Goal: Task Accomplishment & Management: Manage account settings

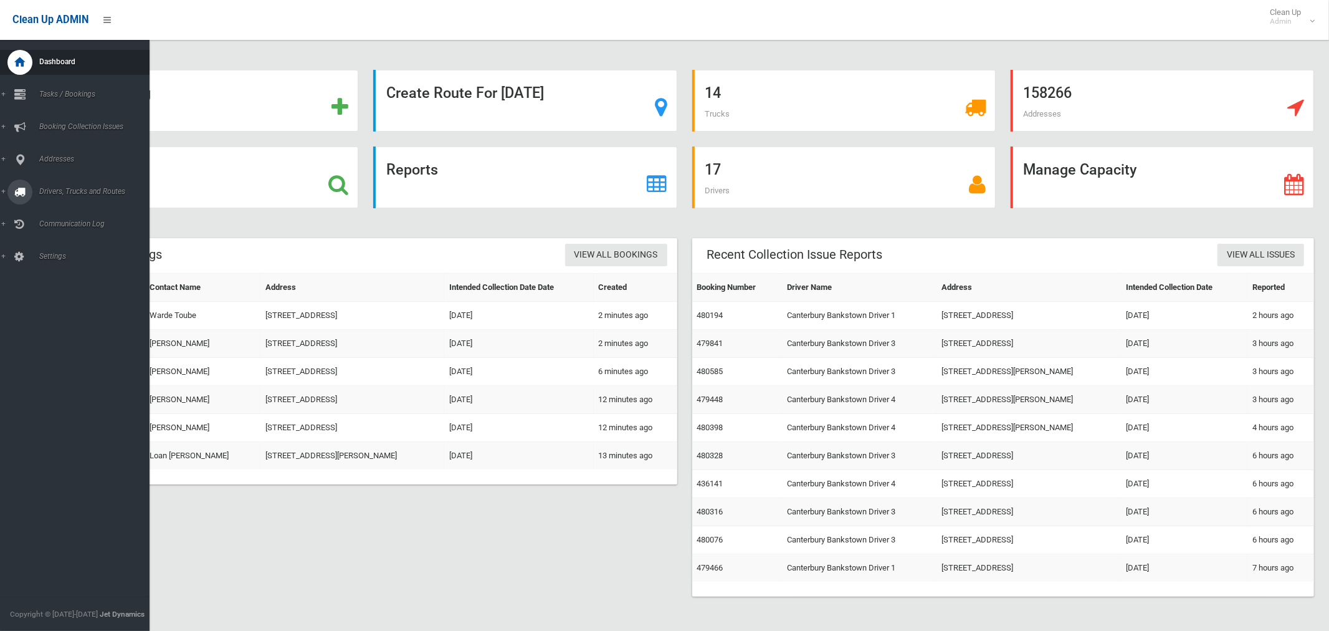
click at [64, 194] on span "Drivers, Trucks and Routes" at bounding box center [93, 191] width 114 height 9
click at [47, 267] on span "Routes" at bounding box center [87, 265] width 103 height 9
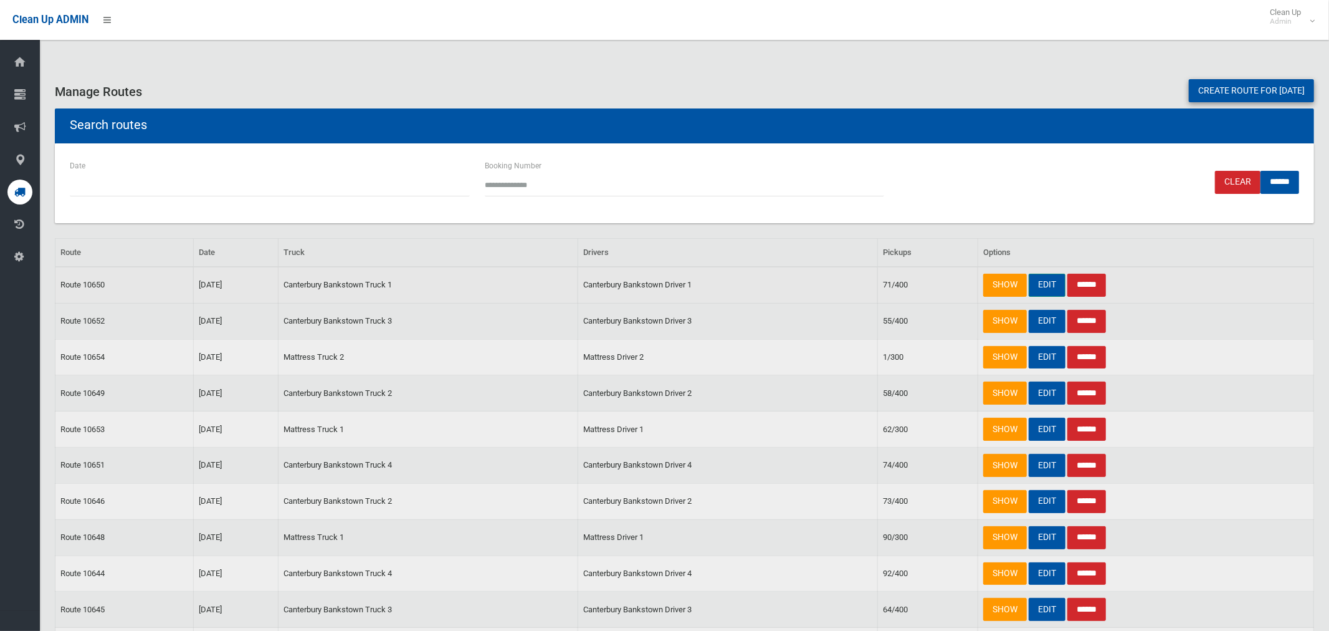
click at [1045, 285] on link "EDIT" at bounding box center [1047, 285] width 37 height 23
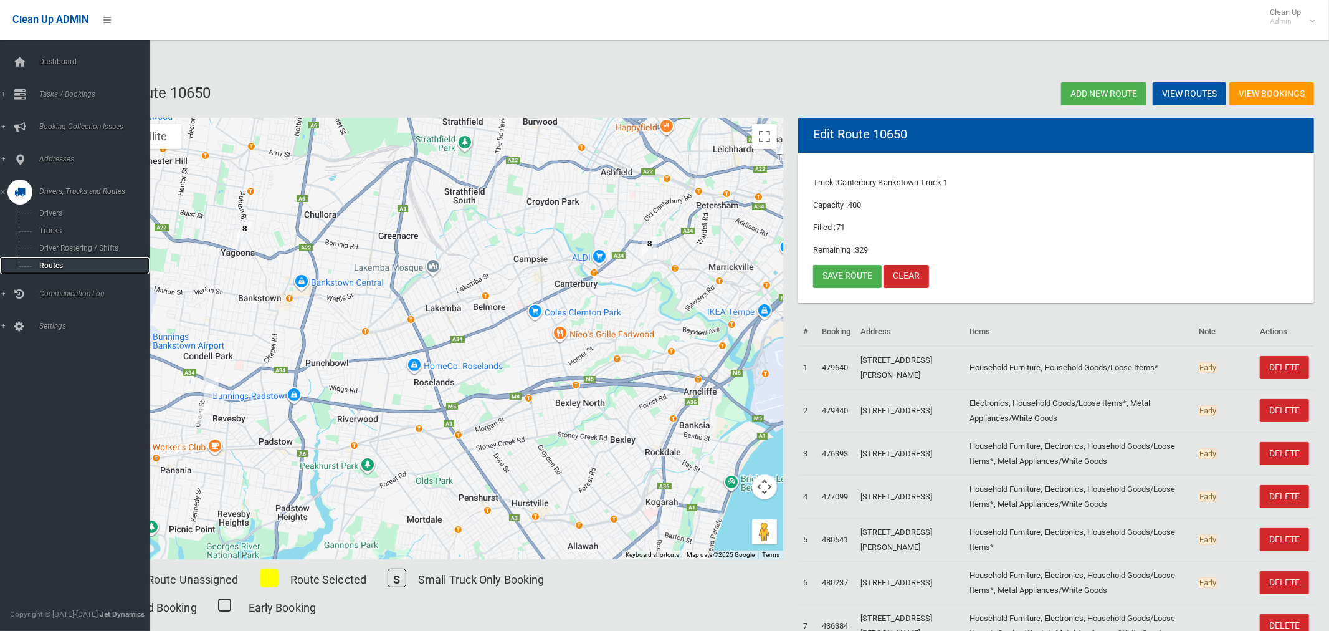
click at [54, 267] on span "Routes" at bounding box center [87, 265] width 103 height 9
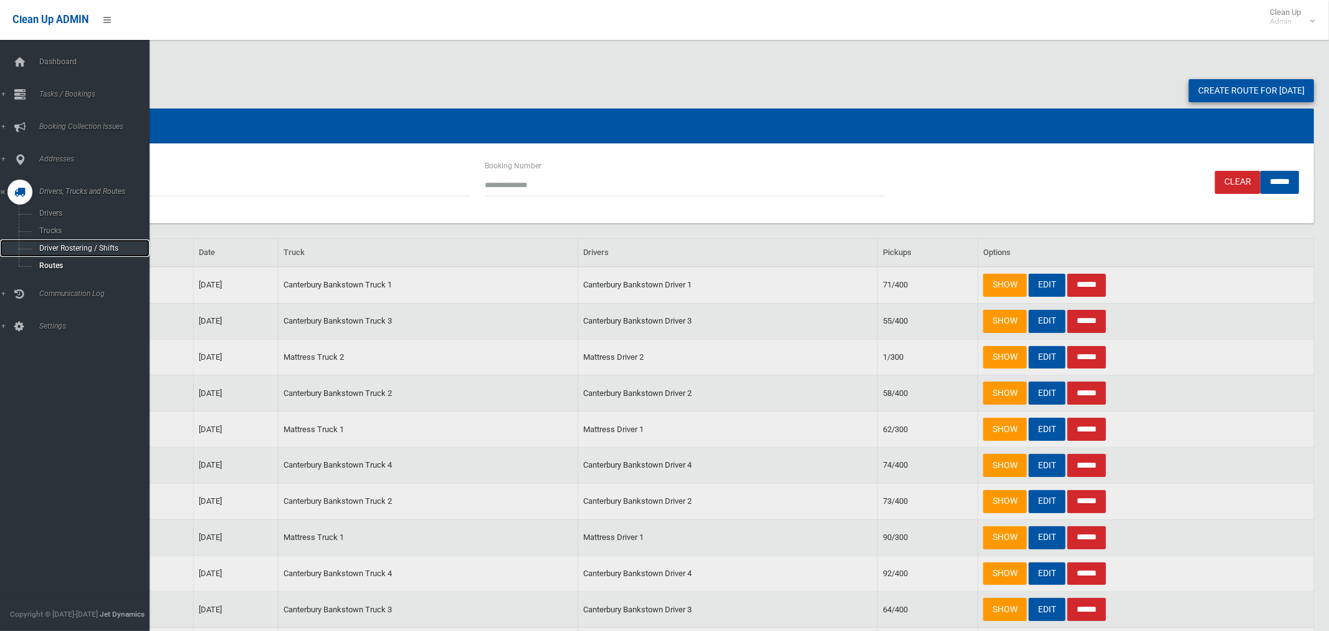
click at [54, 252] on span "Driver Rostering / Shifts" at bounding box center [87, 248] width 103 height 9
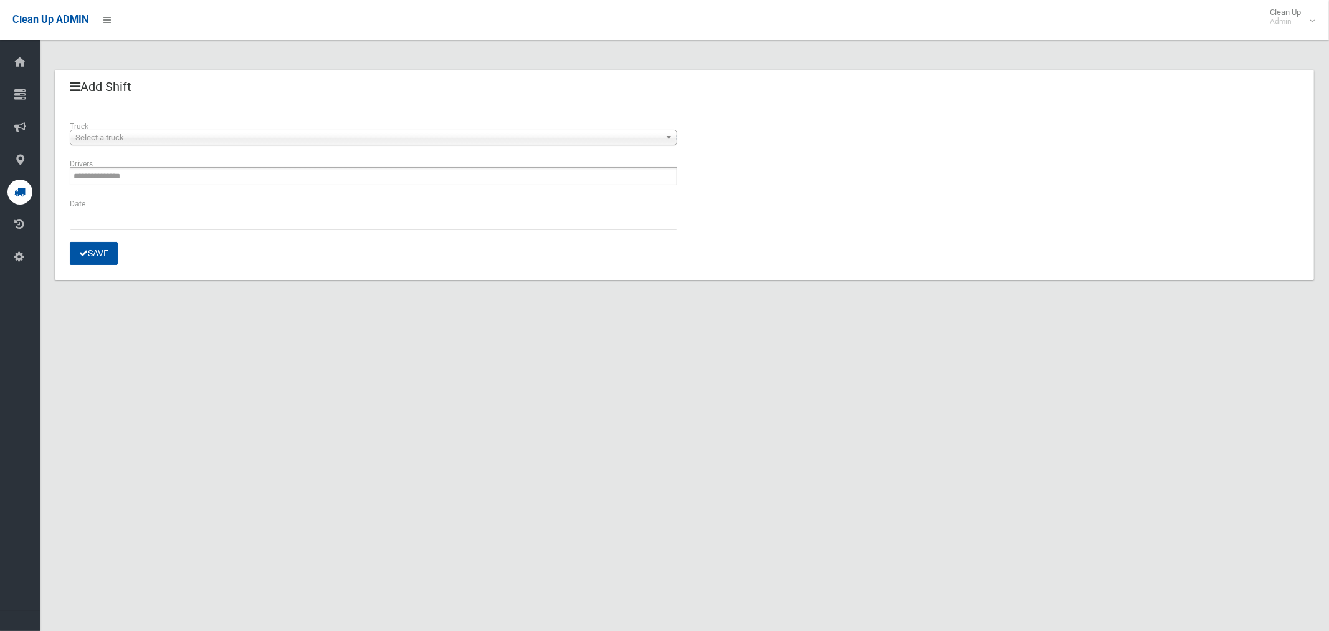
click at [196, 140] on span "Select a truck" at bounding box center [367, 137] width 585 height 15
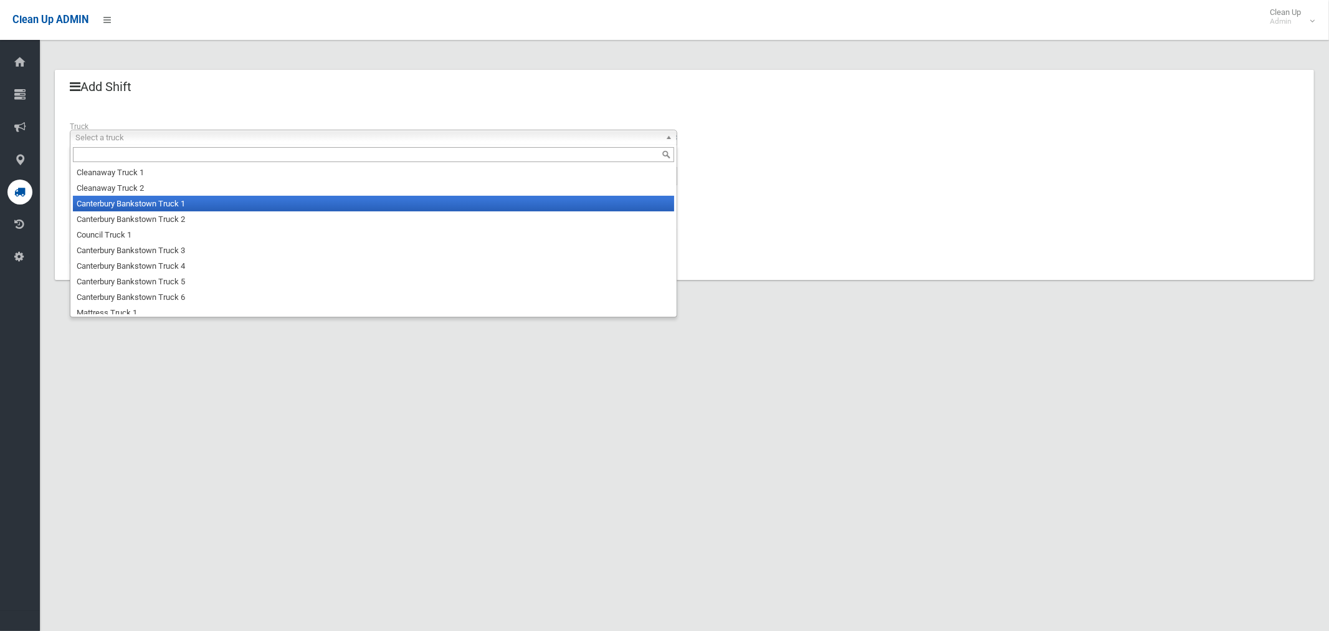
click at [189, 207] on li "Canterbury Bankstown Truck 1" at bounding box center [373, 204] width 601 height 16
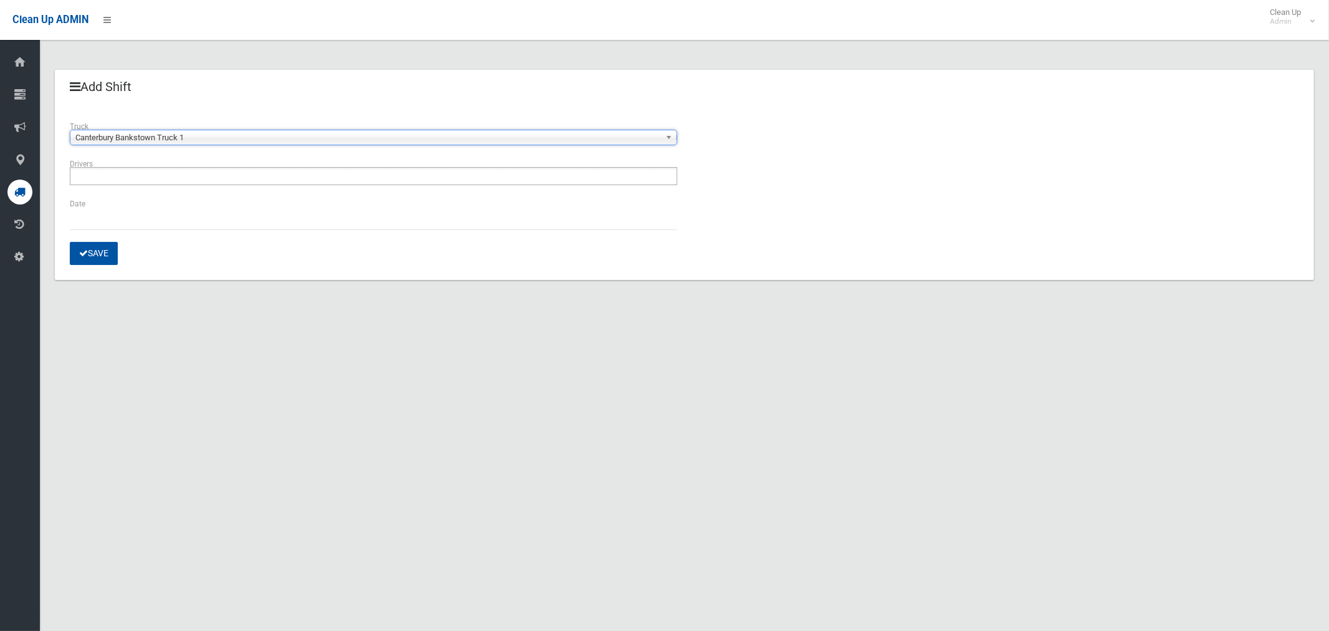
click at [161, 181] on ul at bounding box center [373, 176] width 607 height 18
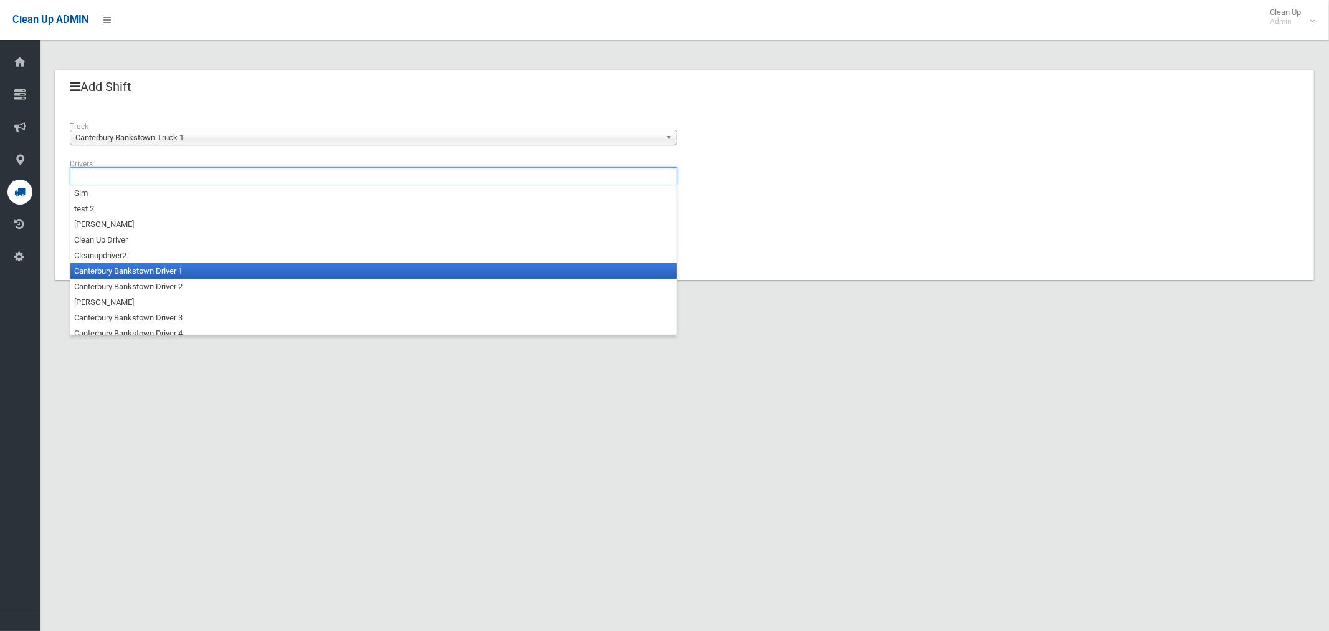
click at [179, 276] on li "Canterbury Bankstown Driver 1" at bounding box center [373, 271] width 606 height 16
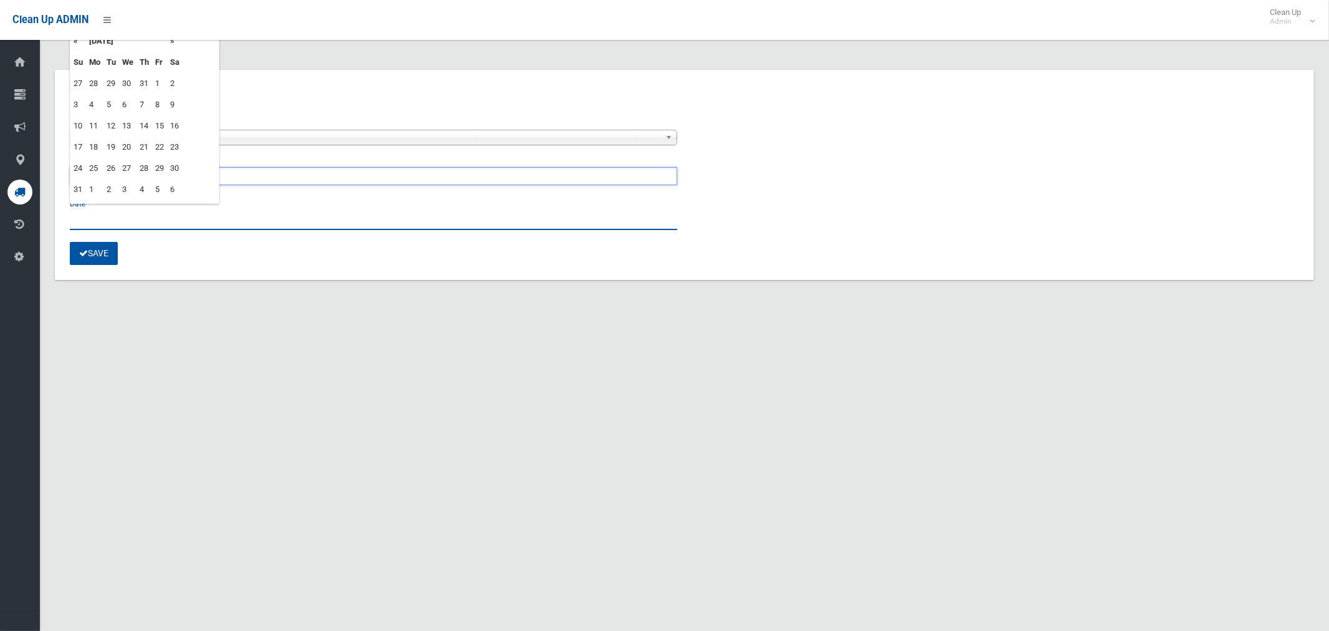
click at [106, 212] on input "text" at bounding box center [373, 218] width 607 height 23
click at [159, 164] on td "29" at bounding box center [159, 168] width 15 height 21
type input "**********"
click at [82, 258] on button "Save" at bounding box center [94, 253] width 48 height 23
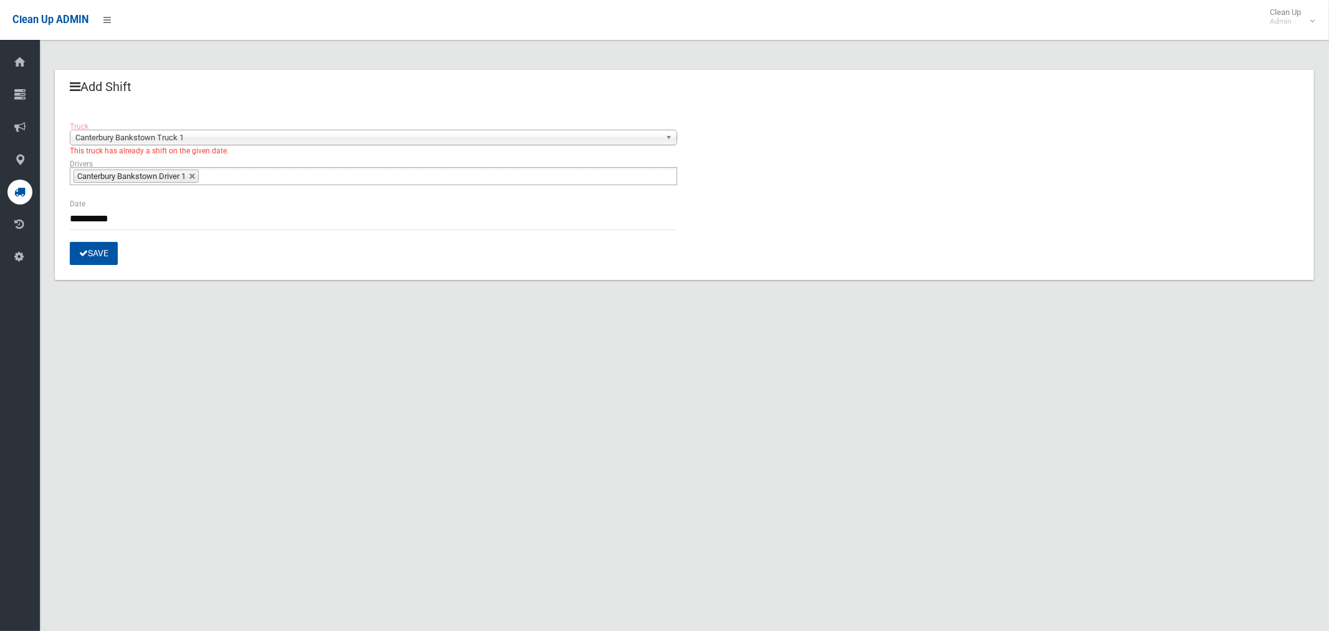
click at [249, 131] on span "Canterbury Bankstown Truck 1" at bounding box center [367, 137] width 585 height 15
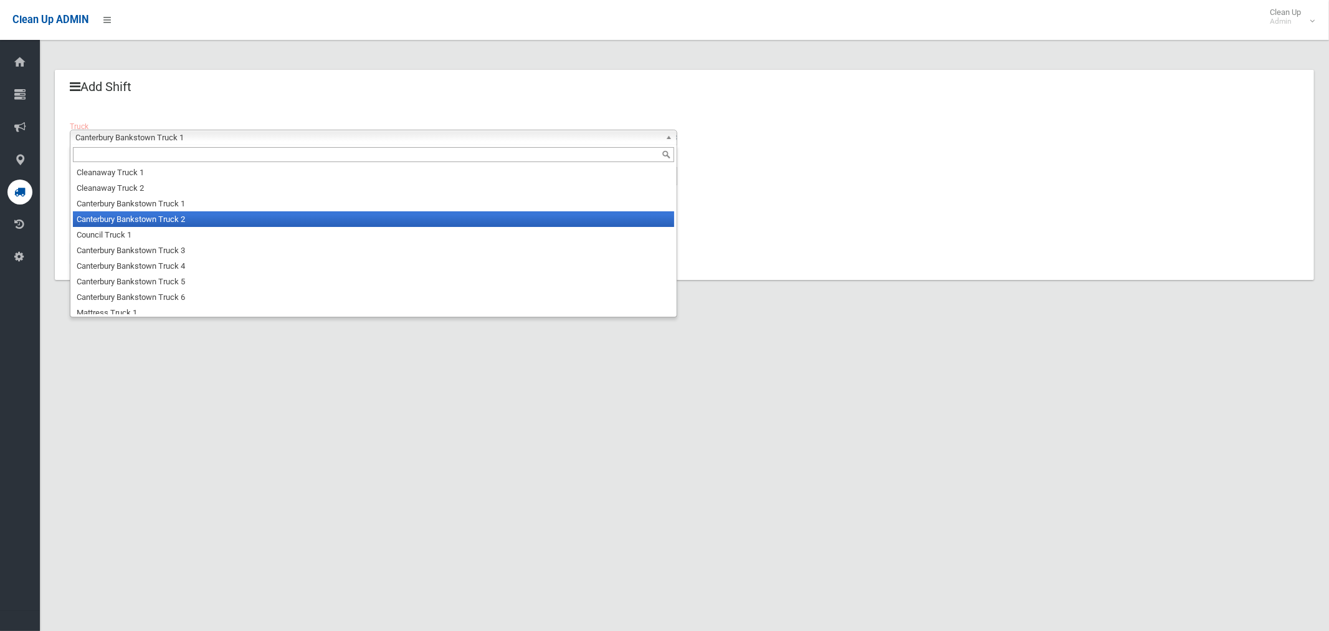
click at [221, 224] on li "Canterbury Bankstown Truck 2" at bounding box center [373, 219] width 601 height 16
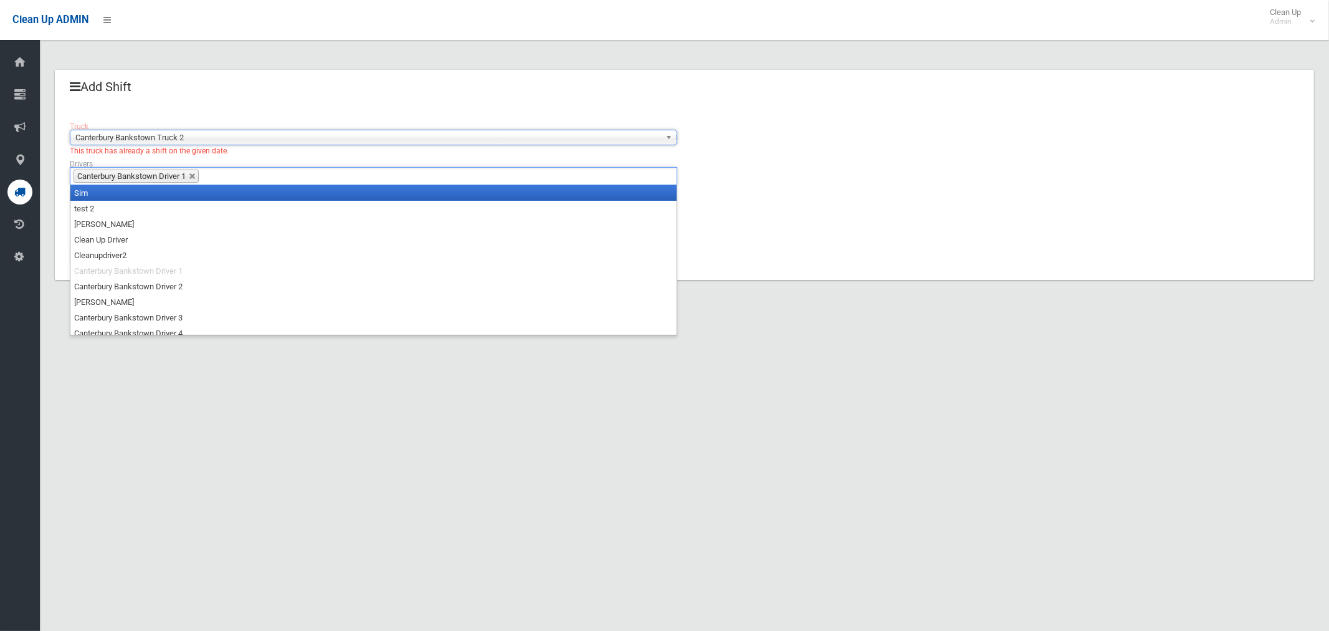
click at [153, 176] on span "Canterbury Bankstown Driver 1" at bounding box center [131, 175] width 108 height 9
click at [195, 178] on link at bounding box center [192, 176] width 7 height 7
click at [193, 179] on ul at bounding box center [373, 176] width 607 height 18
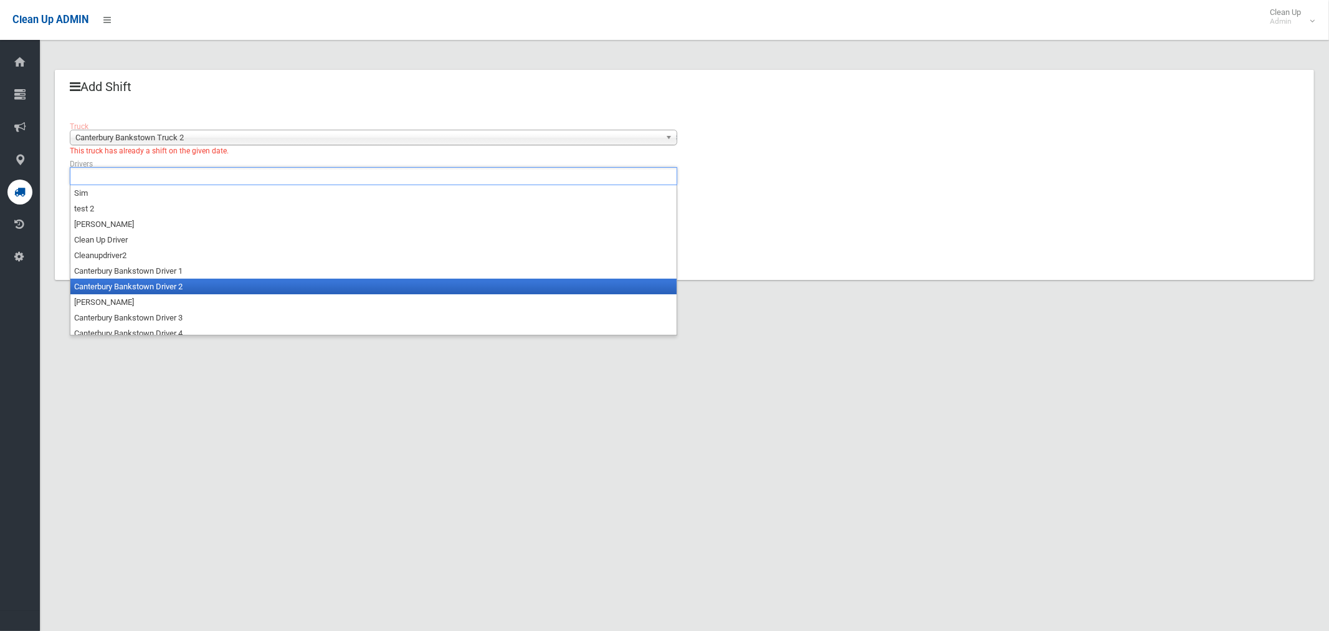
click at [162, 287] on li "Canterbury Bankstown Driver 2" at bounding box center [373, 286] width 606 height 16
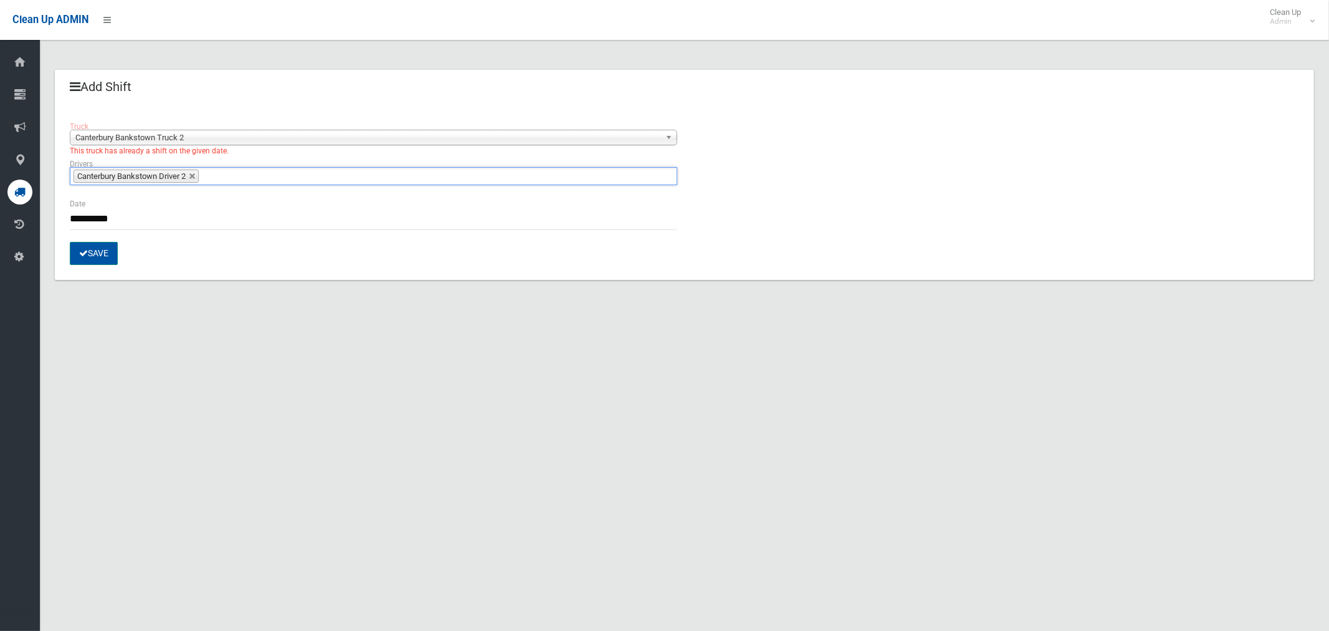
click at [93, 260] on button "Save" at bounding box center [94, 253] width 48 height 23
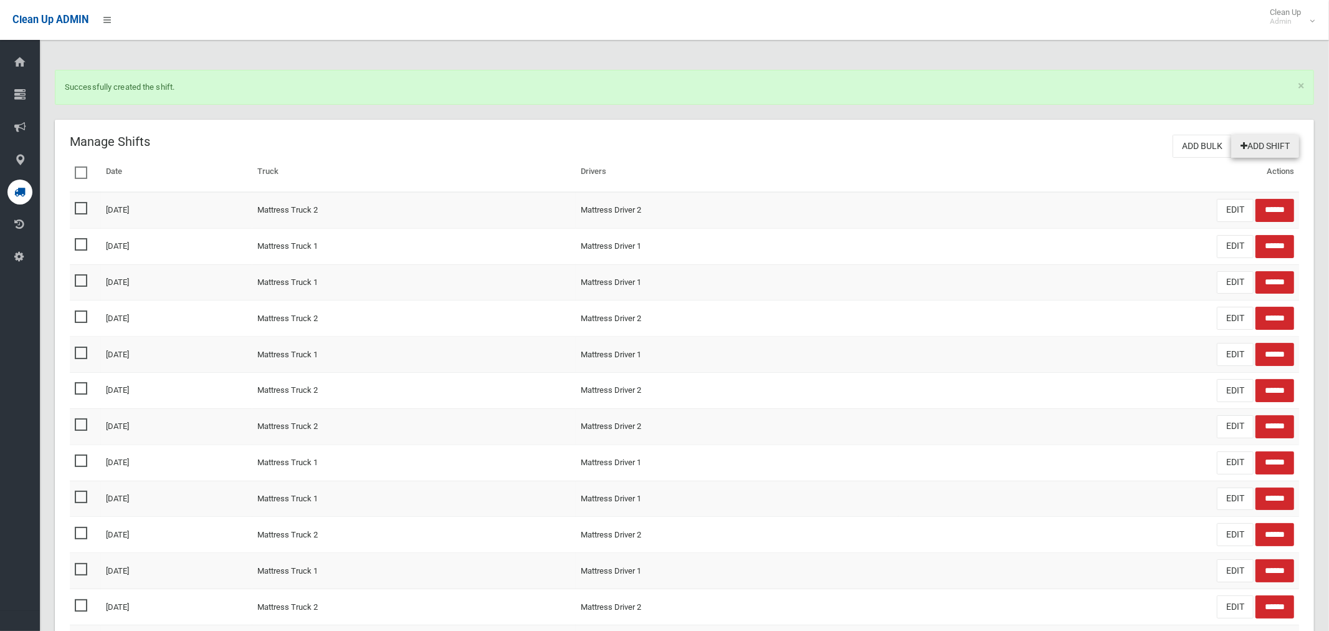
click at [1253, 151] on link "Add Shift" at bounding box center [1265, 146] width 68 height 23
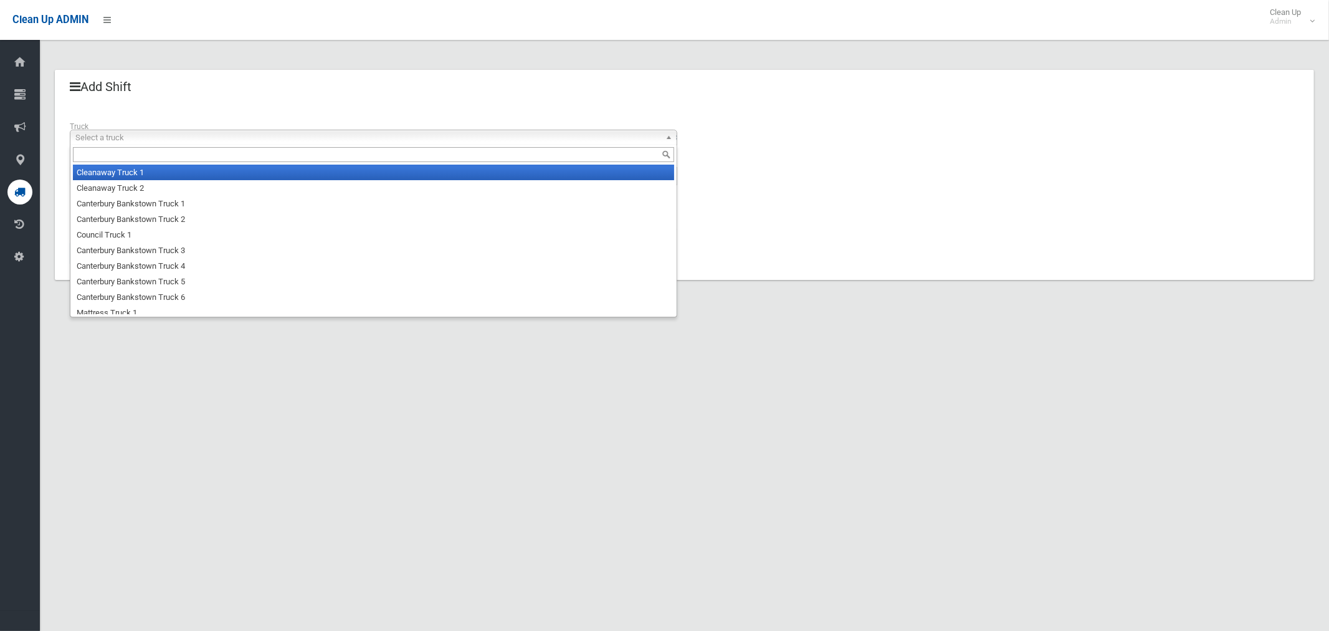
click at [153, 134] on span "Select a truck" at bounding box center [367, 137] width 585 height 15
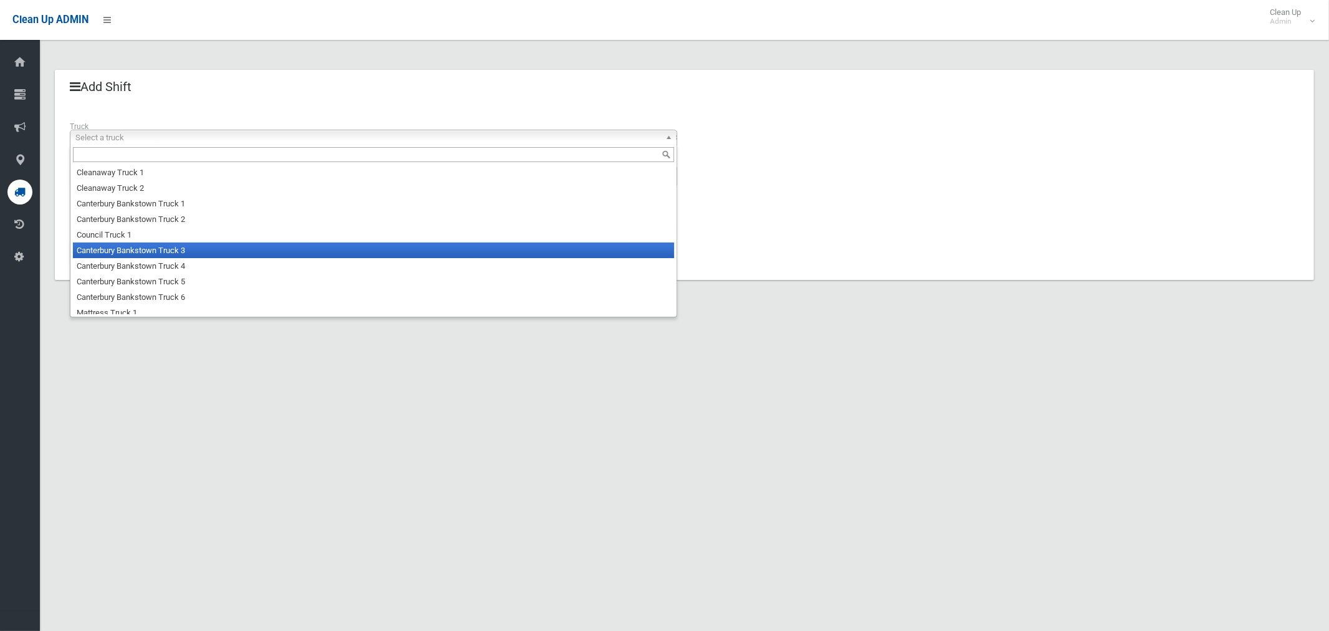
click at [163, 248] on li "Canterbury Bankstown Truck 3" at bounding box center [373, 250] width 601 height 16
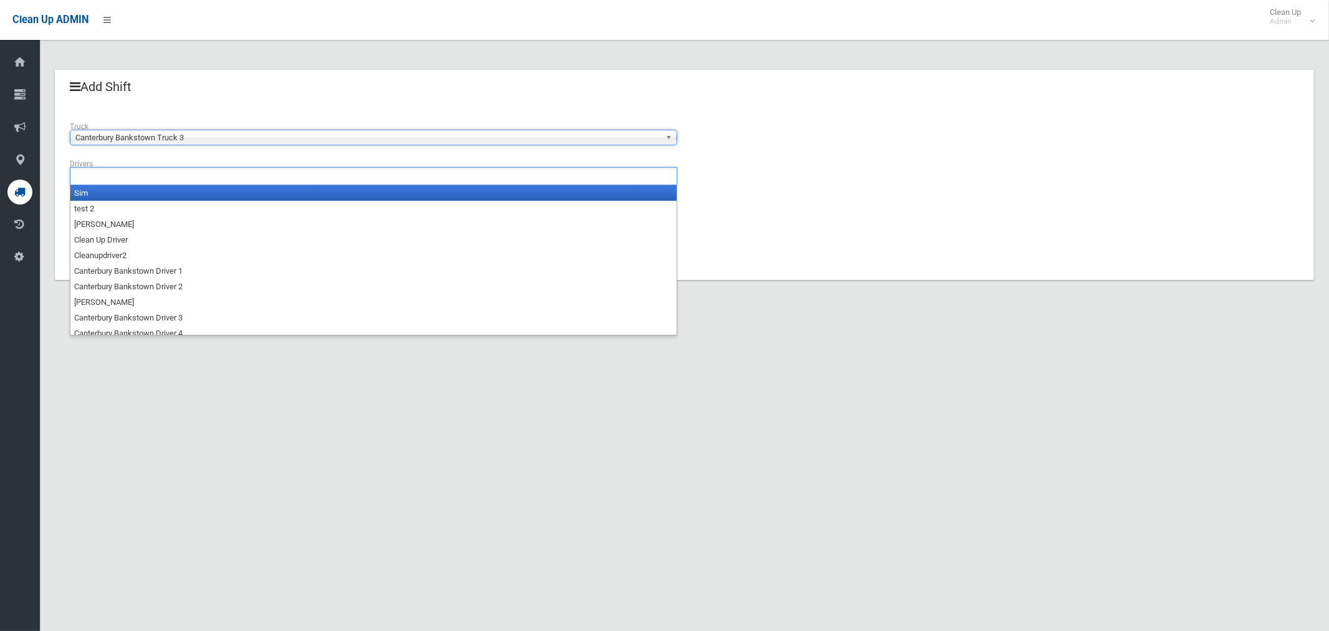
click at [107, 178] on input "text" at bounding box center [109, 176] width 70 height 16
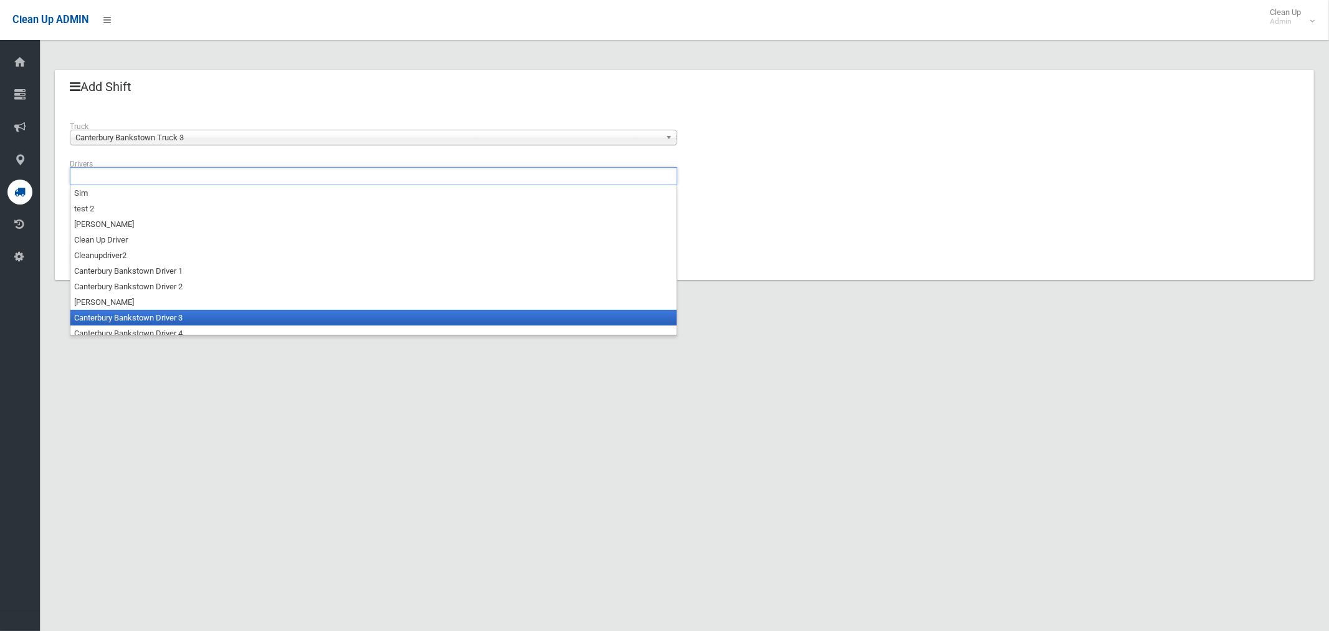
click at [156, 312] on li "Canterbury Bankstown Driver 3" at bounding box center [373, 318] width 606 height 16
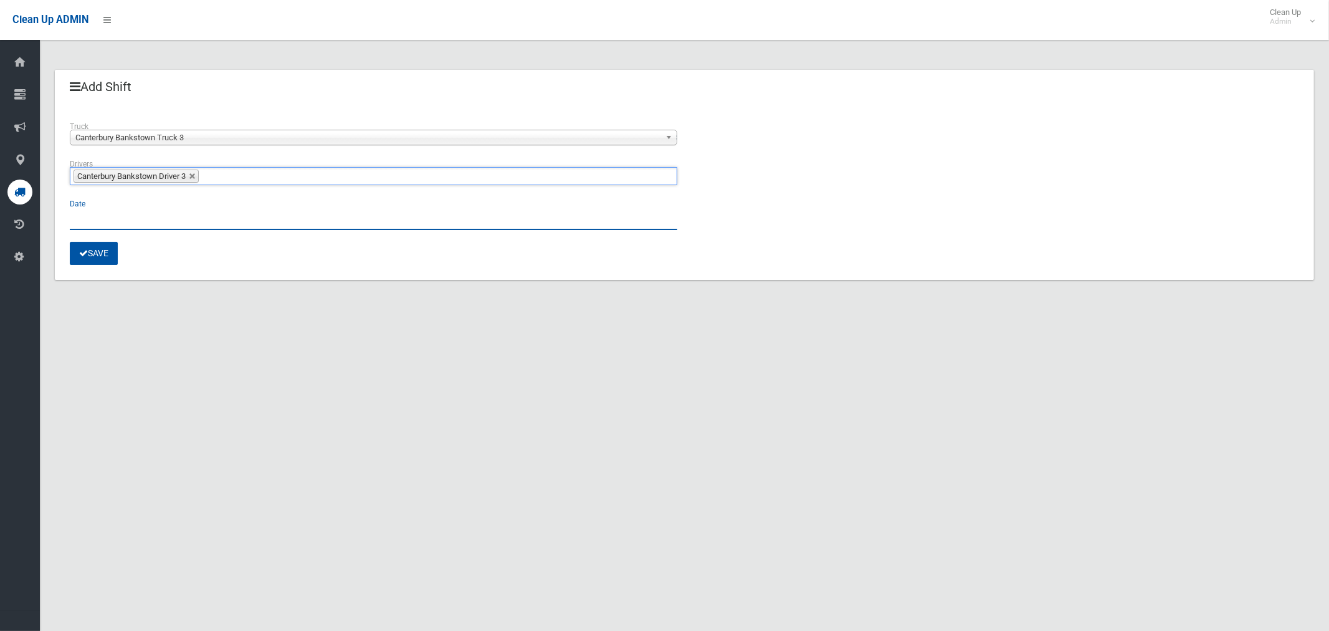
click at [92, 219] on input "text" at bounding box center [373, 218] width 607 height 23
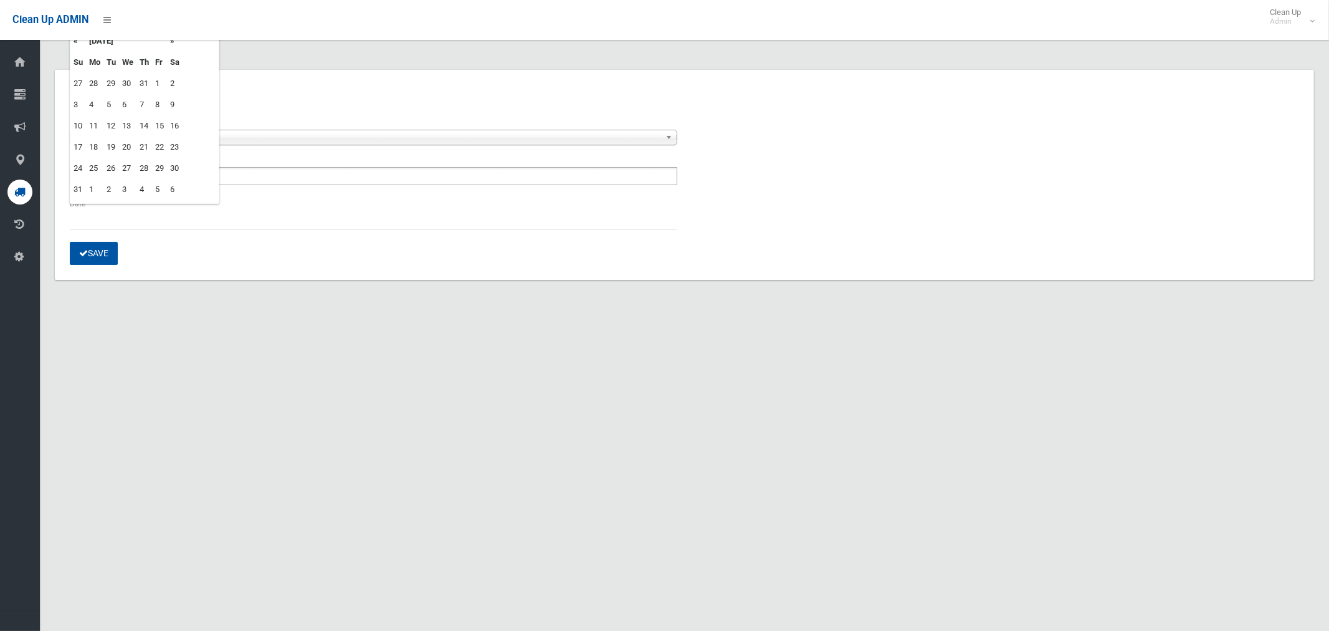
click at [161, 166] on td "29" at bounding box center [159, 168] width 15 height 21
type input "**********"
click at [95, 255] on button "Save" at bounding box center [94, 253] width 48 height 23
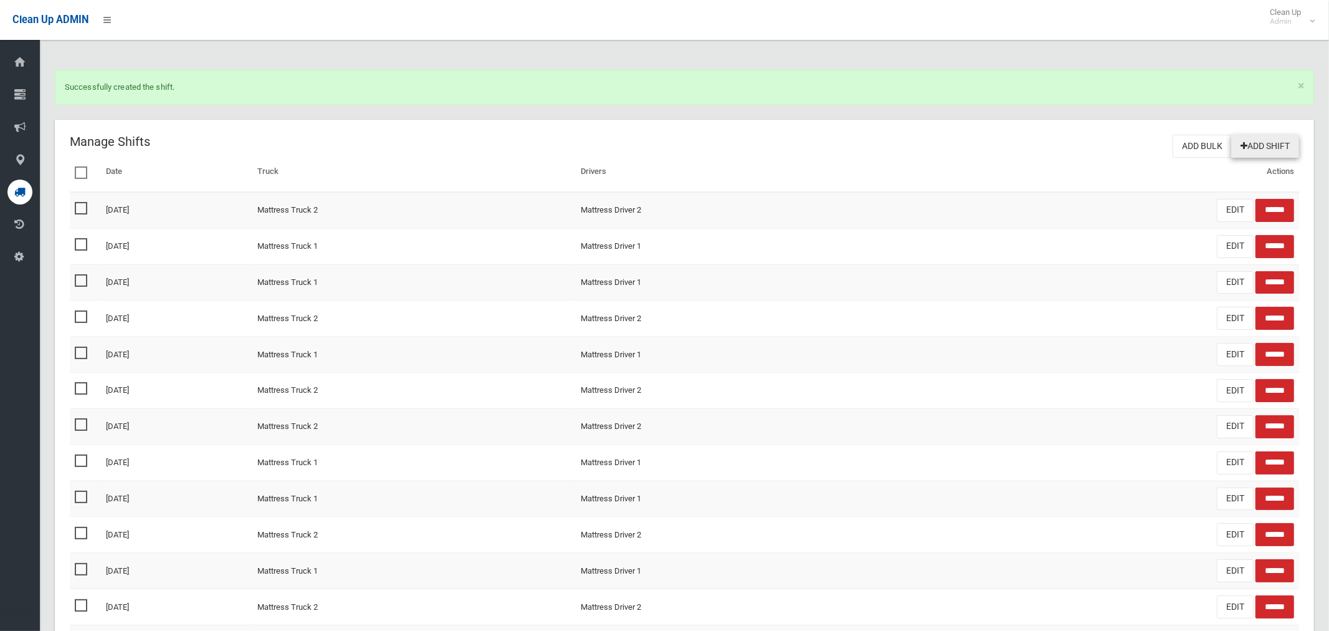
click at [1253, 144] on link "Add Shift" at bounding box center [1265, 146] width 68 height 23
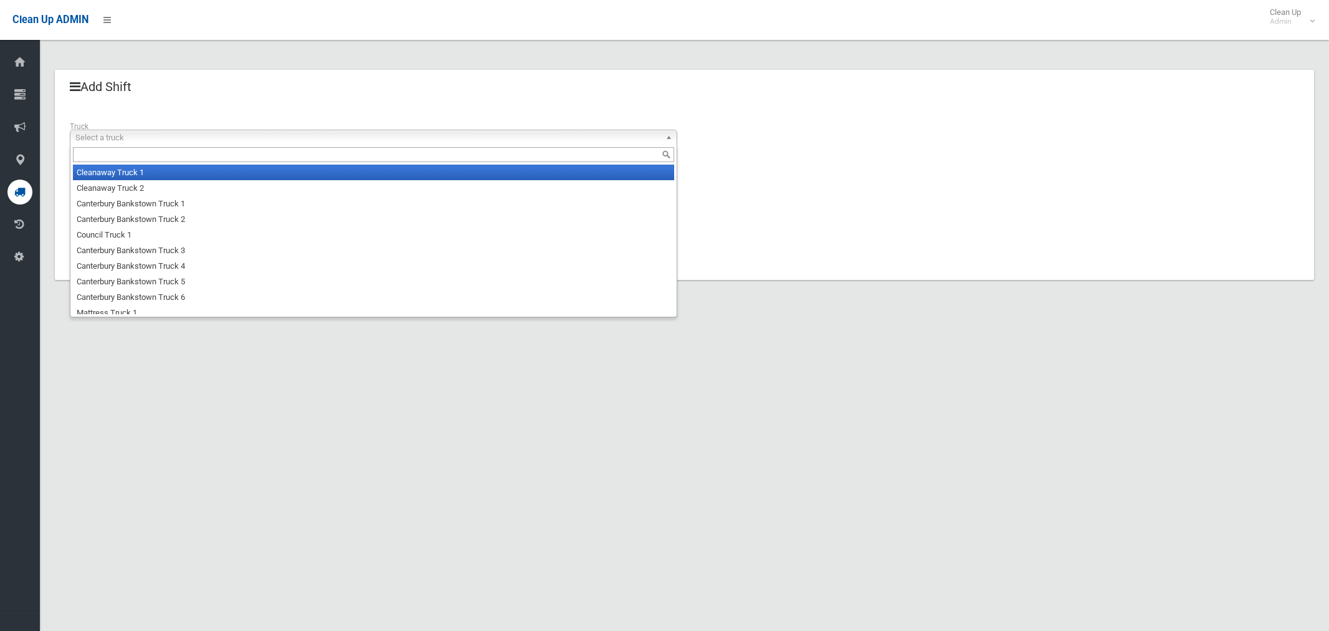
click at [159, 138] on span "Select a truck" at bounding box center [367, 137] width 585 height 15
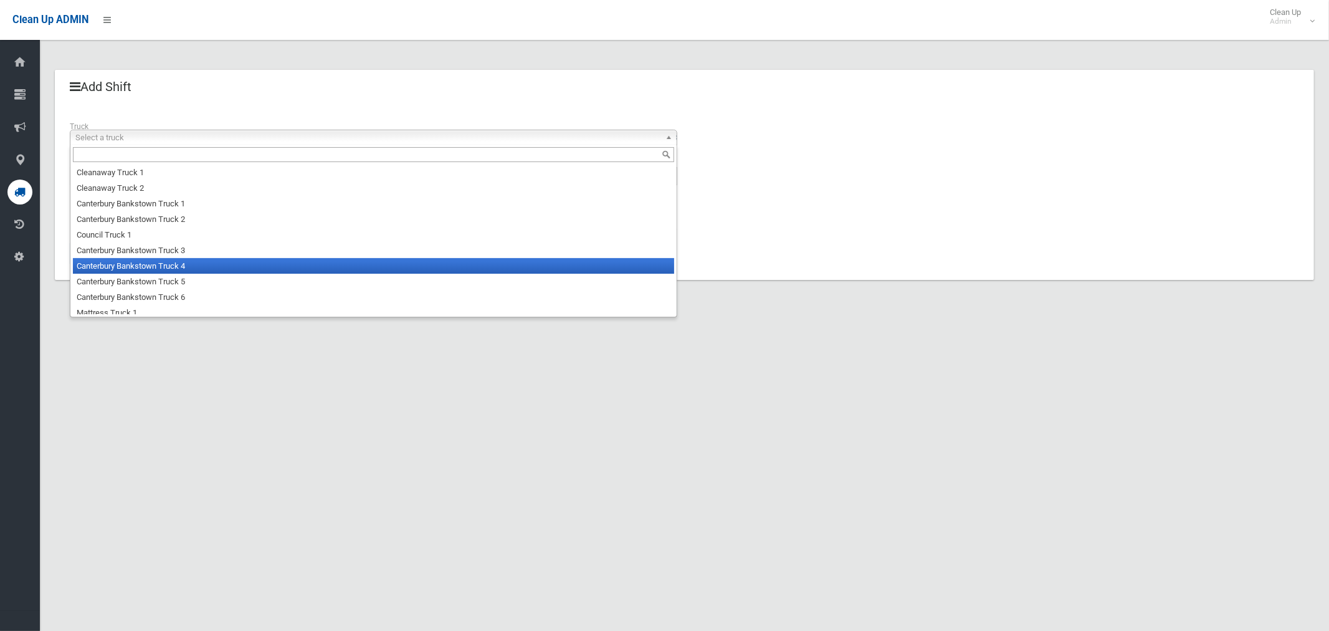
click at [167, 267] on li "Canterbury Bankstown Truck 4" at bounding box center [373, 266] width 601 height 16
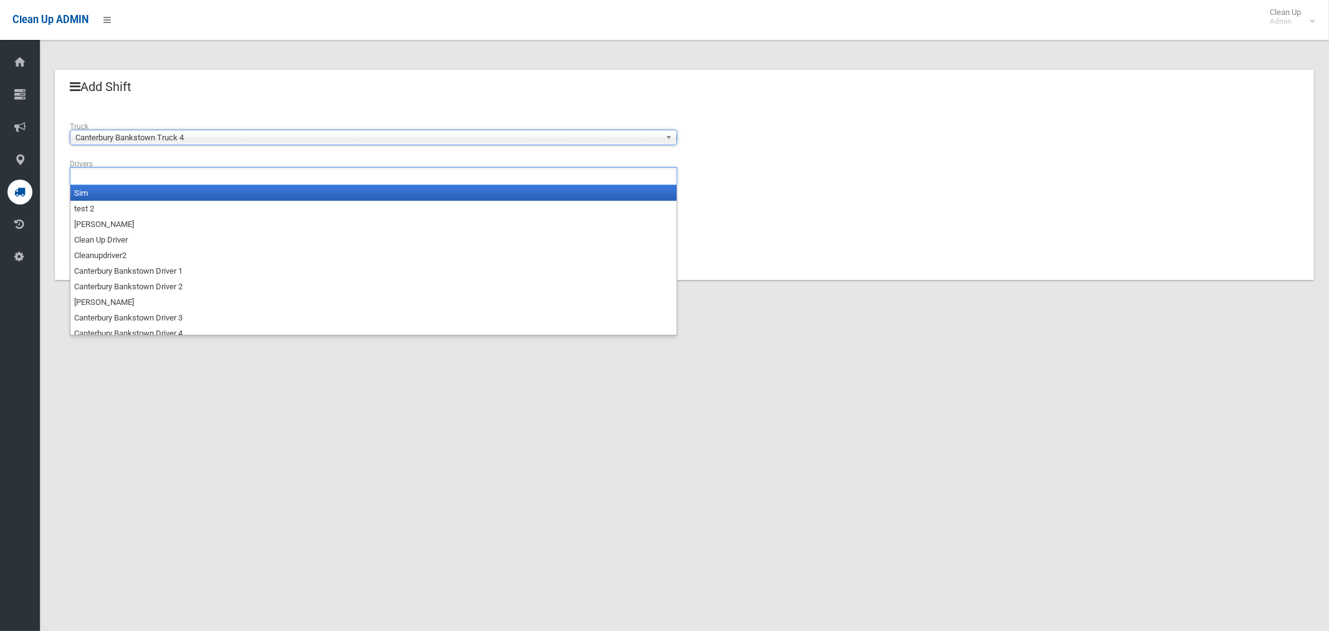
click at [121, 179] on input "text" at bounding box center [109, 176] width 70 height 16
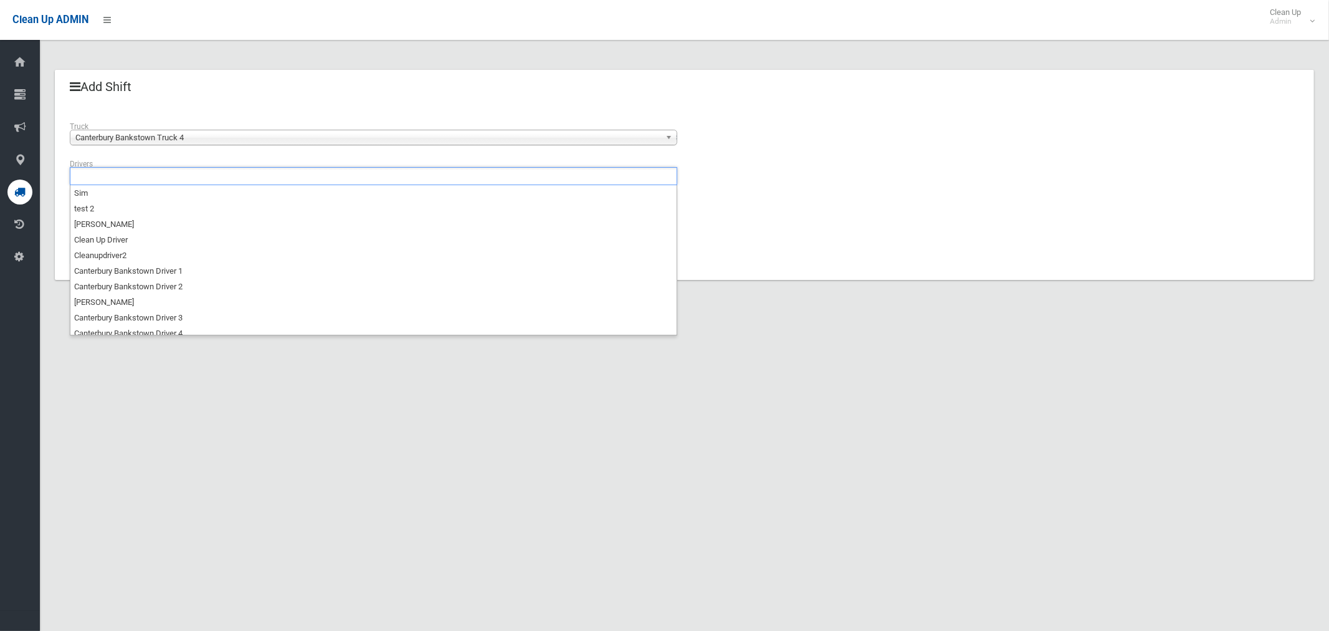
scroll to position [37, 0]
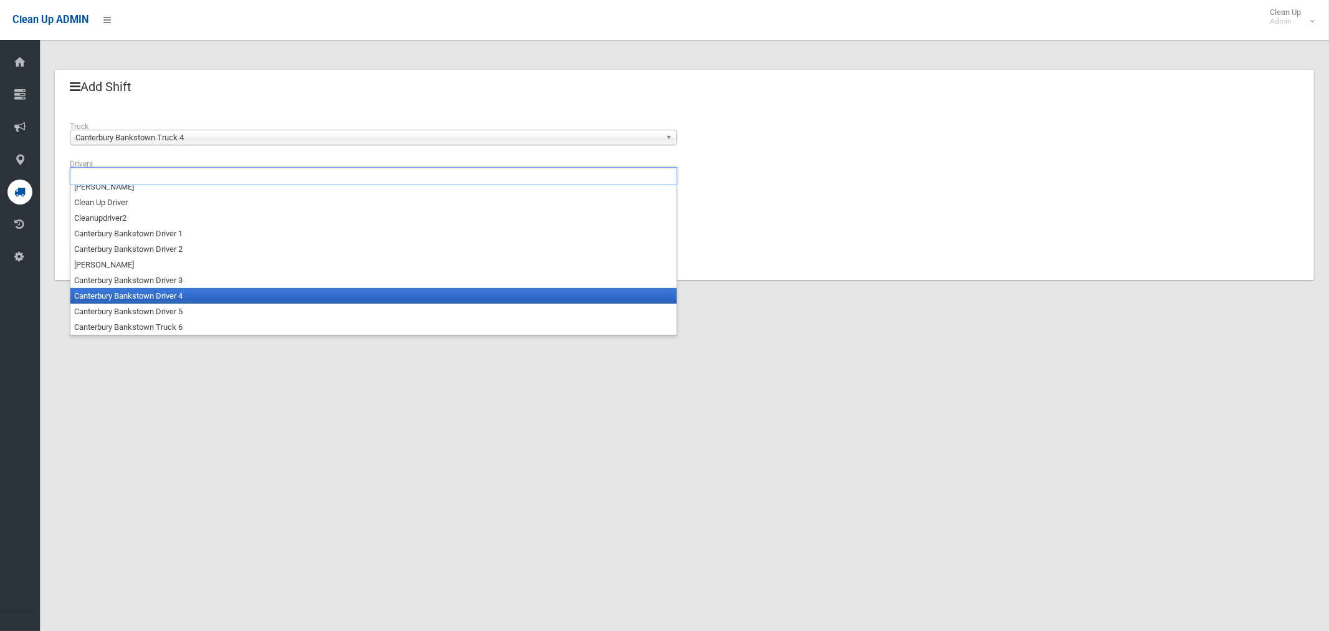
click at [156, 295] on li "Canterbury Bankstown Driver 4" at bounding box center [373, 296] width 606 height 16
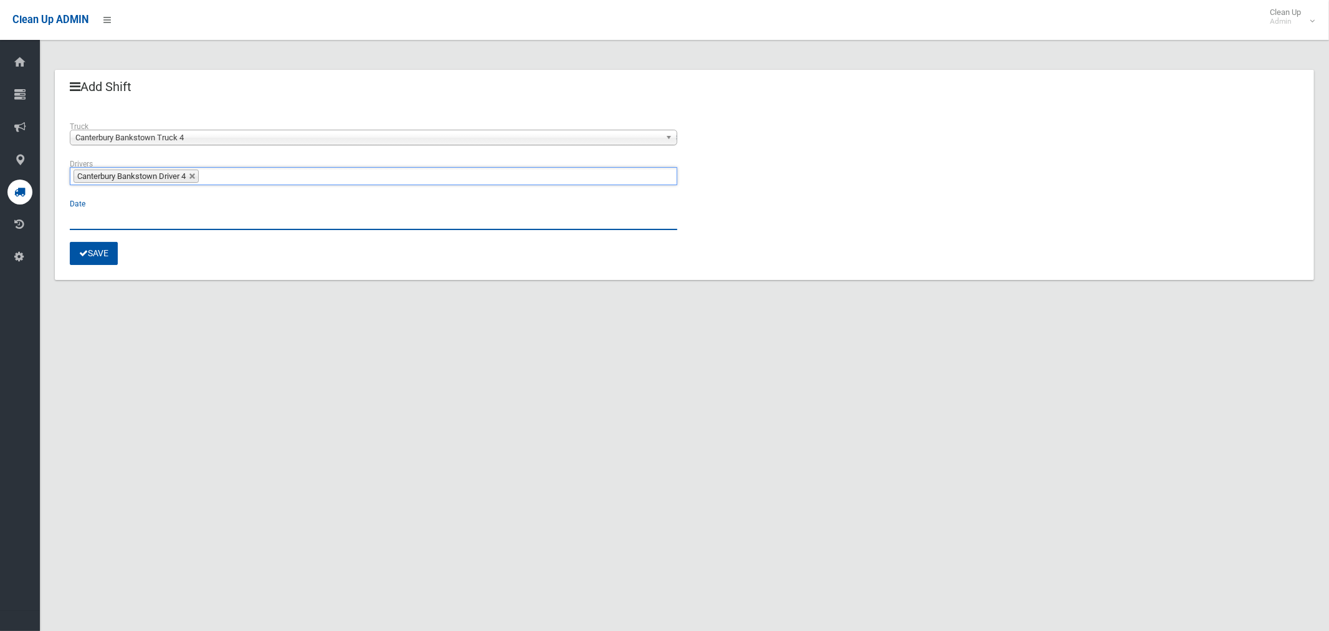
click at [85, 229] on input "text" at bounding box center [373, 218] width 607 height 23
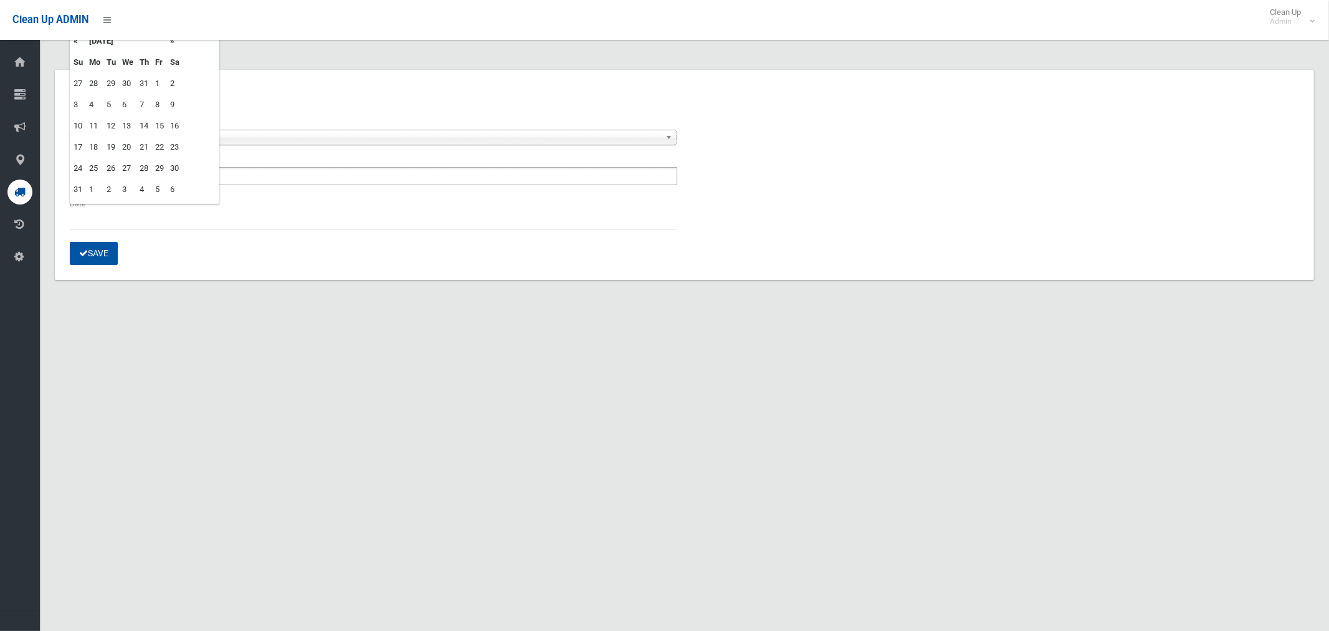
click at [163, 171] on td "29" at bounding box center [159, 168] width 15 height 21
type input "**********"
click at [88, 254] on button "Save" at bounding box center [94, 253] width 48 height 23
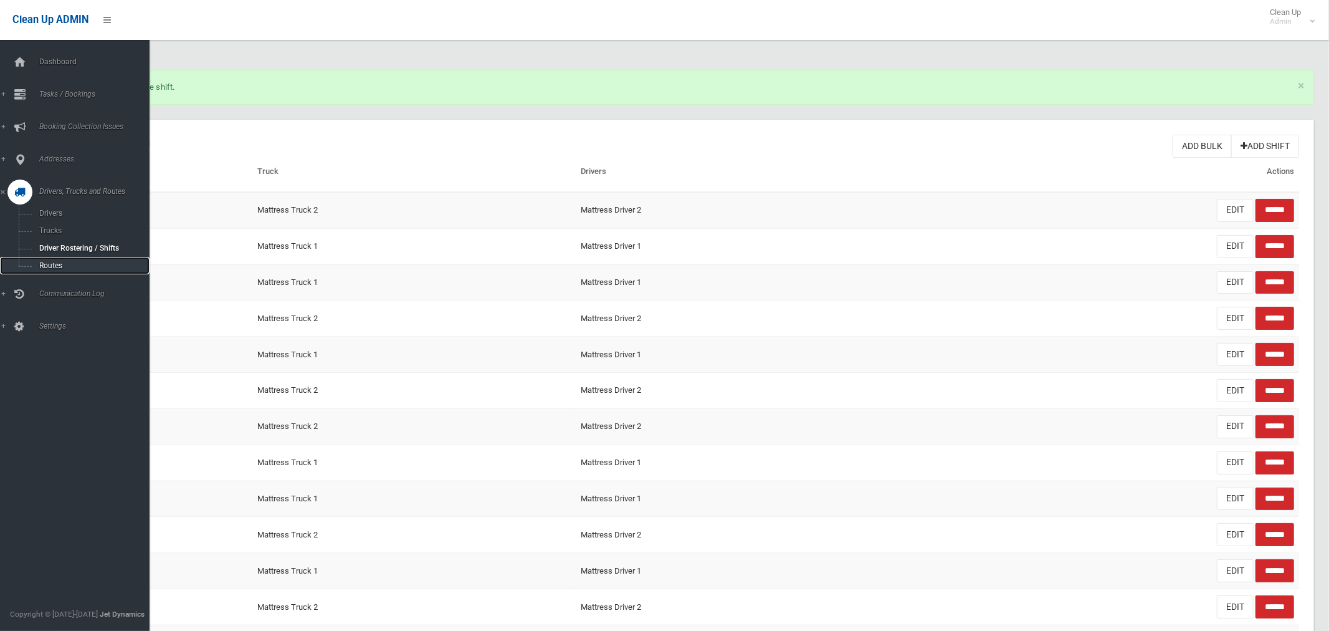
click at [57, 267] on span "Routes" at bounding box center [87, 265] width 103 height 9
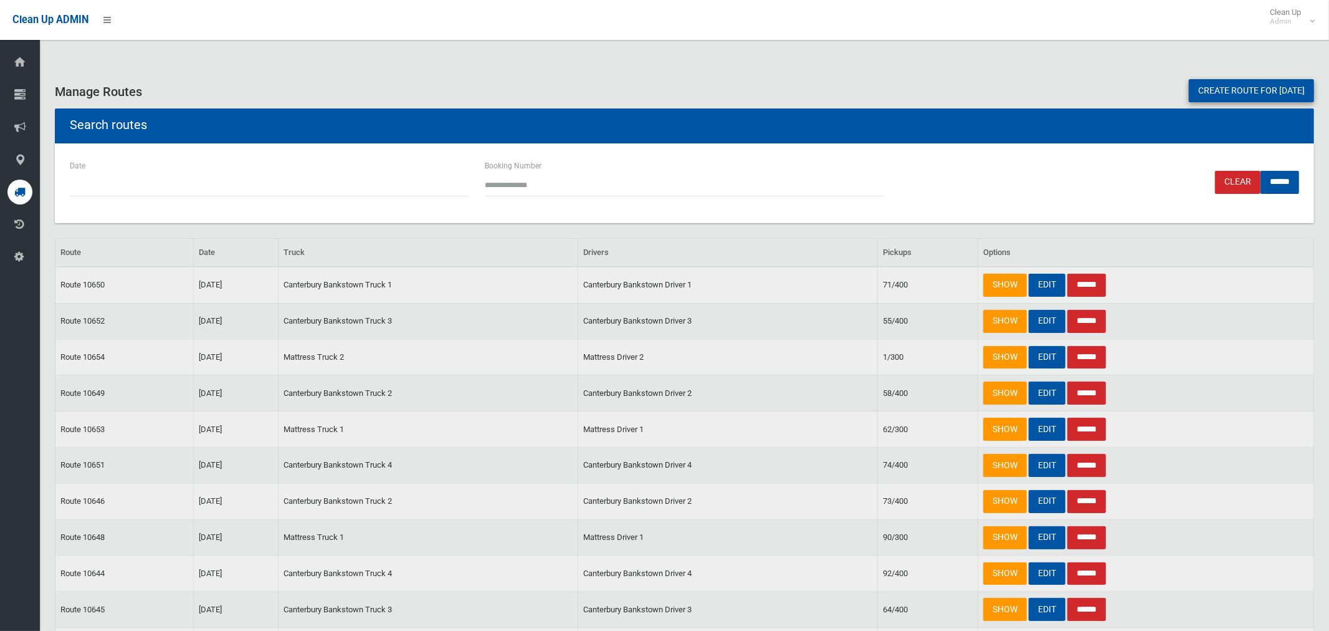
click at [1222, 91] on link "Create route for [DATE]" at bounding box center [1251, 90] width 125 height 23
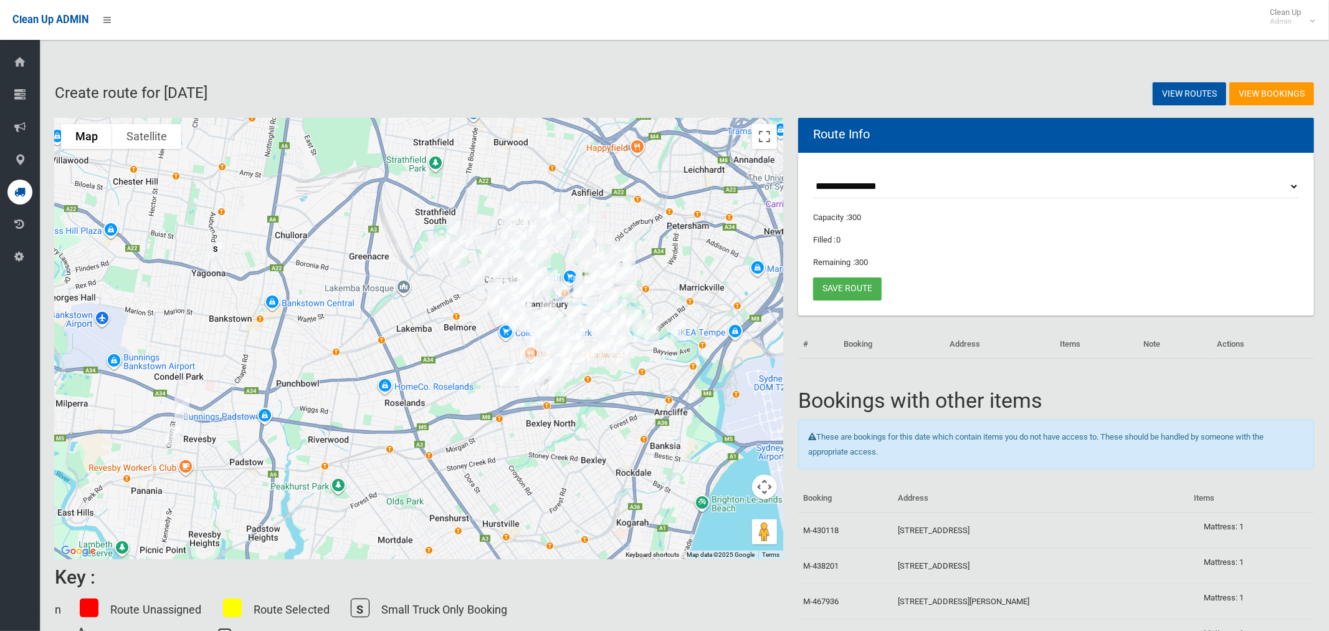
click at [859, 185] on select "**********" at bounding box center [1056, 186] width 486 height 23
select select "*****"
click at [813, 175] on select "**********" at bounding box center [1056, 186] width 486 height 23
click at [758, 141] on button "Toggle fullscreen view" at bounding box center [764, 136] width 25 height 25
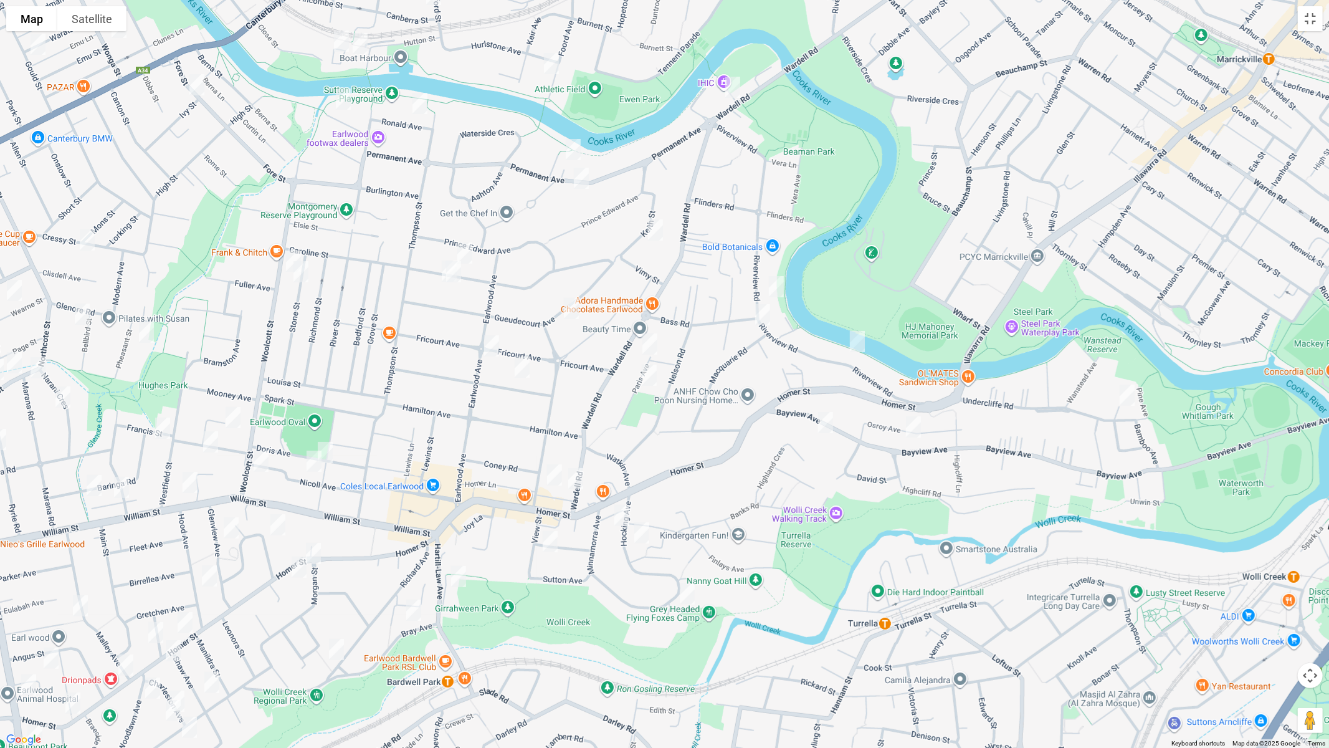
click at [909, 431] on img "125 Bayview Avenue, EARLWOOD NSW 2206" at bounding box center [913, 426] width 25 height 31
click at [824, 422] on img "152 Bayview Avenue, EARLWOOD NSW 2206" at bounding box center [825, 422] width 25 height 31
click at [736, 92] on img "21 Wardell Road, EARLWOOD NSW 2206" at bounding box center [732, 87] width 25 height 31
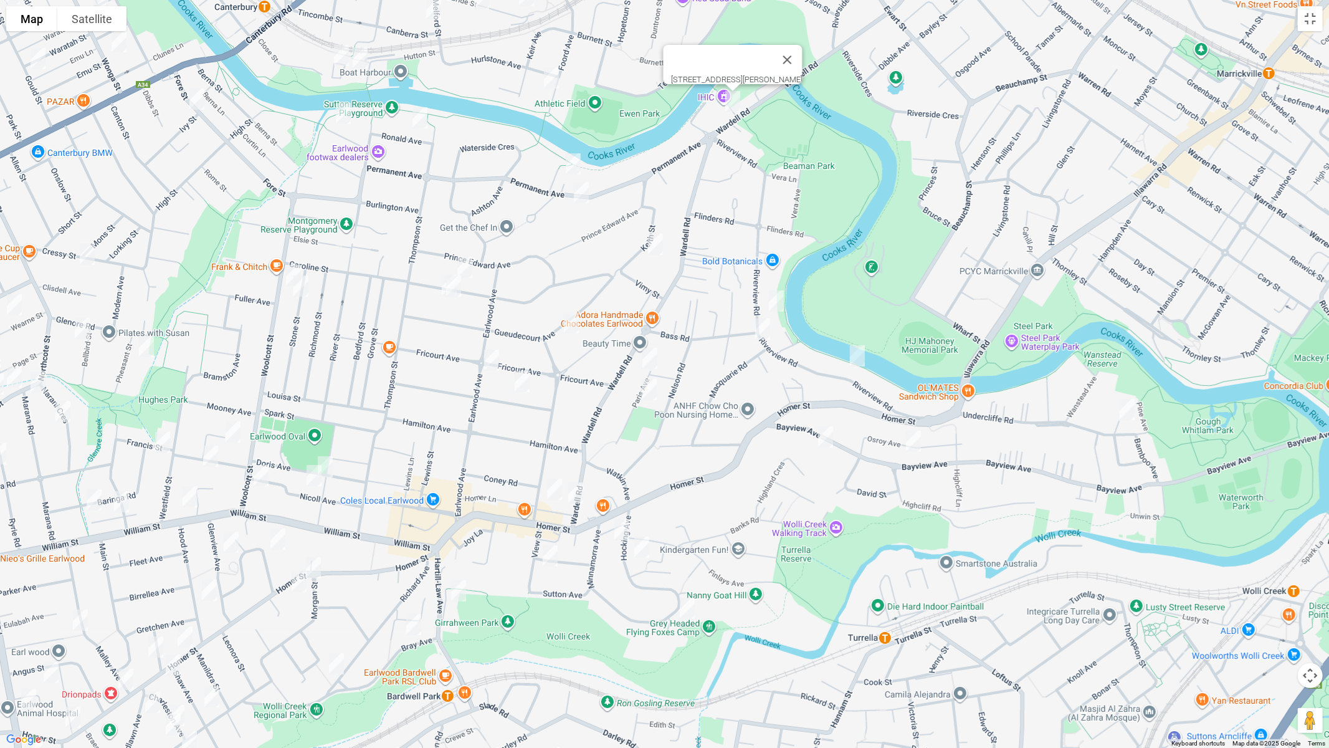
click at [574, 496] on img "195a Wardell Road, EARLWOOD NSW 2206" at bounding box center [575, 492] width 25 height 31
click at [320, 565] on img "428 Homer Street, EARLWOOD NSW 2206" at bounding box center [313, 567] width 25 height 31
click at [298, 584] on img "442 Homer Street, EARLWOOD NSW 2206" at bounding box center [299, 581] width 25 height 31
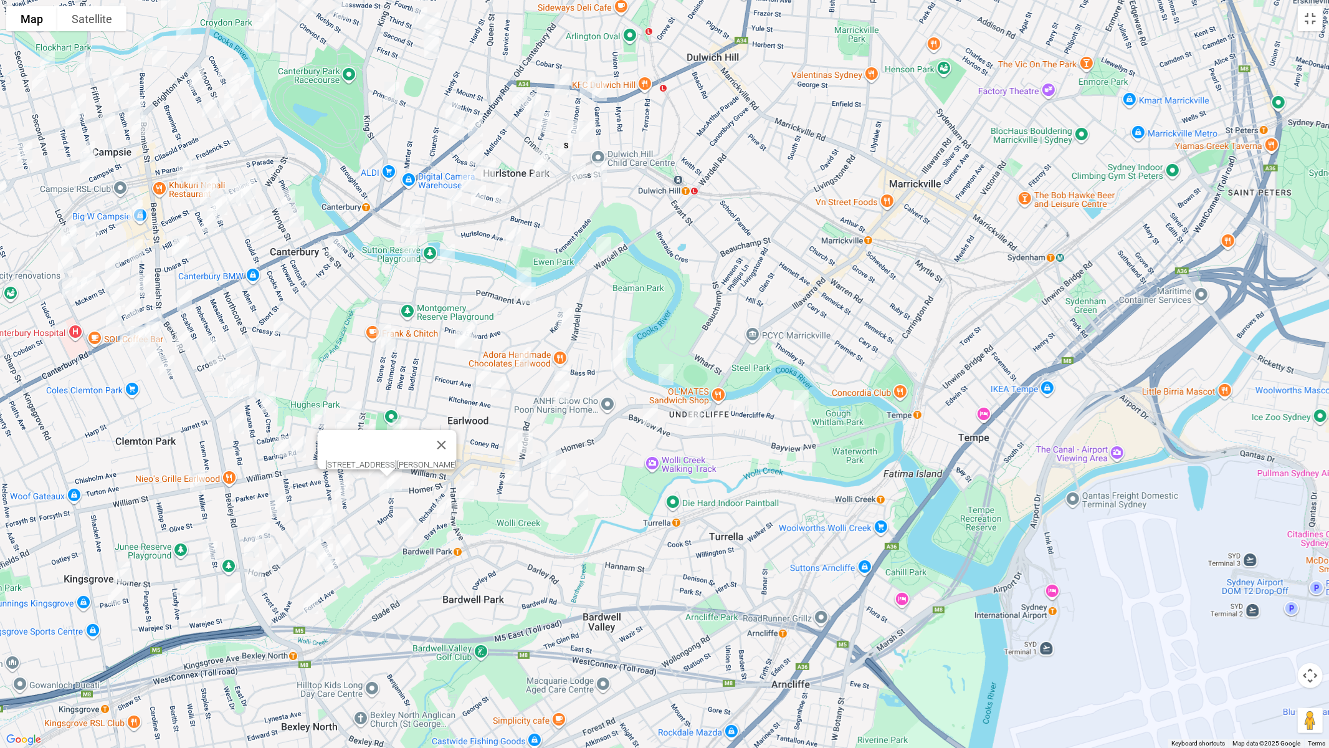
drag, startPoint x: 483, startPoint y: 475, endPoint x: 497, endPoint y: 416, distance: 61.5
click at [497, 416] on div "442 Homer Street, EARLWOOD NSW 2206" at bounding box center [664, 374] width 1329 height 748
click at [456, 435] on button "Close" at bounding box center [441, 445] width 30 height 30
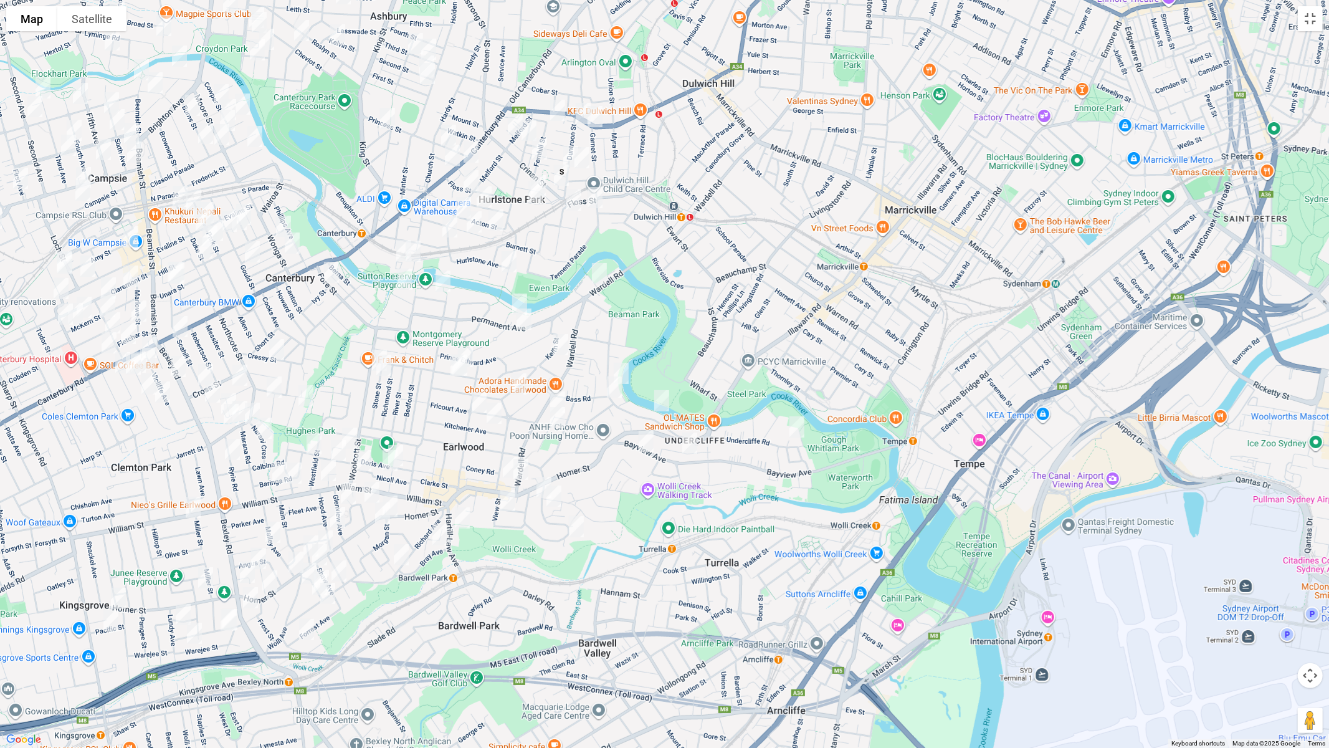
drag, startPoint x: 715, startPoint y: 242, endPoint x: 710, endPoint y: 269, distance: 27.8
click at [710, 269] on div at bounding box center [664, 374] width 1329 height 748
click at [797, 430] on img "13 Undercliffe Road, EARLWOOD NSW 2206" at bounding box center [796, 426] width 25 height 31
click at [626, 369] on img "97 Riverview Road, EARLWOOD NSW 2206" at bounding box center [621, 373] width 25 height 31
click at [658, 394] on img "47 Riverview Road, EARLWOOD NSW 2206" at bounding box center [661, 400] width 25 height 31
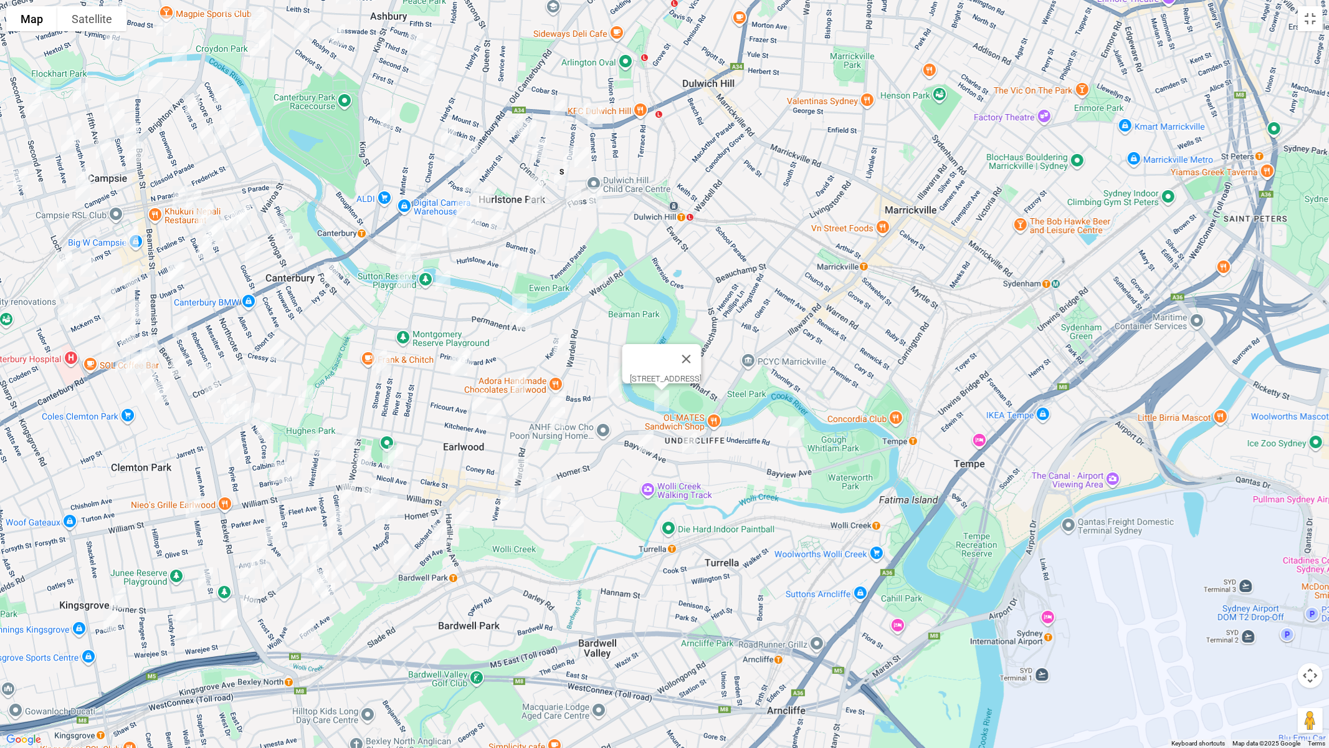
click at [611, 394] on img "42 Riverview Road, EARLWOOD NSW 2206" at bounding box center [614, 386] width 25 height 31
click at [516, 292] on img "1 Younger Avenue, EARLWOOD NSW 2206" at bounding box center [519, 303] width 25 height 31
click at [525, 321] on img "52 Permanent Avenue, EARLWOOD NSW 2206" at bounding box center [524, 318] width 25 height 31
drag, startPoint x: 566, startPoint y: 346, endPoint x: 468, endPoint y: 338, distance: 98.2
click at [565, 346] on img "26 Keith Street, EARLWOOD NSW 2206" at bounding box center [560, 344] width 25 height 31
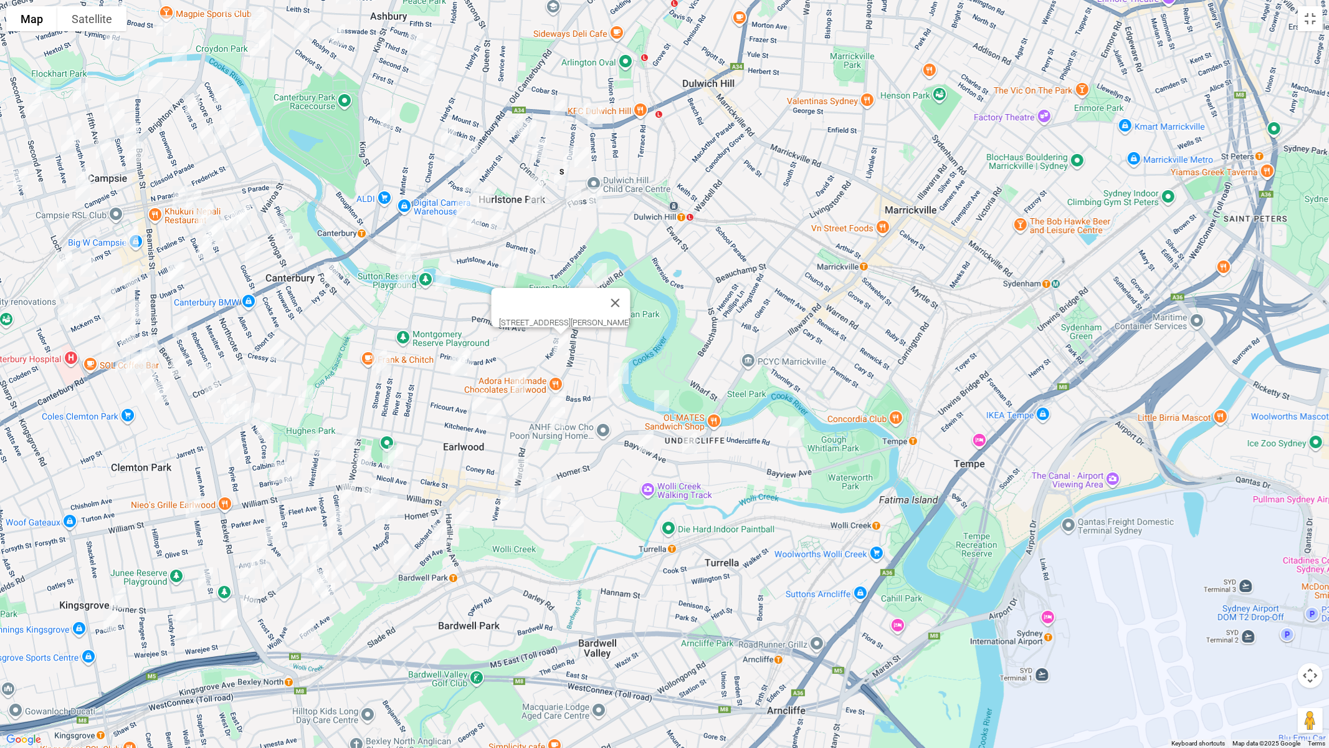
click at [404, 283] on img "19 Gornall Avenue, EARLWOOD NSW 2206" at bounding box center [405, 279] width 25 height 31
click at [439, 280] on img "9 Ronald Avenue, EARLWOOD NSW 2206" at bounding box center [443, 280] width 25 height 31
click at [471, 343] on img "55 Flers Avenue, EARLWOOD NSW 2206" at bounding box center [465, 356] width 25 height 31
click at [445, 358] on img "46 Flers Avenue, EARLWOOD NSW 2206" at bounding box center [457, 365] width 25 height 31
click at [464, 366] on img "44 Flers Avenue, EARLWOOD NSW 2206" at bounding box center [459, 365] width 25 height 31
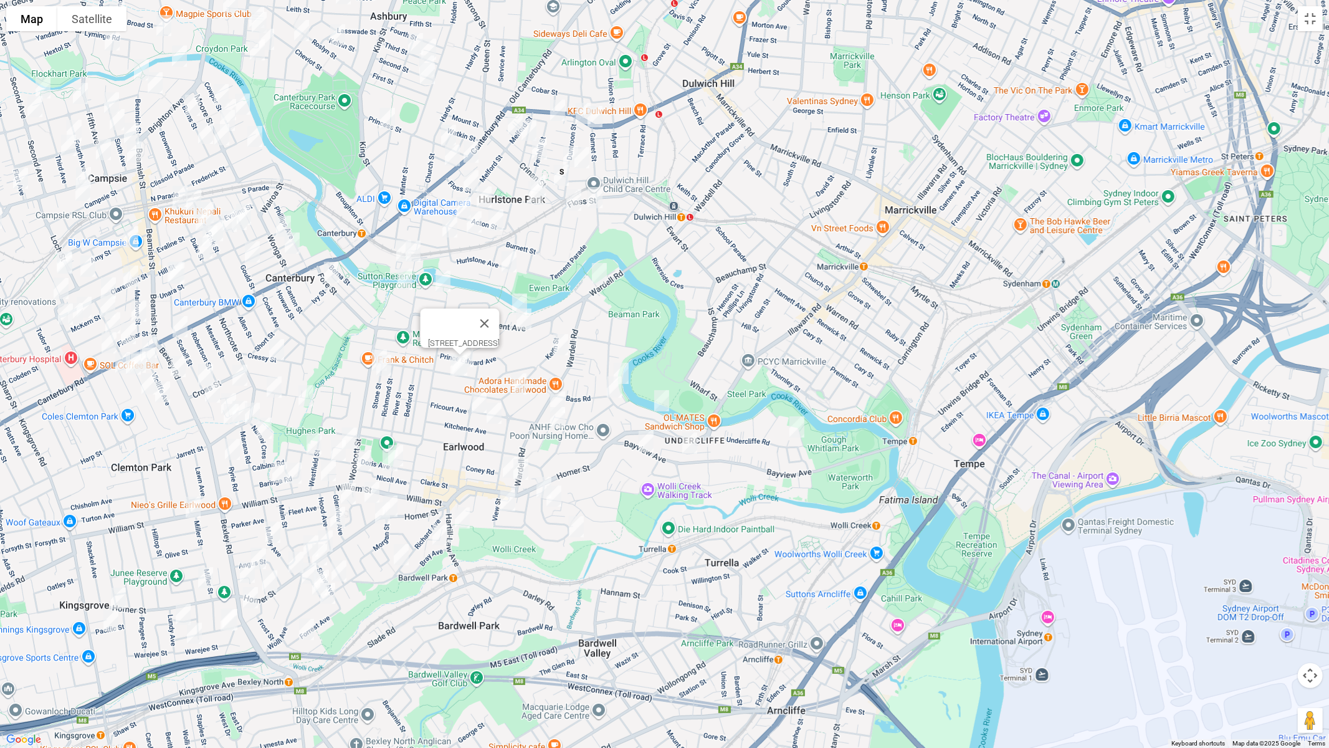
click at [515, 379] on img "38 Gueudecourt Avenue, EARLWOOD NSW 2206" at bounding box center [519, 383] width 25 height 31
click at [563, 391] on img "11A Paris Avenue, EARLWOOD NSW 2206" at bounding box center [557, 401] width 25 height 31
click at [563, 420] on img "12 Paris Avenue, EARLWOOD NSW 2206" at bounding box center [557, 417] width 25 height 31
click at [469, 411] on img "46 Fricourt Avenue, EARLWOOD NSW 2206" at bounding box center [479, 402] width 25 height 31
click at [498, 411] on img "9 Kitchener Avenue, EARLWOOD NSW 2206" at bounding box center [494, 412] width 25 height 31
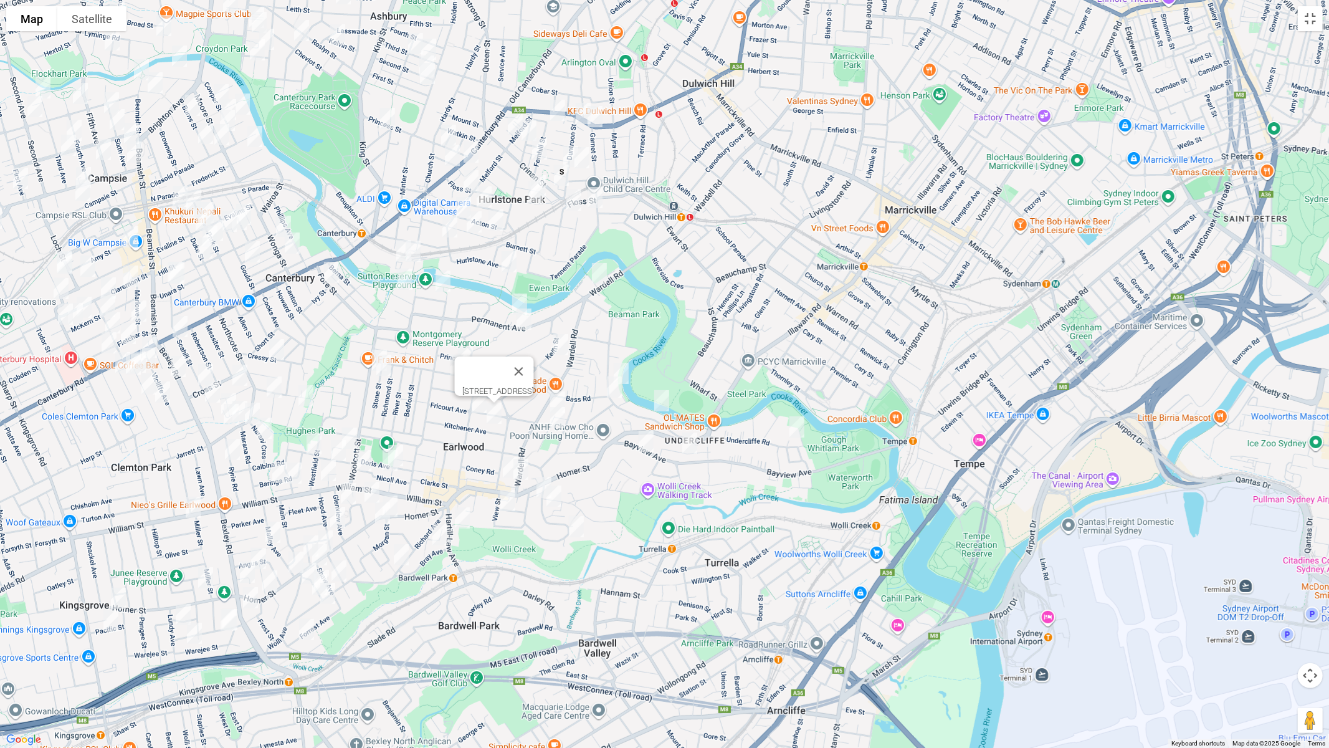
click at [498, 464] on img "38 Collingwood Avenue, EARLWOOD NSW 2206" at bounding box center [510, 467] width 25 height 31
click at [545, 470] on div "[STREET_ADDRESS]" at bounding box center [664, 374] width 1329 height 748
click at [543, 469] on div "[STREET_ADDRESS]" at bounding box center [664, 374] width 1329 height 748
click at [544, 472] on img "7 Hocking Avenue, EARLWOOD NSW 2206" at bounding box center [543, 487] width 25 height 31
click at [559, 495] on img "10 Hocking Avenue, EARLWOOD NSW 2206" at bounding box center [553, 495] width 25 height 31
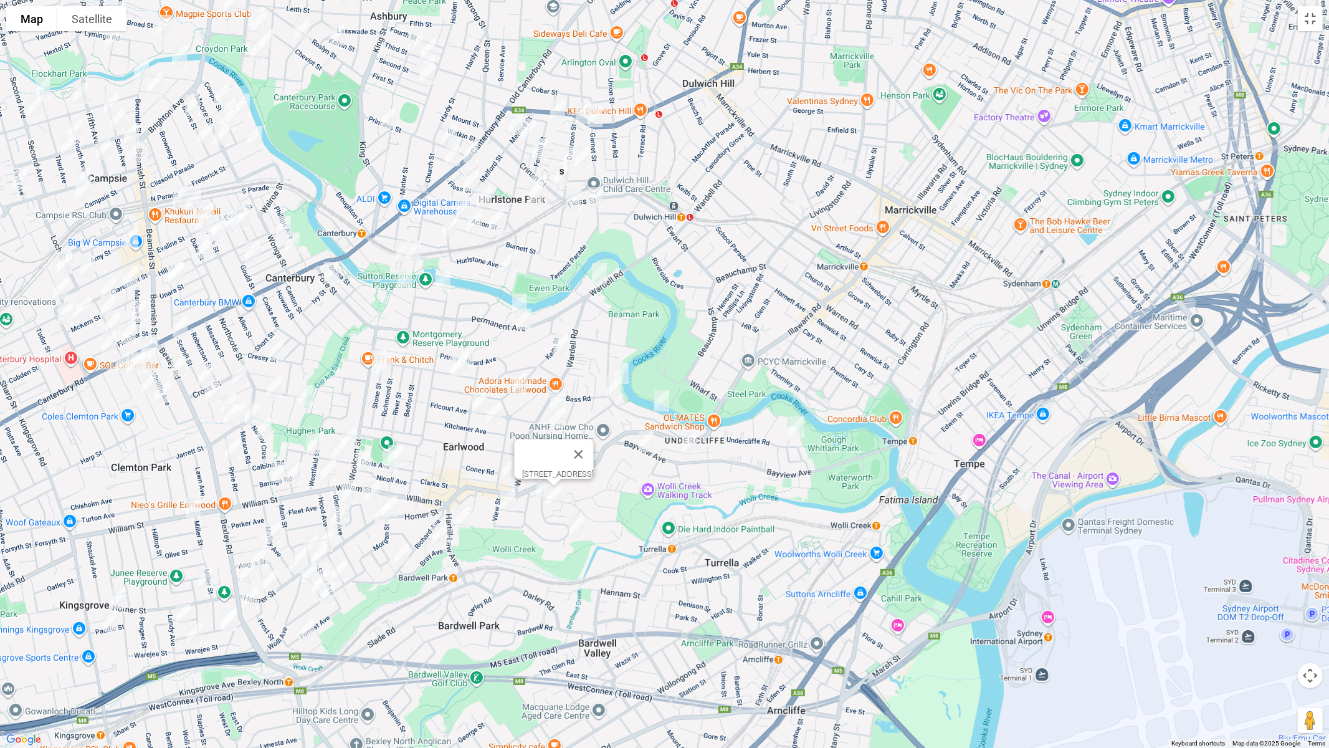
click at [576, 528] on img "50 Hocking Avenue, EARLWOOD NSW 2206" at bounding box center [576, 526] width 25 height 31
click at [462, 518] on img "6 Fauna Street, EARLWOOD NSW 2206" at bounding box center [462, 517] width 25 height 31
click at [510, 506] on img "12 View Street, EARLWOOD NSW 2206" at bounding box center [507, 500] width 25 height 31
click at [444, 538] on img "11 Bray Avenue, EARLWOOD NSW 2206" at bounding box center [439, 534] width 25 height 31
click at [400, 554] on img "37 Richard Avenue, EARLWOOD NSW 2206" at bounding box center [401, 554] width 25 height 31
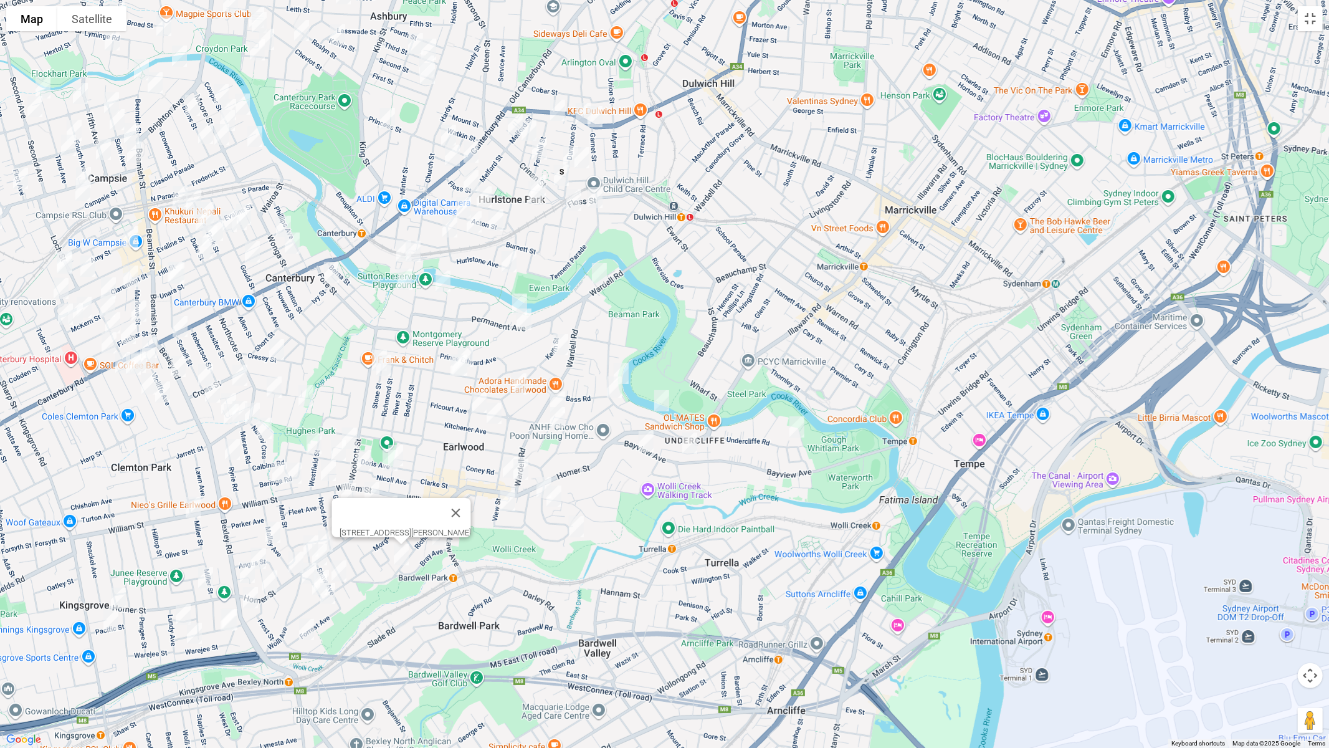
click at [371, 345] on img "64 Woolcott Street, EARLWOOD NSW 2206" at bounding box center [379, 360] width 25 height 31
click at [383, 368] on img "23 Stone Street, EARLWOOD NSW 2206" at bounding box center [383, 365] width 25 height 31
click at [406, 445] on img "8 Doris Avenue, EARLWOOD NSW 2206" at bounding box center [395, 455] width 25 height 31
click at [391, 465] on img "19 Nicoll Avenue, EARLWOOD NSW 2206" at bounding box center [390, 460] width 25 height 31
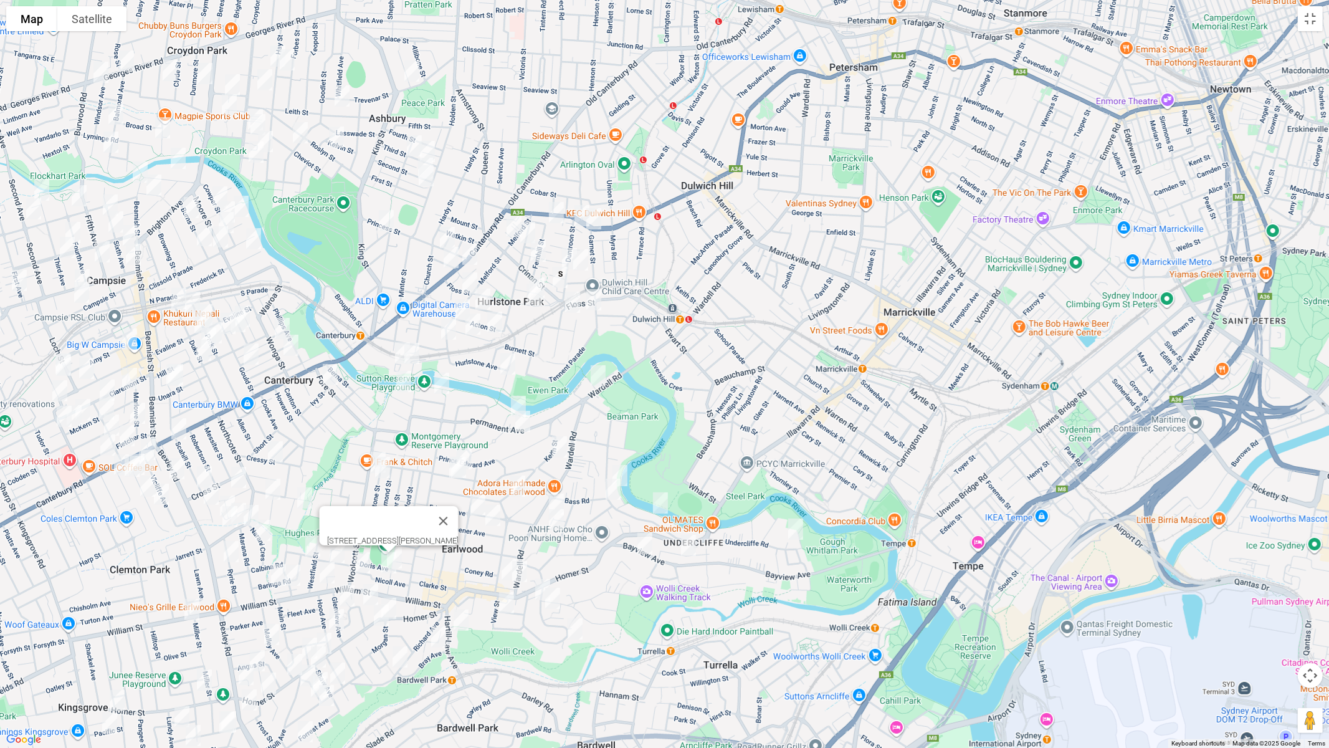
drag, startPoint x: 508, startPoint y: 320, endPoint x: 481, endPoint y: 436, distance: 119.7
click at [502, 453] on div "19 Nicoll Avenue, EARLWOOD NSW 2206" at bounding box center [664, 374] width 1329 height 748
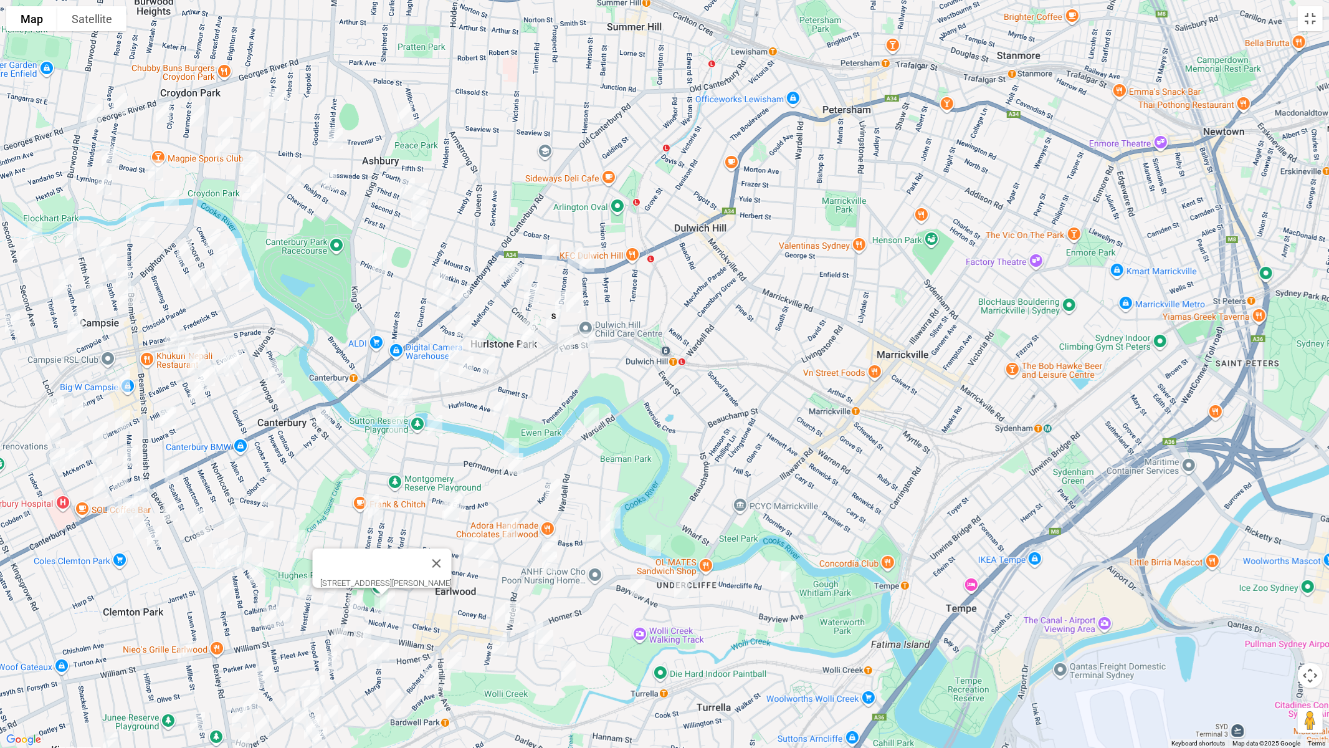
click at [391, 391] on img "20 Close Street, CANTERBURY NSW 2193" at bounding box center [395, 394] width 25 height 31
click at [402, 394] on img "2-4 Sugar House Road, CANTERBURY NSW 2193" at bounding box center [405, 395] width 25 height 31
click at [502, 403] on img "34 Foord Avenue, HURLSTONE PARK NSW 2193" at bounding box center [500, 406] width 25 height 31
drag, startPoint x: 580, startPoint y: 356, endPoint x: 531, endPoint y: 363, distance: 49.7
click at [540, 356] on button "Close" at bounding box center [525, 365] width 30 height 30
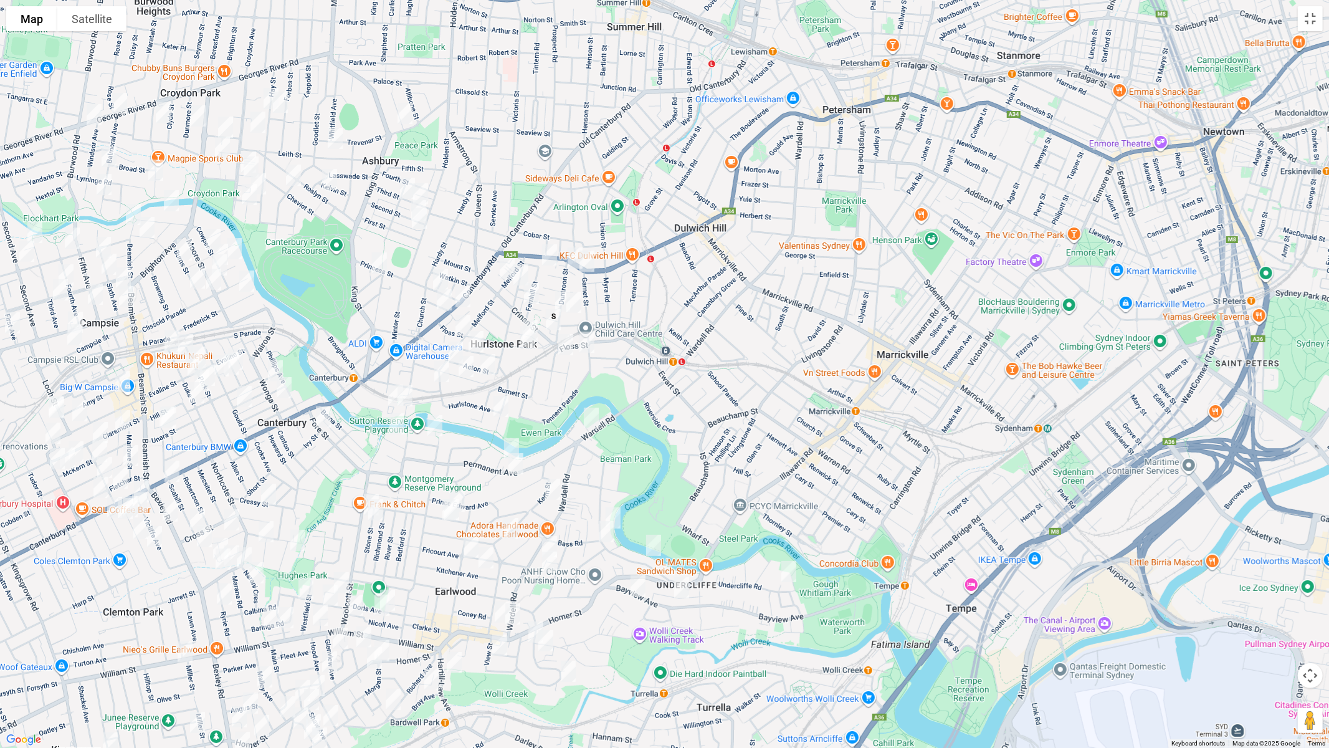
click at [451, 347] on img "50 Acton Street, HURLSTONE PARK NSW 2193" at bounding box center [455, 351] width 25 height 31
click at [435, 369] on img "120 Melford Street, HURLSTONE PARK NSW 2193" at bounding box center [441, 371] width 25 height 31
click at [469, 369] on img "40 Kilbride Street, HURLSTONE PARK NSW 2193" at bounding box center [466, 366] width 25 height 31
click at [505, 317] on button "Close" at bounding box center [490, 325] width 30 height 30
click at [458, 320] on img "76 Melford Street, HURLSTONE PARK NSW 2193" at bounding box center [462, 325] width 25 height 31
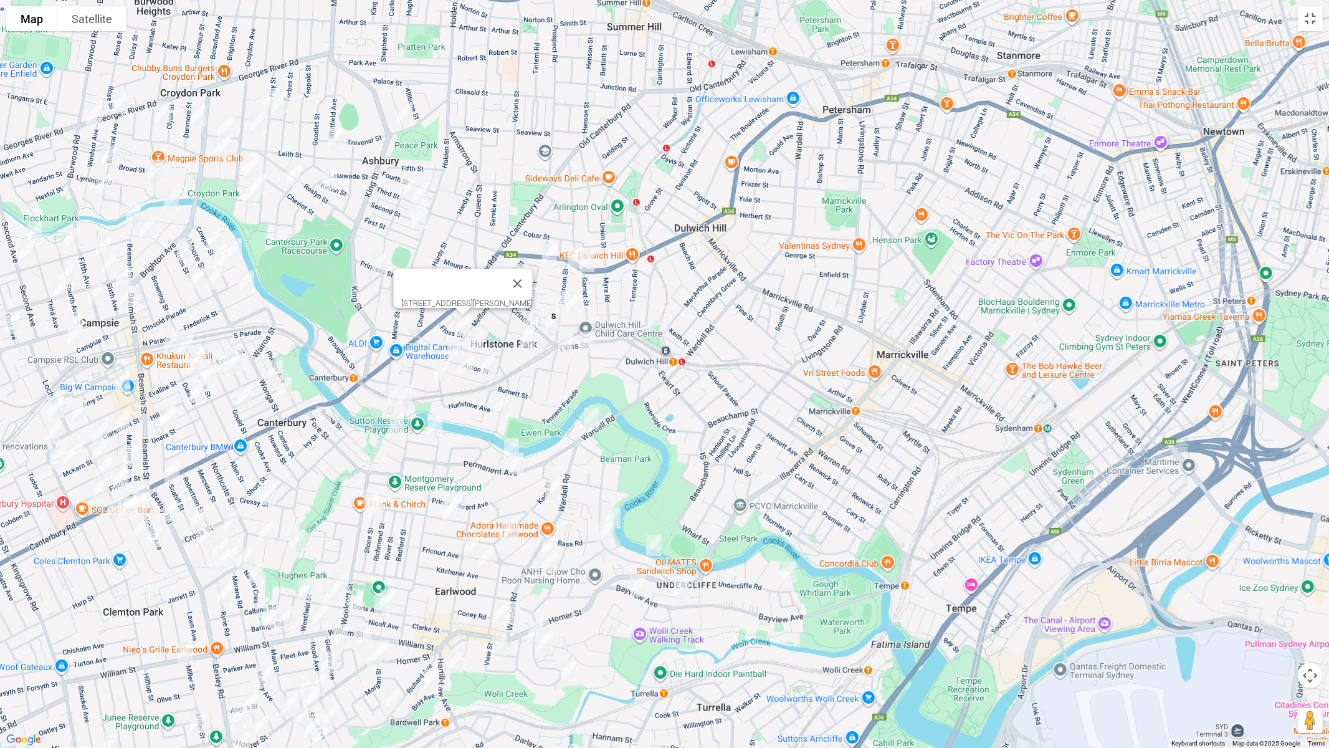
click at [476, 337] on img "28 Canterton Street, HURLSTONE PARK NSW 2193" at bounding box center [476, 341] width 25 height 31
click at [491, 368] on img "23 Kilbride Street, HURLSTONE PARK NSW 2193" at bounding box center [487, 364] width 25 height 31
click at [527, 315] on button "Close" at bounding box center [512, 323] width 30 height 30
click at [506, 265] on img "4 The Avenue, HURLSTONE PARK NSW 2193" at bounding box center [507, 268] width 25 height 31
click at [521, 272] on img "18 Dunstaffenage Street, HURLSTONE PARK NSW 2193" at bounding box center [520, 274] width 25 height 31
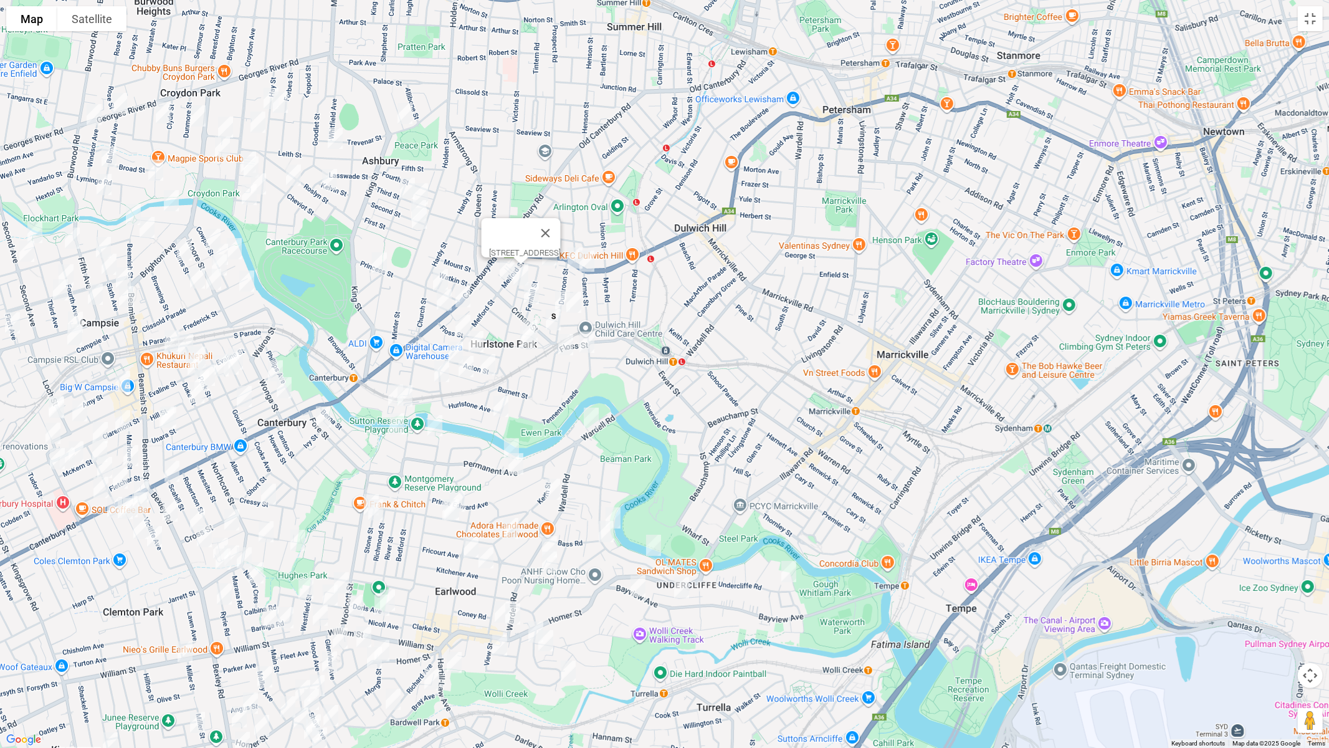
click at [530, 290] on img "40 Fernhill Street, HURLSTONE PARK NSW 2193" at bounding box center [531, 293] width 25 height 31
click at [530, 316] on img "13 Mill Street, HURLSTONE PARK NSW 2193" at bounding box center [530, 330] width 25 height 31
click at [525, 338] on img "3/66 Floss Street, HURLSTONE PARK NSW 2193" at bounding box center [527, 336] width 25 height 31
click at [567, 283] on button "Close" at bounding box center [552, 295] width 30 height 30
click at [550, 250] on img "2/3 Fernhill Street, HURLSTONE PARK NSW 2193" at bounding box center [549, 254] width 25 height 31
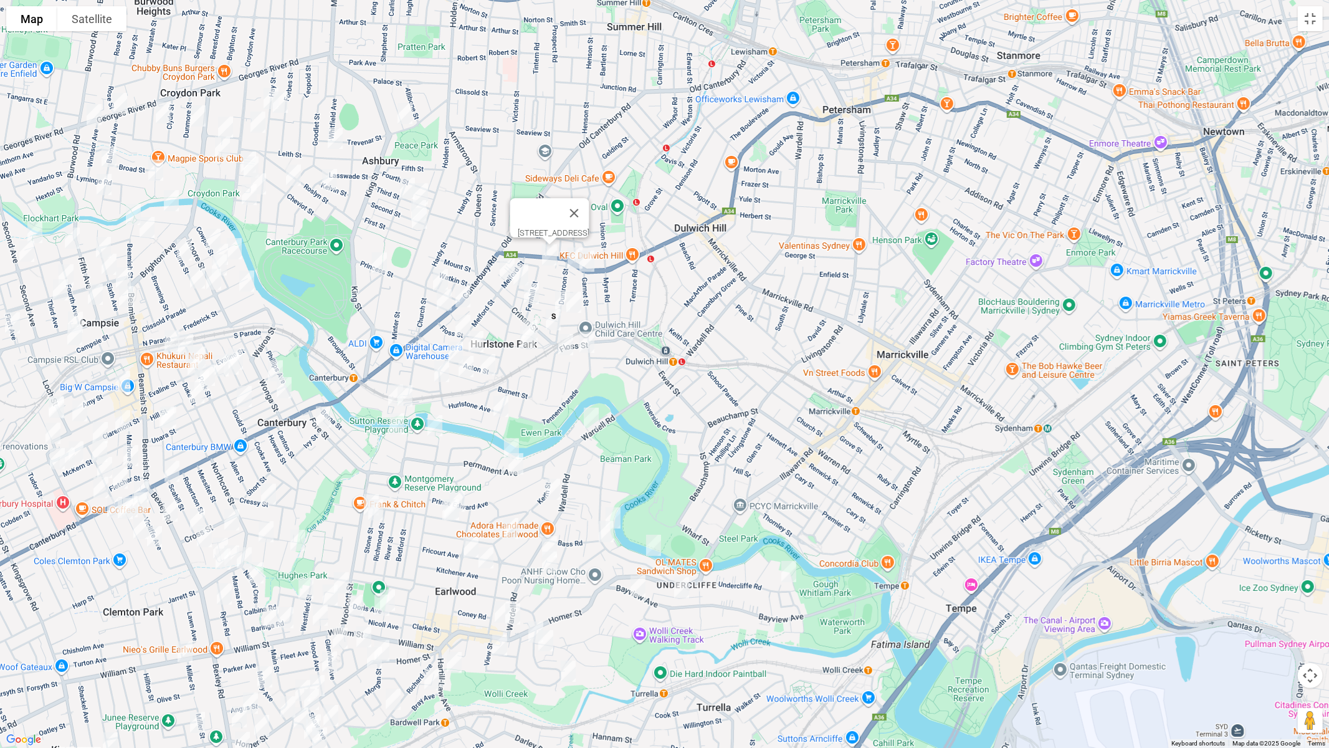
click at [571, 254] on img "1/16-18 Duntroon Street, HURLSTONE PARK NSW 2193" at bounding box center [575, 257] width 25 height 31
click at [594, 256] on img "10 Garnet Street, HURLSTONE PARK NSW 2193" at bounding box center [586, 260] width 25 height 31
click at [576, 302] on img "76 Duntroon Street, HURLSTONE PARK NSW 2193" at bounding box center [573, 302] width 25 height 31
click at [584, 340] on img "76-80 Garnet Street, HURLSTONE PARK NSW 2193" at bounding box center [586, 341] width 25 height 31
click at [563, 344] on img "4/124 Duntroon Street, HURLSTONE PARK NSW 2193" at bounding box center [565, 344] width 25 height 31
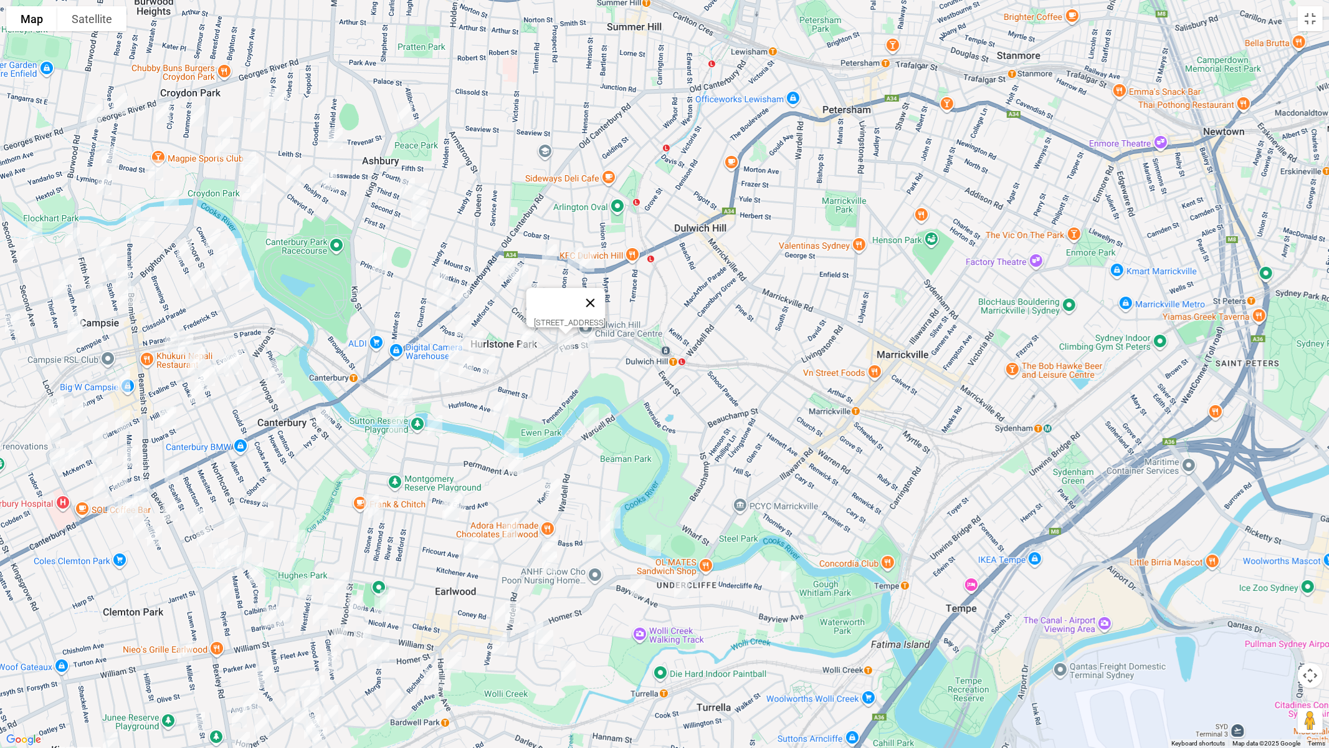
click at [605, 296] on button "Close" at bounding box center [590, 303] width 30 height 30
click at [391, 630] on img "37 Richard Avenue, EARLWOOD NSW 2206" at bounding box center [393, 698] width 25 height 31
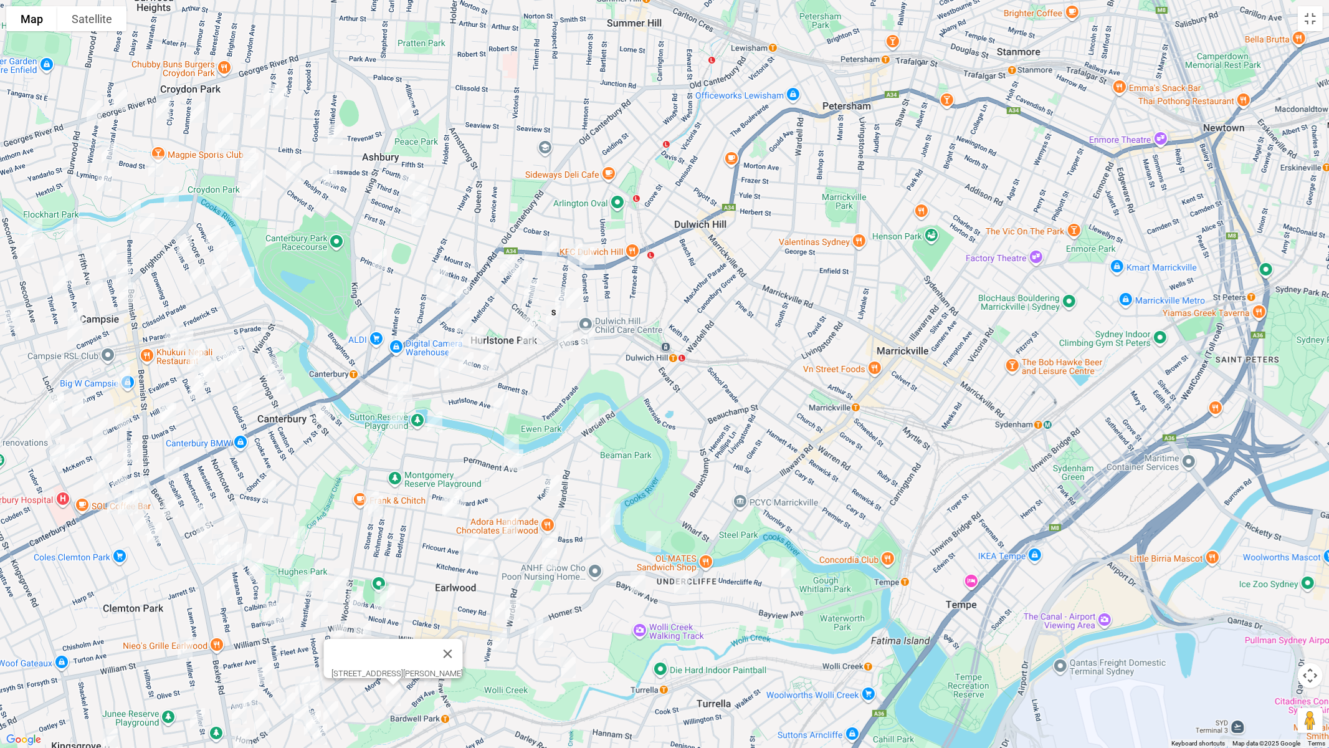
click at [556, 288] on img "63 Duntroon Street, HURLSTONE PARK NSW 2193" at bounding box center [562, 297] width 25 height 31
click at [1312, 26] on button "Toggle fullscreen view" at bounding box center [1310, 18] width 25 height 25
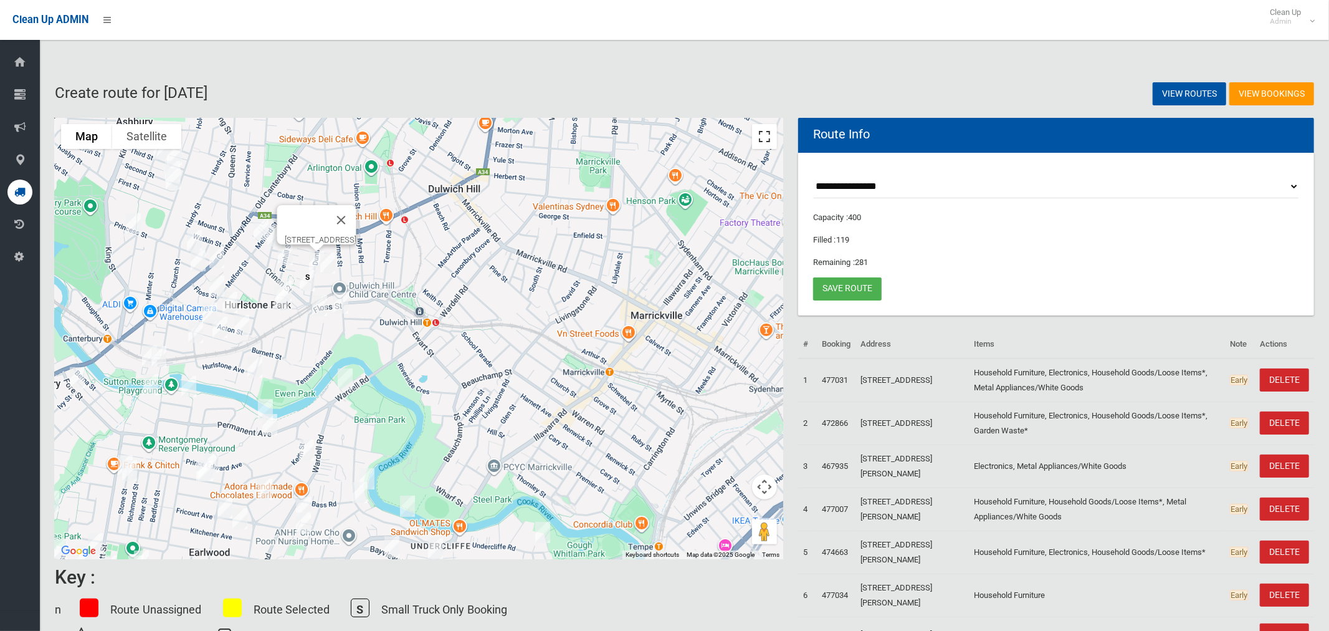
click at [765, 135] on button "Toggle fullscreen view" at bounding box center [764, 136] width 25 height 25
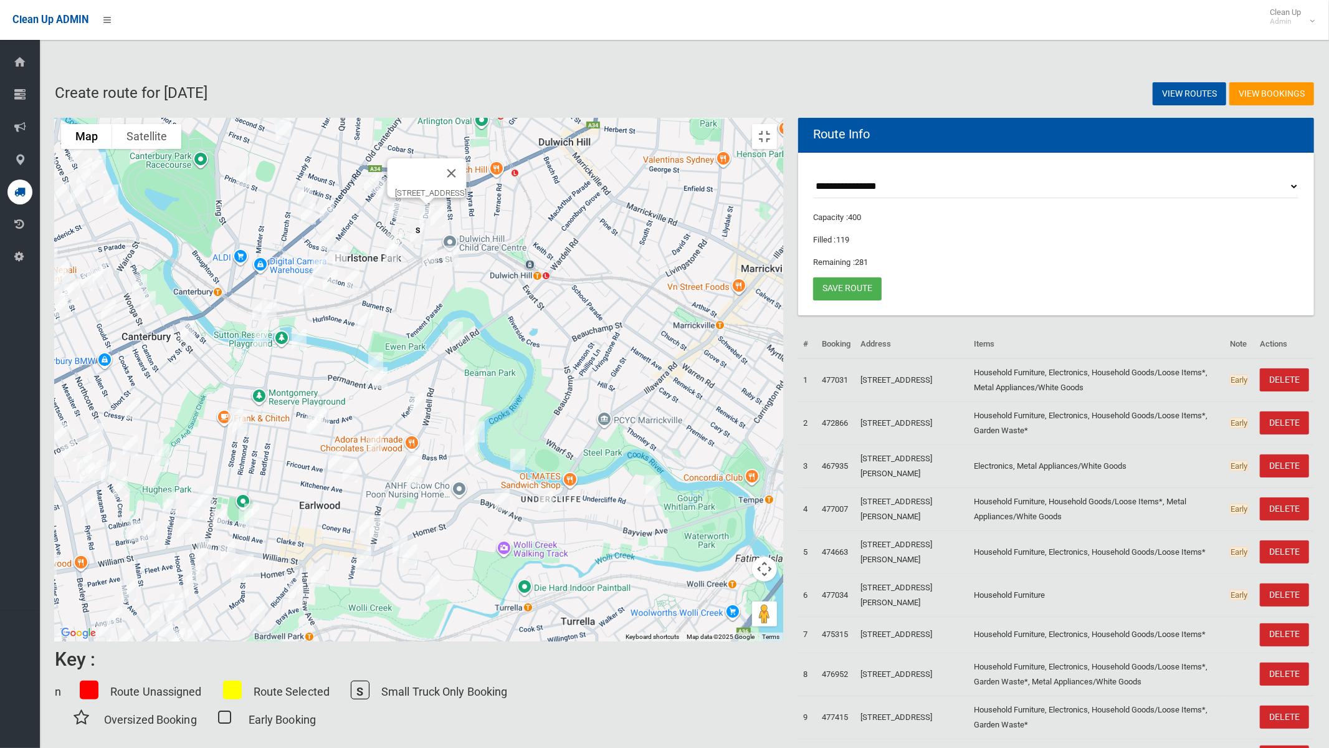
drag, startPoint x: 740, startPoint y: 346, endPoint x: 829, endPoint y: 298, distance: 101.2
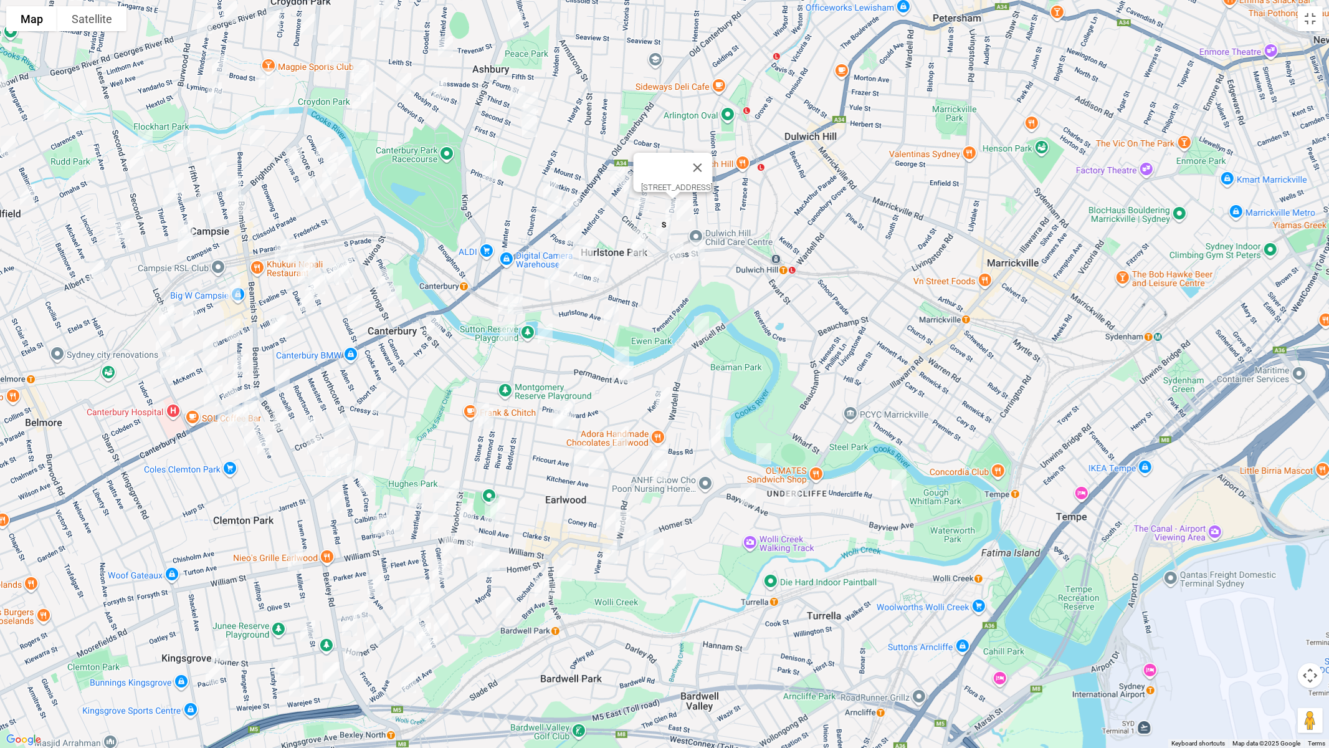
click at [829, 298] on div "63 Duntroon Street, HURLSTONE PARK NSW 2193" at bounding box center [664, 374] width 1329 height 748
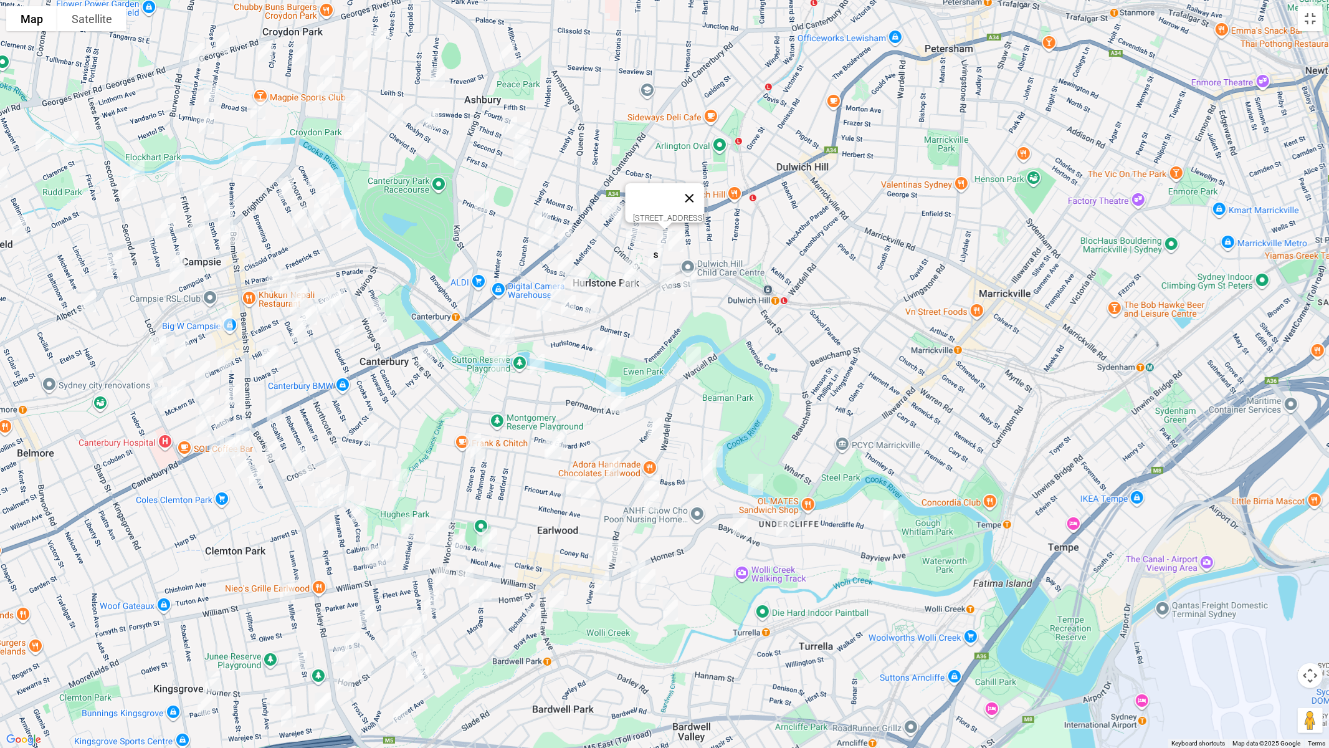
click at [704, 188] on button "Close" at bounding box center [689, 198] width 30 height 30
click at [489, 582] on img "428 Homer Street, EARLWOOD NSW 2206" at bounding box center [484, 589] width 25 height 31
click at [474, 600] on img "442 Homer Street, EARLWOOD NSW 2206" at bounding box center [476, 596] width 25 height 31
click at [535, 620] on img "11 Bray Avenue, EARLWOOD NSW 2206" at bounding box center [533, 617] width 25 height 31
click at [556, 609] on img "6 Fauna Street, EARLWOOD NSW 2206" at bounding box center [556, 601] width 25 height 31
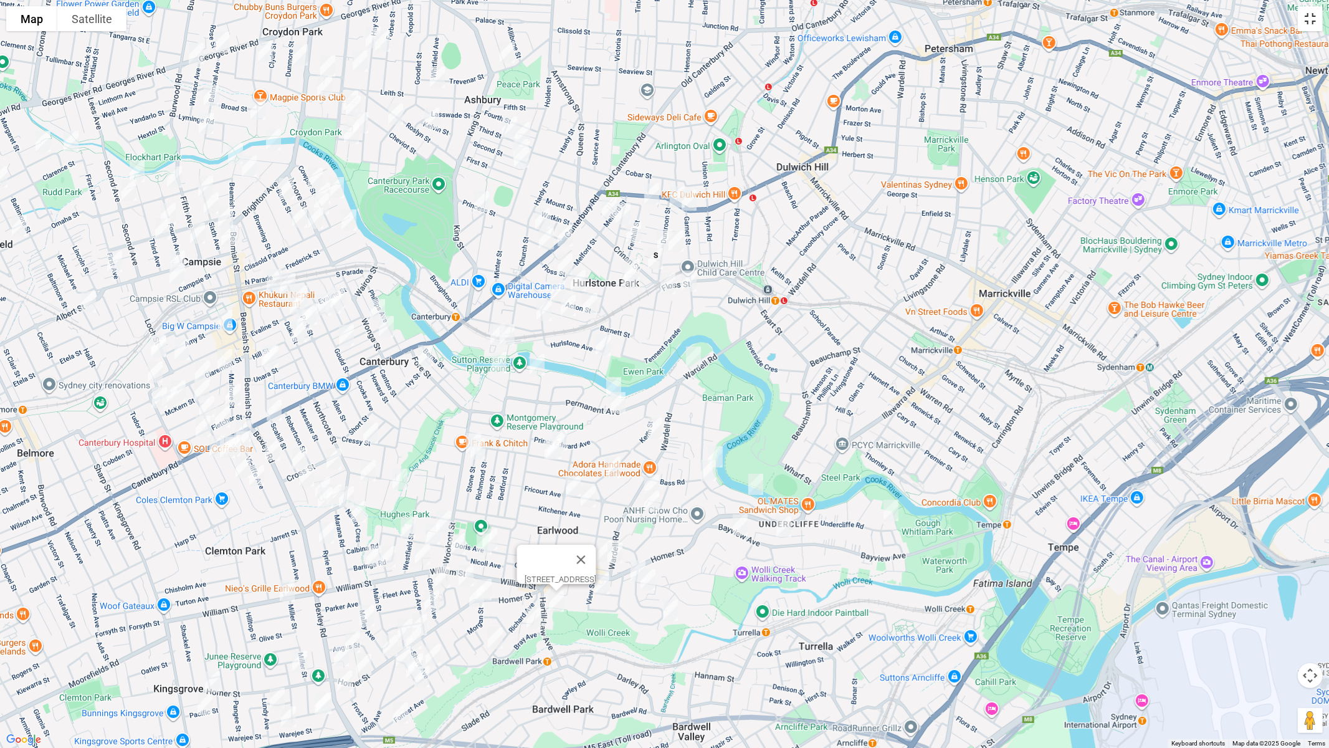
click at [1320, 17] on button "Toggle fullscreen view" at bounding box center [1310, 18] width 25 height 25
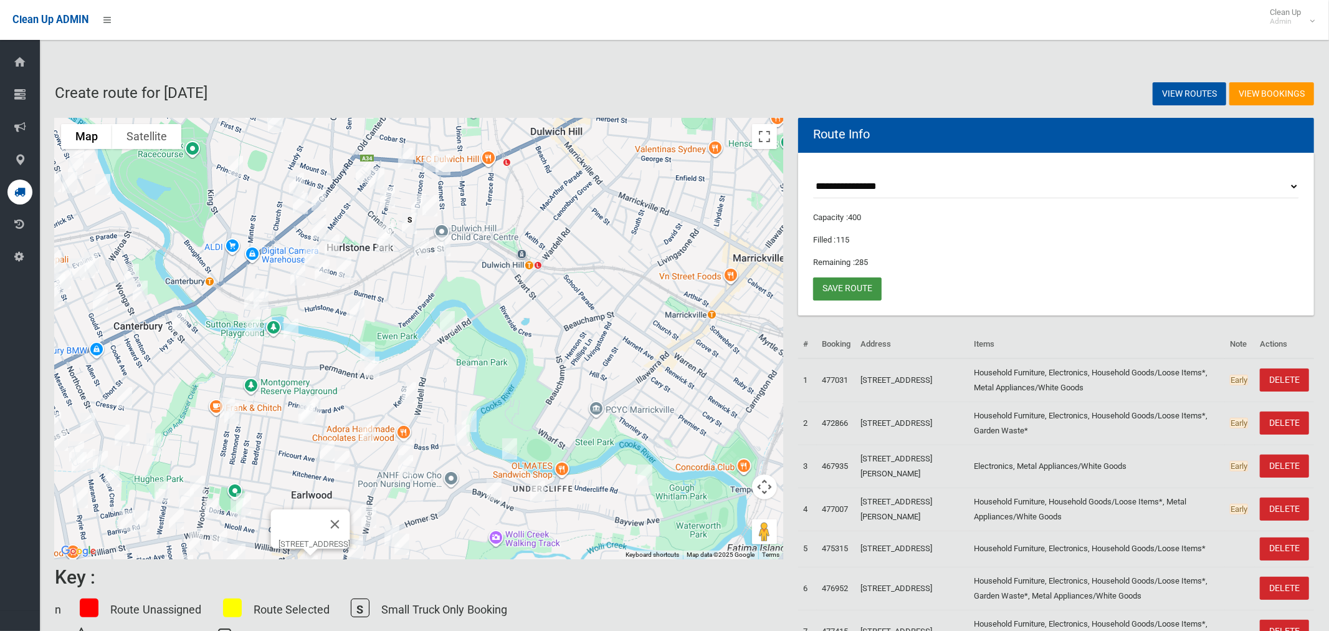
click at [846, 287] on link "Save route" at bounding box center [847, 288] width 69 height 23
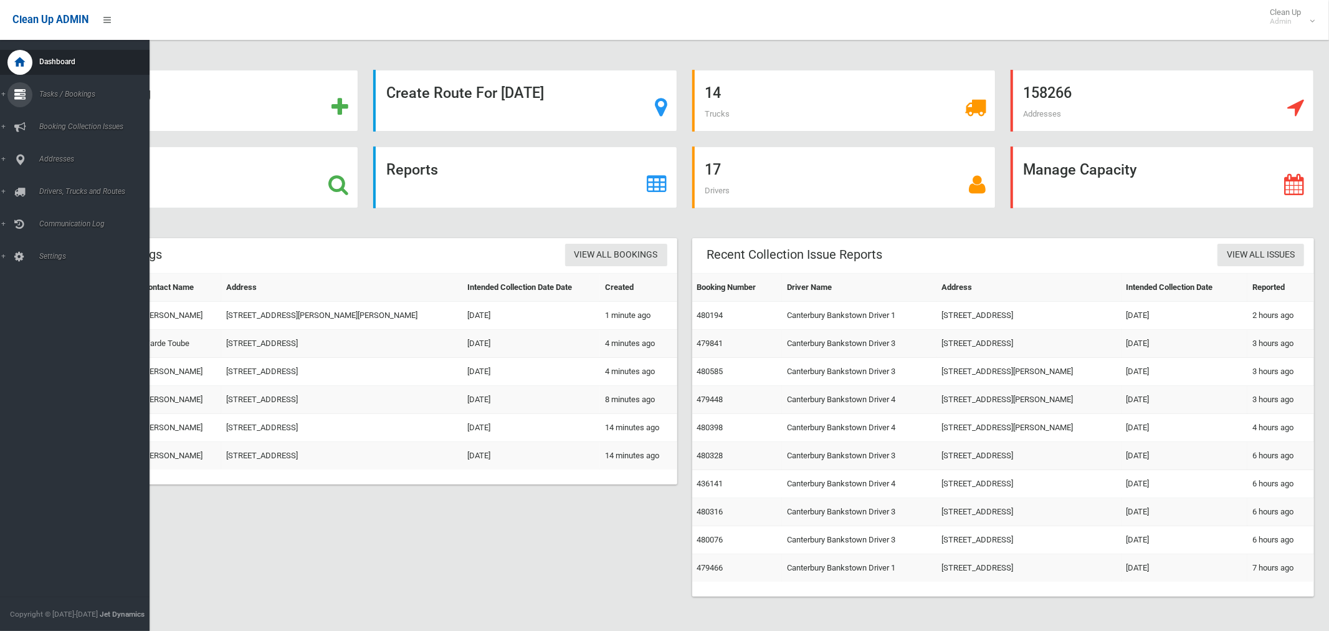
click at [59, 90] on span "Tasks / Bookings" at bounding box center [93, 94] width 114 height 9
click at [54, 186] on span "Search" at bounding box center [87, 185] width 103 height 9
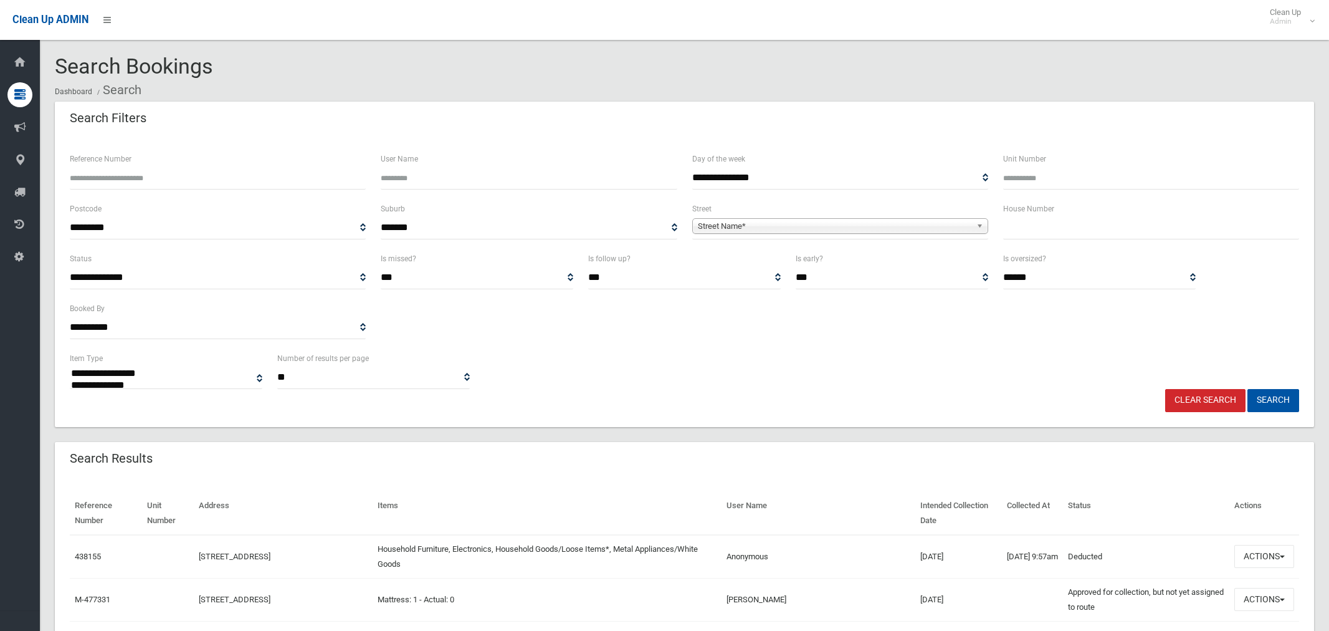
select select
type input "*"
click at [816, 225] on span "Street Name*" at bounding box center [835, 226] width 274 height 15
type input "********"
click at [802, 264] on li "Creswell Street (REVESBY 2212)" at bounding box center [840, 261] width 290 height 16
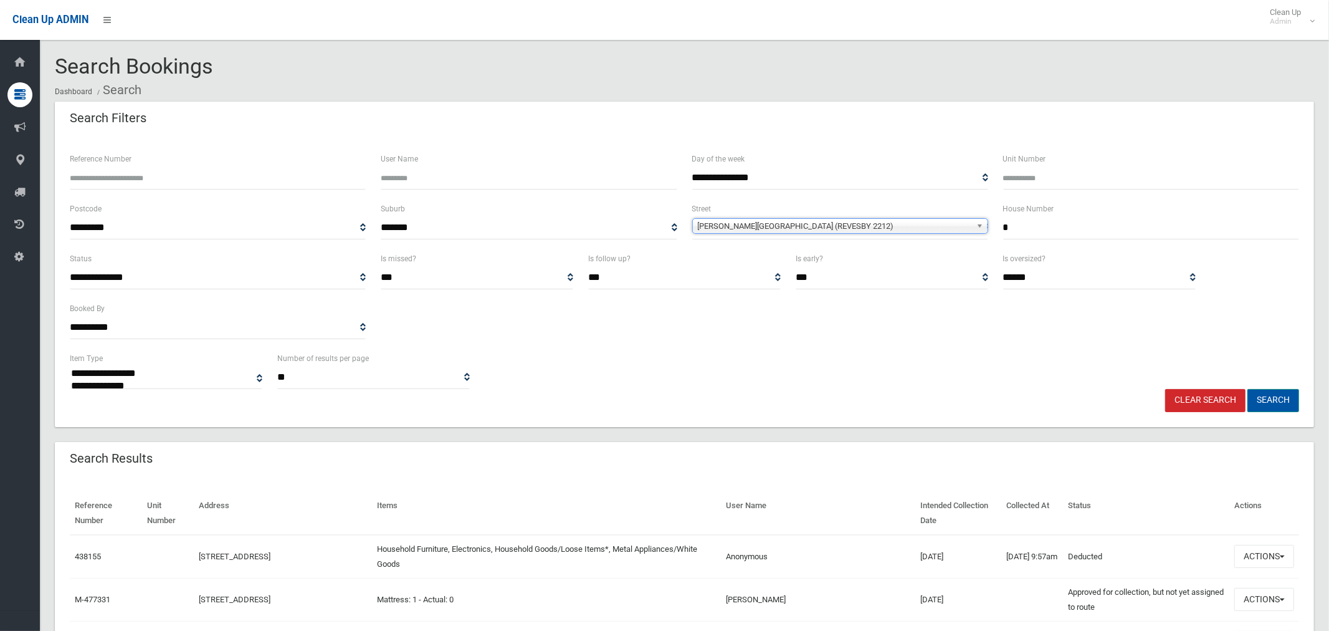
click at [1277, 401] on button "Search" at bounding box center [1273, 400] width 52 height 23
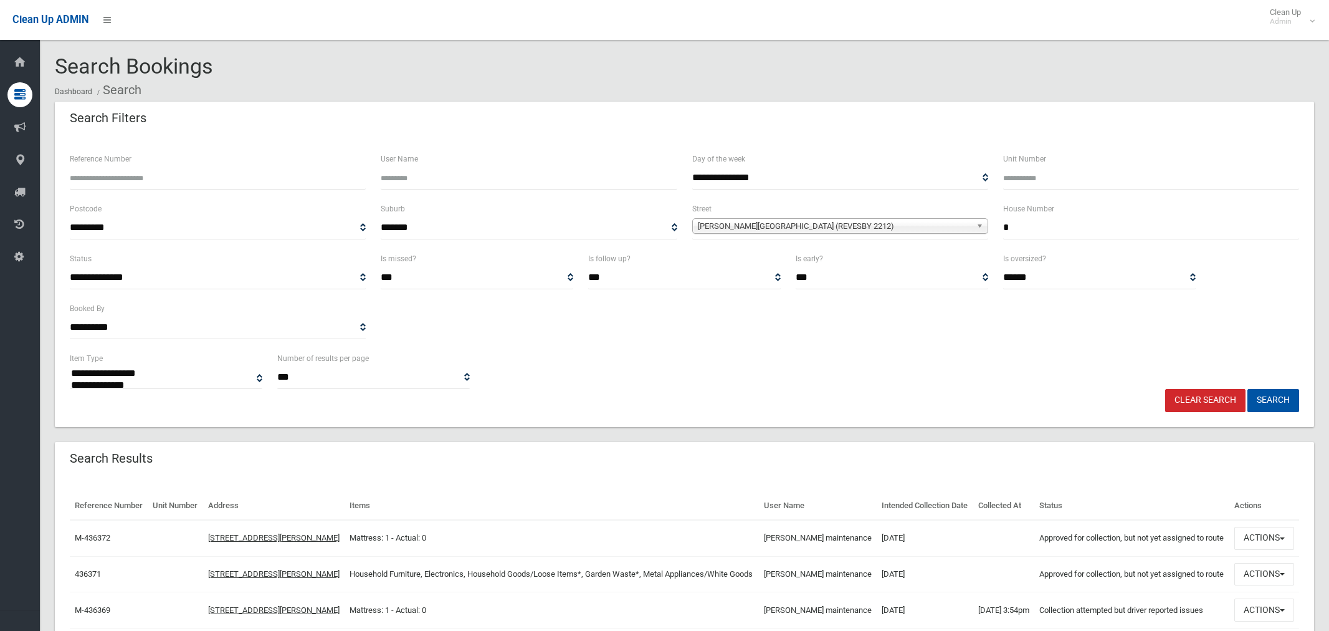
select select
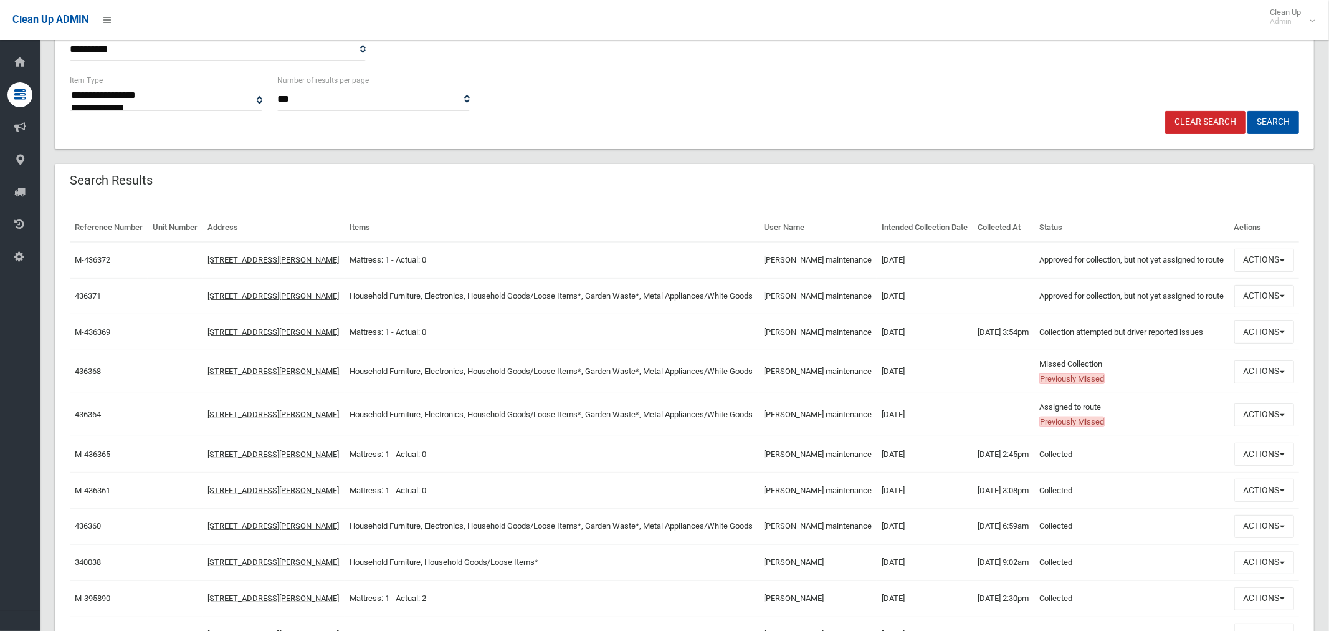
scroll to position [283, 0]
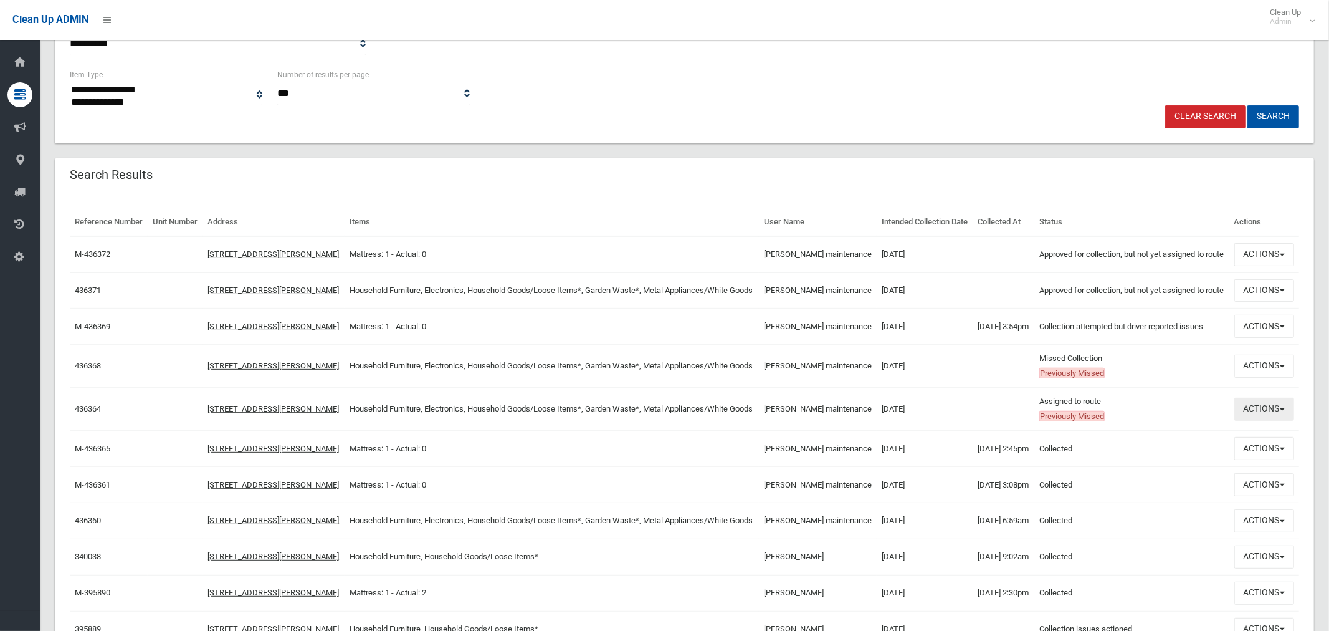
click at [1256, 421] on button "Actions" at bounding box center [1264, 408] width 60 height 23
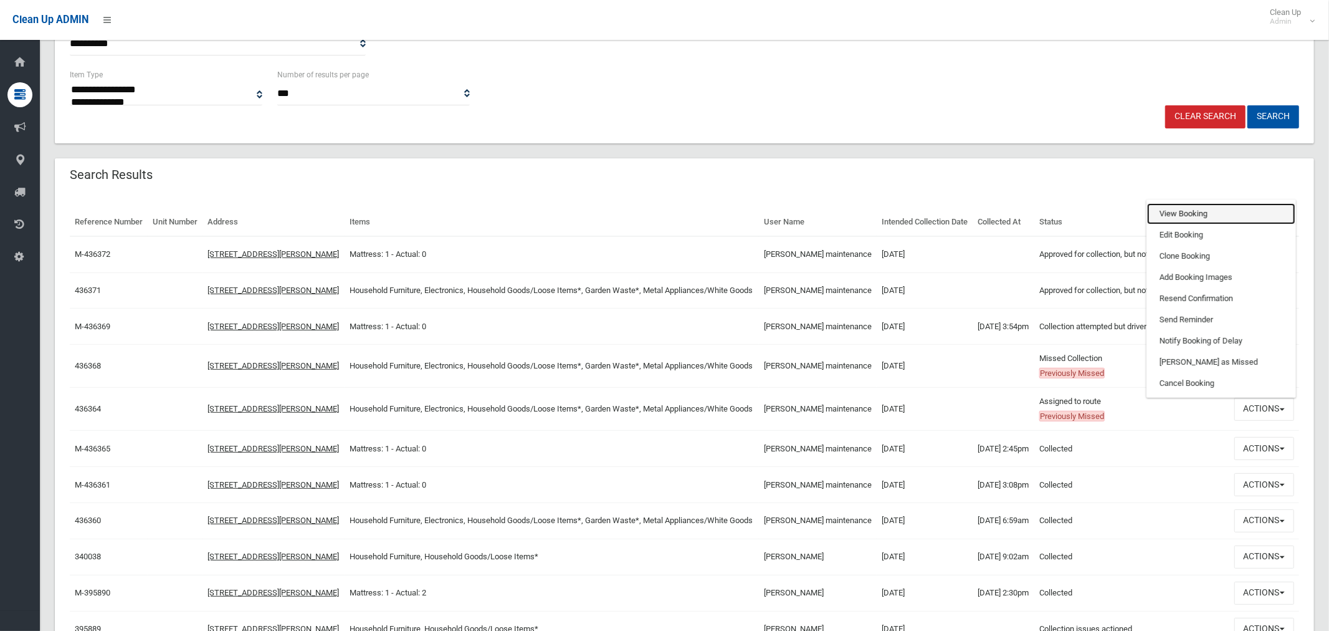
click at [1197, 224] on link "View Booking" at bounding box center [1221, 213] width 148 height 21
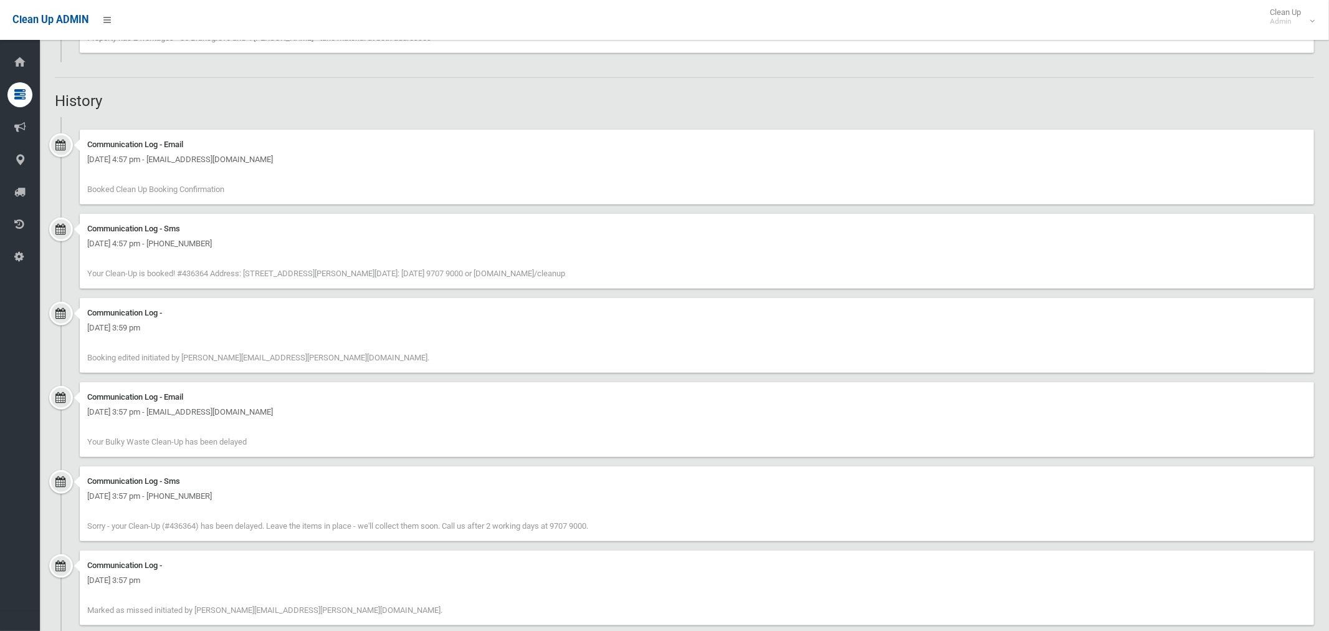
scroll to position [1305, 0]
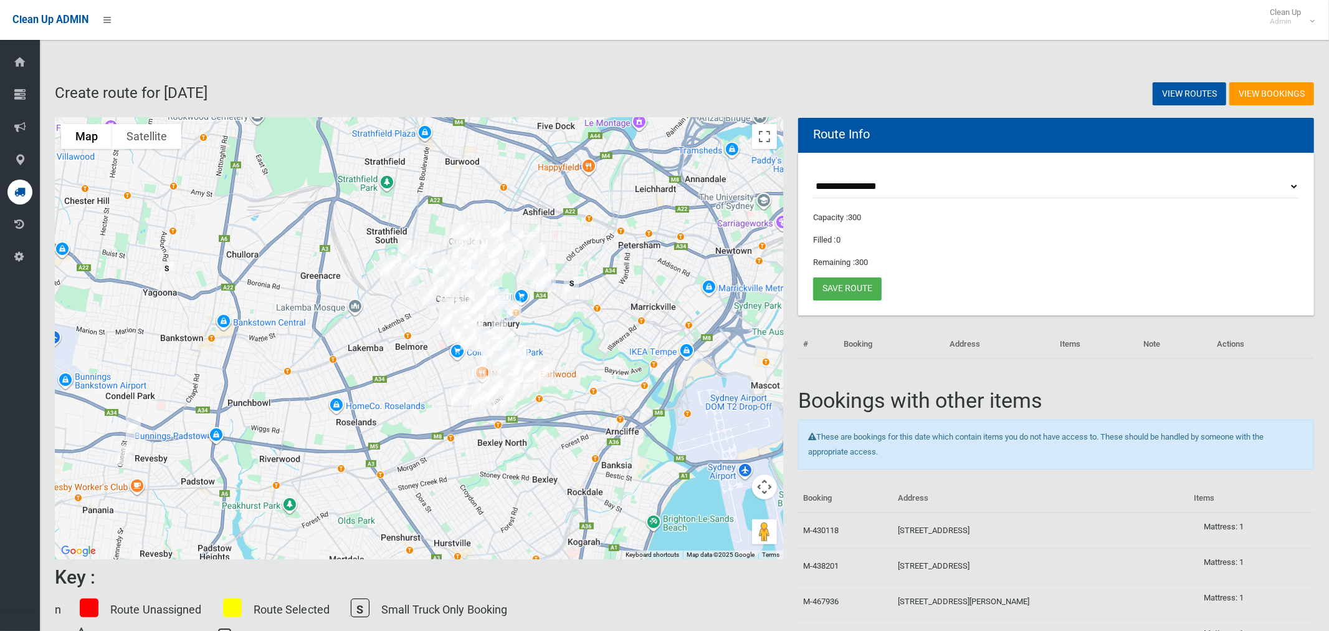
drag, startPoint x: 713, startPoint y: 268, endPoint x: 633, endPoint y: 288, distance: 82.8
click at [633, 288] on div at bounding box center [419, 338] width 728 height 441
click at [856, 181] on select "**********" at bounding box center [1056, 186] width 486 height 23
select select "*****"
click at [813, 175] on select "**********" at bounding box center [1056, 186] width 486 height 23
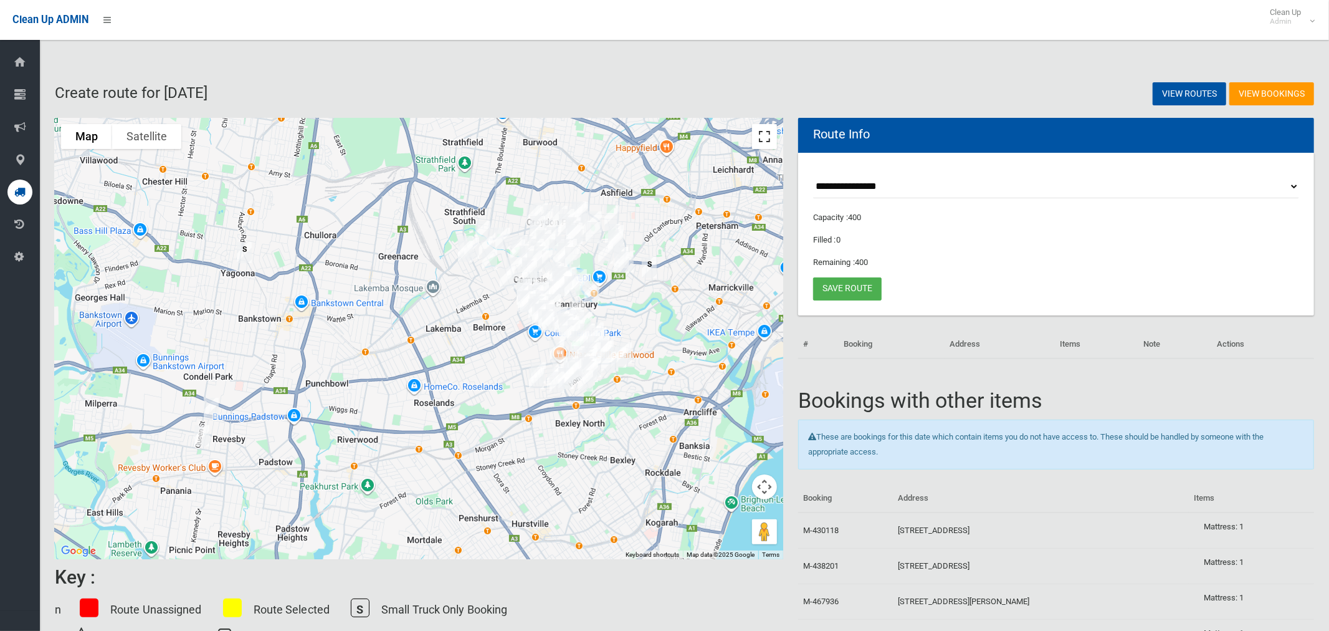
click at [774, 143] on button "Toggle fullscreen view" at bounding box center [764, 136] width 25 height 25
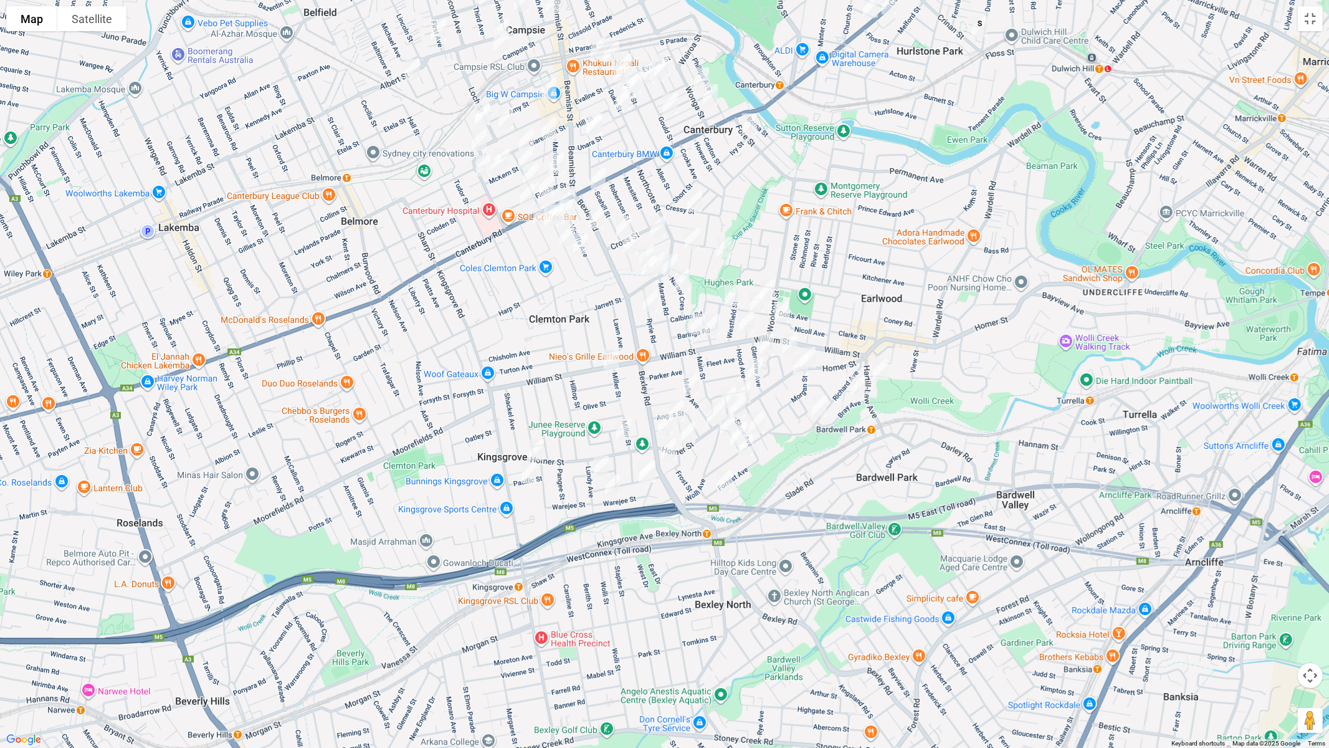
drag, startPoint x: 854, startPoint y: 398, endPoint x: 682, endPoint y: 400, distance: 171.3
click at [685, 400] on div at bounding box center [664, 374] width 1329 height 748
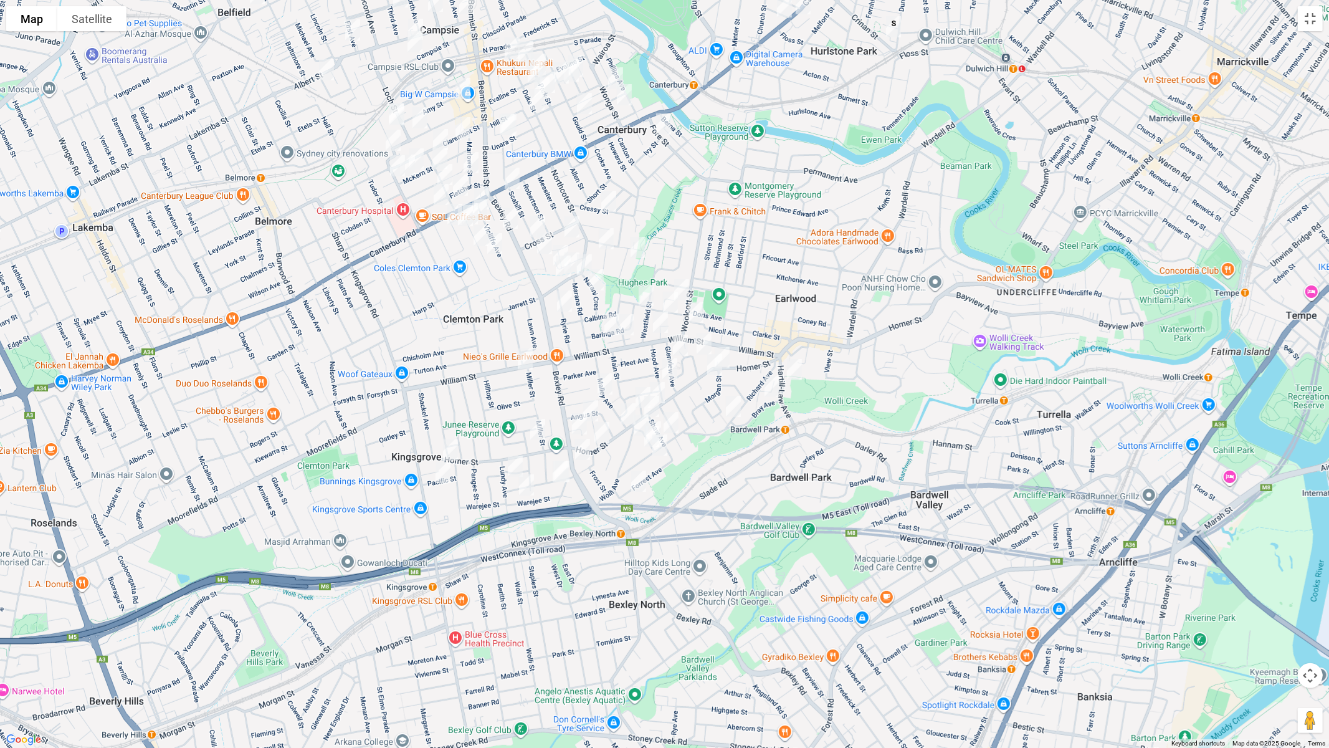
click at [447, 440] on img "1/620 Homer Street, KINGSGROVE NSW 2208" at bounding box center [450, 449] width 25 height 31
click at [523, 353] on img "244 William Street, KINGSGROVE NSW 2208" at bounding box center [525, 358] width 25 height 31
click at [577, 423] on img "204 Bexley Road, EARLWOOD NSW 2206" at bounding box center [579, 423] width 25 height 31
click at [600, 431] on img "559 Homer Street, EARLWOOD NSW 2206" at bounding box center [601, 432] width 25 height 31
click at [583, 452] on img "224 Bexley Road, EARLWOOD NSW 2206" at bounding box center [582, 449] width 25 height 31
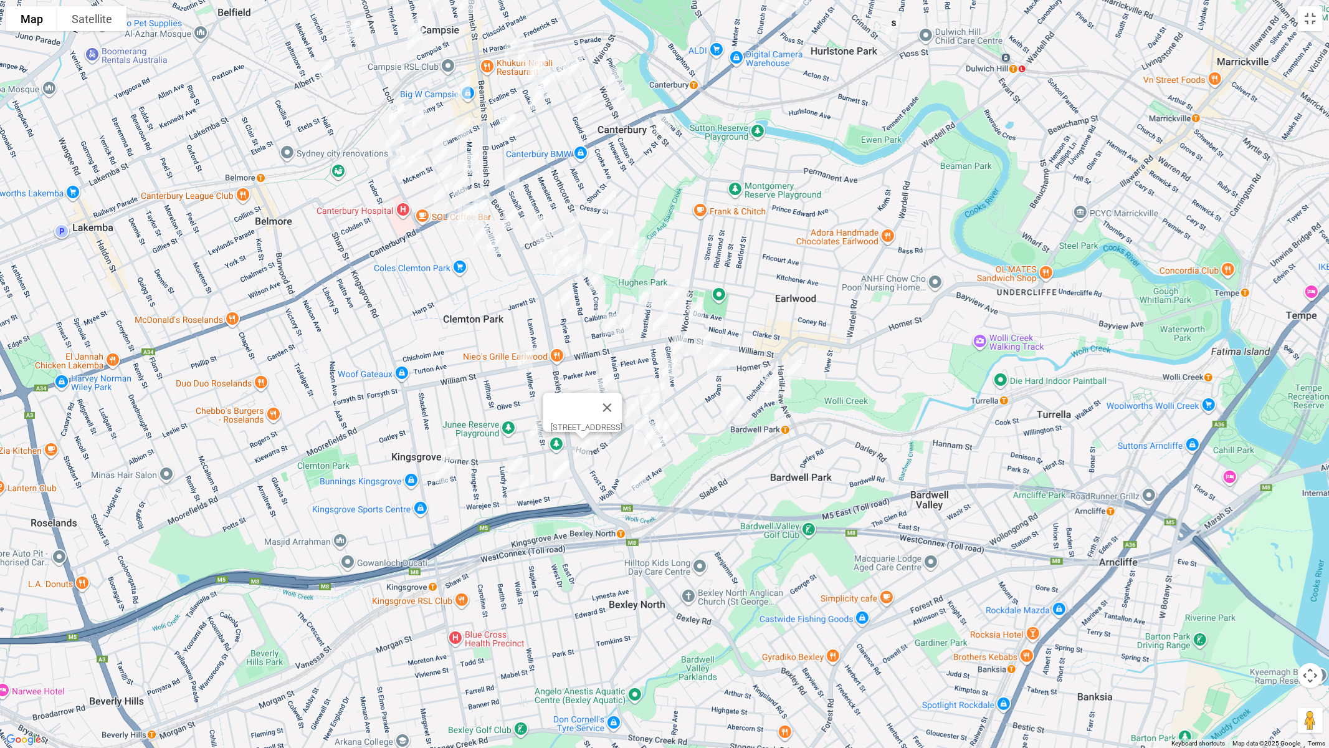
click at [730, 346] on img "428 Homer Street, EARLWOOD NSW 2206" at bounding box center [722, 357] width 25 height 31
click at [711, 366] on img "442 Homer Street, EARLWOOD NSW 2206" at bounding box center [714, 364] width 25 height 31
click at [665, 387] on img "503 Homer Street, EARLWOOD NSW 2206" at bounding box center [657, 392] width 25 height 31
click at [654, 406] on img "490 Homer Street, EARLWOOD NSW 2206" at bounding box center [651, 406] width 25 height 31
click at [623, 412] on img "531 Homer Street, EARLWOOD NSW 2206" at bounding box center [628, 413] width 25 height 31
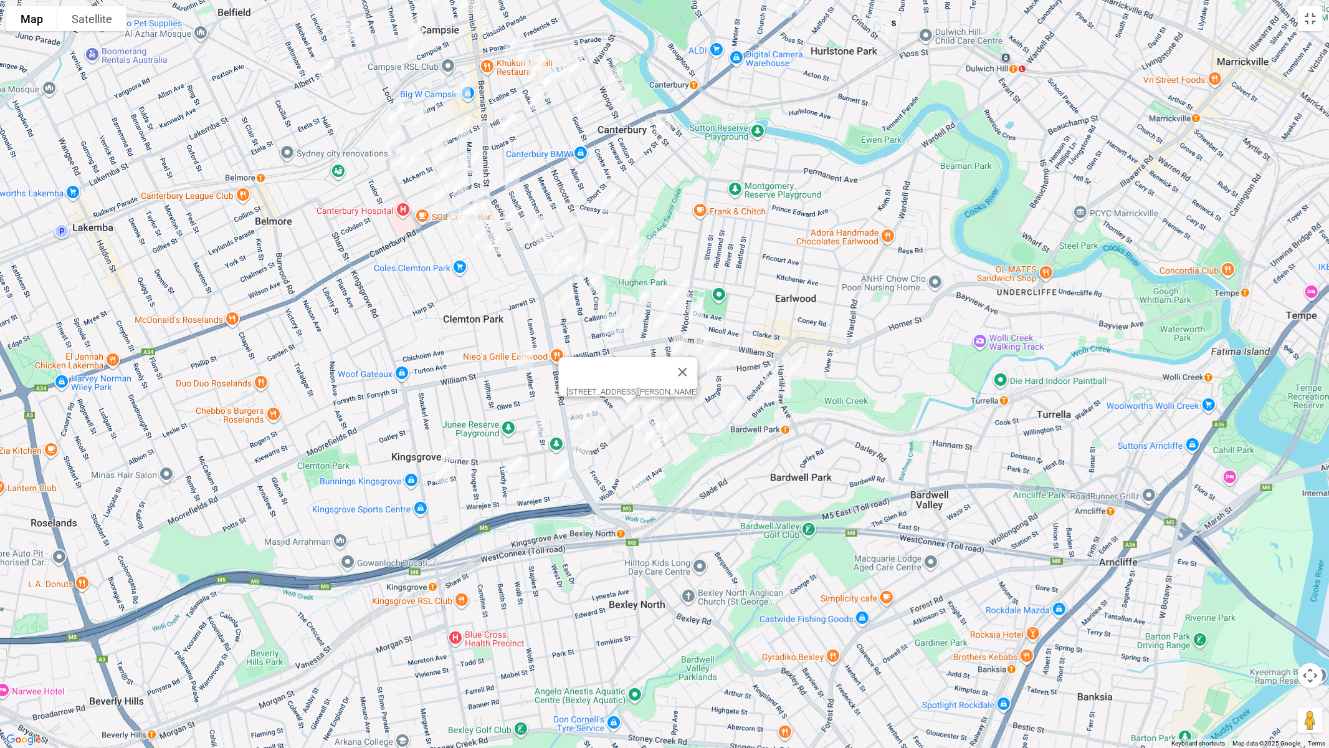
click at [696, 360] on button "Close" at bounding box center [682, 372] width 30 height 30
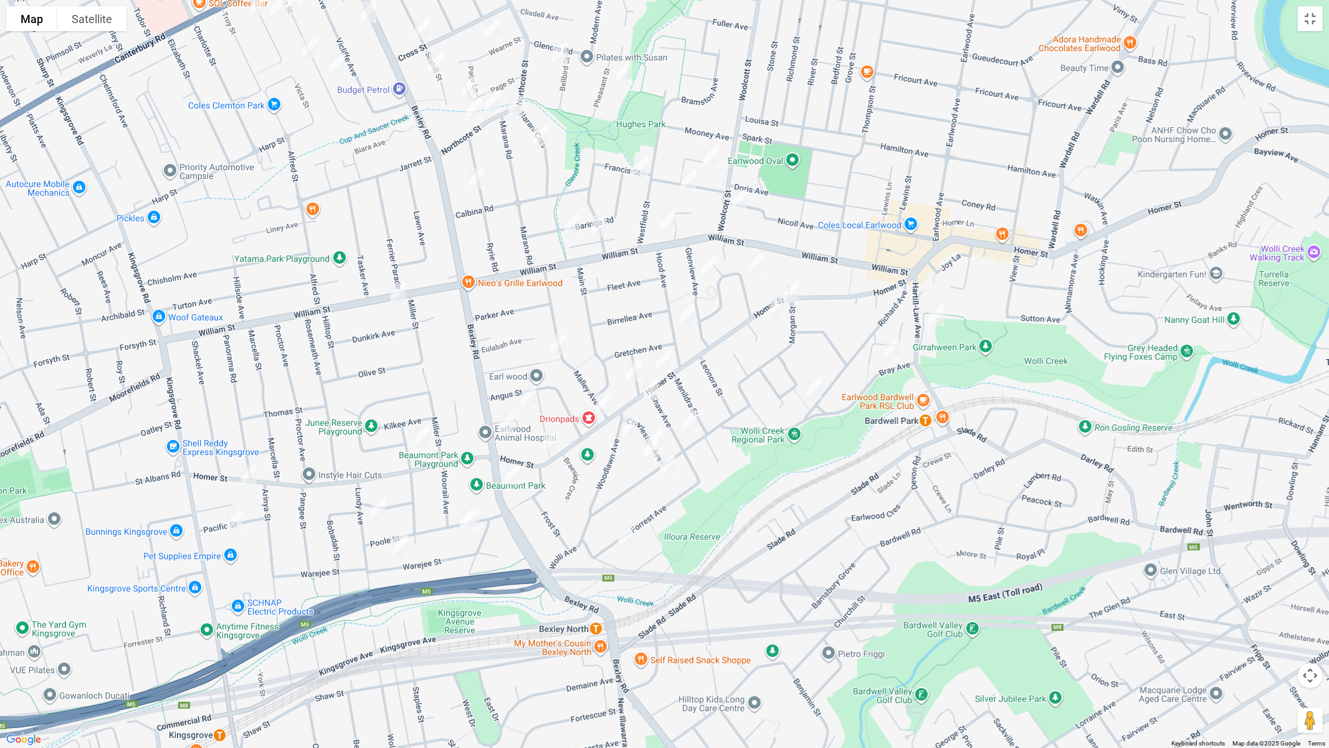
click at [228, 521] on img "8 Pacific Street, KINGSGROVE NSW 2208" at bounding box center [234, 520] width 25 height 31
click at [424, 434] on img "3 Killara Avenue, KINGSGROVE NSW 2208" at bounding box center [422, 435] width 25 height 31
click at [482, 510] on img "44 Poole Street, KINGSGROVE NSW 2208" at bounding box center [471, 518] width 25 height 31
click at [462, 524] on img "42 Poole Street, KINGSGROVE NSW 2208" at bounding box center [467, 519] width 25 height 31
click at [380, 517] on img "8 Lundy Avenue, KINGSGROVE NSW 2208" at bounding box center [378, 508] width 25 height 31
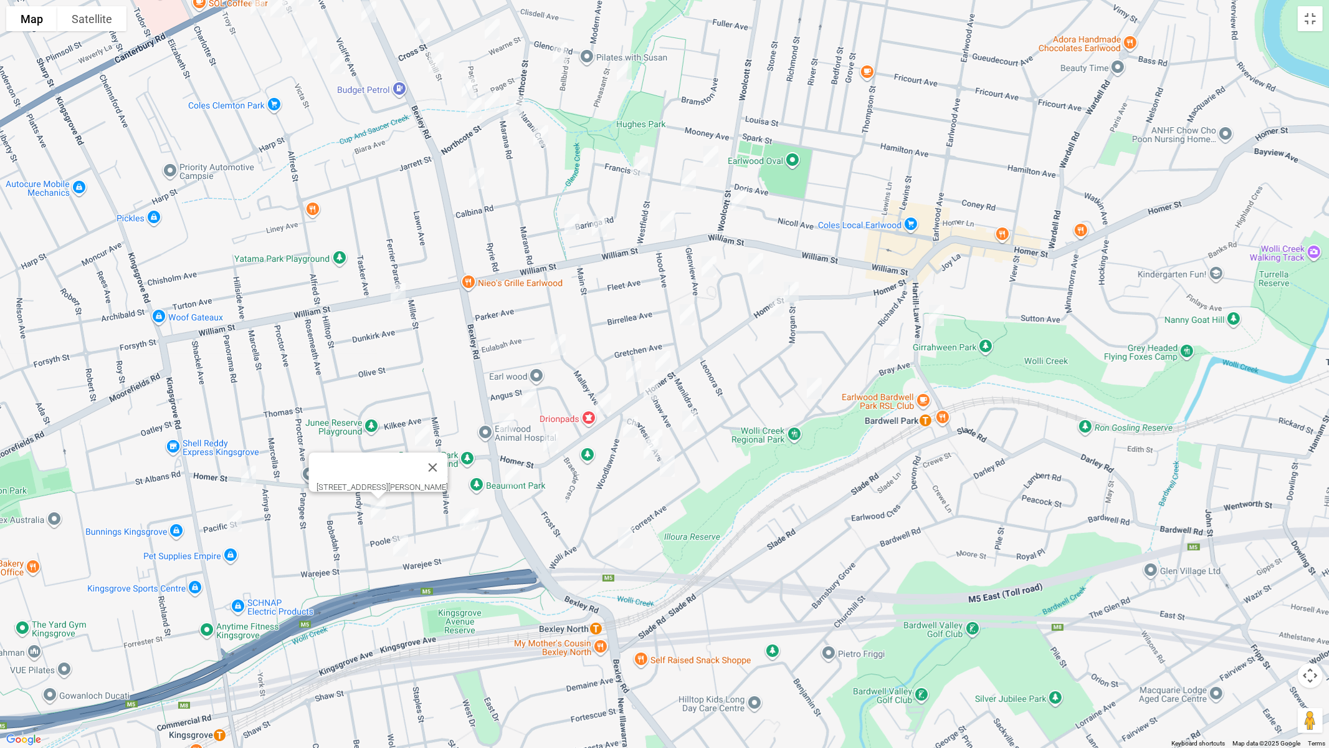
click at [401, 545] on img "33 Warejee Street, KINGSGROVE NSW 2208" at bounding box center [400, 545] width 25 height 31
click at [551, 341] on img "34 Malley Avenue, EARLWOOD NSW 2206" at bounding box center [558, 344] width 25 height 31
click at [528, 392] on img "7 Wyatt Avenue, EARLWOOD NSW 2206" at bounding box center [529, 396] width 25 height 31
click at [623, 538] on img "42 Forrest Avenue, EARLWOOD NSW 2206" at bounding box center [625, 537] width 25 height 31
click at [633, 366] on img "15 Summit Street, EARLWOOD NSW 2206" at bounding box center [633, 371] width 25 height 31
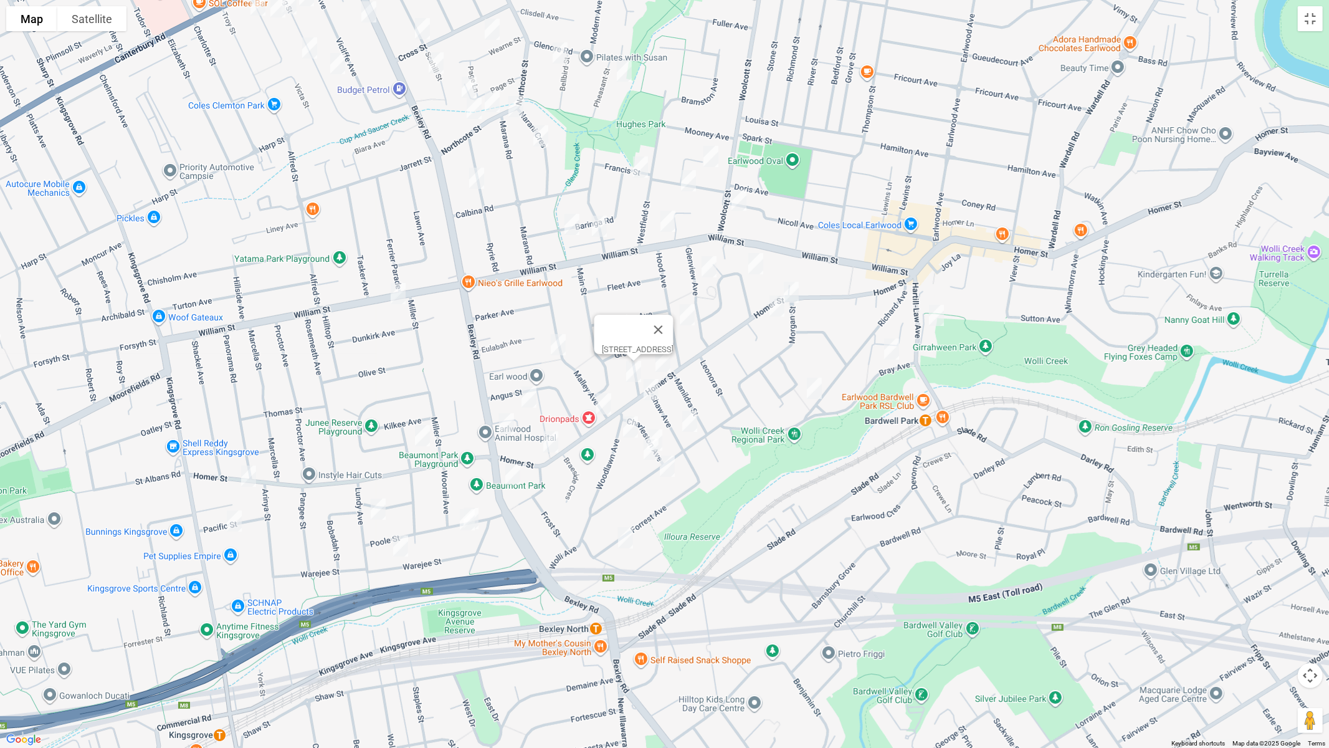
click at [627, 426] on img "12 Woodlawn Avenue, EARLWOOD NSW 2206" at bounding box center [630, 426] width 25 height 31
click at [658, 423] on div "[STREET_ADDRESS]" at bounding box center [664, 374] width 1329 height 748
click at [663, 429] on img "15 Charleston Avenue, EARLWOOD NSW 2206" at bounding box center [654, 439] width 25 height 31
click at [693, 427] on img "24 Shaw Avenue, EARLWOOD NSW 2206" at bounding box center [689, 421] width 25 height 31
click at [646, 452] on img "3/11 Wolli Avenue, EARLWOOD NSW 2206" at bounding box center [651, 449] width 25 height 31
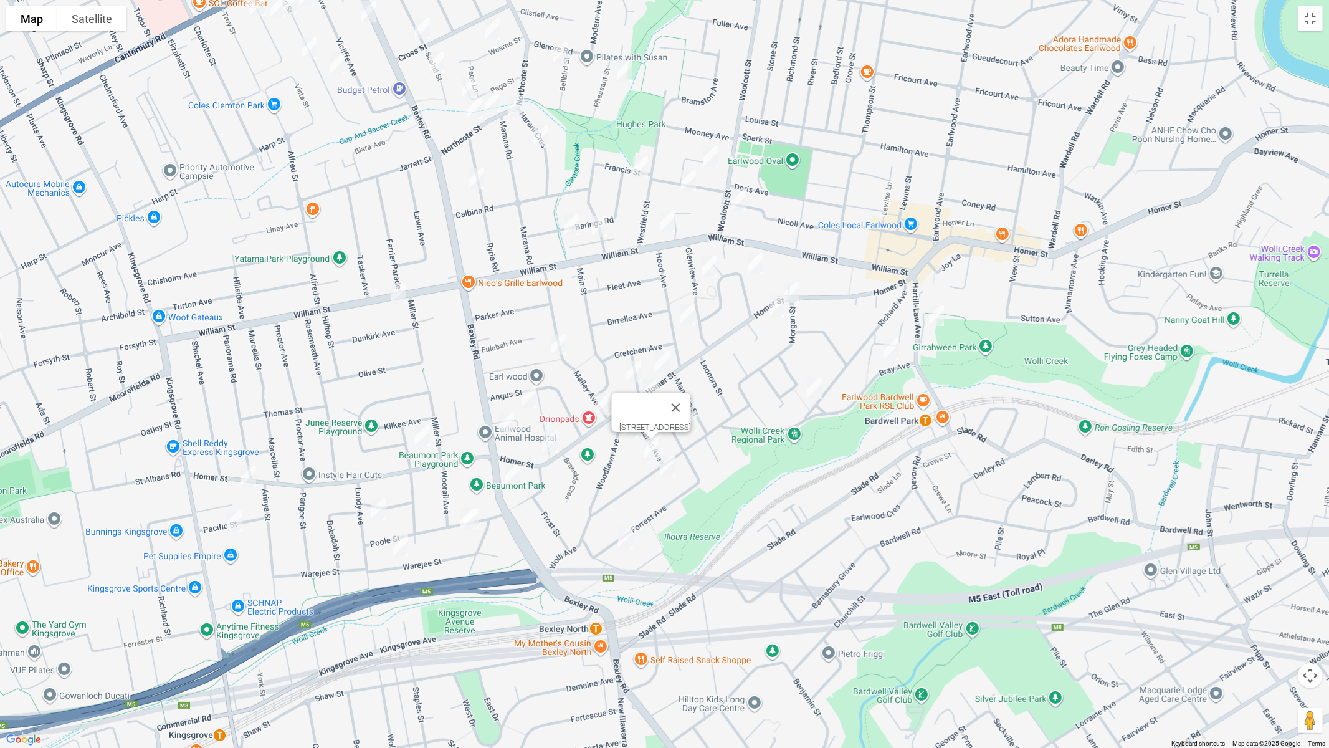
click at [672, 467] on img "34 Wolli Avenue, EARLWOOD NSW 2206" at bounding box center [667, 465] width 25 height 31
click at [941, 318] on img "6 Fauna Street, EARLWOOD NSW 2206" at bounding box center [936, 315] width 25 height 31
click at [890, 356] on img "11 Bray Avenue, EARLWOOD NSW 2206" at bounding box center [891, 348] width 25 height 31
click at [813, 389] on img "37 Richard Avenue, EARLWOOD NSW 2206" at bounding box center [814, 388] width 25 height 31
click at [754, 265] on img "11 Schofield Avenue, EARLWOOD NSW 2206" at bounding box center [755, 263] width 25 height 31
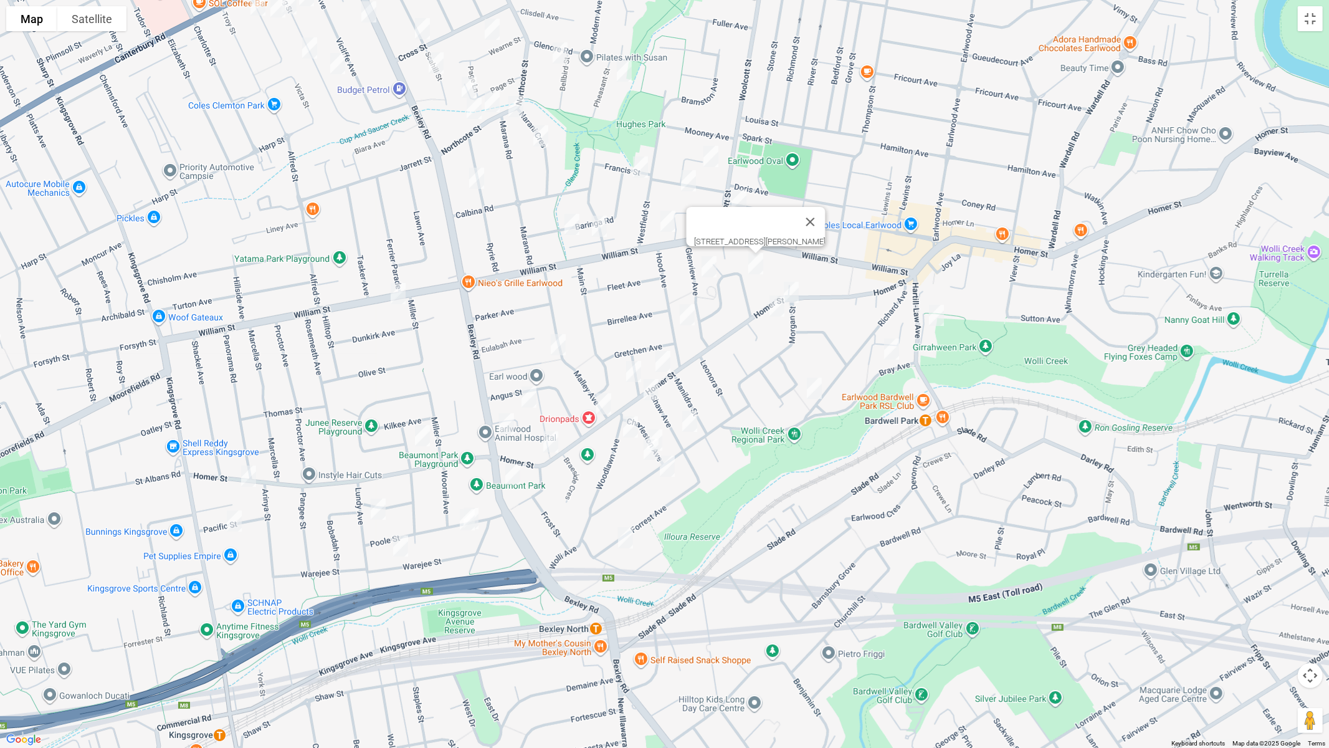
drag, startPoint x: 705, startPoint y: 267, endPoint x: 704, endPoint y: 287, distance: 19.4
click at [705, 267] on img "14 Glenview Avenue, EARLWOOD NSW 2206" at bounding box center [709, 266] width 25 height 31
click at [693, 312] on img "36 Hood Avenue, EARLWOOD NSW 2206" at bounding box center [687, 314] width 25 height 31
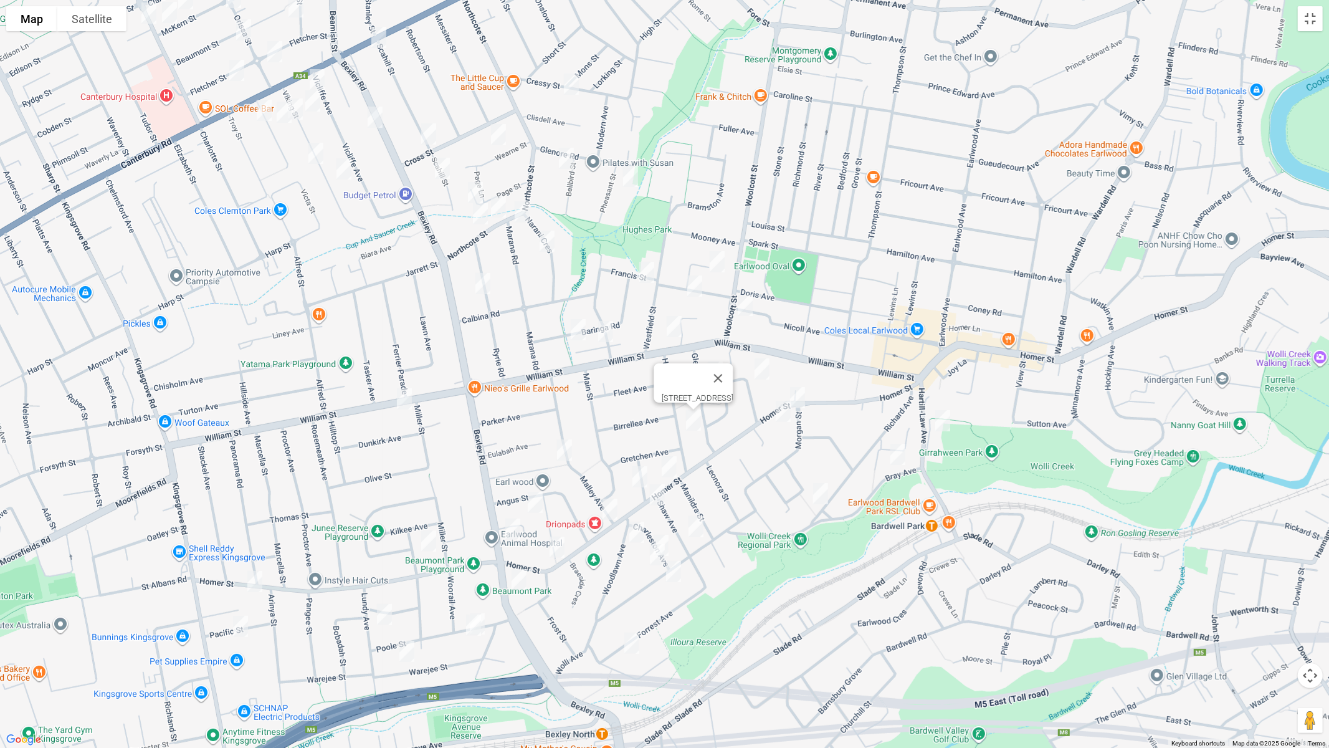
drag, startPoint x: 781, startPoint y: 167, endPoint x: 789, endPoint y: 288, distance: 121.7
click at [789, 288] on div "36 Hood Avenue, EARLWOOD NSW 2206" at bounding box center [664, 374] width 1329 height 748
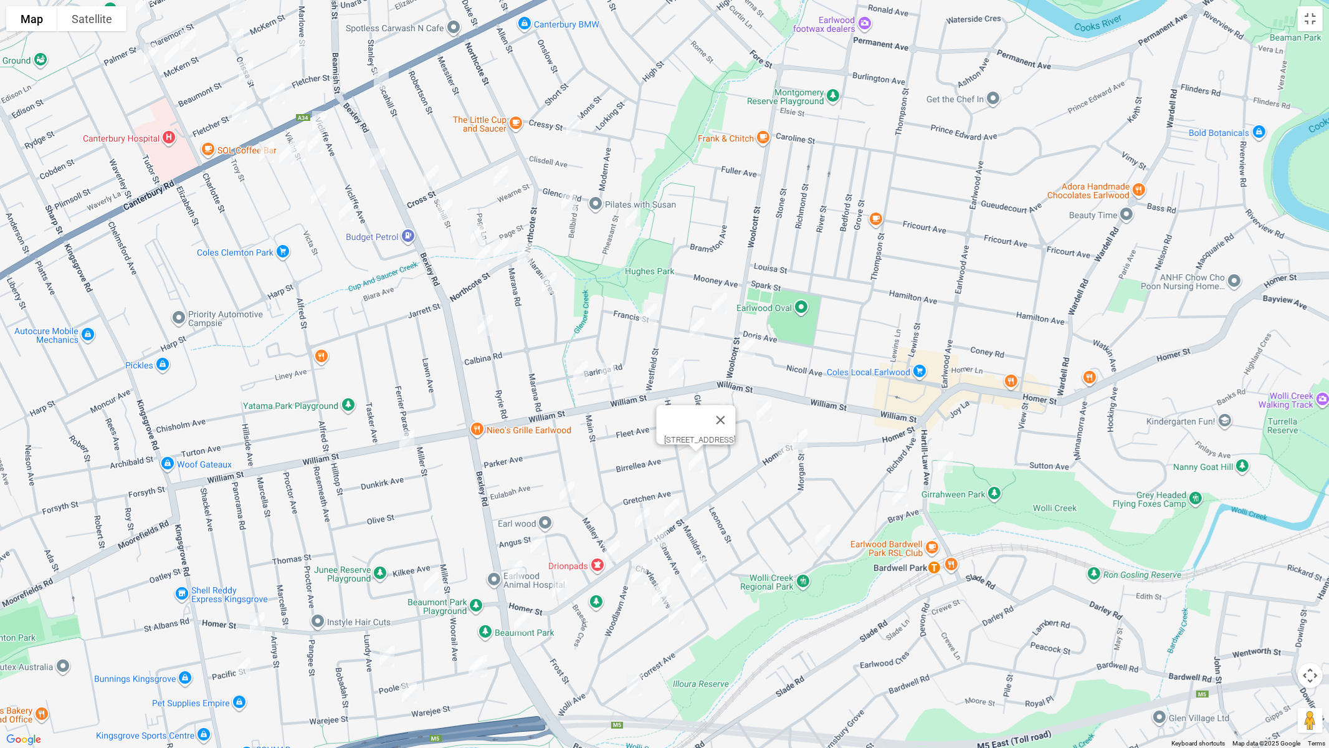
click at [749, 338] on img "46 Pembroke Avenue, EARLWOOD NSW 2206" at bounding box center [747, 346] width 25 height 31
click at [644, 313] on img "40 Francis Street, EARLWOOD NSW 2206" at bounding box center [649, 313] width 25 height 31
click at [719, 305] on img "14 MacLeay Place, EARLWOOD NSW 2206" at bounding box center [719, 303] width 25 height 31
click at [697, 328] on img "22 Francis Street, EARLWOOD NSW 2206" at bounding box center [697, 327] width 25 height 31
click at [674, 366] on img "143 William Street, EARLWOOD NSW 2206" at bounding box center [676, 368] width 25 height 31
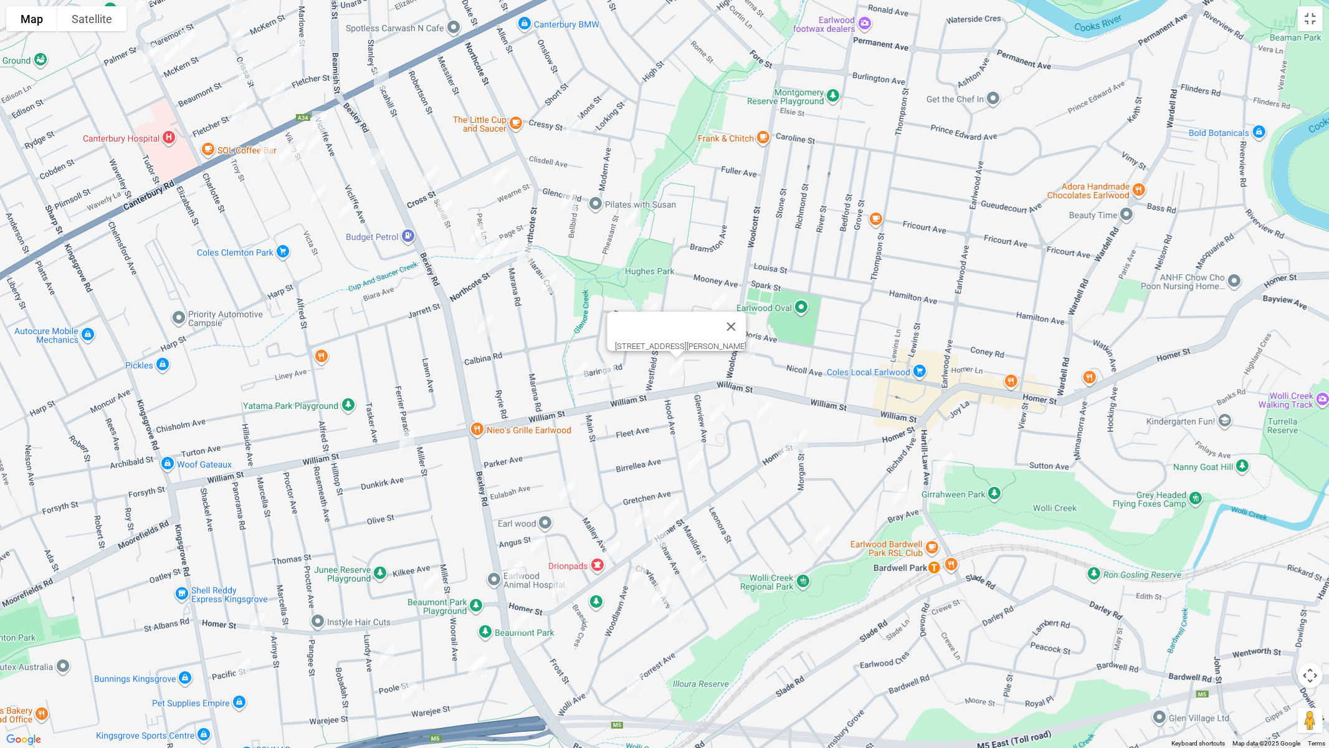
click at [611, 374] on img "2 Warburton Parade, EARLWOOD NSW 2206" at bounding box center [608, 373] width 25 height 31
click at [579, 374] on img "8 Baringa Road, EARLWOOD NSW 2206" at bounding box center [580, 371] width 25 height 31
click at [575, 121] on img "25 Cressy Street, CANTERBURY NSW 2193" at bounding box center [573, 125] width 25 height 31
click at [629, 217] on img "14 Pheasant Street, CANTERBURY NSW 2193" at bounding box center [633, 217] width 25 height 31
click at [569, 208] on img "9 Bellbird Street, CANTERBURY NSW 2193" at bounding box center [568, 199] width 25 height 31
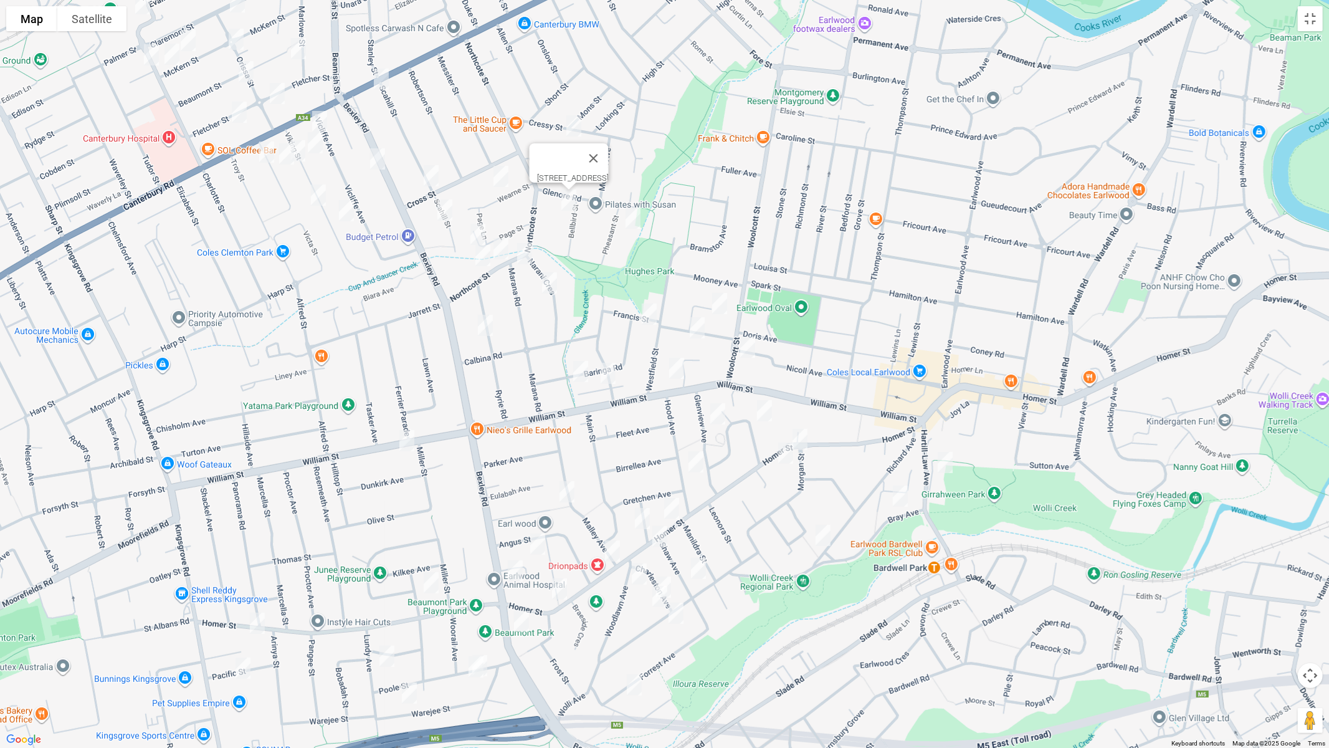
click at [523, 249] on img "106 Northcote Street, EARLWOOD NSW 2206" at bounding box center [524, 253] width 25 height 31
click at [551, 280] on img "11 Narani Crescent, EARLWOOD NSW 2206" at bounding box center [549, 282] width 25 height 31
click at [485, 325] on img "19 Ryrie Road, EARLWOOD NSW 2206" at bounding box center [485, 325] width 25 height 31
click at [506, 174] on img "15 Wearne Street, CANTERBURY NSW 2193" at bounding box center [500, 176] width 25 height 31
click at [478, 229] on img "14 Page Street, CANTERBURY NSW 2193" at bounding box center [477, 234] width 25 height 31
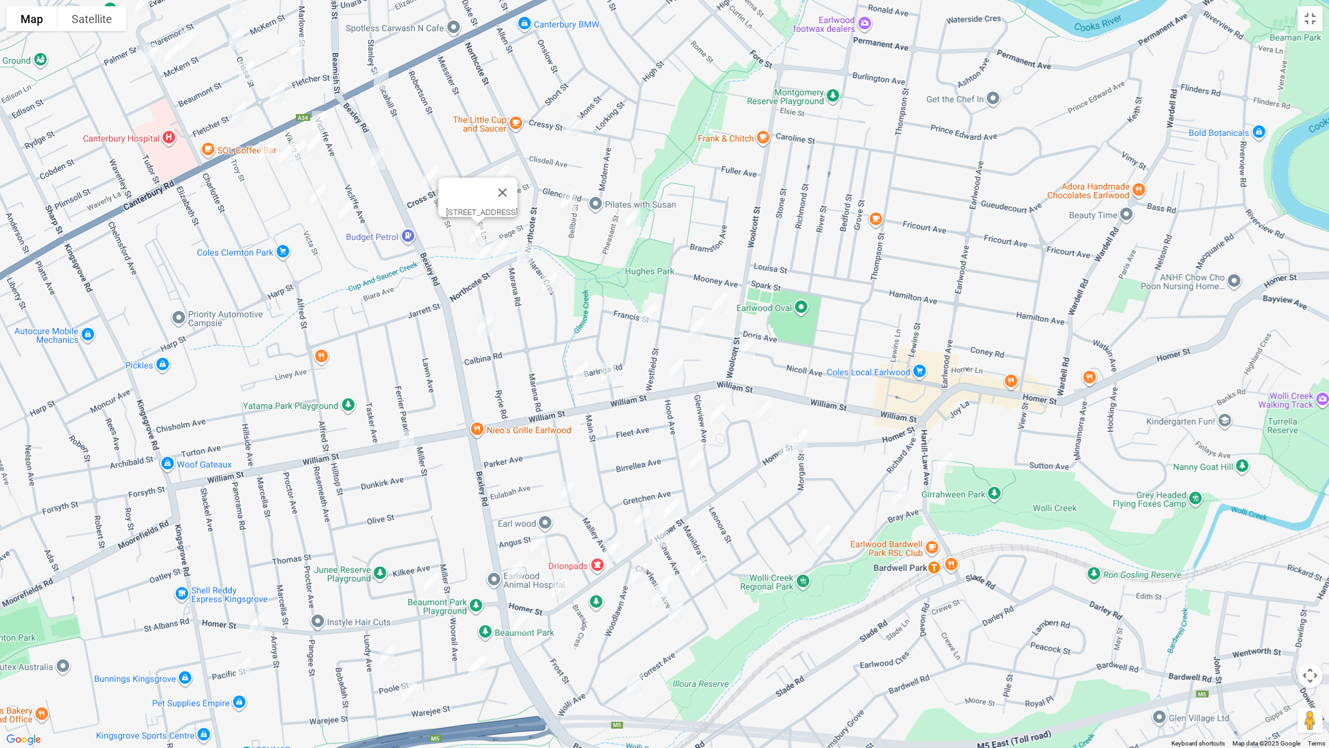
click at [503, 249] on img "97A Northcote Street, EARLWOOD NSW 2206" at bounding box center [500, 248] width 25 height 31
drag, startPoint x: 485, startPoint y: 261, endPoint x: 479, endPoint y: 249, distance: 13.1
click at [484, 261] on img "107 Northcote Street, EARLWOOD NSW 2206" at bounding box center [482, 255] width 25 height 31
click at [522, 204] on button "Close" at bounding box center [507, 214] width 30 height 30
click at [438, 179] on img "3 Cross Street, CAMPSIE NSW 2194" at bounding box center [431, 175] width 25 height 31
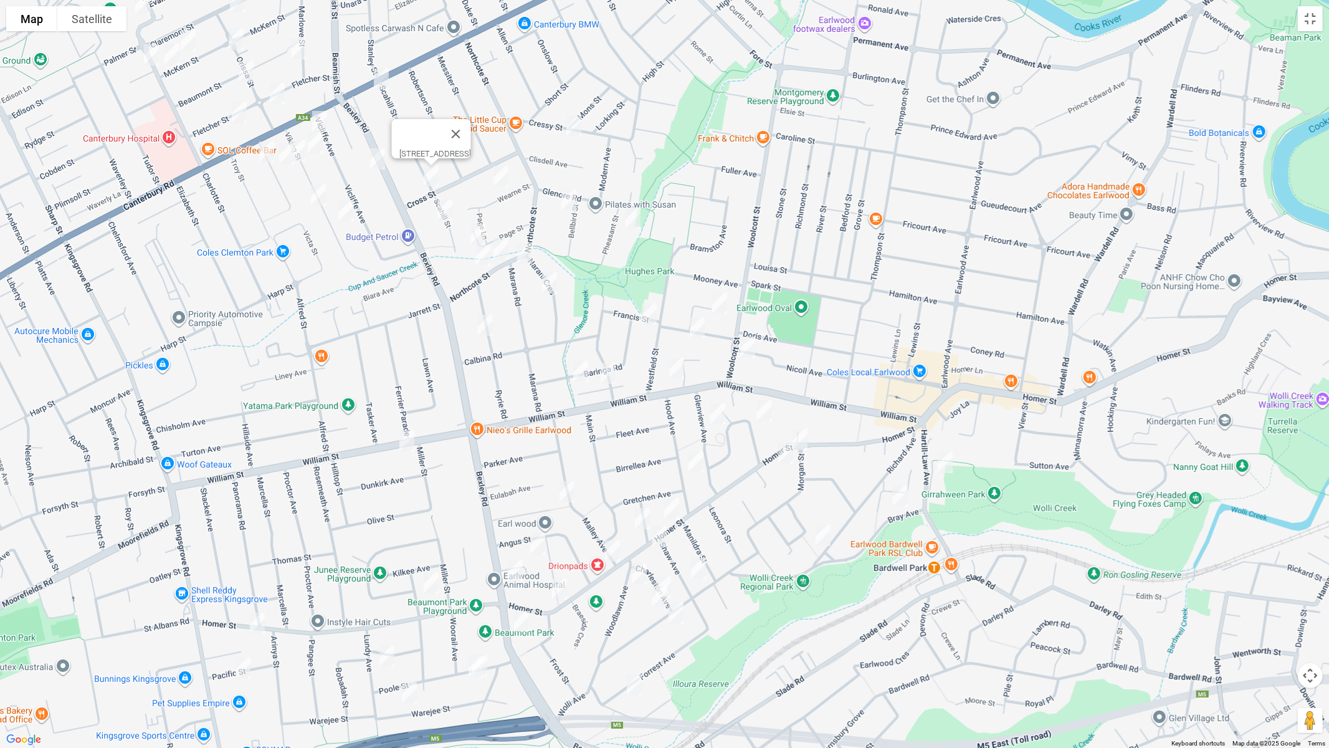
click at [441, 212] on img "57 Scahill Street, CAMPSIE NSW 2194" at bounding box center [444, 209] width 25 height 31
click at [1306, 21] on button "Toggle fullscreen view" at bounding box center [1310, 18] width 25 height 25
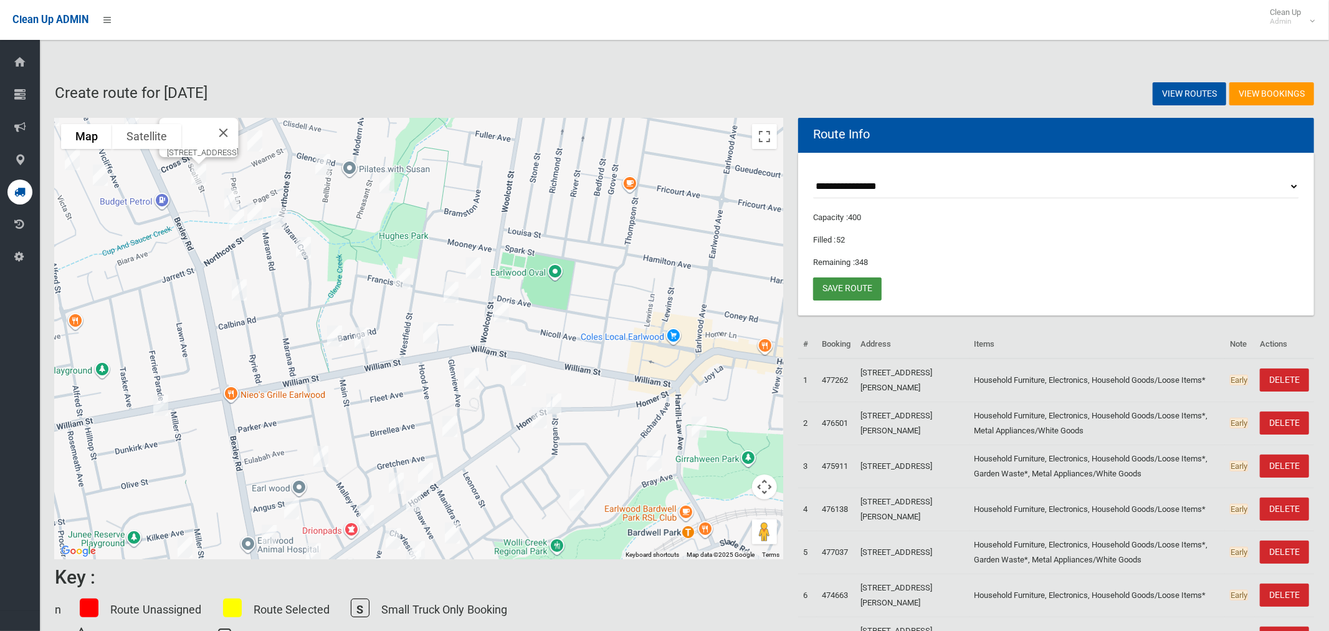
click at [857, 287] on link "Save route" at bounding box center [847, 288] width 69 height 23
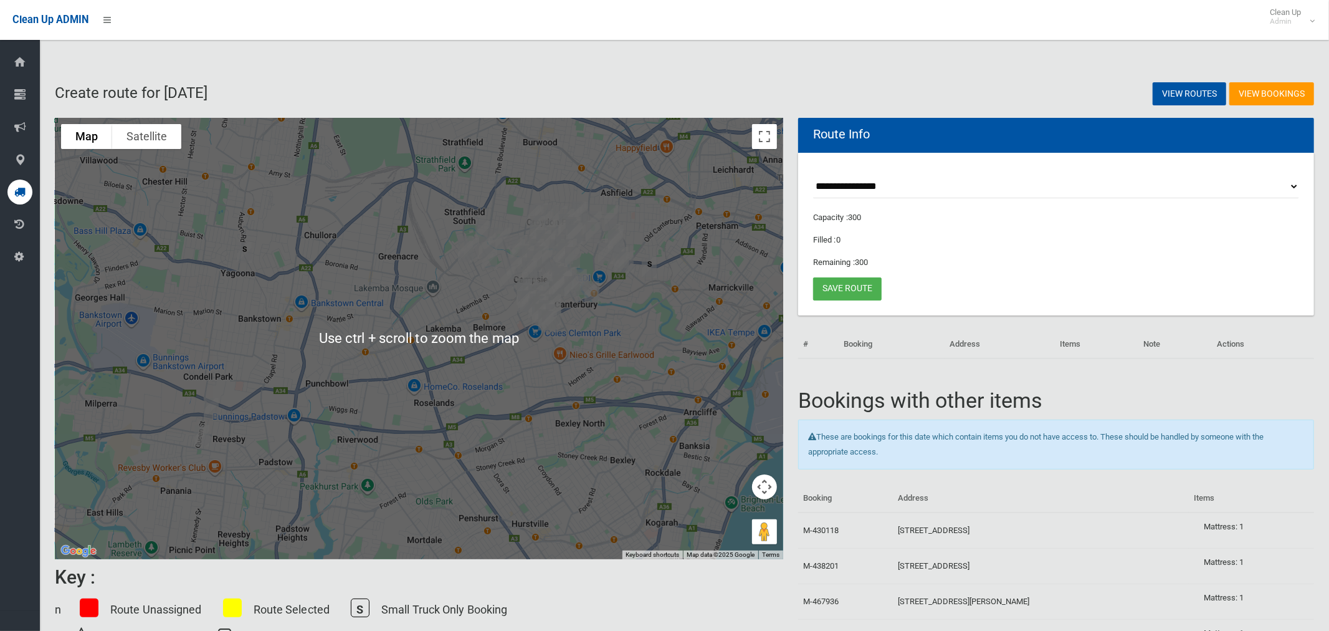
click at [888, 181] on select "**********" at bounding box center [1056, 186] width 486 height 23
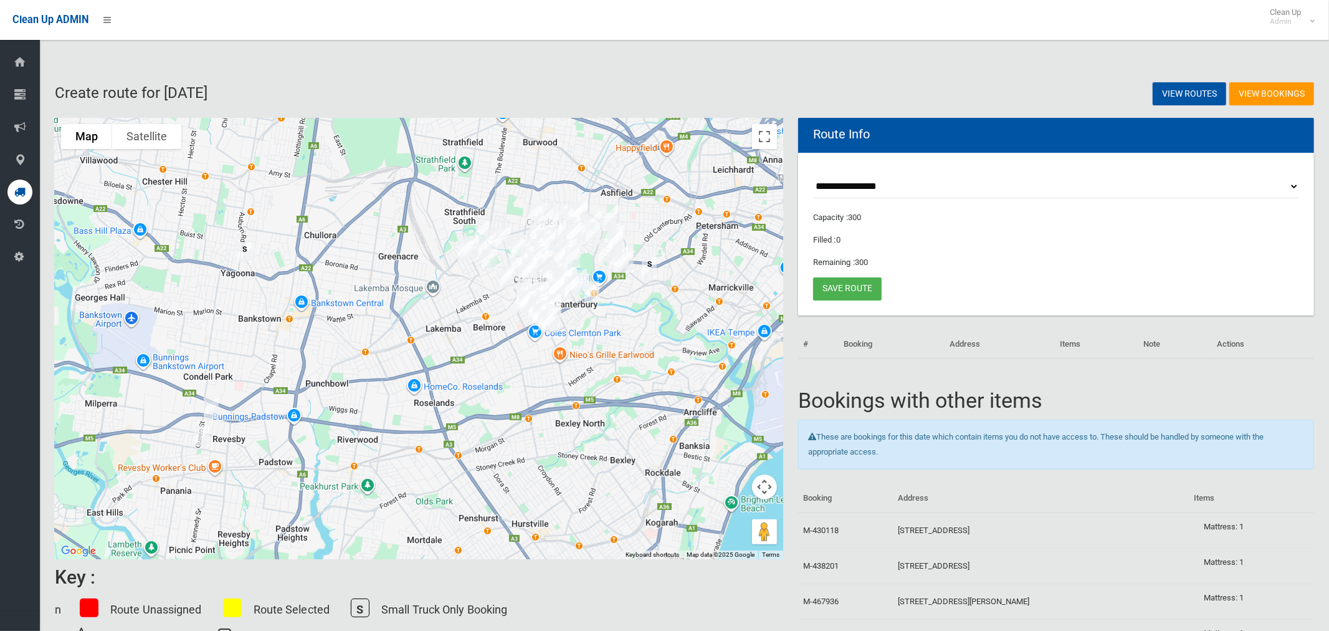
select select "*****"
click at [813, 175] on select "**********" at bounding box center [1056, 186] width 486 height 23
click at [765, 139] on button "Toggle fullscreen view" at bounding box center [764, 136] width 25 height 25
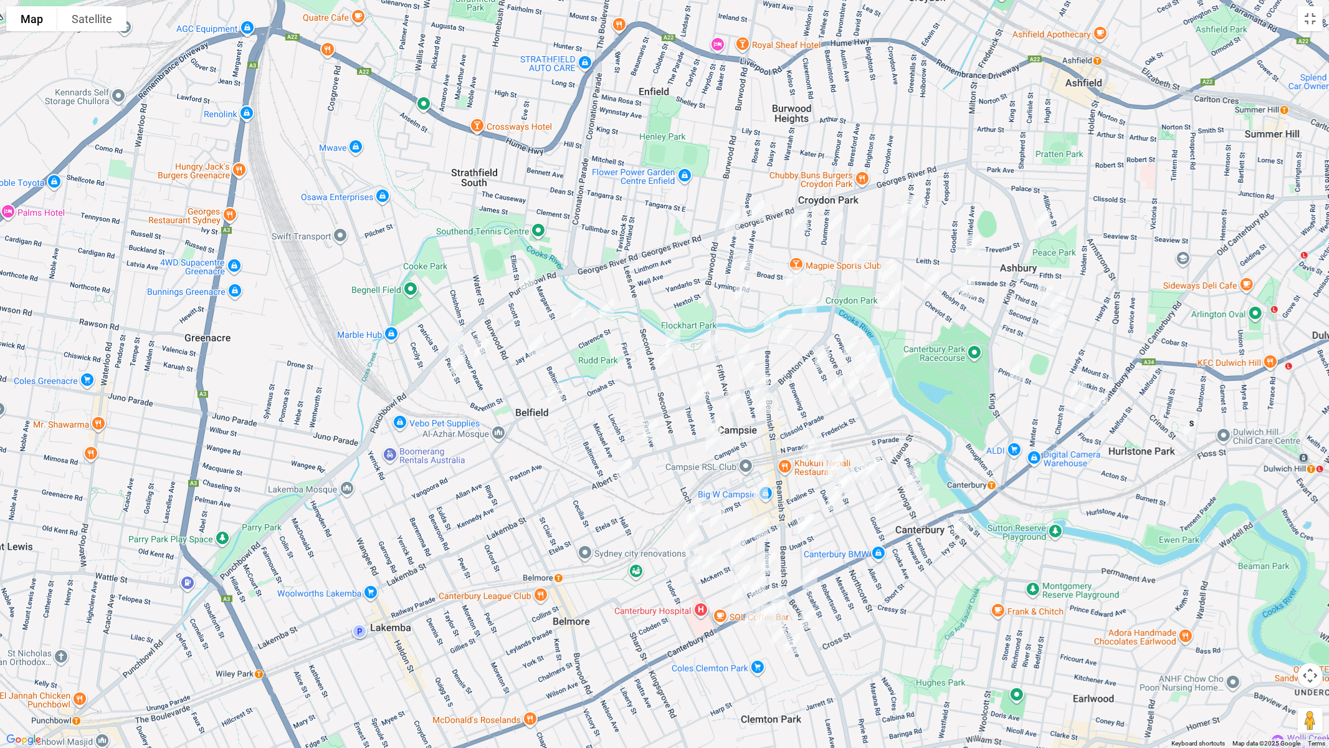
click at [730, 220] on img "332 Georges River Road, CROYDON PARK NSW 2133" at bounding box center [732, 221] width 25 height 31
click at [861, 224] on img "12 Queensborough Road, CROYDON PARK NSW 2133" at bounding box center [863, 234] width 25 height 31
click at [967, 283] on img "15 Roslyn Street, ASHBURY NSW 2193" at bounding box center [967, 286] width 25 height 31
click at [738, 399] on img "6 Fifth Avenue, CAMPSIE NSW 2194" at bounding box center [733, 401] width 25 height 31
drag, startPoint x: 766, startPoint y: 406, endPoint x: 755, endPoint y: 419, distance: 16.4
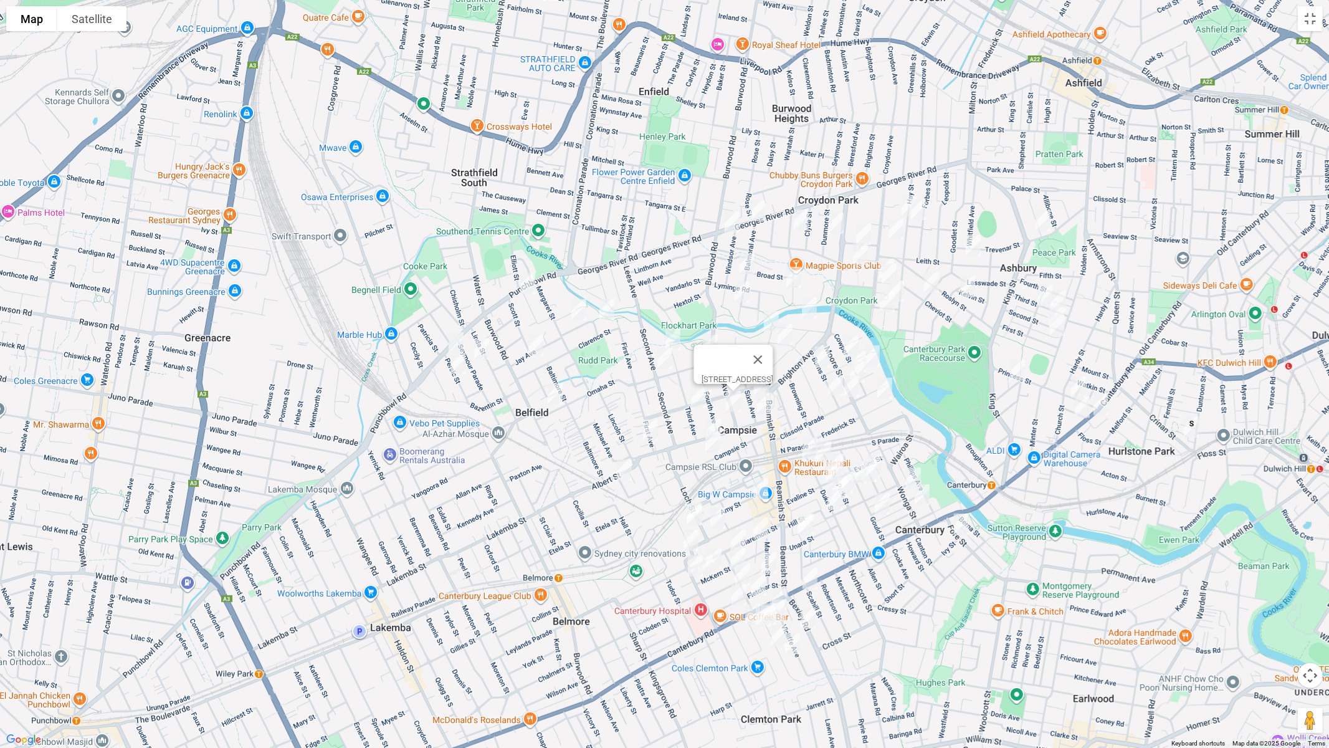
click at [766, 406] on img "15-21 Ninth Avenue, CAMPSIE NSW 2194" at bounding box center [764, 403] width 25 height 31
click at [1075, 407] on img "31 Canterbury Road, CANTERBURY NSW 2193" at bounding box center [1082, 406] width 25 height 31
click at [1079, 412] on img "31 Canterbury Road, CANTERBURY NSW 2193" at bounding box center [1082, 406] width 25 height 31
click at [526, 283] on img "1 Saxon Street, BELFIELD NSW 2191" at bounding box center [527, 283] width 25 height 31
click at [457, 338] on img "49A Persic Street, BELFIELD NSW 2191" at bounding box center [456, 342] width 25 height 31
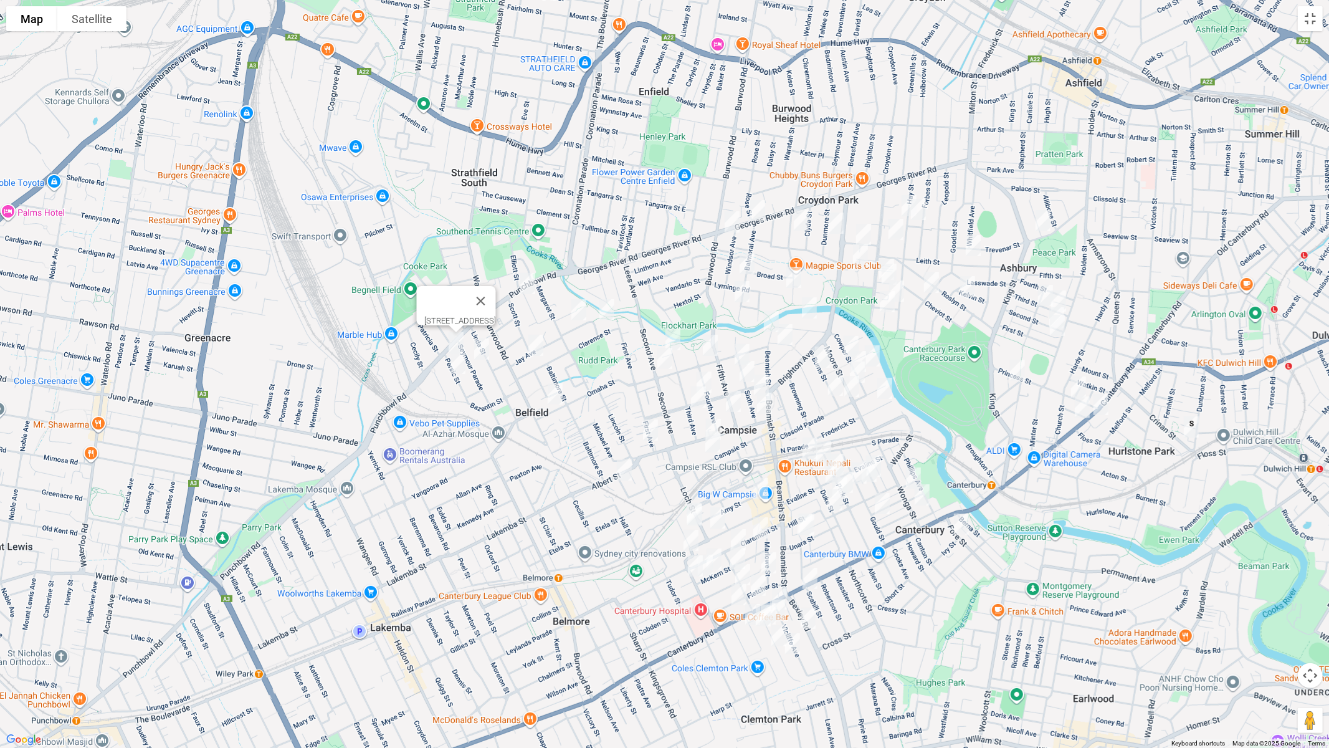
click at [478, 350] on img "61 Seymour Parade, BELFIELD NSW 2191" at bounding box center [481, 348] width 25 height 31
click at [459, 366] on img "26 Persic Street, BELFIELD NSW 2191" at bounding box center [457, 363] width 25 height 31
click at [538, 354] on img "14 Jay Avenue, BELFIELD NSW 2191" at bounding box center [535, 345] width 25 height 31
click at [553, 393] on img "51 Omaha Street, BELFIELD NSW 2191" at bounding box center [555, 393] width 25 height 31
click at [556, 395] on img "51 Omaha Street, BELFIELD NSW 2191" at bounding box center [556, 393] width 25 height 31
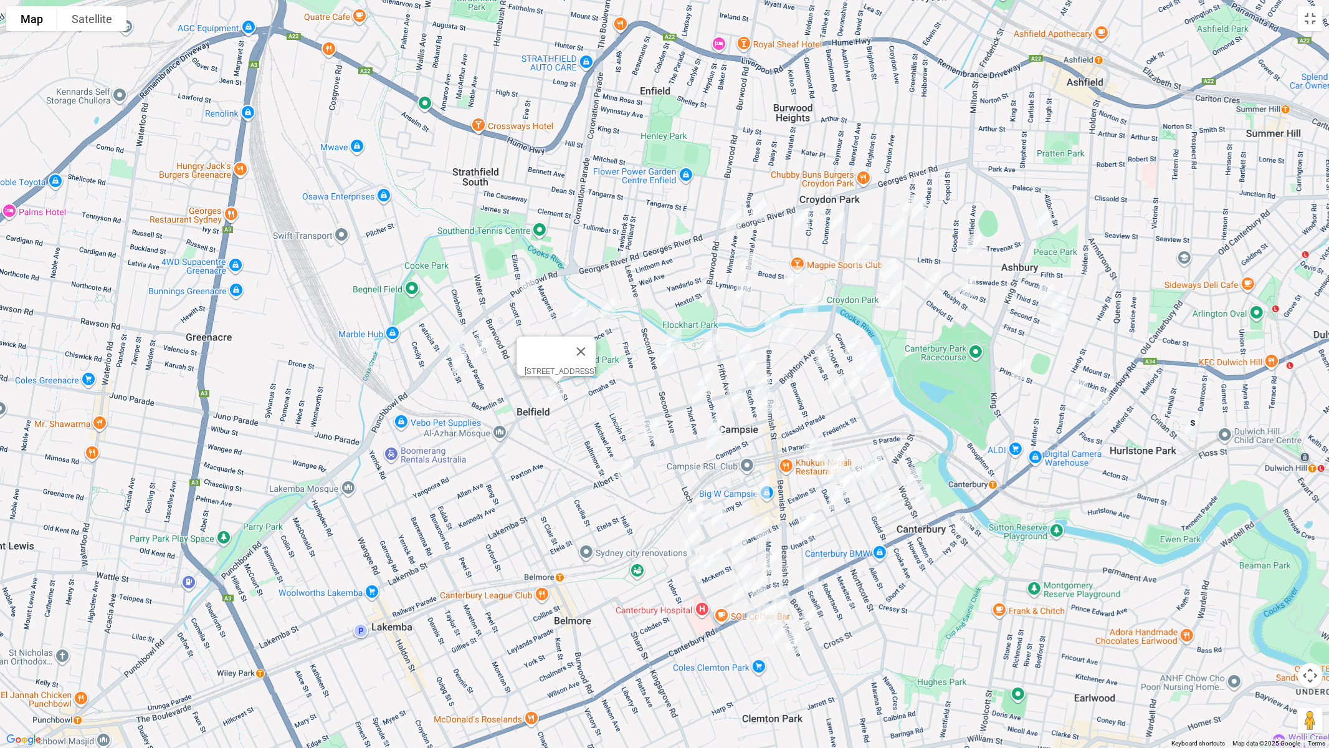
click at [579, 302] on img "31 Birdwood Avenue, BELFIELD NSW 2191" at bounding box center [580, 308] width 25 height 31
click at [611, 310] on img "7A Birdwood Avenue, BELFIELD NSW 2191" at bounding box center [608, 308] width 25 height 31
click at [761, 206] on img "1 Balmoral Avenue, CROYDON PARK NSW 2133" at bounding box center [758, 209] width 25 height 31
drag, startPoint x: 801, startPoint y: 216, endPoint x: 801, endPoint y: 222, distance: 6.3
click at [801, 216] on img "18 Hampton Street, CROYDON PARK NSW 2133" at bounding box center [802, 219] width 25 height 31
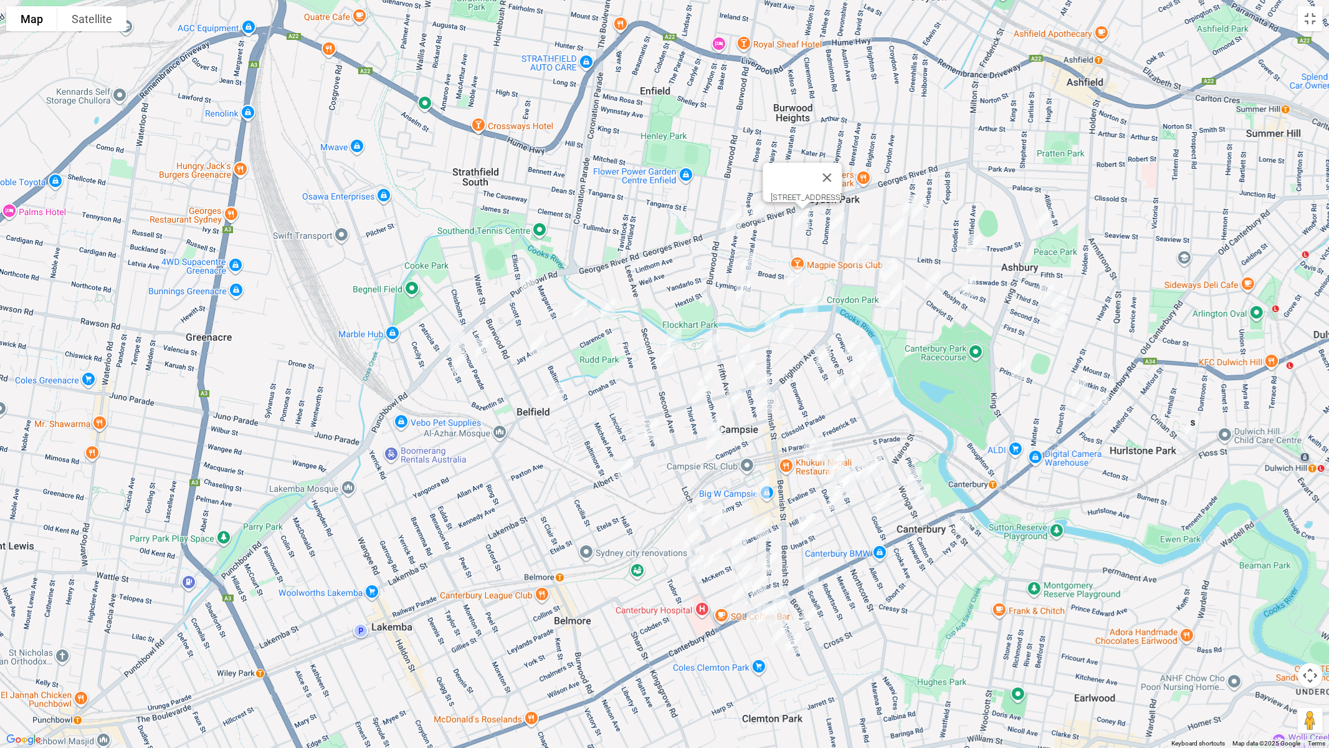
click at [832, 225] on img "30 Dunmore Street, CROYDON PARK NSW 2133" at bounding box center [837, 222] width 25 height 31
click at [753, 258] on img "53 Balmoral Avenue, CROYDON PARK NSW 2133" at bounding box center [748, 262] width 25 height 31
drag, startPoint x: 794, startPoint y: 274, endPoint x: 783, endPoint y: 278, distance: 12.0
click at [793, 274] on img "59A Hampton Street, CROYDON PARK NSW 2133" at bounding box center [795, 276] width 25 height 31
drag, startPoint x: 744, startPoint y: 292, endPoint x: 705, endPoint y: 314, distance: 44.4
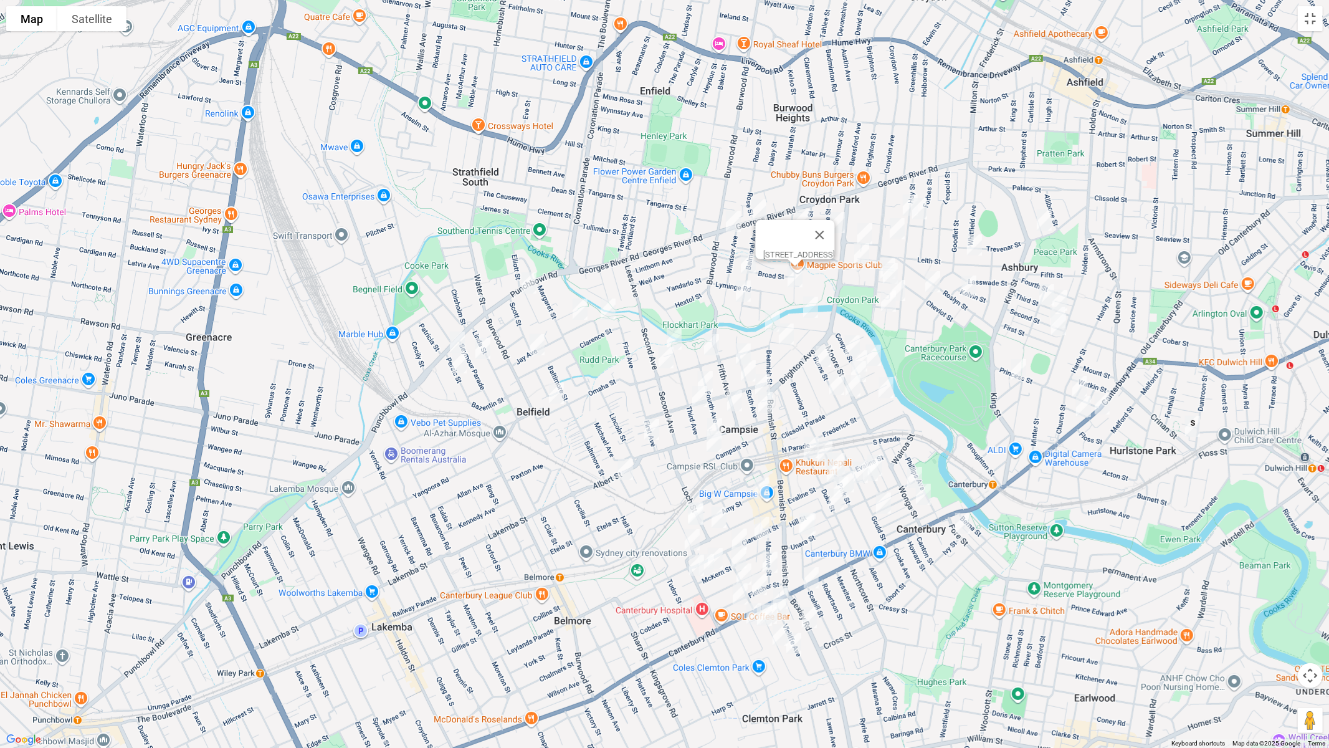
click at [743, 292] on img "83 Balmoral Avenue, CROYDON PARK NSW 2133" at bounding box center [743, 290] width 25 height 31
click at [675, 333] on img "50 Third Avenue, CAMPSIE NSW 2194" at bounding box center [674, 338] width 25 height 31
click at [662, 358] on img "89 Seventh Avenue, CAMPSIE NSW 2194" at bounding box center [666, 357] width 25 height 31
click at [650, 427] on img "5/2 First Avenue, BELFIELD NSW 2191" at bounding box center [651, 429] width 25 height 31
click at [626, 464] on img "2 Alma Avenue, CAMPSIE NSW 2194" at bounding box center [625, 469] width 25 height 31
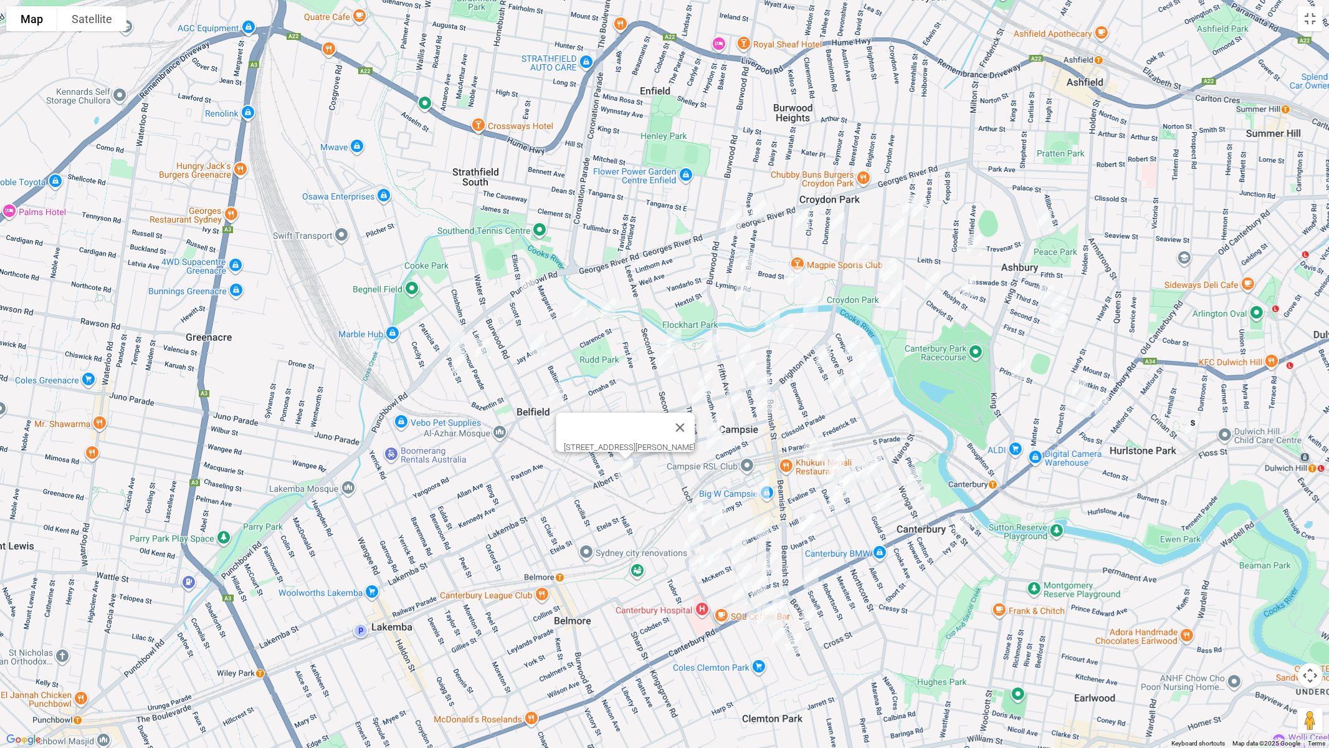
click at [712, 340] on img "51 Seventh Avenue, CAMPSIE NSW 2194" at bounding box center [711, 344] width 25 height 31
click at [1317, 17] on button "Toggle fullscreen view" at bounding box center [1310, 18] width 25 height 25
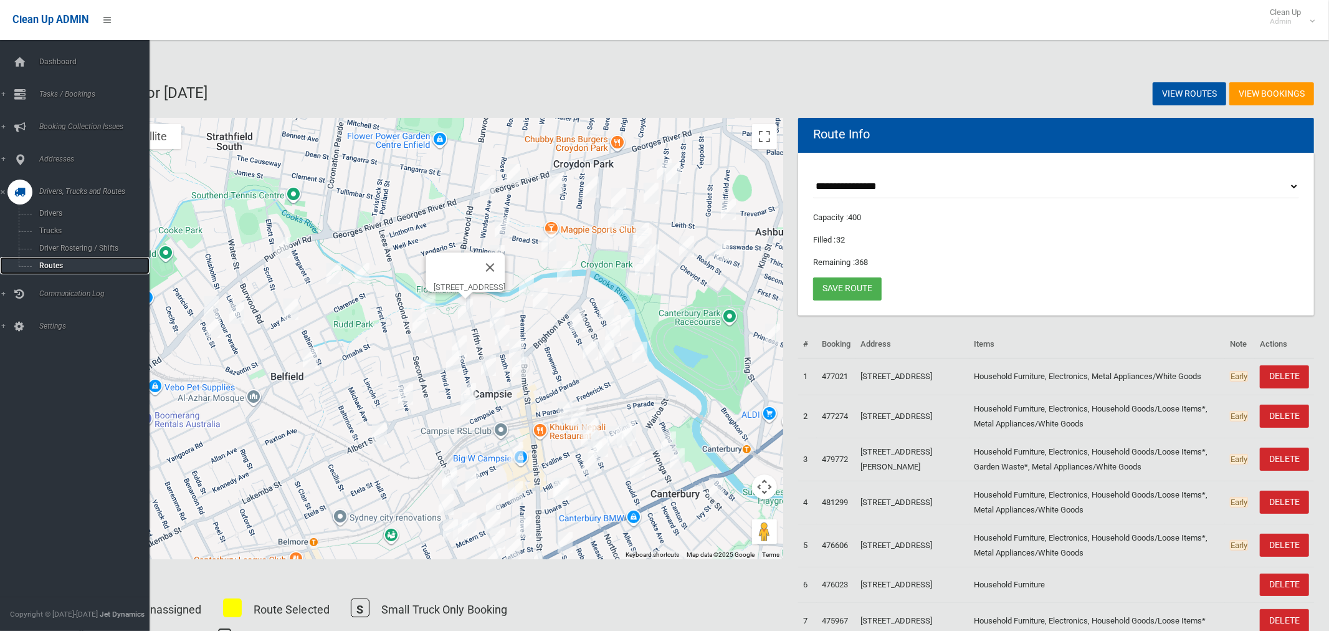
click at [57, 267] on span "Routes" at bounding box center [87, 265] width 103 height 9
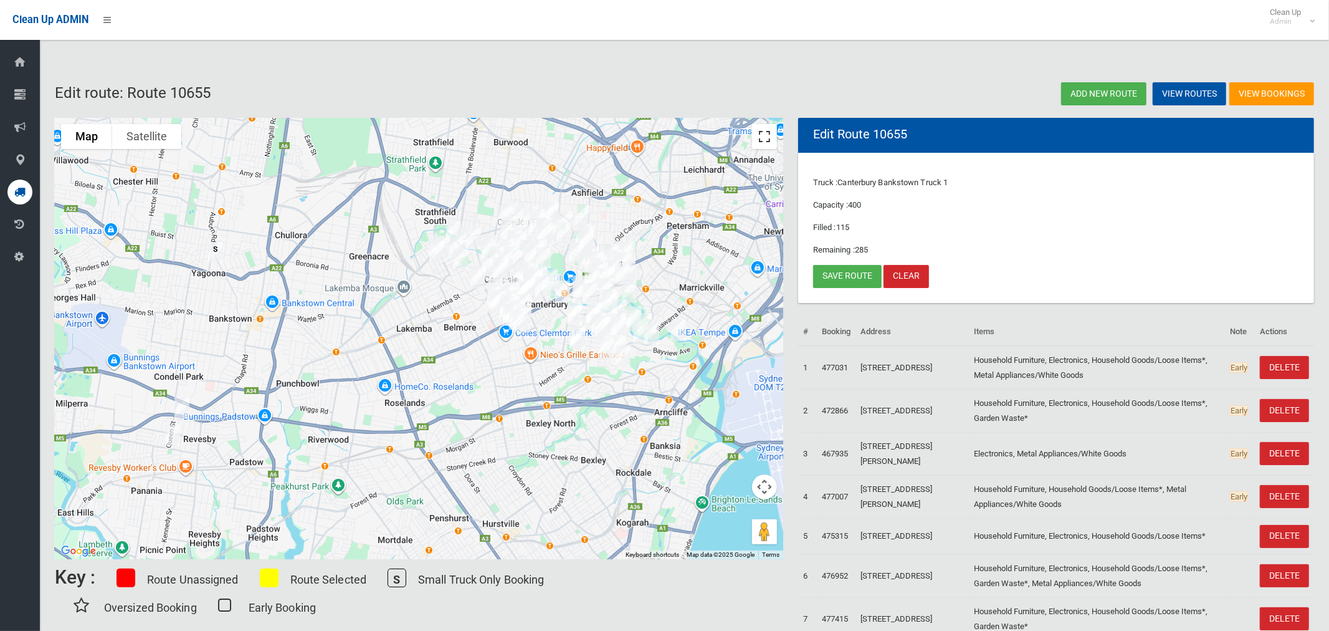
click at [765, 134] on button "Toggle fullscreen view" at bounding box center [764, 136] width 25 height 25
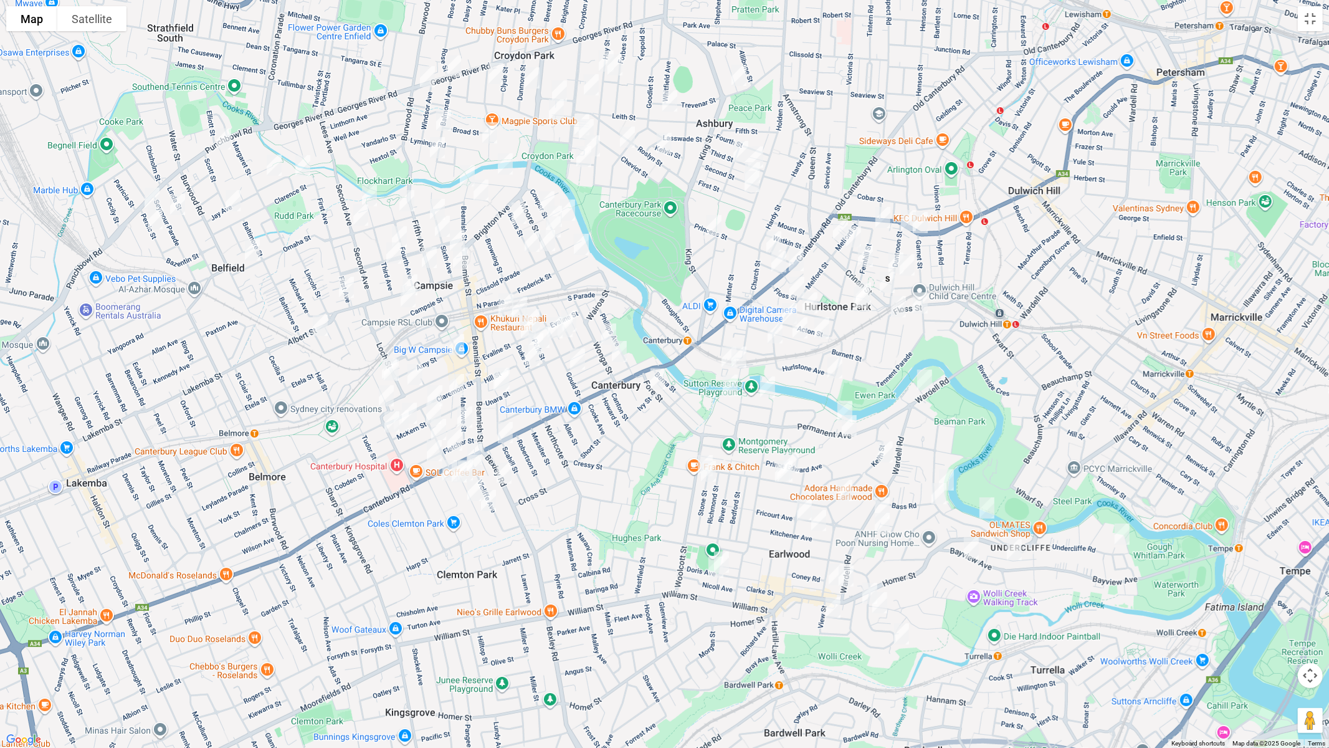
drag, startPoint x: 867, startPoint y: 440, endPoint x: 844, endPoint y: 364, distance: 80.2
click at [844, 364] on img "34 Foord Avenue, HURLSTONE PARK NSW 2193" at bounding box center [834, 367] width 25 height 31
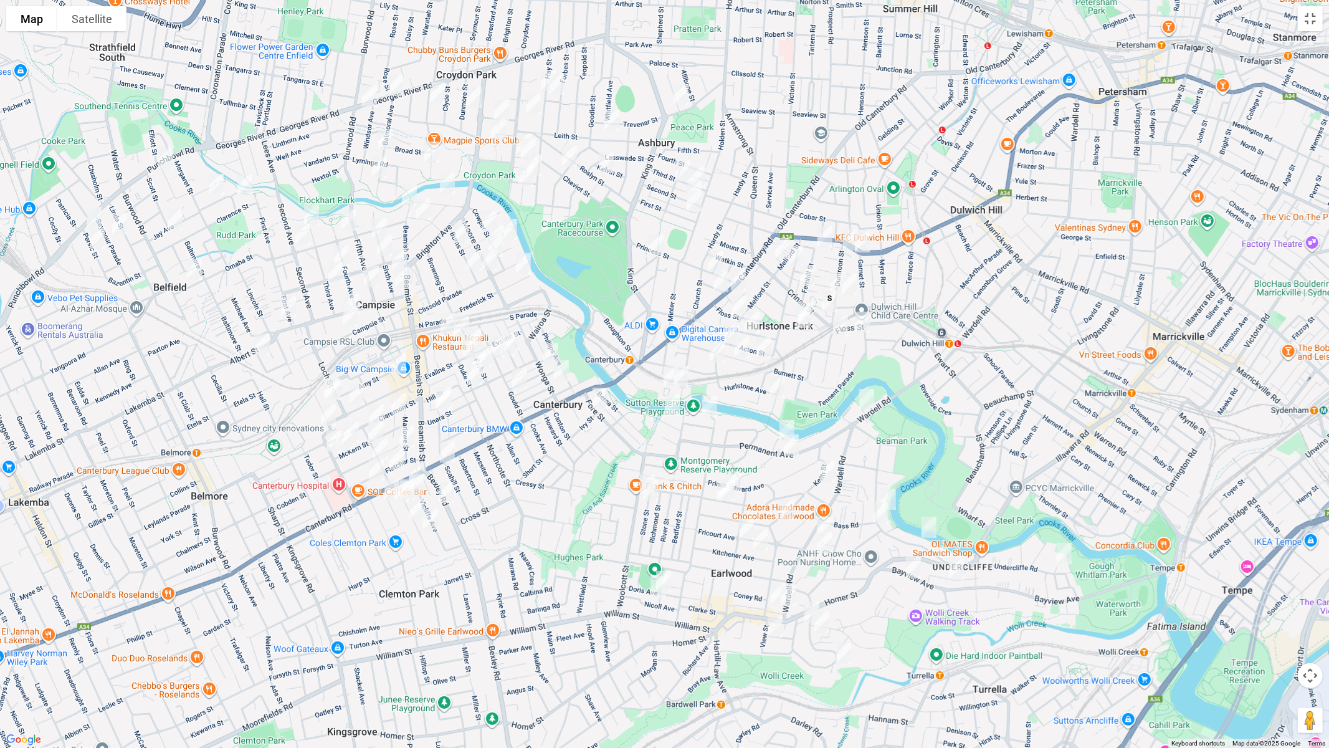
click at [743, 279] on img "2/86 Canterbury Road, HURLSTONE PARK NSW 2193" at bounding box center [738, 279] width 25 height 31
click at [1303, 18] on button "Toggle fullscreen view" at bounding box center [1310, 18] width 25 height 25
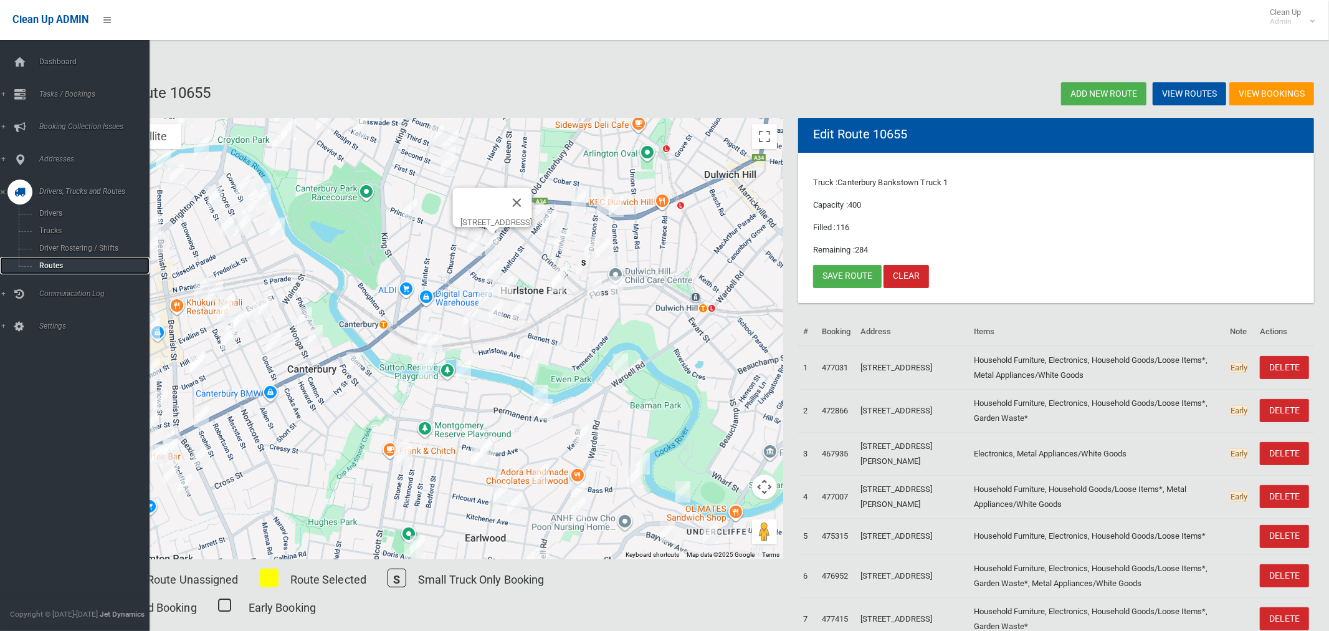
click at [60, 266] on span "Routes" at bounding box center [87, 265] width 103 height 9
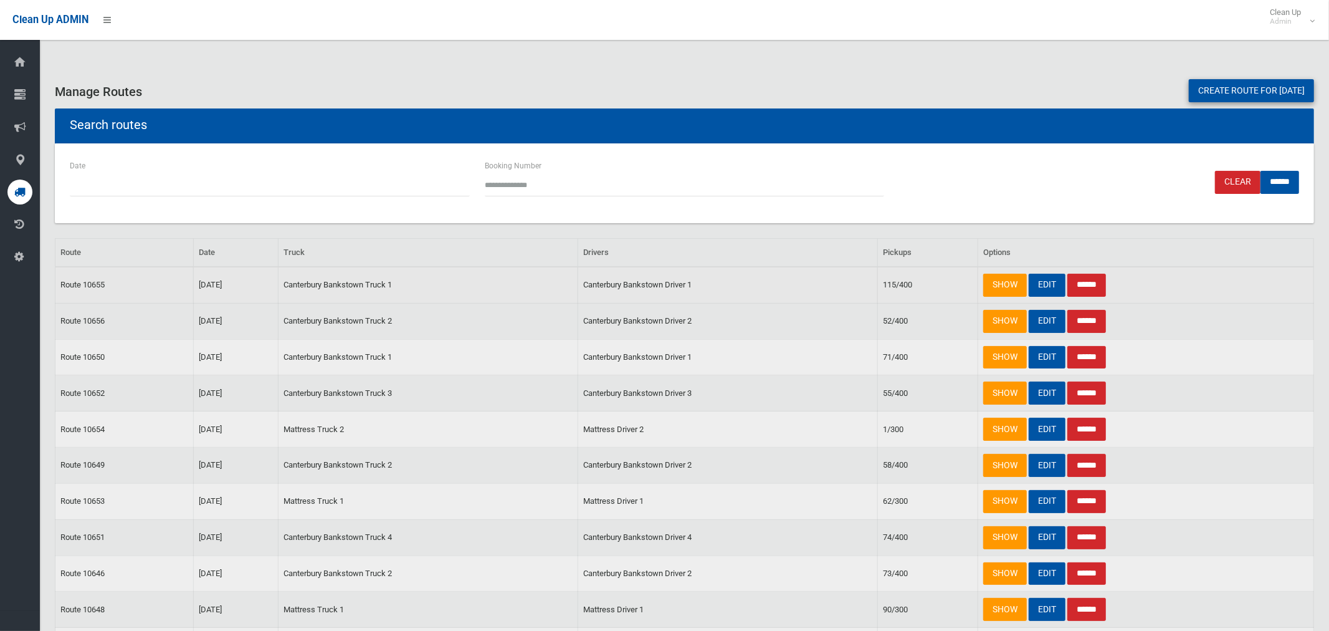
click at [1090, 282] on input "******" at bounding box center [1086, 285] width 39 height 23
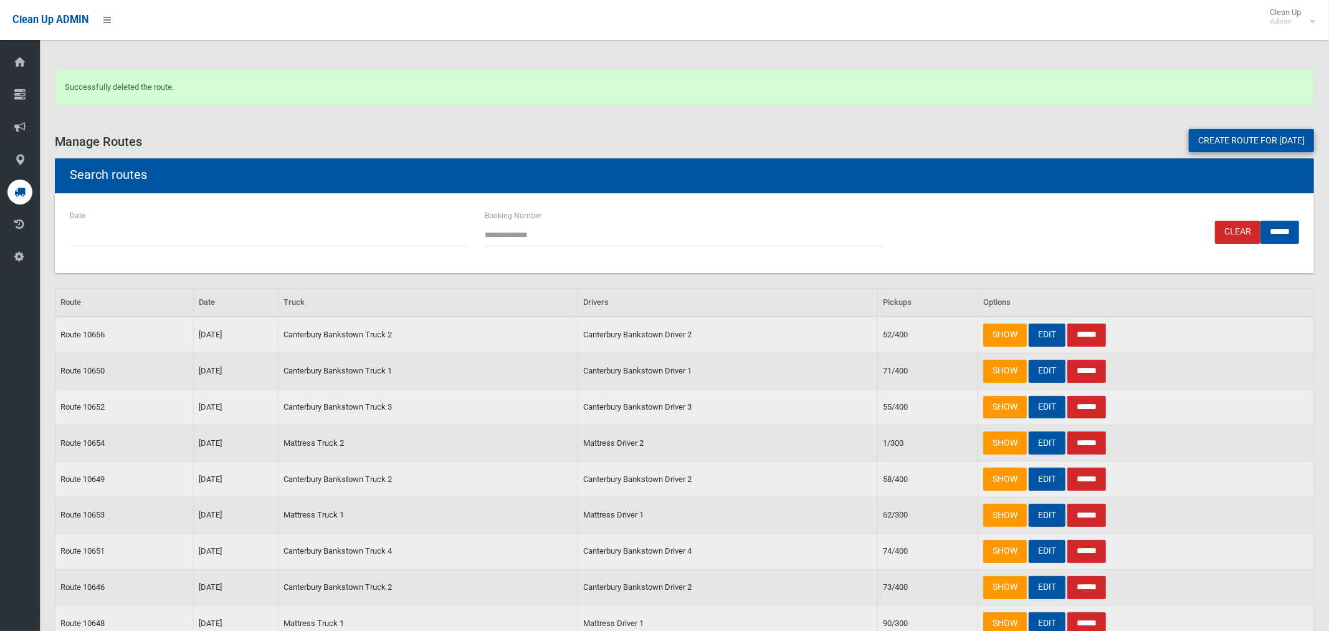
click at [1222, 141] on link "Create route for [DATE]" at bounding box center [1251, 140] width 125 height 23
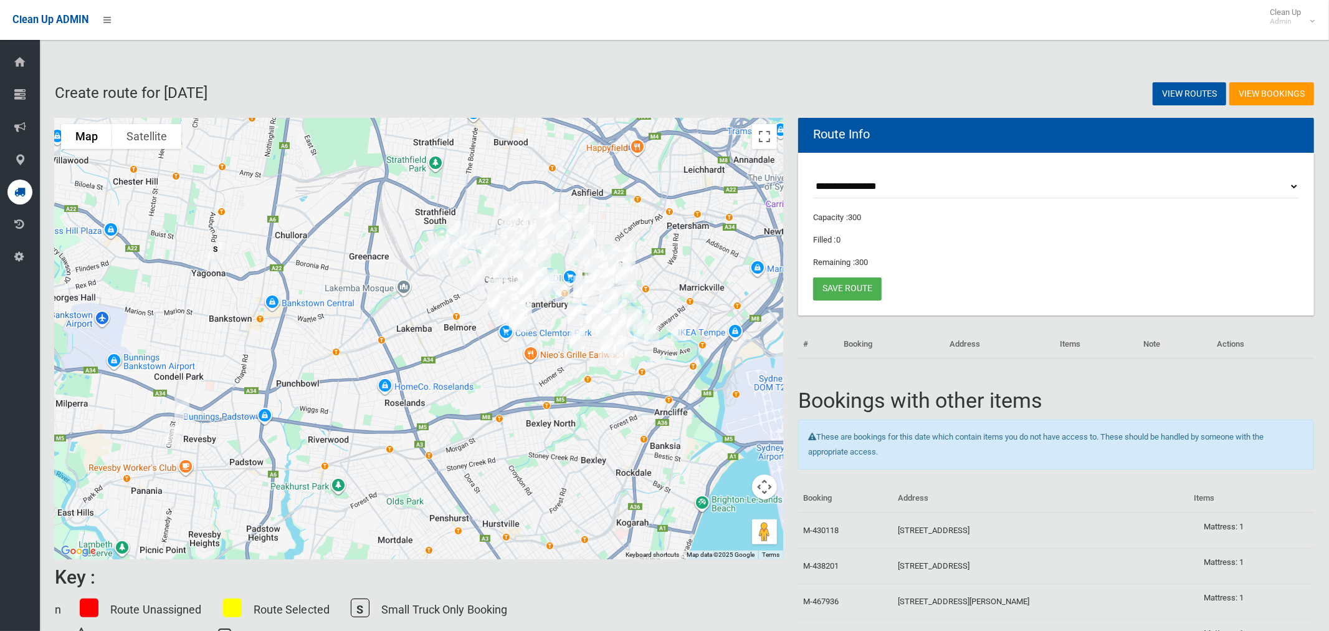
click at [873, 177] on select "**********" at bounding box center [1056, 186] width 486 height 23
select select "*****"
click at [813, 175] on select "**********" at bounding box center [1056, 186] width 486 height 23
click at [769, 145] on button "Toggle fullscreen view" at bounding box center [764, 136] width 25 height 25
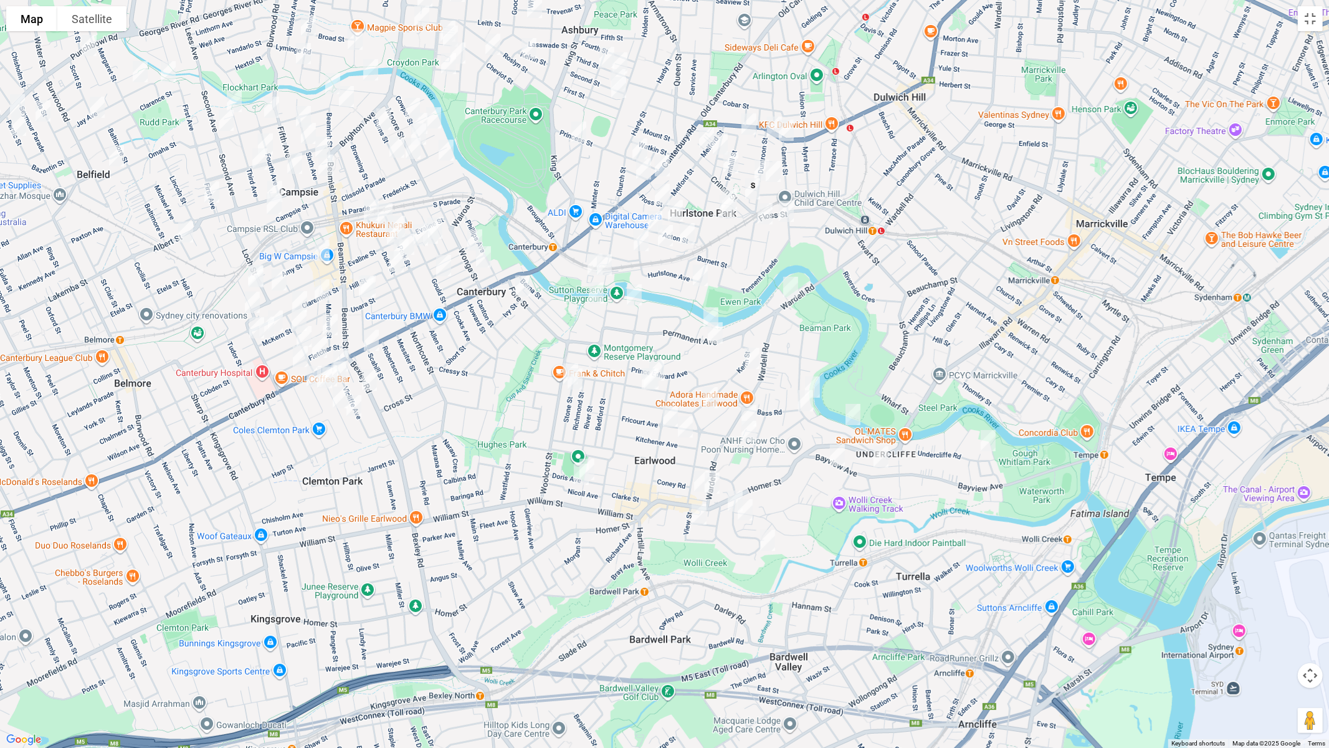
click at [883, 457] on img "125 Bayview Avenue, EARLWOOD NSW 2206" at bounding box center [881, 456] width 25 height 31
click at [835, 457] on img "152 Bayview Avenue, EARLWOOD NSW 2206" at bounding box center [837, 454] width 25 height 31
click at [716, 482] on img "195a Wardell Road, EARLWOOD NSW 2206" at bounding box center [712, 482] width 25 height 31
click at [791, 282] on img "21 Wardell Road, EARLWOOD NSW 2206" at bounding box center [790, 287] width 25 height 31
click at [521, 285] on img "13 Fore Street, CANTERBURY NSW 2193" at bounding box center [522, 285] width 25 height 31
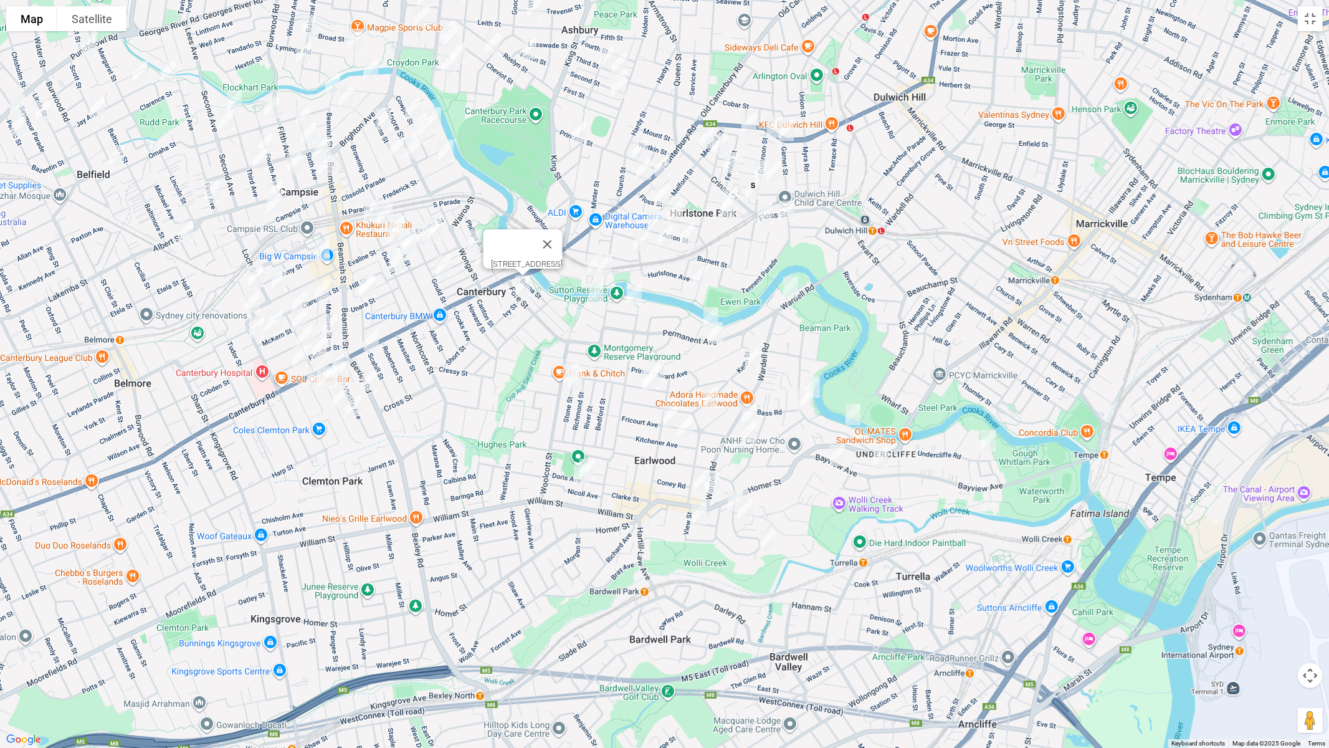
click at [669, 165] on img "2/86 Canterbury Road, HURLSTONE PARK NSW 2193" at bounding box center [662, 165] width 25 height 31
click at [991, 442] on img "13 Undercliffe Road, EARLWOOD NSW 2206" at bounding box center [988, 440] width 25 height 31
click at [701, 509] on img "12 View Street, EARLWOOD NSW 2206" at bounding box center [699, 513] width 25 height 31
click at [728, 501] on img "7 Hocking Avenue, EARLWOOD NSW 2206" at bounding box center [735, 500] width 25 height 31
click at [746, 512] on img "10 Hocking Avenue, EARLWOOD NSW 2206" at bounding box center [745, 509] width 25 height 31
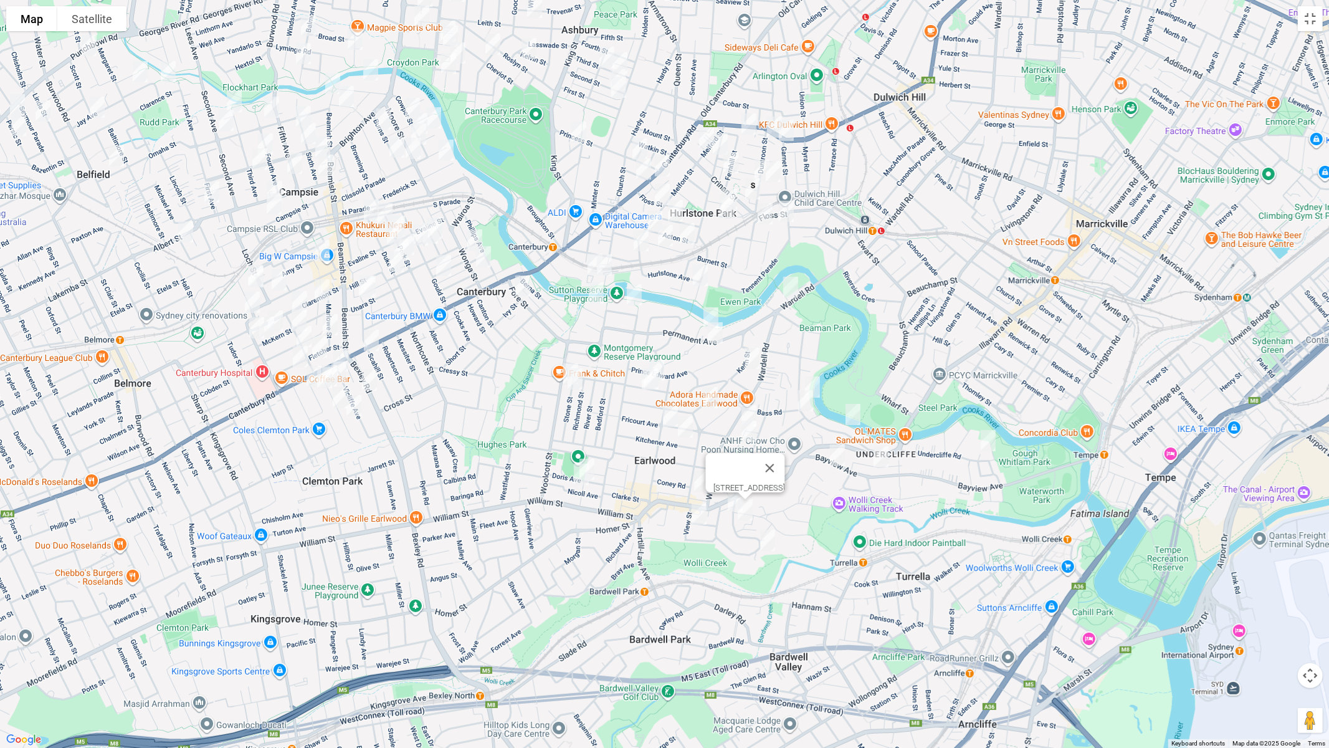
click at [770, 536] on img "50 Hocking Avenue, EARLWOOD NSW 2206" at bounding box center [767, 540] width 25 height 31
click at [597, 457] on img "8 Doris Avenue, EARLWOOD NSW 2206" at bounding box center [586, 469] width 25 height 31
click at [577, 480] on img "19 Nicoll Avenue, EARLWOOD NSW 2206" at bounding box center [581, 474] width 25 height 31
click at [693, 479] on img "38 Collingwood Avenue, EARLWOOD NSW 2206" at bounding box center [701, 480] width 25 height 31
click at [817, 379] on img "97 Riverview Road, EARLWOOD NSW 2206" at bounding box center [812, 386] width 25 height 31
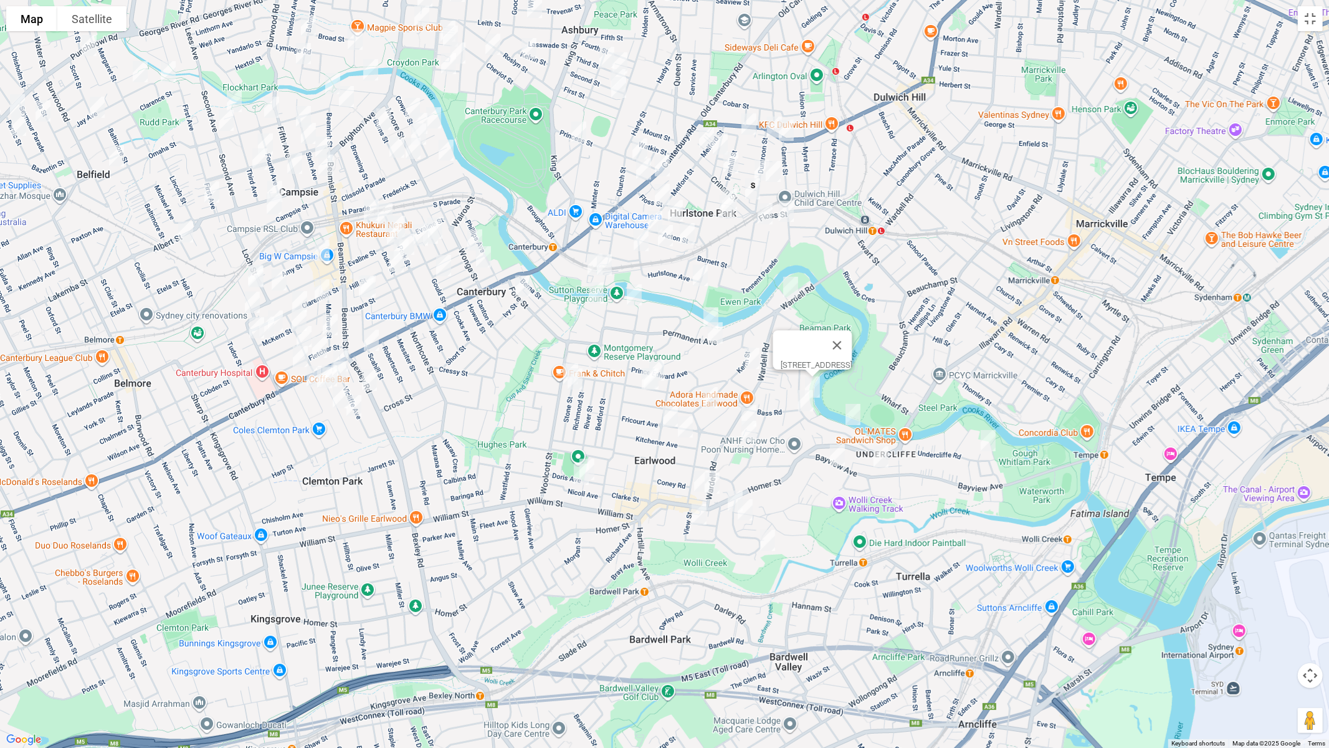
click at [803, 397] on img "42 Riverview Road, EARLWOOD NSW 2206" at bounding box center [805, 400] width 25 height 31
drag, startPoint x: 860, startPoint y: 409, endPoint x: 834, endPoint y: 421, distance: 28.7
click at [859, 410] on img "47 Riverview Road, EARLWOOD NSW 2206" at bounding box center [852, 414] width 25 height 31
click at [750, 359] on img "26 Keith Street, EARLWOOD NSW 2206" at bounding box center [752, 358] width 25 height 31
click at [751, 402] on img "11A Paris Avenue, EARLWOOD NSW 2206" at bounding box center [748, 415] width 25 height 31
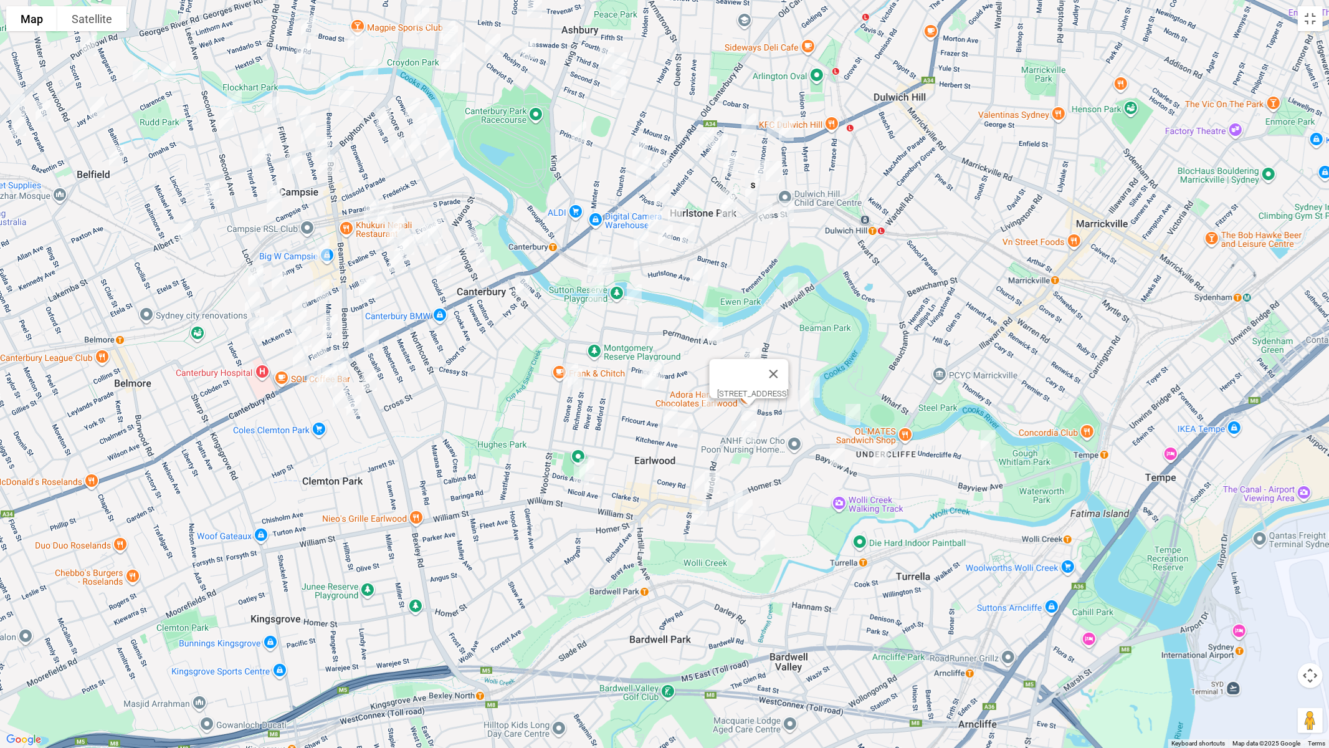
click at [753, 436] on img "12 Paris Avenue, EARLWOOD NSW 2206" at bounding box center [748, 431] width 25 height 31
click at [659, 351] on div "[STREET_ADDRESS]" at bounding box center [664, 374] width 1329 height 748
click at [661, 414] on img "46 Fricourt Avenue, EARLWOOD NSW 2206" at bounding box center [670, 416] width 25 height 31
click at [687, 427] on img "9 Kitchener Avenue, EARLWOOD NSW 2206" at bounding box center [685, 426] width 25 height 31
click at [725, 376] on button "Close" at bounding box center [710, 385] width 30 height 30
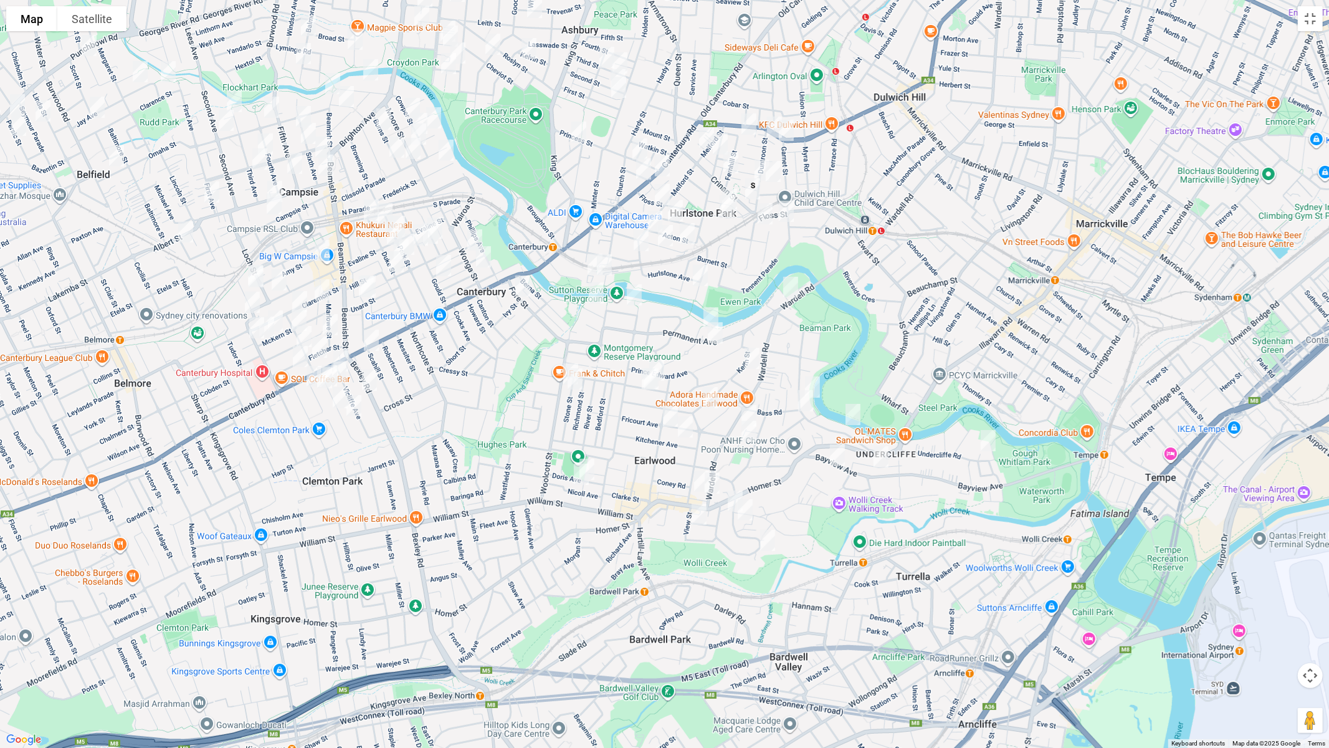
click at [710, 304] on img "1 Younger Avenue, EARLWOOD NSW 2206" at bounding box center [710, 317] width 25 height 31
click at [715, 334] on img "52 Permanent Avenue, EARLWOOD NSW 2206" at bounding box center [715, 332] width 25 height 31
click at [662, 360] on img "55 Flers Avenue, EARLWOOD NSW 2206" at bounding box center [656, 370] width 25 height 31
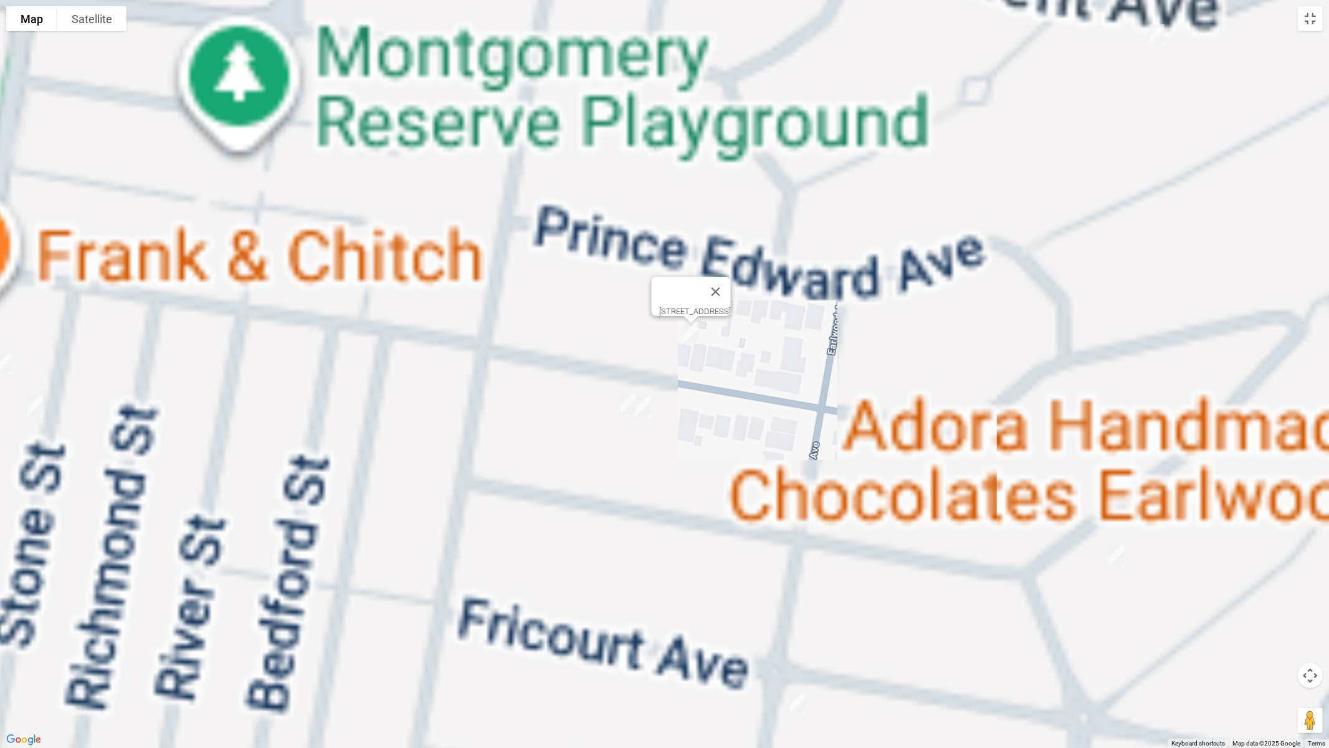
click at [620, 407] on img "46 Flers Avenue, EARLWOOD NSW 2206" at bounding box center [628, 403] width 25 height 31
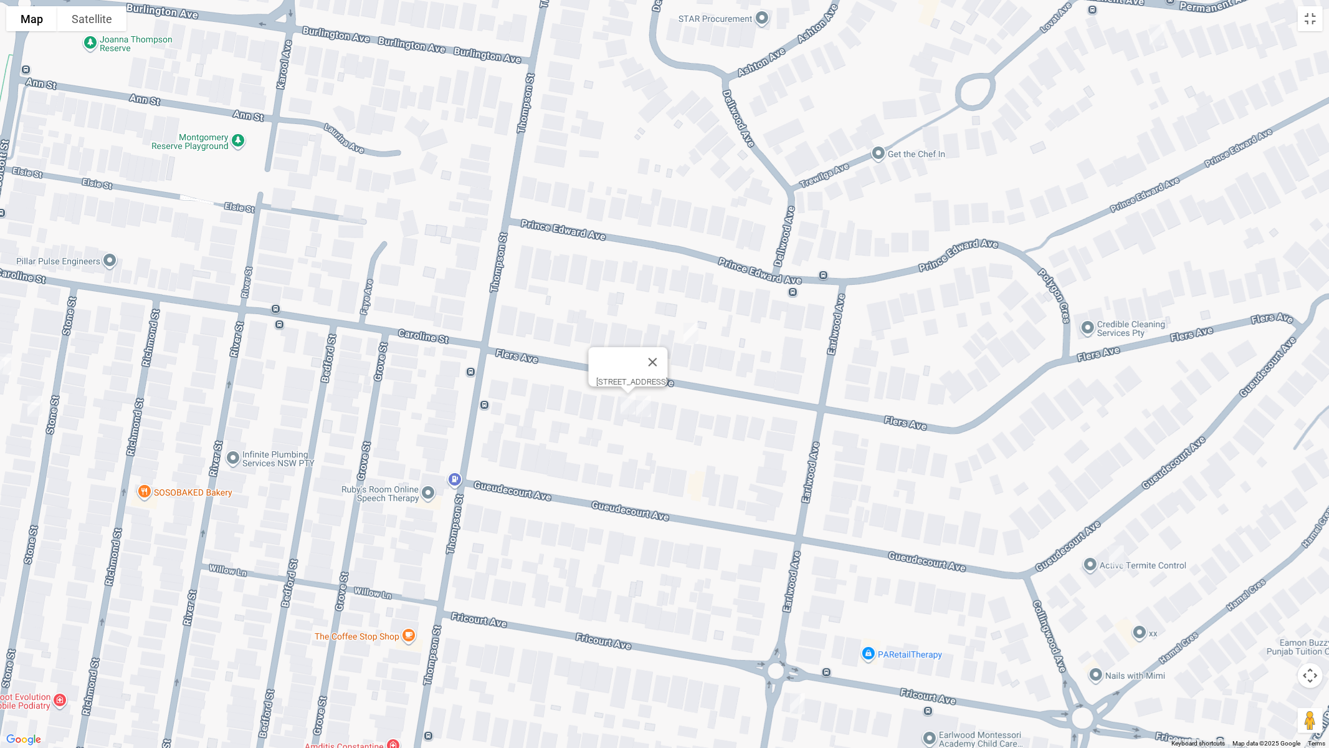
click at [645, 412] on img "44 Flers Avenue, EARLWOOD NSW 2206" at bounding box center [643, 406] width 25 height 31
click at [1121, 556] on img "38 Gueudecourt Avenue, EARLWOOD NSW 2206" at bounding box center [1116, 555] width 25 height 31
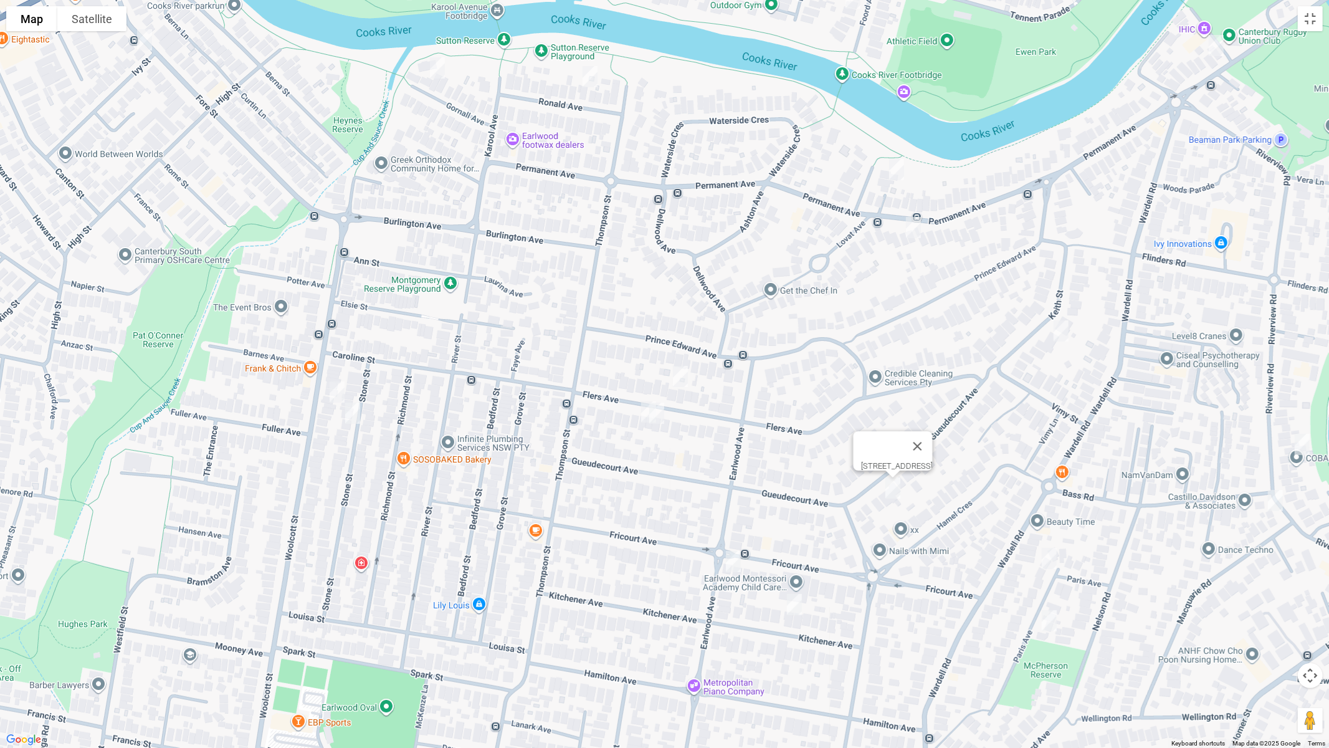
click at [337, 386] on img "64 Woolcott Street, EARLWOOD NSW 2206" at bounding box center [337, 391] width 25 height 31
click at [353, 416] on img "23 Stone Street, EARLWOOD NSW 2206" at bounding box center [352, 412] width 25 height 31
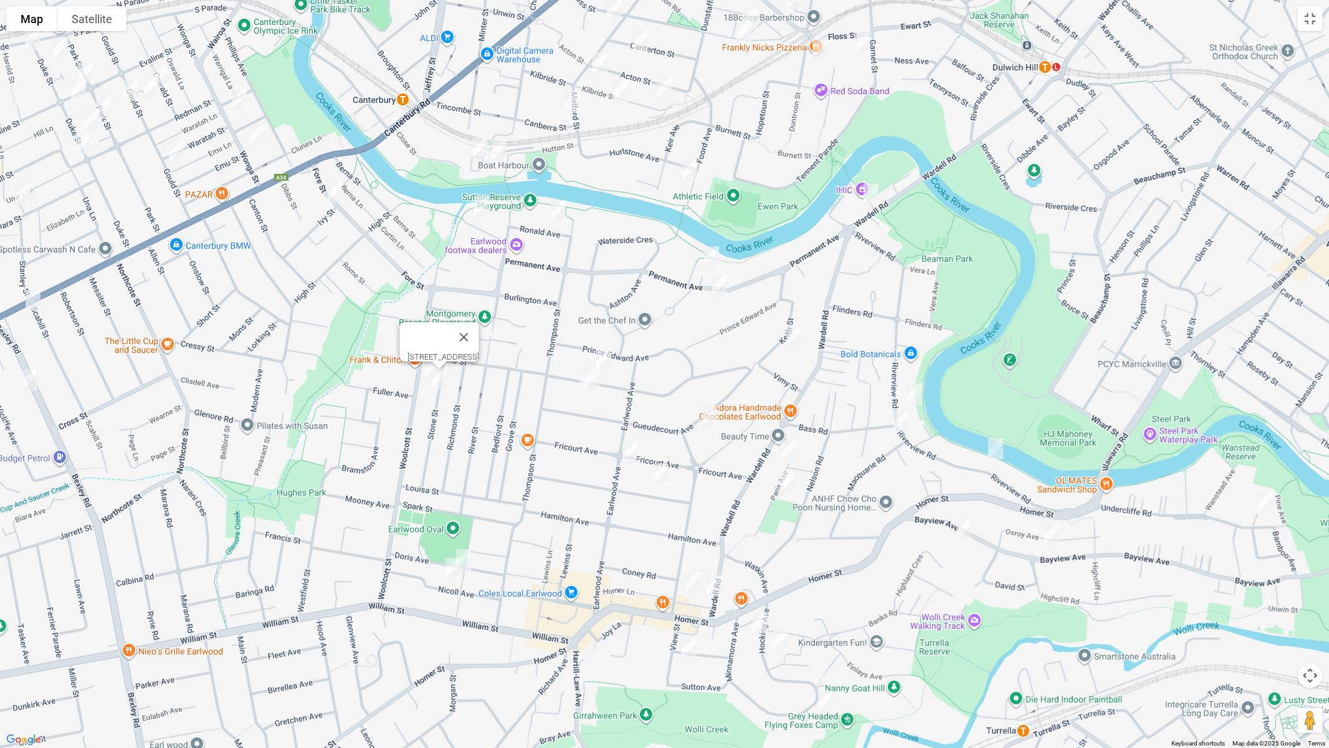
click at [556, 211] on img "9 Ronald Avenue, EARLWOOD NSW 2206" at bounding box center [558, 210] width 25 height 31
click at [483, 206] on img "19 Gornall Avenue, EARLWOOD NSW 2206" at bounding box center [481, 206] width 25 height 31
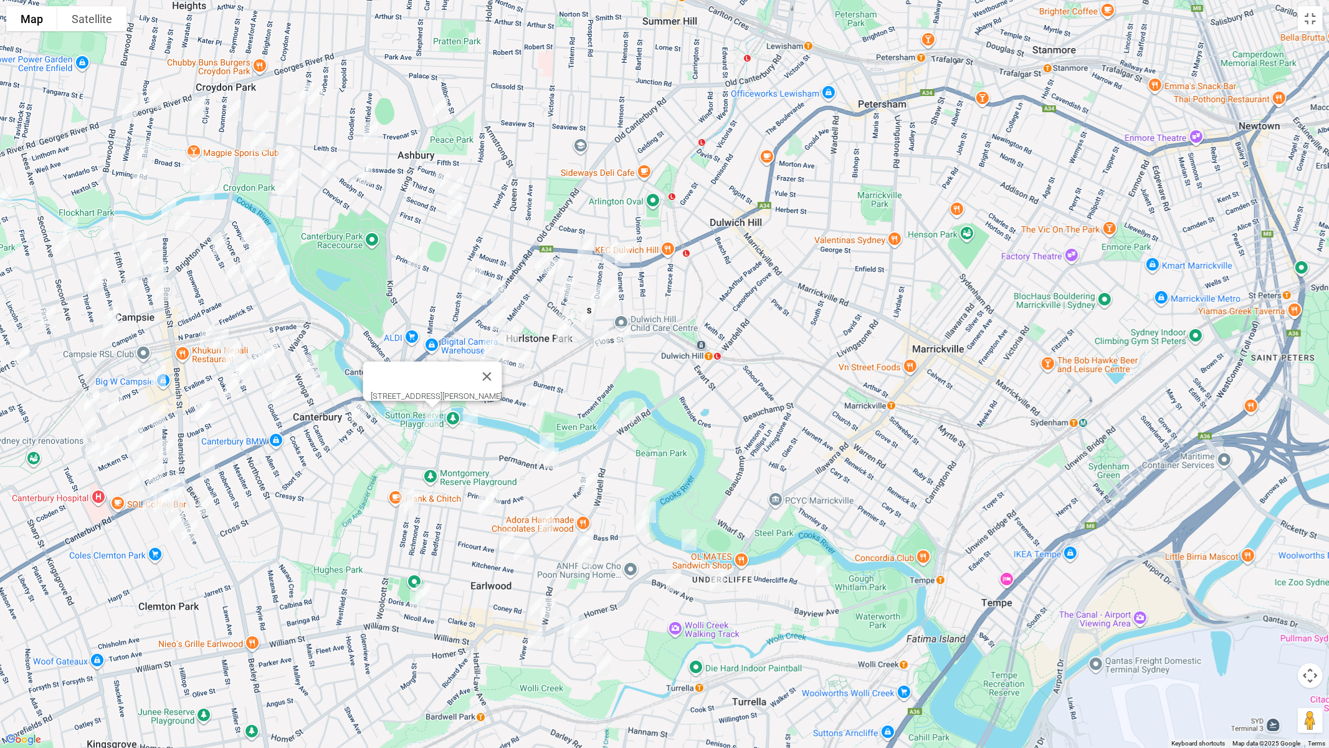
drag, startPoint x: 673, startPoint y: 315, endPoint x: 620, endPoint y: 467, distance: 161.0
click at [620, 467] on div "19 Gornall Avenue, EARLWOOD NSW 2206" at bounding box center [664, 374] width 1329 height 748
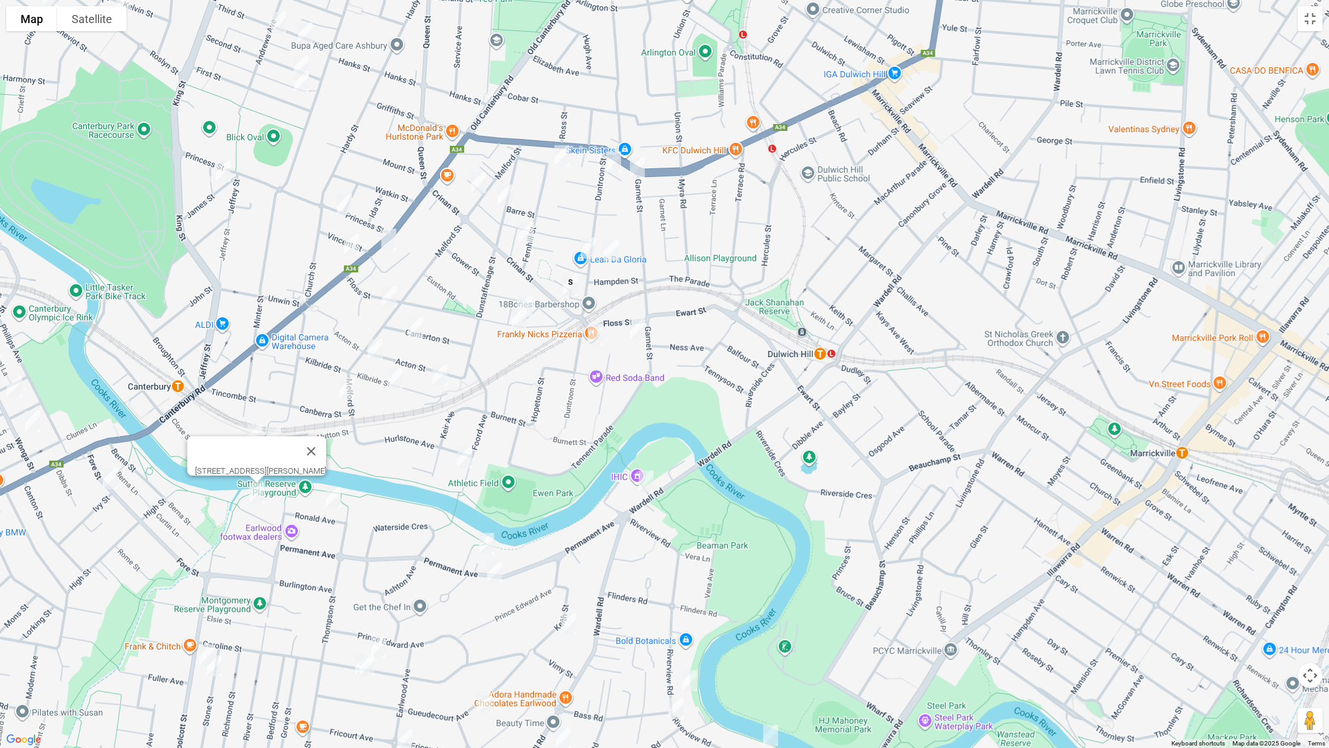
click at [638, 328] on img "76-80 Garnet Street, HURLSTONE PARK NSW 2193" at bounding box center [637, 329] width 25 height 31
click at [595, 333] on img "4/124 Duntroon Street, HURLSTONE PARK NSW 2193" at bounding box center [595, 334] width 25 height 31
click at [464, 459] on img "34 Foord Avenue, HURLSTONE PARK NSW 2193" at bounding box center [464, 457] width 25 height 31
click at [249, 434] on img "20 Close Street, CANTERBURY NSW 2193" at bounding box center [254, 434] width 25 height 31
click at [281, 437] on img "2-4 Sugar House Road, CANTERBURY NSW 2193" at bounding box center [273, 437] width 25 height 31
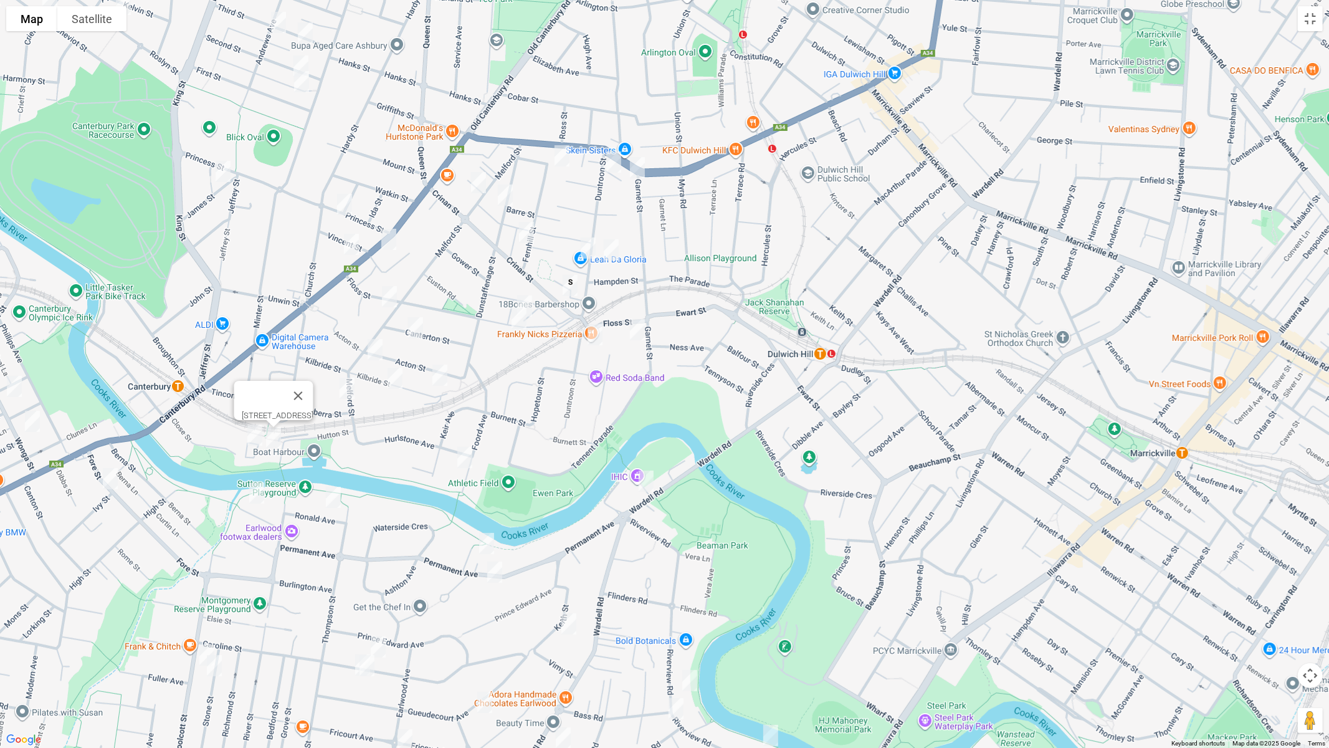
click at [389, 295] on img "76 Melford Street, HURLSTONE PARK NSW 2193" at bounding box center [389, 296] width 25 height 31
click at [415, 330] on img "28 Canterton Street, HURLSTONE PARK NSW 2193" at bounding box center [415, 327] width 25 height 31
click at [372, 349] on img "50 Acton Street, HURLSTONE PARK NSW 2193" at bounding box center [375, 349] width 25 height 31
click at [351, 387] on img "120 Melford Street, HURLSTONE PARK NSW 2193" at bounding box center [347, 388] width 25 height 31
click at [393, 378] on img "40 Kilbride Street, HURLSTONE PARK NSW 2193" at bounding box center [395, 378] width 25 height 31
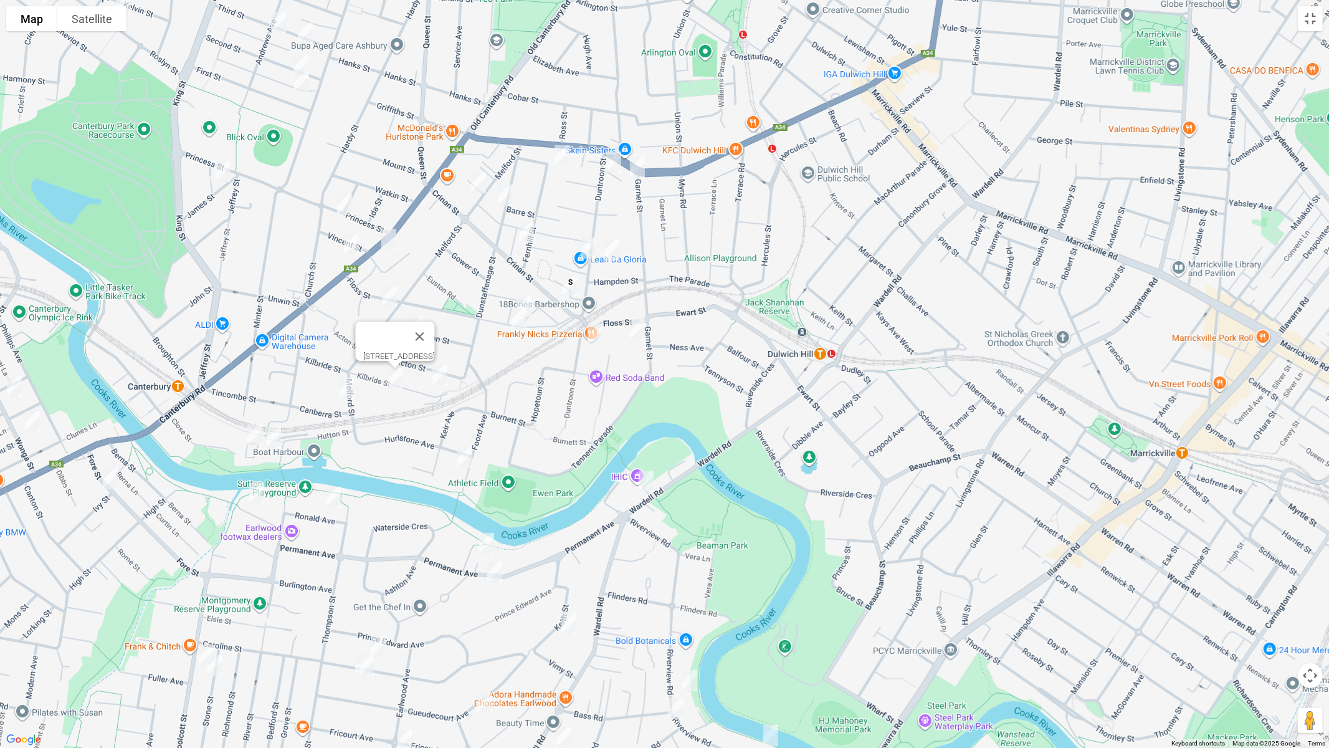
click at [442, 376] on img "23 Kilbride Street, HURLSTONE PARK NSW 2193" at bounding box center [439, 374] width 25 height 31
click at [342, 383] on img "120 Melford Street, HURLSTONE PARK NSW 2193" at bounding box center [347, 388] width 25 height 31
click at [519, 318] on img "3/66 Floss Street, HURLSTONE PARK NSW 2193" at bounding box center [519, 318] width 25 height 31
click at [558, 272] on button "Close" at bounding box center [543, 277] width 30 height 30
click at [525, 296] on img "13 Mill Street, HURLSTONE PARK NSW 2193" at bounding box center [524, 305] width 25 height 31
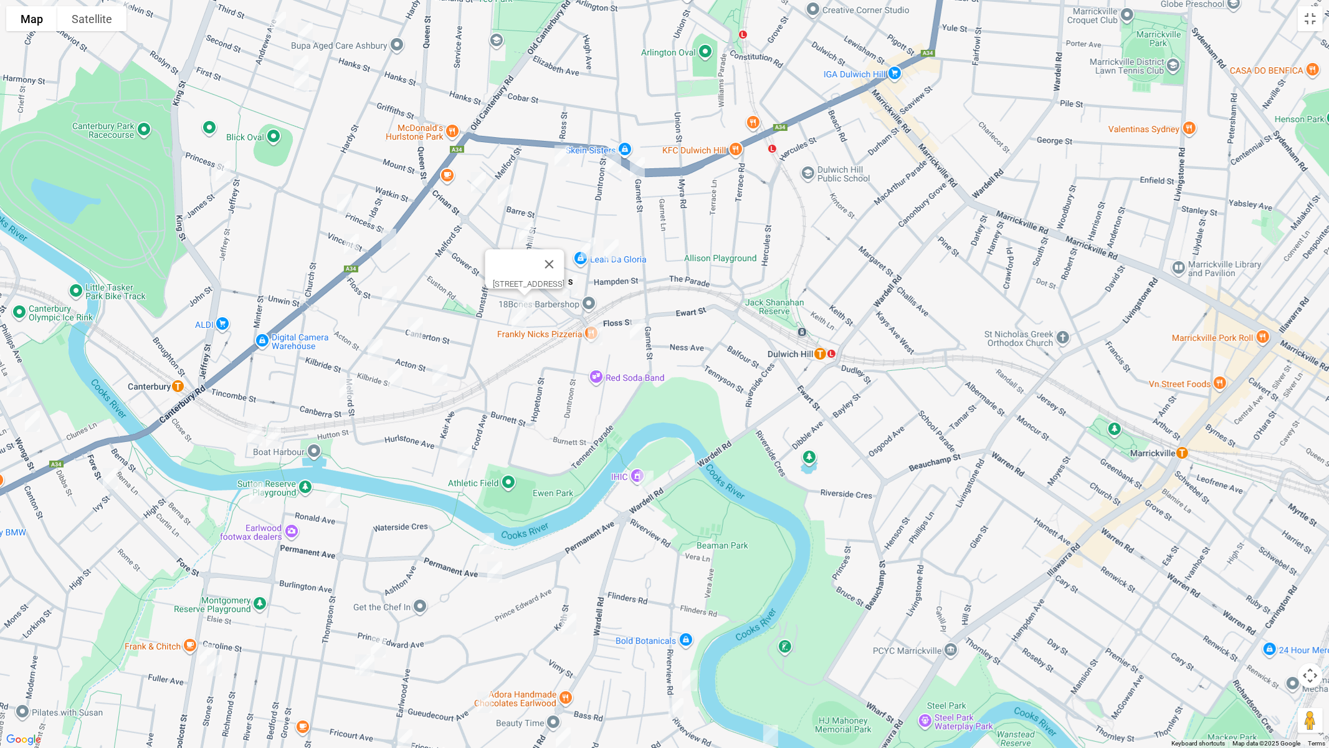
click at [619, 249] on img "76 Duntroon Street, HURLSTONE PARK NSW 2193" at bounding box center [611, 249] width 25 height 31
click at [586, 249] on img "63 Duntroon Street, HURLSTONE PARK NSW 2193" at bounding box center [588, 247] width 25 height 31
click at [639, 168] on img "10 Garnet Street, HURLSTONE PARK NSW 2193" at bounding box center [637, 167] width 25 height 31
click at [613, 163] on img "1/16-18 Duntroon Street, HURLSTONE PARK NSW 2193" at bounding box center [613, 161] width 25 height 31
click at [560, 158] on img "2/3 Fernhill Street, HURLSTONE PARK NSW 2193" at bounding box center [562, 155] width 25 height 31
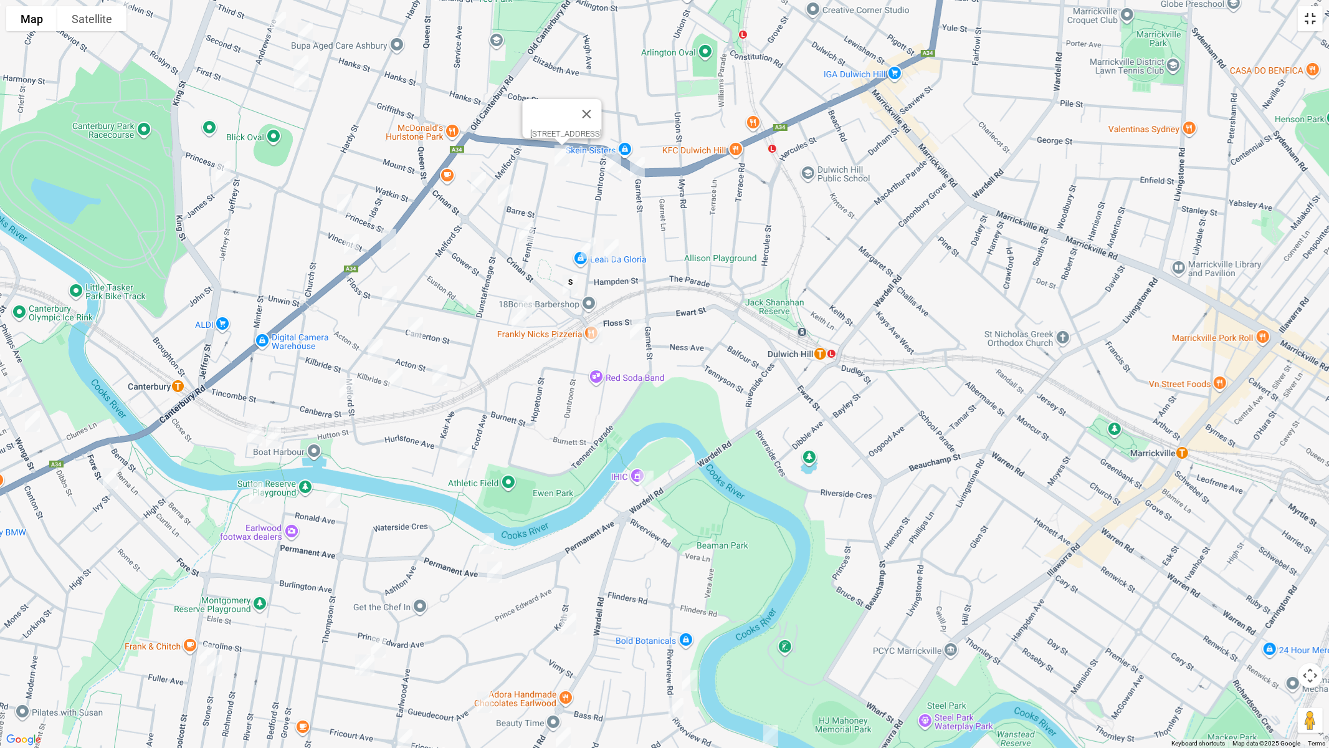
click at [1311, 22] on button "Toggle fullscreen view" at bounding box center [1310, 18] width 25 height 25
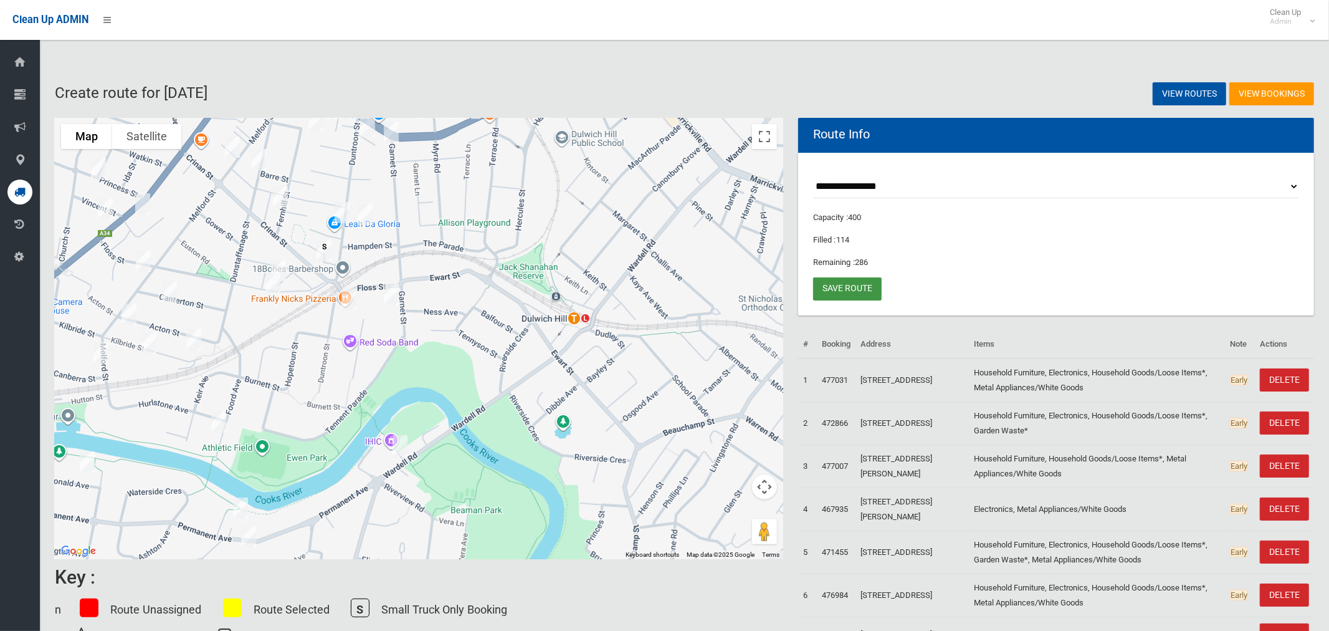
drag, startPoint x: 854, startPoint y: 292, endPoint x: 854, endPoint y: 298, distance: 6.3
click at [854, 292] on link "Save route" at bounding box center [847, 288] width 69 height 23
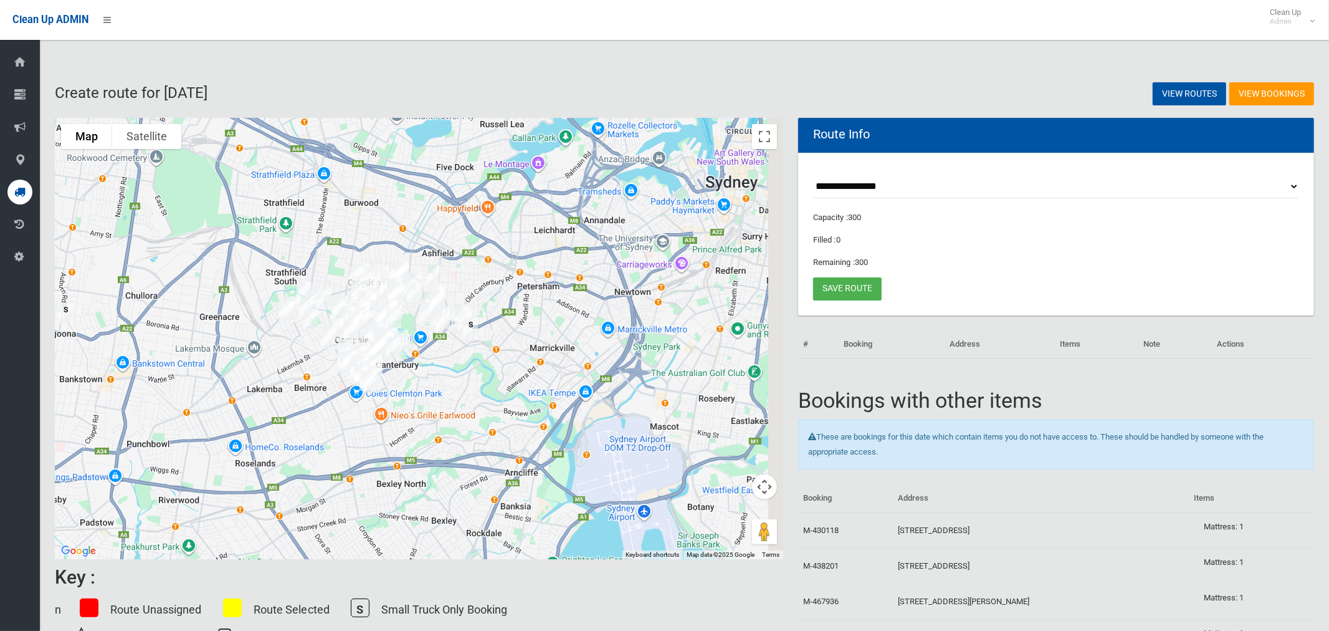
drag, startPoint x: 608, startPoint y: 354, endPoint x: 406, endPoint y: 407, distance: 208.9
click at [391, 416] on div at bounding box center [419, 338] width 728 height 441
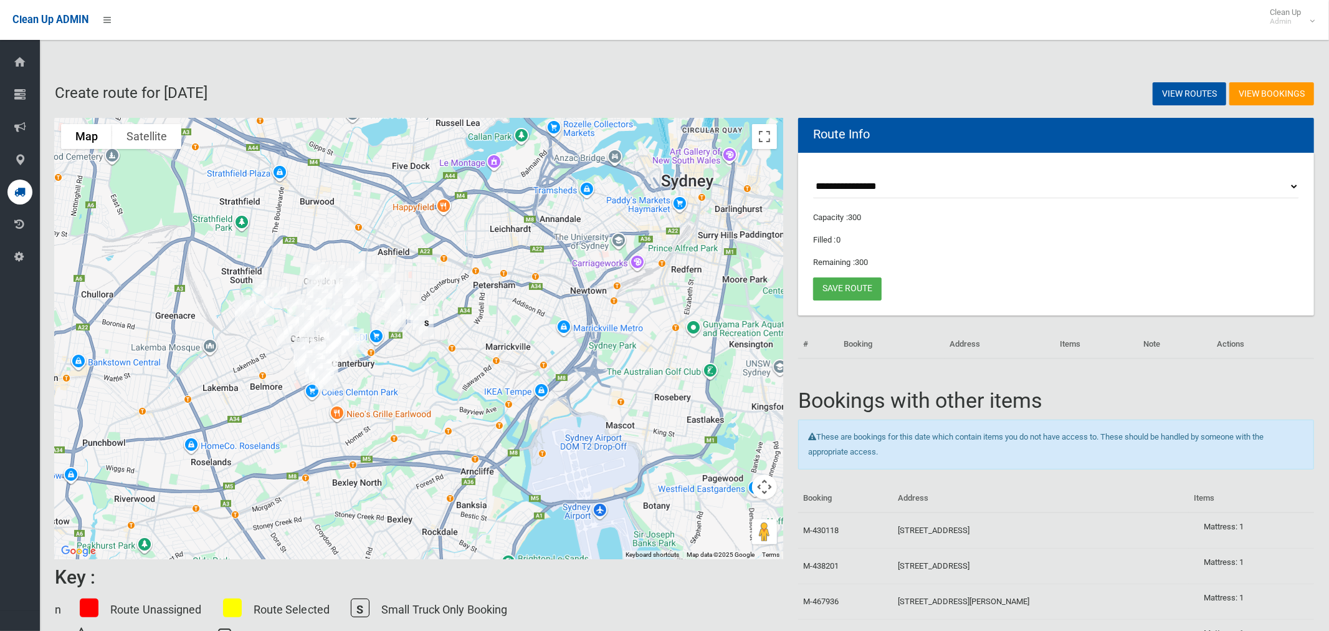
click at [839, 191] on select "**********" at bounding box center [1056, 186] width 486 height 23
click at [813, 175] on select "**********" at bounding box center [1056, 186] width 486 height 23
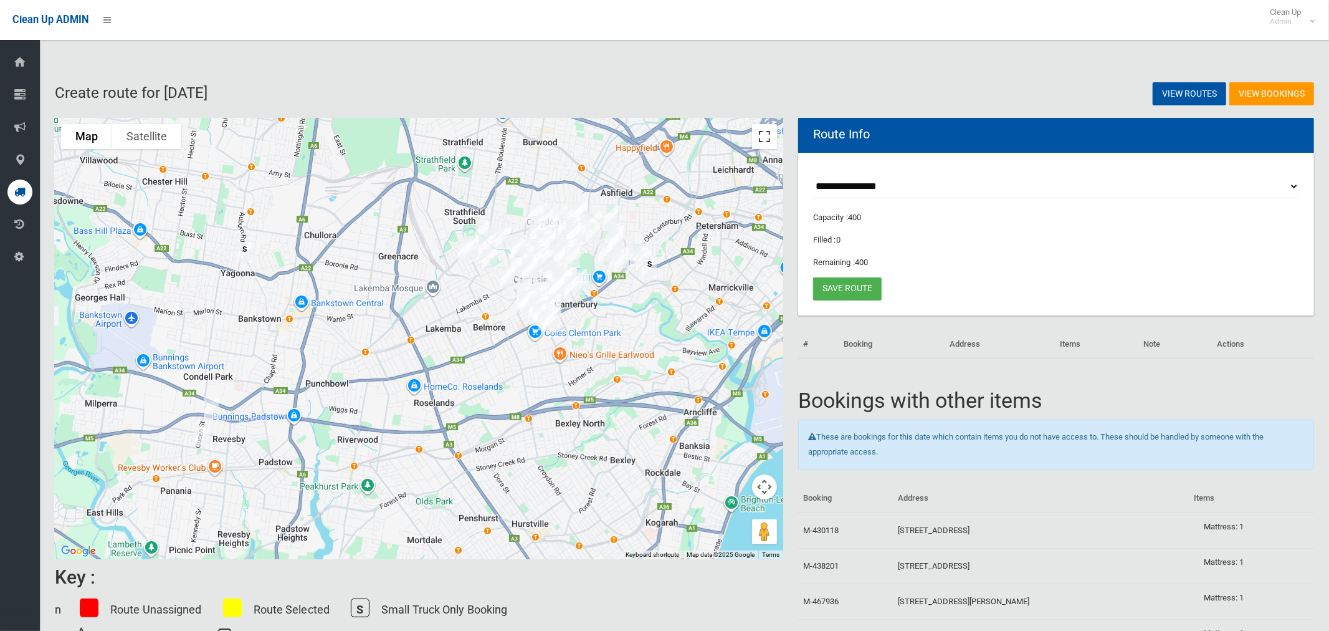
click at [765, 136] on button "Toggle fullscreen view" at bounding box center [764, 136] width 25 height 25
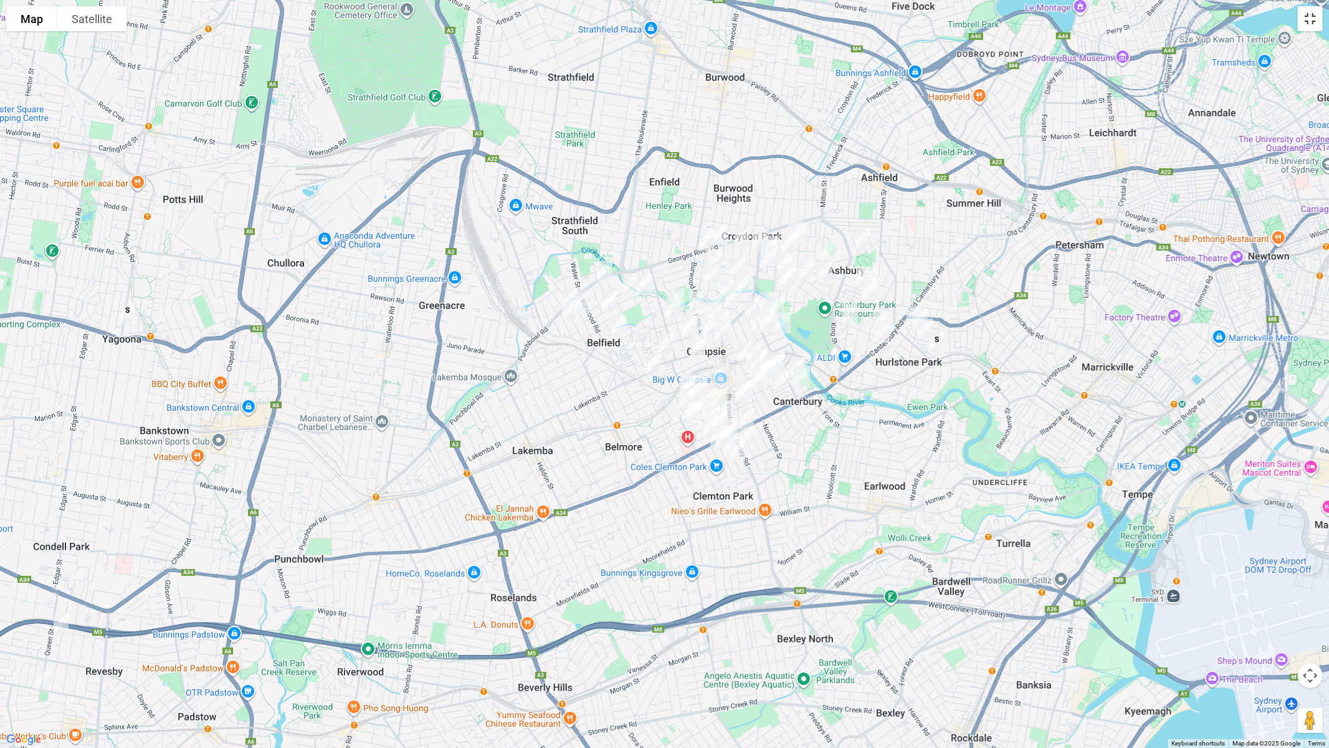
click at [1307, 19] on button "Toggle fullscreen view" at bounding box center [1310, 18] width 25 height 25
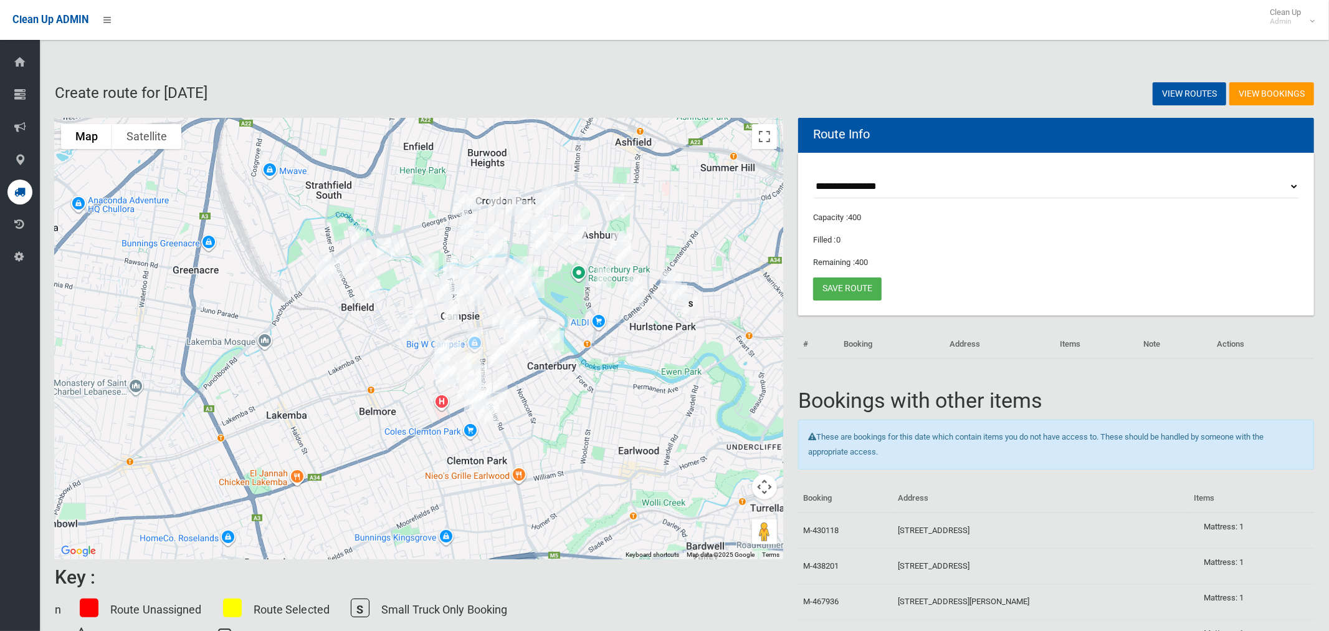
click at [894, 182] on select "**********" at bounding box center [1056, 186] width 486 height 23
select select "*****"
click at [813, 175] on select "**********" at bounding box center [1056, 186] width 486 height 23
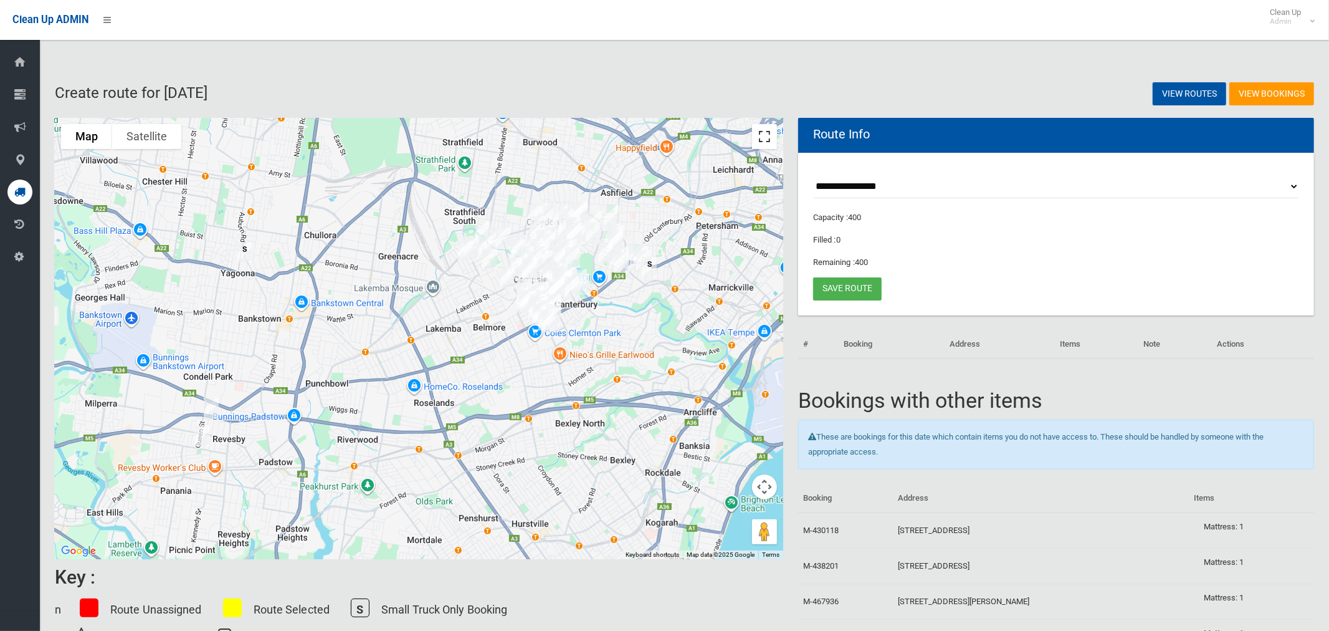
click at [755, 141] on button "Toggle fullscreen view" at bounding box center [764, 136] width 25 height 25
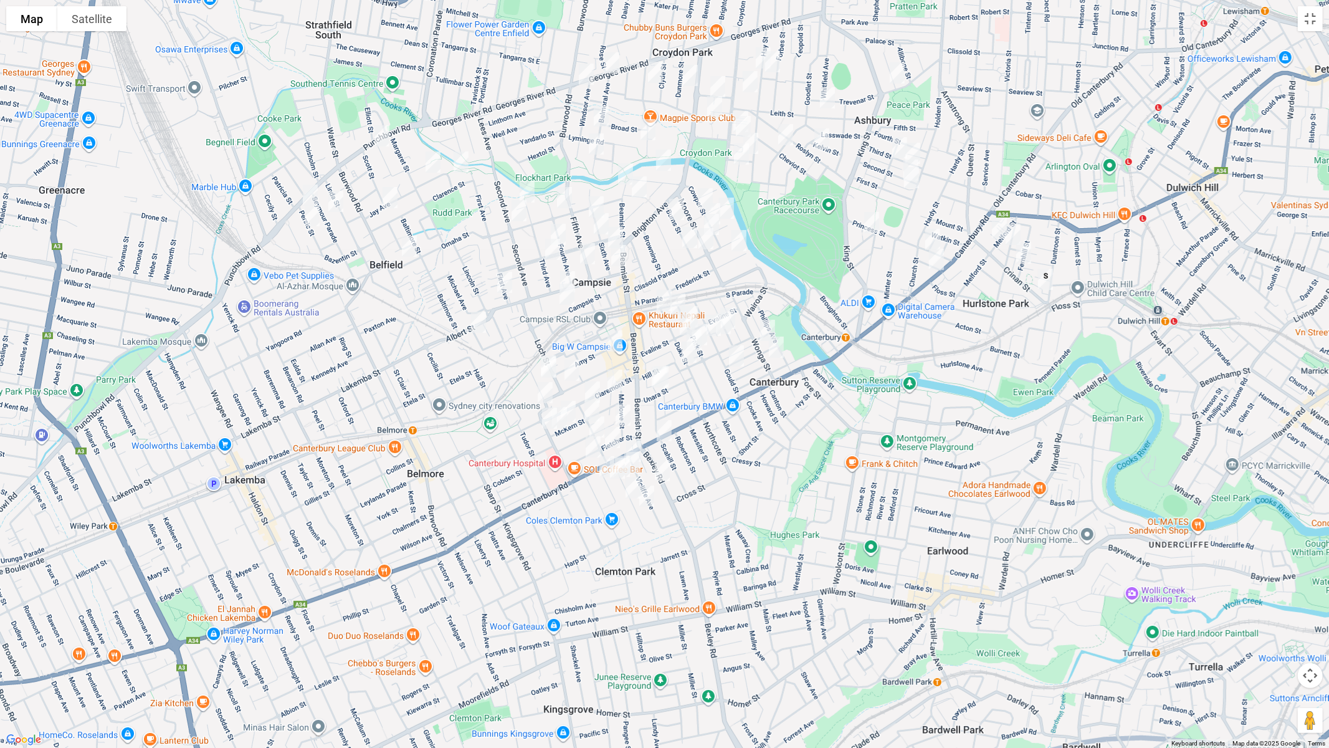
click at [662, 431] on img "420 Canterbury Road, CAMPSIE NSW 2194" at bounding box center [664, 430] width 25 height 31
click at [658, 474] on img "29 Bexley Road, CAMPSIE NSW 2194" at bounding box center [662, 470] width 25 height 31
click at [935, 259] on img "31 Canterbury Road, CANTERBURY NSW 2193" at bounding box center [936, 259] width 25 height 31
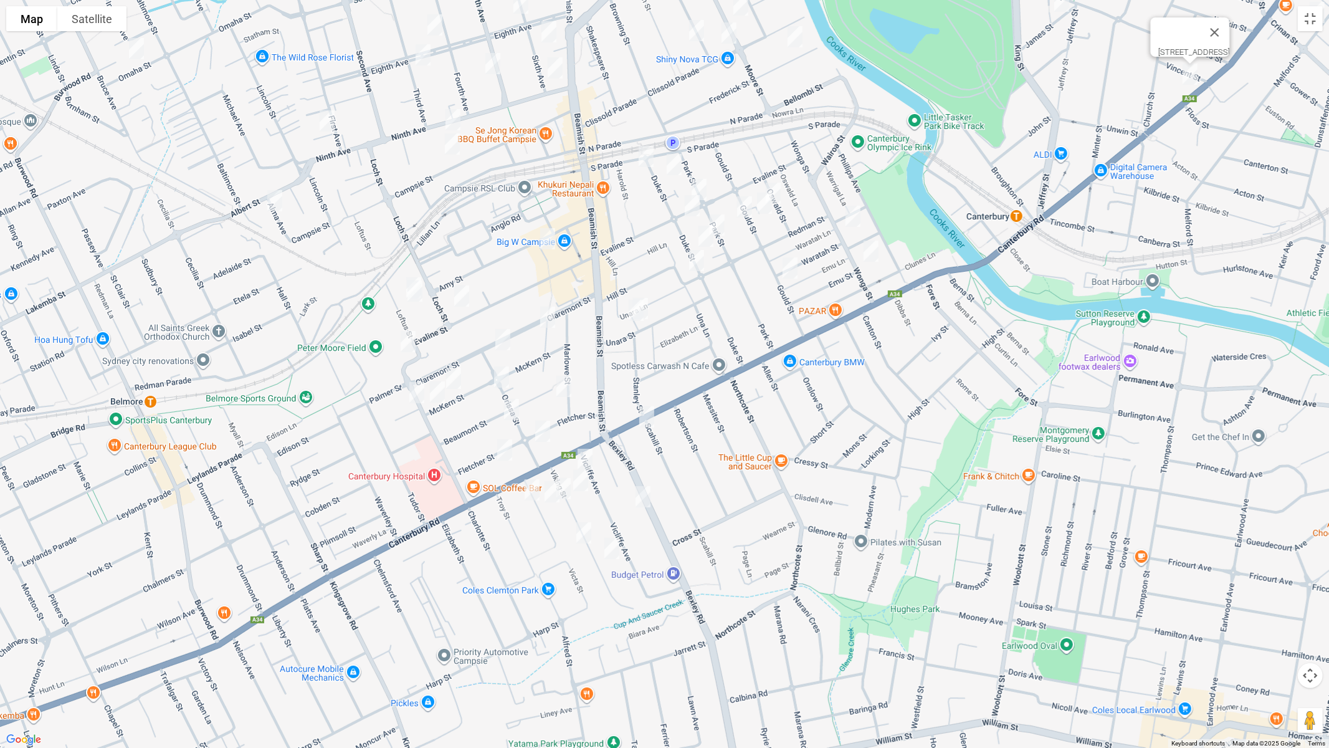
click at [586, 457] on img "7 Vicliffe Avenue, CAMPSIE NSW 2194" at bounding box center [585, 459] width 25 height 31
click at [584, 480] on img "14 Viking Street, CAMPSIE NSW 2194" at bounding box center [580, 480] width 25 height 31
click at [578, 535] on img "43 Viking Street, CAMPSIE NSW 2194" at bounding box center [583, 532] width 25 height 31
click at [615, 549] on img "60 Viking Street, CAMPSIE NSW 2194" at bounding box center [611, 548] width 25 height 31
click at [651, 498] on button "Close" at bounding box center [636, 507] width 30 height 30
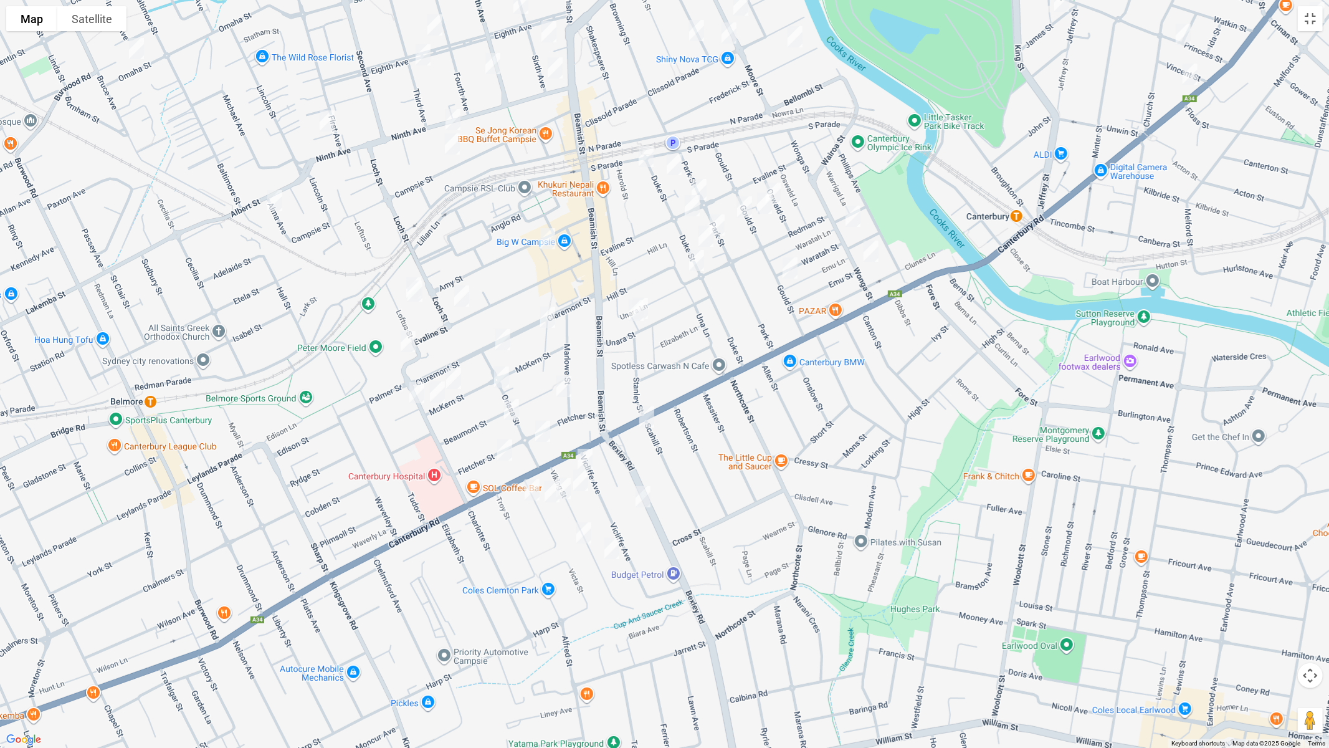
click at [565, 482] on img "13 Viking Street, CAMPSIE NSW 2194" at bounding box center [563, 488] width 25 height 31
click at [546, 497] on img "10 Wade Street, CAMPSIE NSW 2194" at bounding box center [552, 491] width 25 height 31
click at [526, 493] on img "3 Wade Street, CAMPSIE NSW 2194" at bounding box center [532, 489] width 25 height 31
click at [454, 372] on img "49 McKern Street, CAMPSIE NSW 2194" at bounding box center [453, 378] width 25 height 31
click at [435, 394] on img "61 McKern Street, CAMPSIE NSW 2194" at bounding box center [437, 391] width 25 height 31
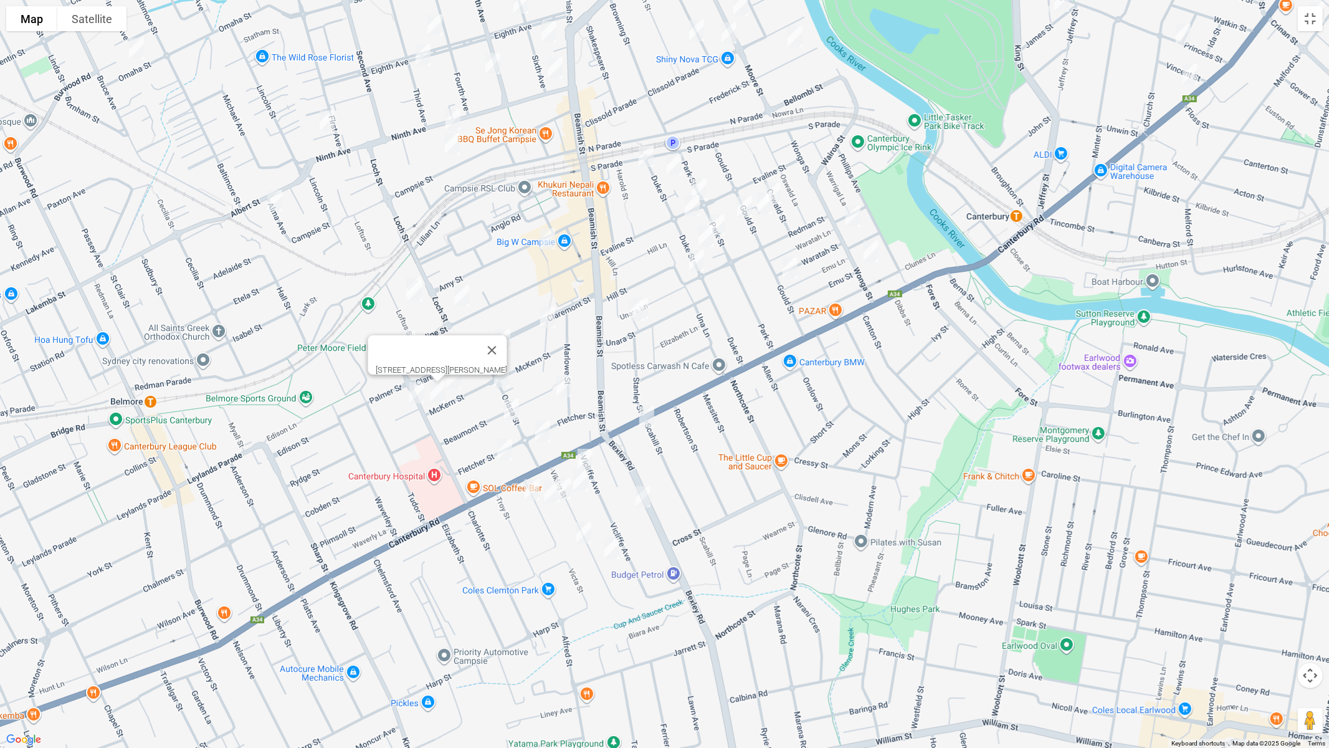
click at [413, 395] on img "21 Thorncraft Parade, CAMPSIE NSW 2194" at bounding box center [416, 392] width 25 height 31
click at [501, 383] on img "28 McKern Street, CAMPSIE NSW 2194" at bounding box center [501, 376] width 25 height 31
click at [508, 406] on img "22 Beaumont Street, CAMPSIE NSW 2194" at bounding box center [511, 409] width 25 height 31
drag, startPoint x: 501, startPoint y: 449, endPoint x: 530, endPoint y: 439, distance: 30.3
click at [501, 448] on img "46 Fletcher Street, CAMPSIE NSW 2194" at bounding box center [504, 449] width 25 height 31
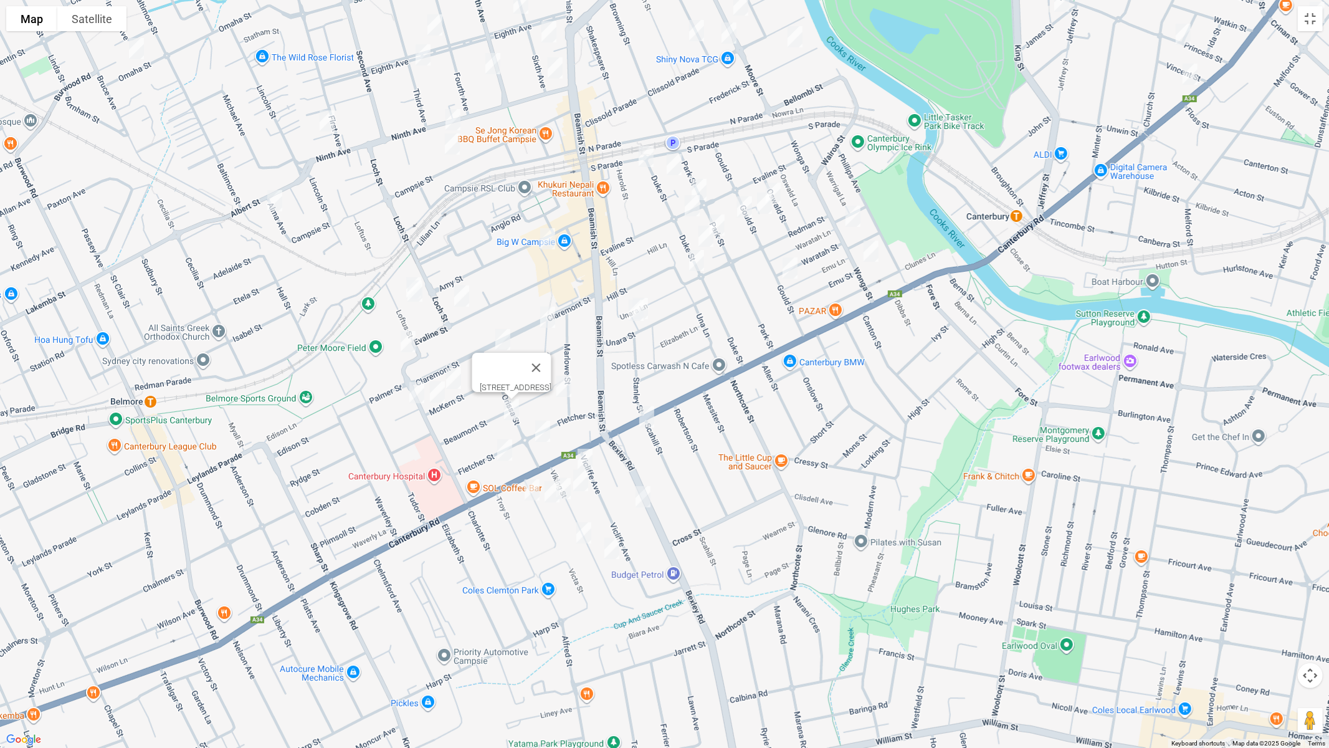
click at [544, 436] on img "28 Fletcher Street, CAMPSIE NSW 2194" at bounding box center [542, 431] width 25 height 31
click at [502, 452] on img "46 Fletcher Street, CAMPSIE NSW 2194" at bounding box center [504, 449] width 25 height 31
click at [550, 325] on img "10 Claremont Street, CAMPSIE NSW 2194" at bounding box center [547, 317] width 25 height 31
click at [560, 387] on img "37-39 Marlowe Street, CAMPSIE NSW 2194" at bounding box center [563, 386] width 25 height 31
click at [450, 292] on img "115 Evaline Street, CAMPSIE NSW 2194" at bounding box center [461, 295] width 25 height 31
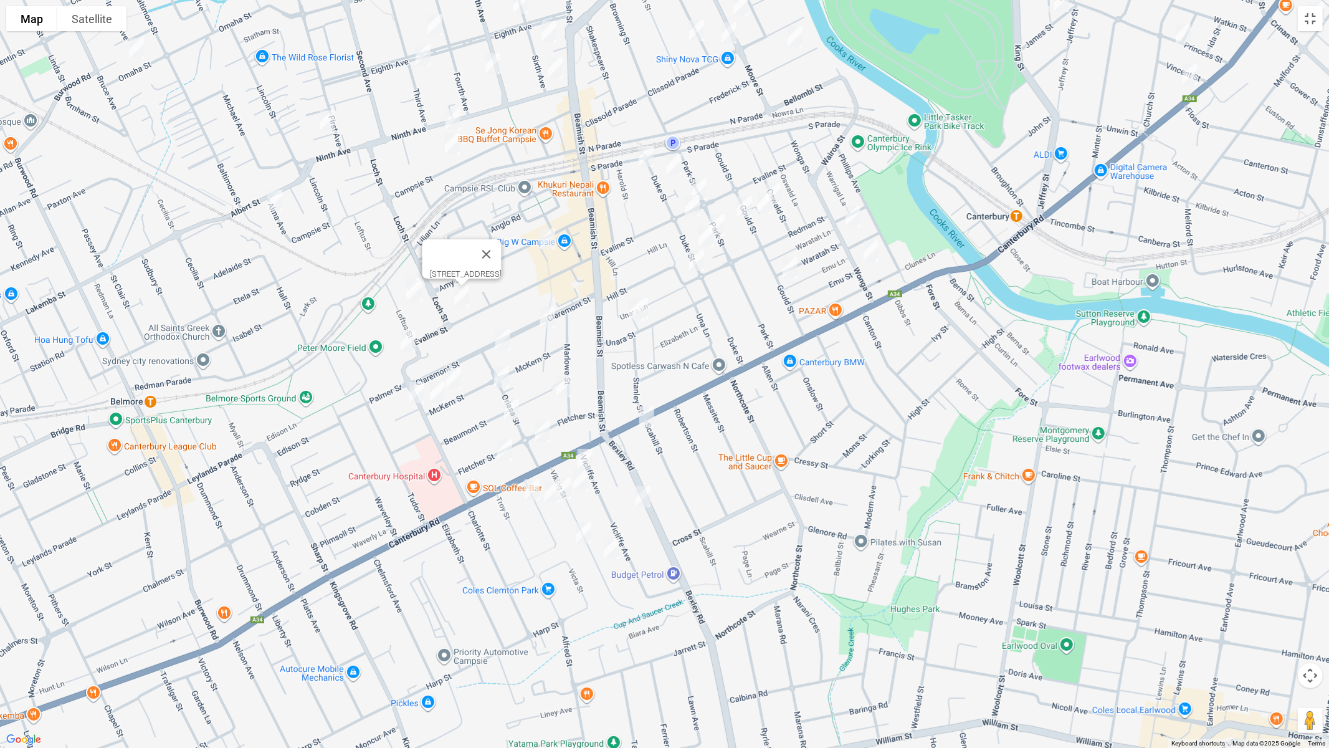
click at [399, 289] on div "115 Evaline Street, CAMPSIE NSW 2194" at bounding box center [664, 374] width 1329 height 748
drag, startPoint x: 406, startPoint y: 340, endPoint x: 416, endPoint y: 339, distance: 10.0
click at [406, 340] on img "1 Thorncraft Parade, CAMPSIE NSW 2194" at bounding box center [408, 341] width 25 height 31
click at [504, 338] on img "34 Claremont Street, CAMPSIE NSW 2194" at bounding box center [502, 339] width 25 height 31
click at [542, 290] on button "Close" at bounding box center [527, 298] width 30 height 30
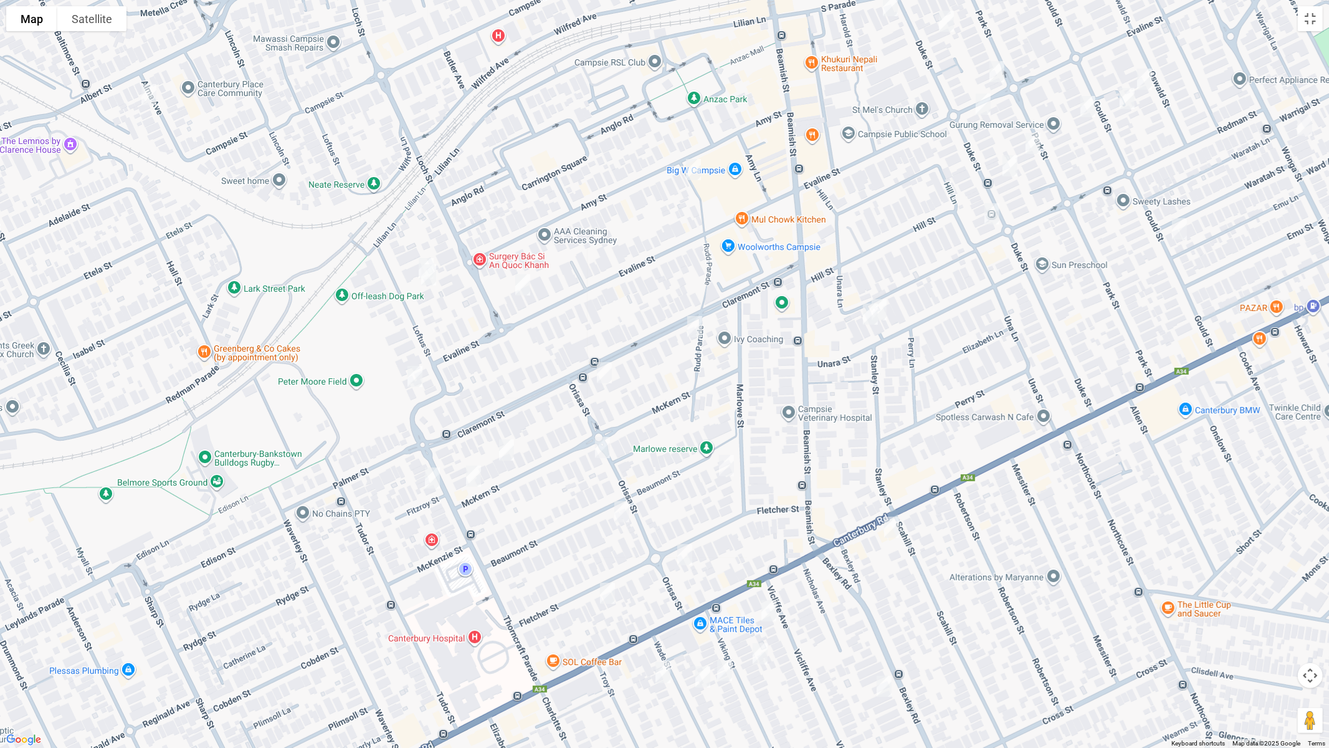
click at [422, 253] on img "32 Loftus Street, CAMPSIE NSW 2194" at bounding box center [426, 268] width 25 height 31
click at [428, 275] on img "34 Loftus Street, CAMPSIE NSW 2194" at bounding box center [428, 274] width 25 height 31
click at [890, 308] on img "27 Unara Street, CAMPSIE NSW 2194" at bounding box center [879, 309] width 25 height 31
click at [864, 319] on img "29 Unara Street, CAMPSIE NSW 2194" at bounding box center [870, 313] width 25 height 31
click at [698, 171] on img "30 Amy Street, CAMPSIE NSW 2194" at bounding box center [693, 169] width 25 height 31
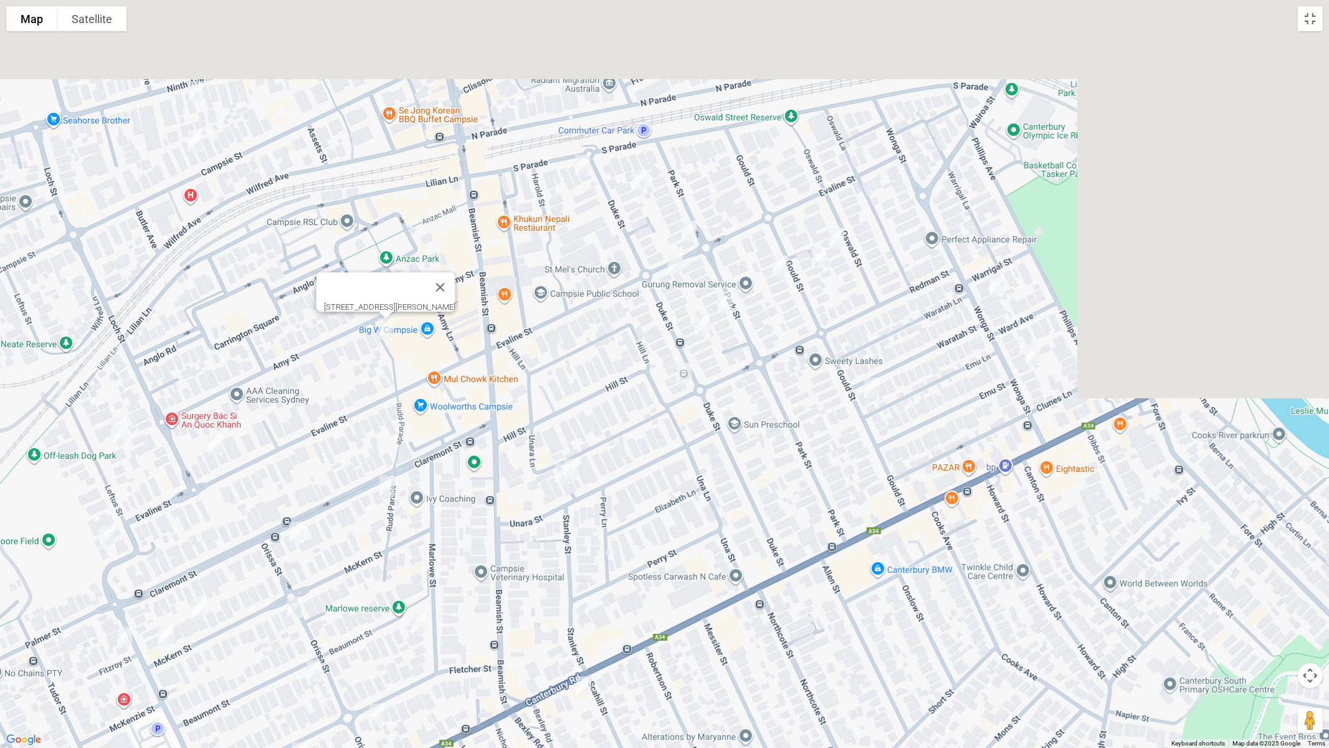
drag, startPoint x: 954, startPoint y: 269, endPoint x: 570, endPoint y: 471, distance: 433.6
click at [571, 471] on div "[STREET_ADDRESS][PERSON_NAME]" at bounding box center [664, 374] width 1329 height 748
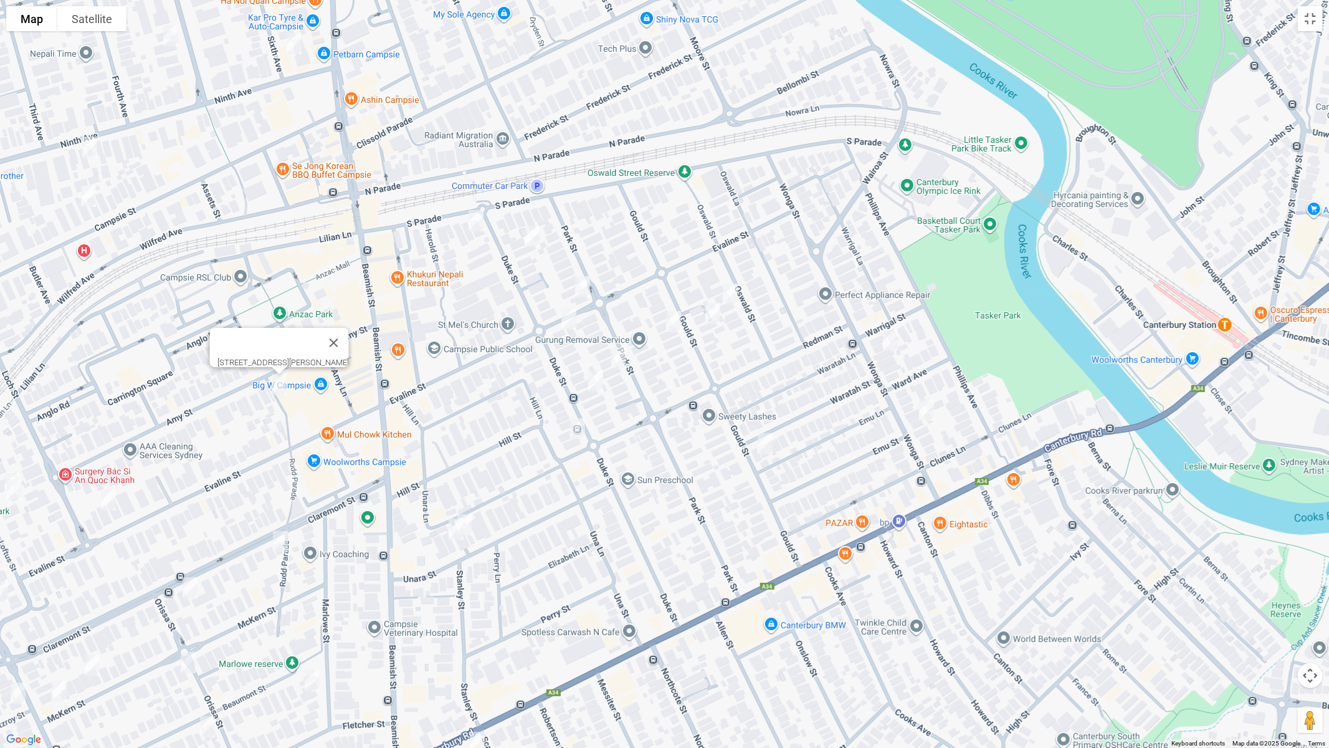
click at [893, 337] on img "44 Wonga Street, CANTERBURY NSW 2193" at bounding box center [890, 340] width 25 height 31
click at [923, 405] on img "62 Wonga Street, CANTERBURY NSW 2193" at bounding box center [926, 409] width 25 height 31
click at [759, 441] on img "36 Waratah Street, CANTERBURY NSW 2193" at bounding box center [765, 443] width 25 height 31
click at [736, 296] on img "1/21 Oswald Street, CAMPSIE NSW 2194" at bounding box center [730, 293] width 25 height 31
click at [712, 315] on img "24 Gould Street, CAMPSIE NSW 2194" at bounding box center [712, 313] width 25 height 31
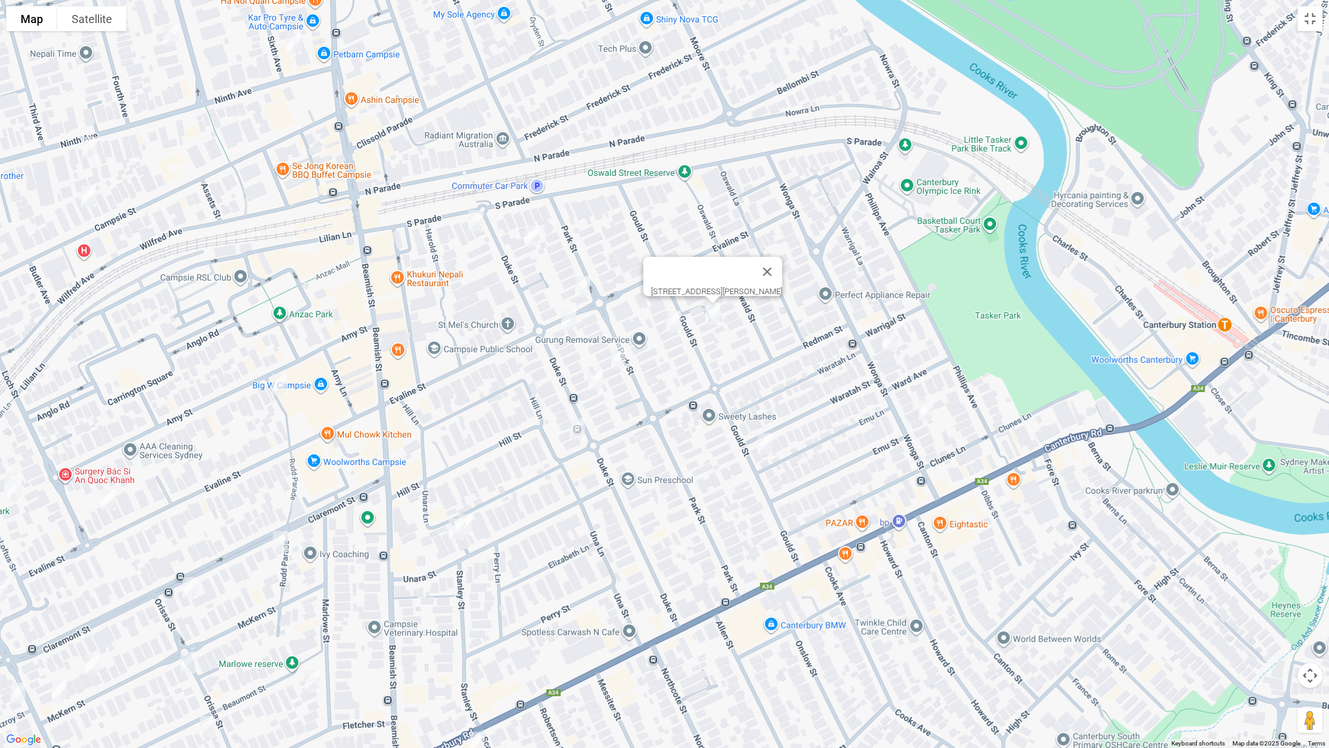
click at [671, 321] on img "23 Gould Street, CAMPSIE NSW 2194" at bounding box center [673, 321] width 25 height 31
click at [620, 356] on img "1/31 Park Street, CAMPSIE NSW 2194" at bounding box center [618, 358] width 25 height 31
drag, startPoint x: 590, startPoint y: 380, endPoint x: 591, endPoint y: 402, distance: 22.5
click at [591, 380] on img "43 Duke Street, CAMPSIE NSW 2194" at bounding box center [595, 380] width 25 height 31
click at [580, 426] on img "2/70 Duke Street, CAMPSIE NSW 2194" at bounding box center [577, 428] width 25 height 31
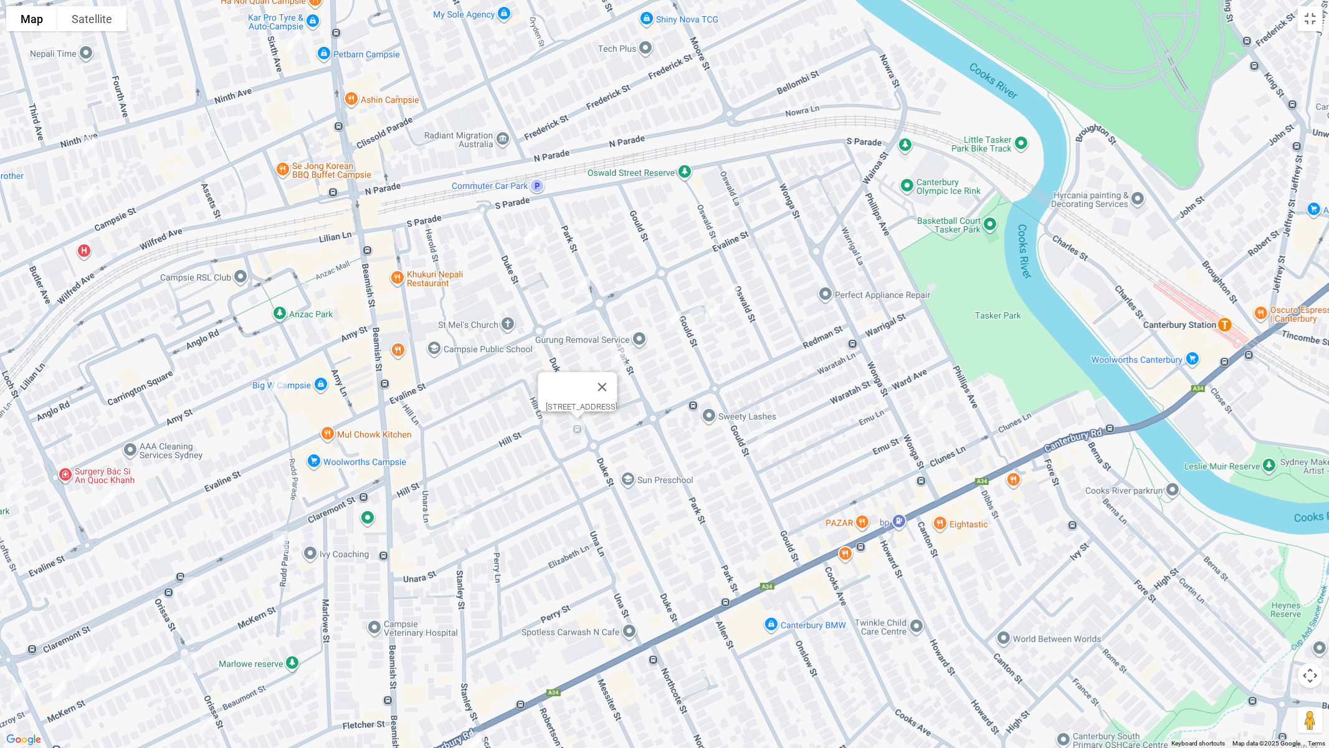
click at [481, 220] on img "41 South Parade, CAMPSIE NSW 2194" at bounding box center [476, 220] width 25 height 31
click at [532, 232] on img "3/11 Duke Street, CAMPSIE NSW 2194" at bounding box center [532, 236] width 25 height 31
click at [577, 283] on img "15 Park Street, CAMPSIE NSW 2194" at bounding box center [582, 286] width 25 height 31
click at [569, 320] on img "27A Duke Street, CAMPSIE NSW 2194" at bounding box center [568, 318] width 25 height 31
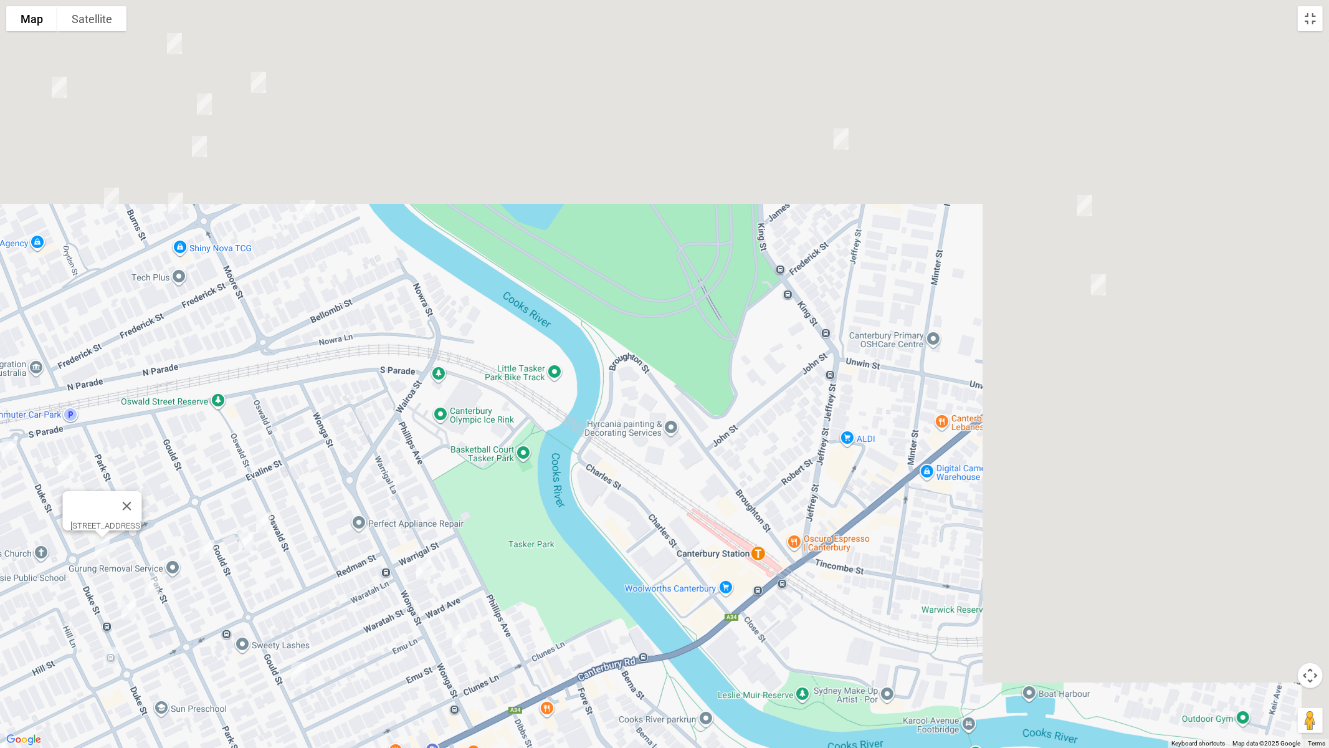
drag, startPoint x: 1012, startPoint y: 252, endPoint x: 545, endPoint y: 482, distance: 521.1
click at [545, 482] on div "27A Duke Street, CAMPSIE NSW 2194" at bounding box center [664, 374] width 1329 height 748
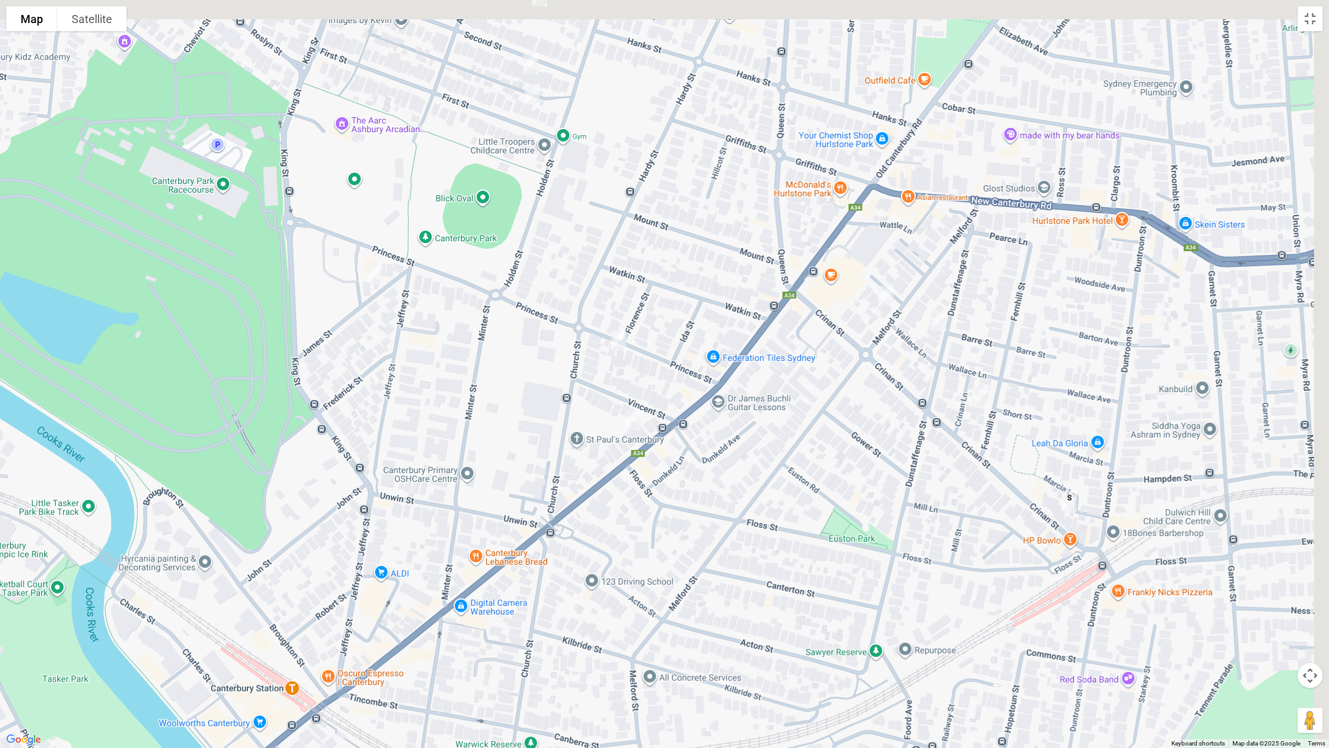
drag, startPoint x: 900, startPoint y: 343, endPoint x: 529, endPoint y: 438, distance: 383.2
click at [529, 438] on div "27A Duke Street, CAMPSIE NSW 2194" at bounding box center [664, 374] width 1329 height 748
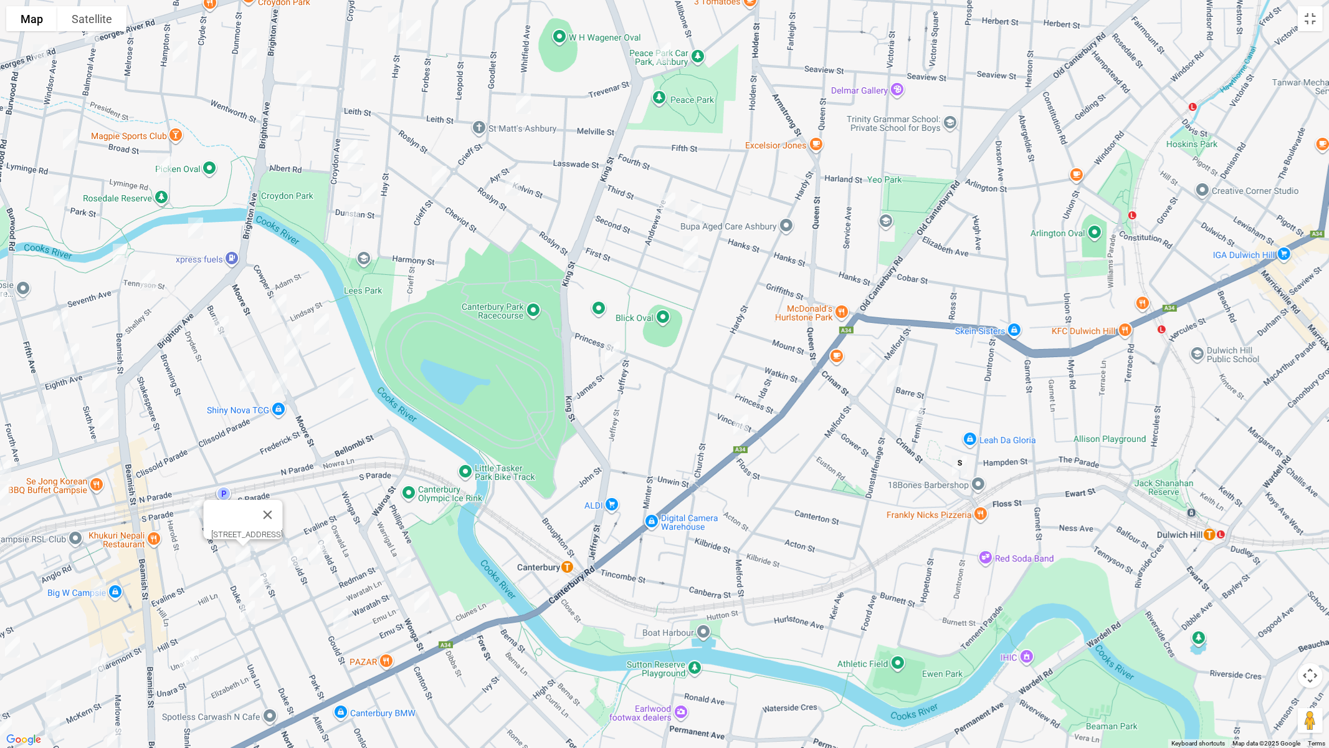
click at [915, 416] on img "40 Fernhill Street, HURLSTONE PARK NSW 2193" at bounding box center [915, 412] width 25 height 31
click at [726, 383] on img "20 Princess Street, CANTERBURY NSW 2193" at bounding box center [733, 384] width 25 height 31
click at [863, 364] on img "4 The Avenue, HURLSTONE PARK NSW 2193" at bounding box center [867, 363] width 25 height 31
click at [893, 374] on img "18 Dunstaffenage Street, HURLSTONE PARK NSW 2193" at bounding box center [894, 375] width 25 height 31
click at [613, 353] on img "3 James Street, CANTERBURY NSW 2193" at bounding box center [612, 351] width 25 height 31
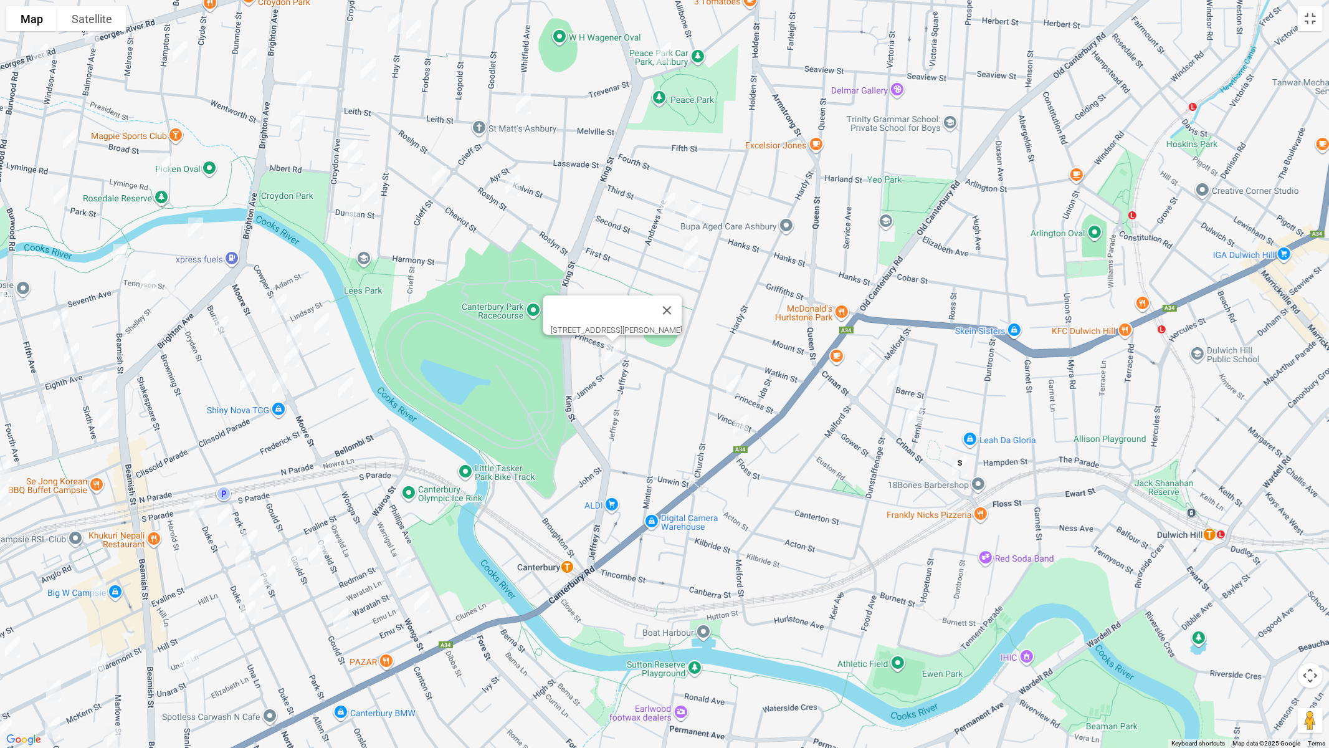
click at [661, 201] on img "36 Third Street, ASHBURY NSW 2193" at bounding box center [667, 203] width 25 height 31
click at [694, 213] on img "20 Third Street, ASHBURY NSW 2193" at bounding box center [694, 213] width 25 height 31
click at [690, 236] on img "18 Second Street, ASHBURY NSW 2193" at bounding box center [690, 246] width 25 height 31
click at [688, 262] on img "7 First Street, ASHBURY NSW 2193" at bounding box center [690, 262] width 25 height 31
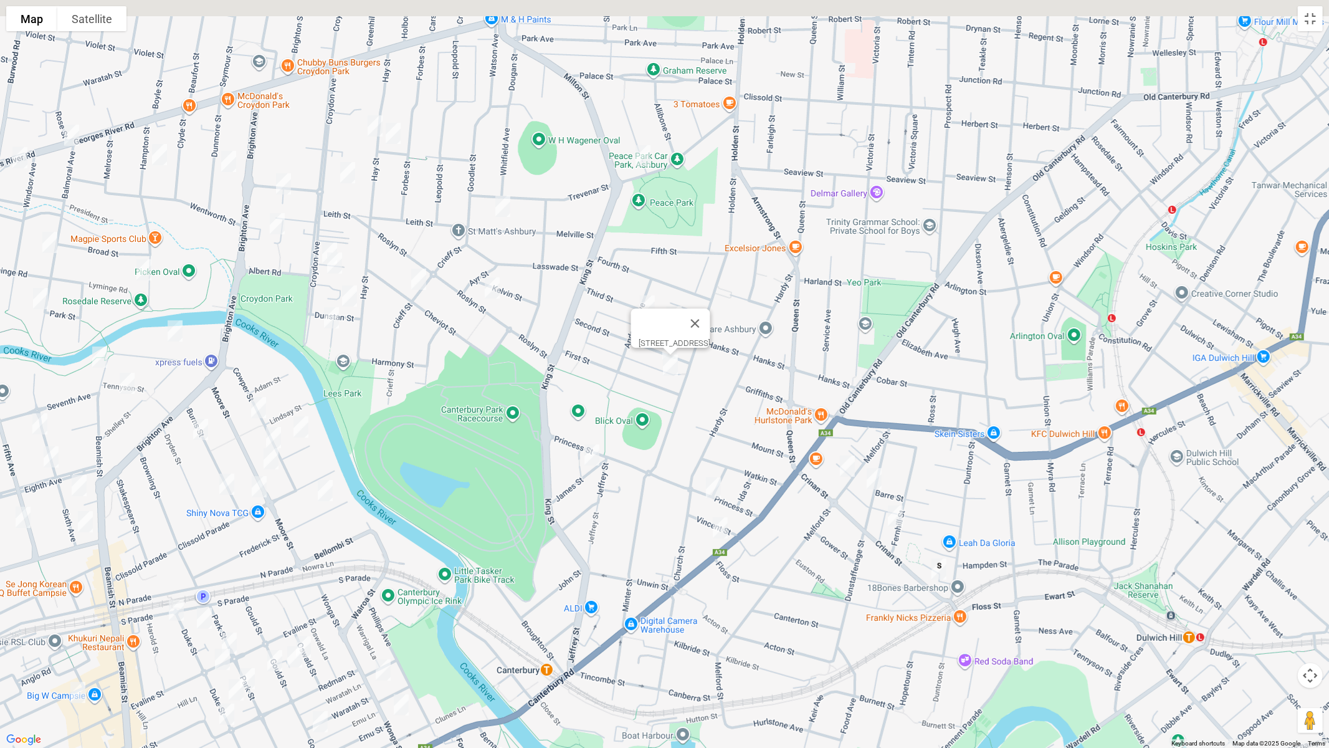
drag, startPoint x: 695, startPoint y: 333, endPoint x: 669, endPoint y: 455, distance: 125.5
click at [669, 455] on div "[STREET_ADDRESS]" at bounding box center [664, 374] width 1329 height 748
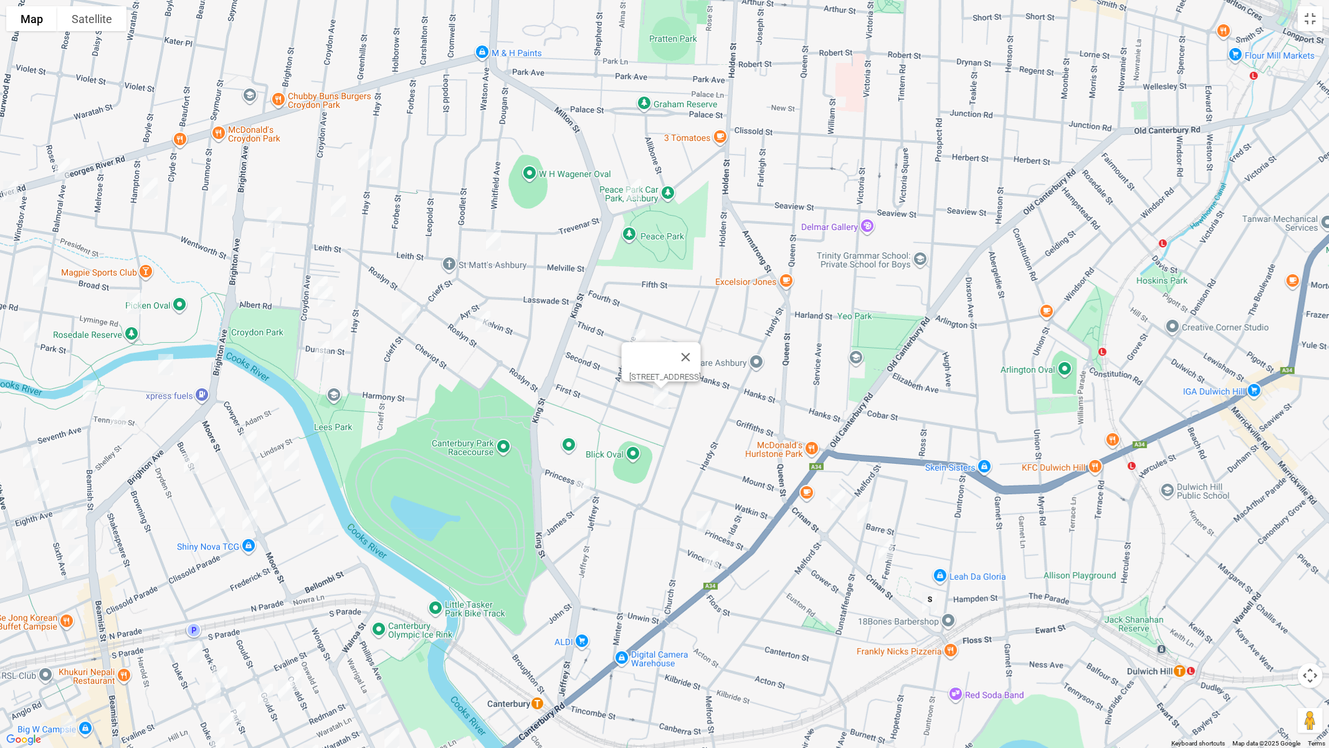
click at [637, 188] on img "40 Woodlands Road, ASHBURY NSW 2193" at bounding box center [633, 189] width 25 height 31
click at [495, 237] on img "39 Melville Street, ASHBURY NSW 2193" at bounding box center [493, 239] width 25 height 31
drag, startPoint x: 495, startPoint y: 239, endPoint x: 513, endPoint y: 250, distance: 20.7
click at [495, 238] on img "39 Melville Street, ASHBURY NSW 2193" at bounding box center [493, 239] width 25 height 31
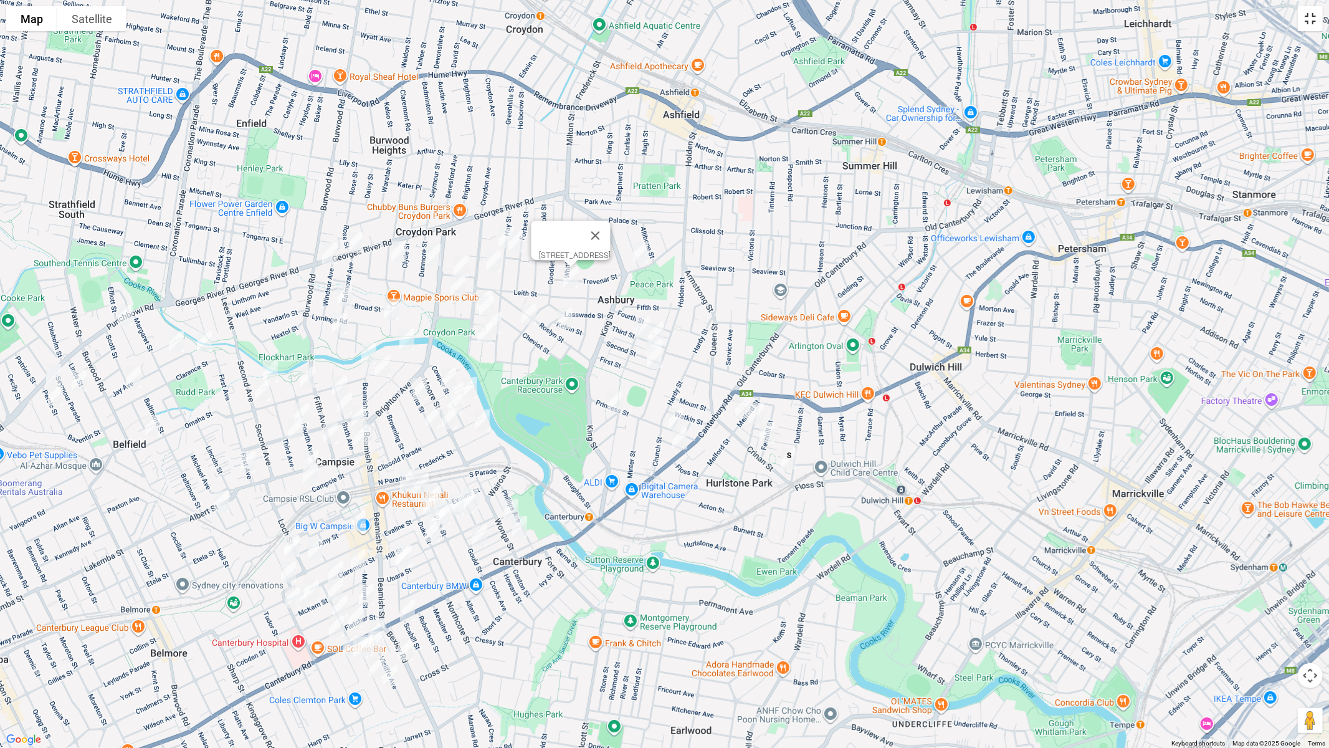
click at [1312, 20] on button "Toggle fullscreen view" at bounding box center [1310, 18] width 25 height 25
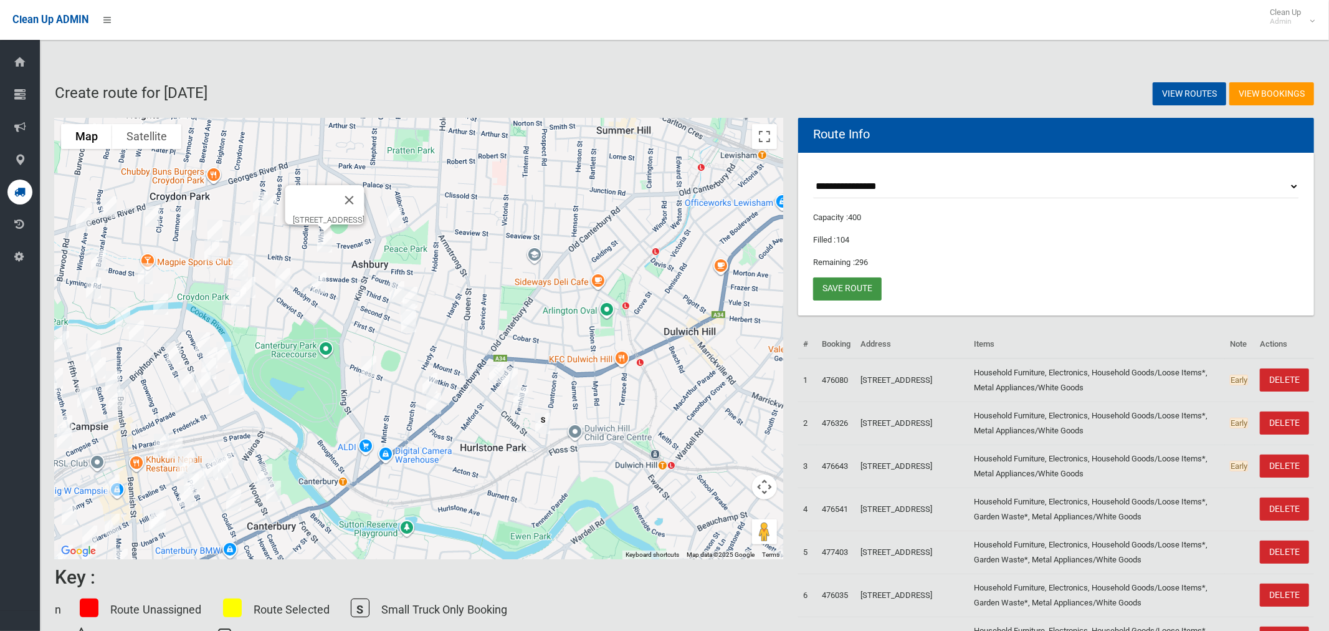
click at [857, 288] on link "Save route" at bounding box center [847, 288] width 69 height 23
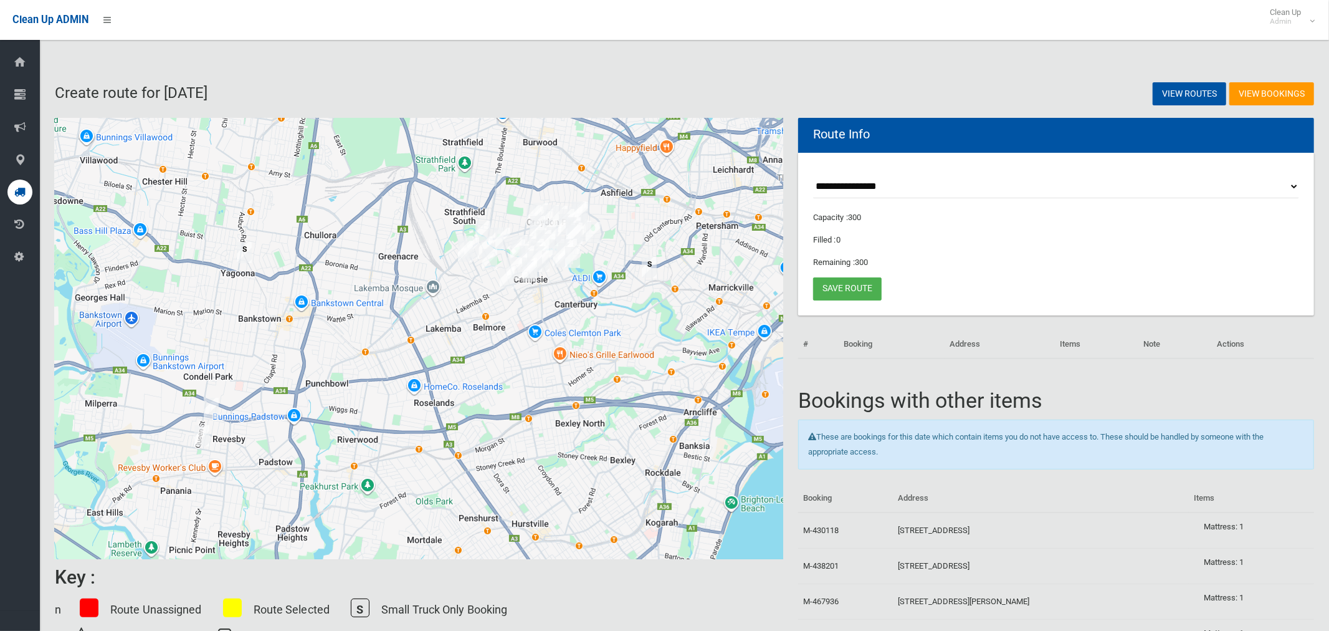
click at [854, 188] on select "**********" at bounding box center [1056, 186] width 486 height 23
select select "*****"
click at [813, 175] on select "**********" at bounding box center [1056, 186] width 486 height 23
click at [765, 138] on button "Toggle fullscreen view" at bounding box center [764, 136] width 25 height 25
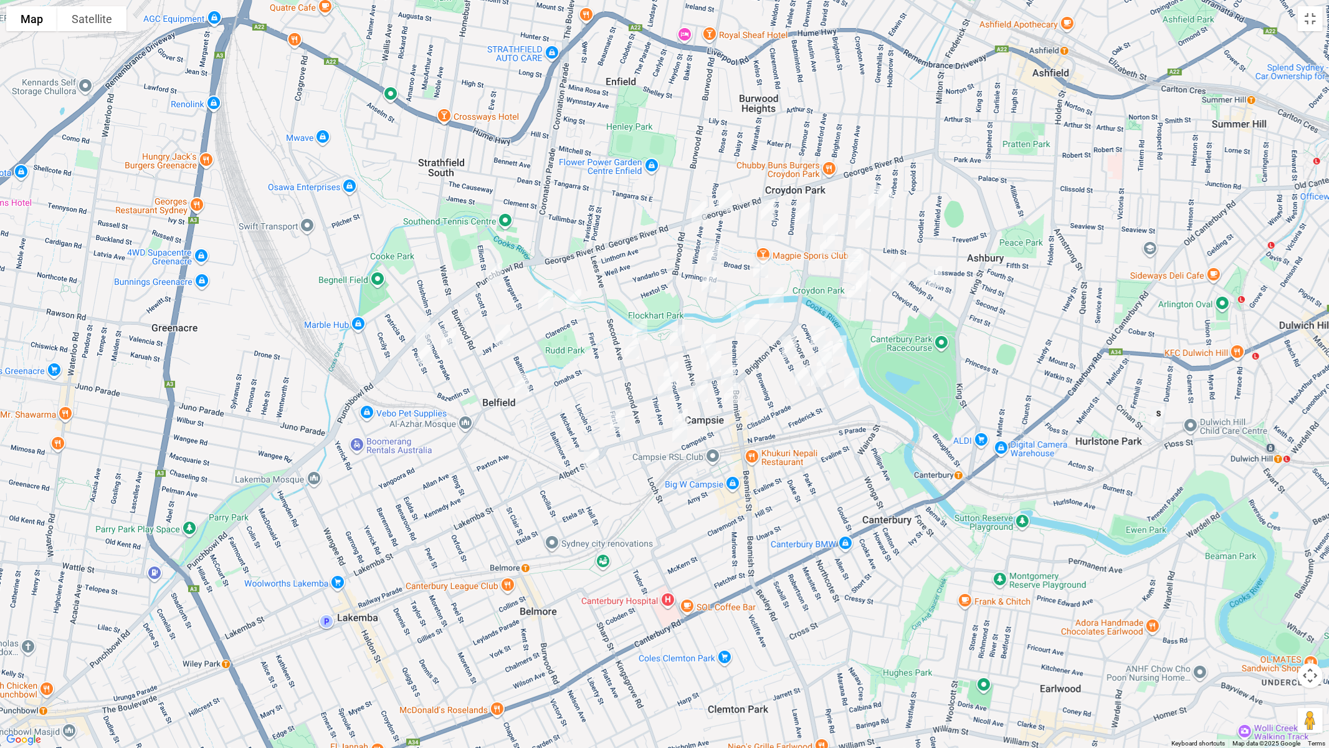
click at [700, 387] on img "6 Fifth Avenue, CAMPSIE NSW 2194" at bounding box center [700, 391] width 25 height 31
click at [678, 407] on img "80 Ninth Avenue, CAMPSIE NSW 2194" at bounding box center [680, 419] width 25 height 31
click at [720, 371] on button "Close" at bounding box center [705, 378] width 30 height 30
click at [732, 397] on img "15-21 Ninth Avenue, CAMPSIE NSW 2194" at bounding box center [731, 393] width 25 height 31
click at [829, 216] on img "12 Queensborough Road, CROYDON PARK NSW 2133" at bounding box center [830, 224] width 25 height 31
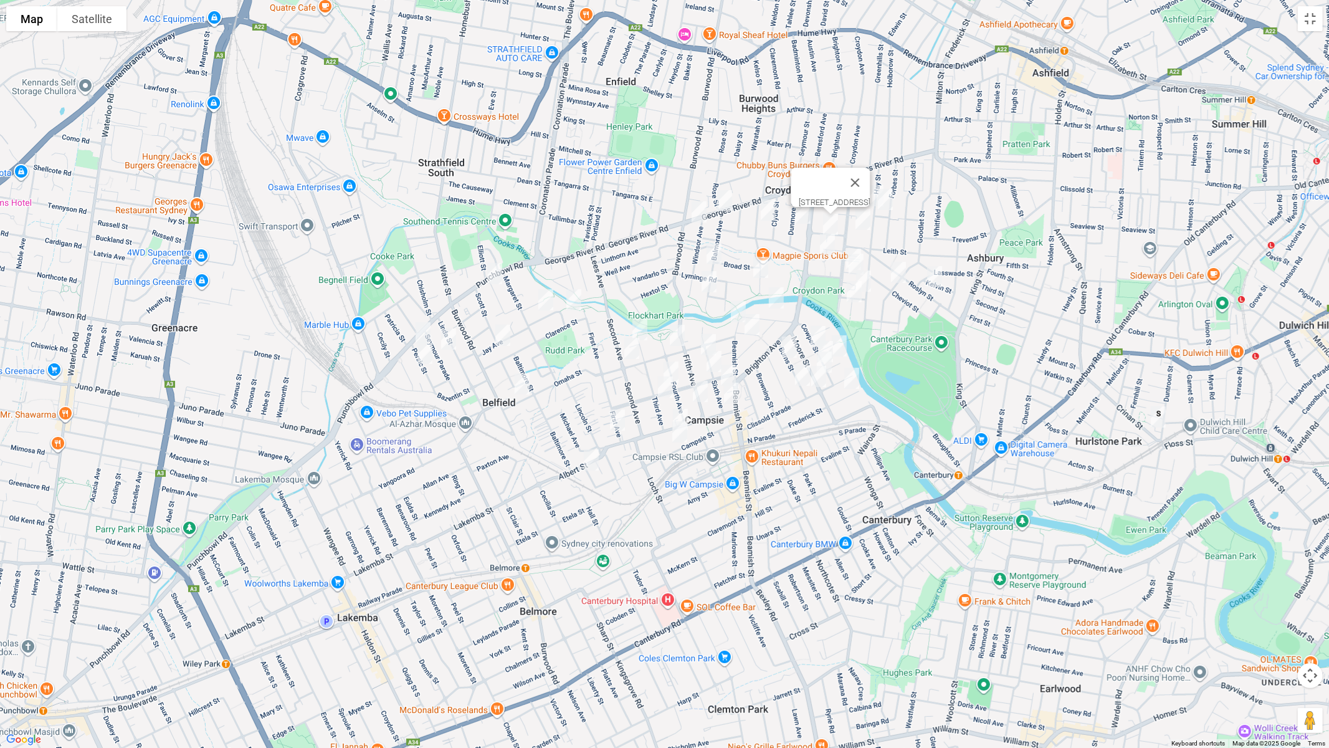
click at [693, 209] on img "332 Georges River Road, CROYDON PARK NSW 2133" at bounding box center [699, 211] width 25 height 31
click at [932, 271] on img "15 Roslyn Street, ASHBURY NSW 2193" at bounding box center [934, 276] width 25 height 31
click at [424, 327] on img "49A Persic Street, BELFIELD NSW 2191" at bounding box center [423, 332] width 25 height 31
click at [421, 353] on img "26 Persic Street, BELFIELD NSW 2191" at bounding box center [424, 353] width 25 height 31
click at [450, 346] on img "61 Seymour Parade, BELFIELD NSW 2191" at bounding box center [448, 338] width 25 height 31
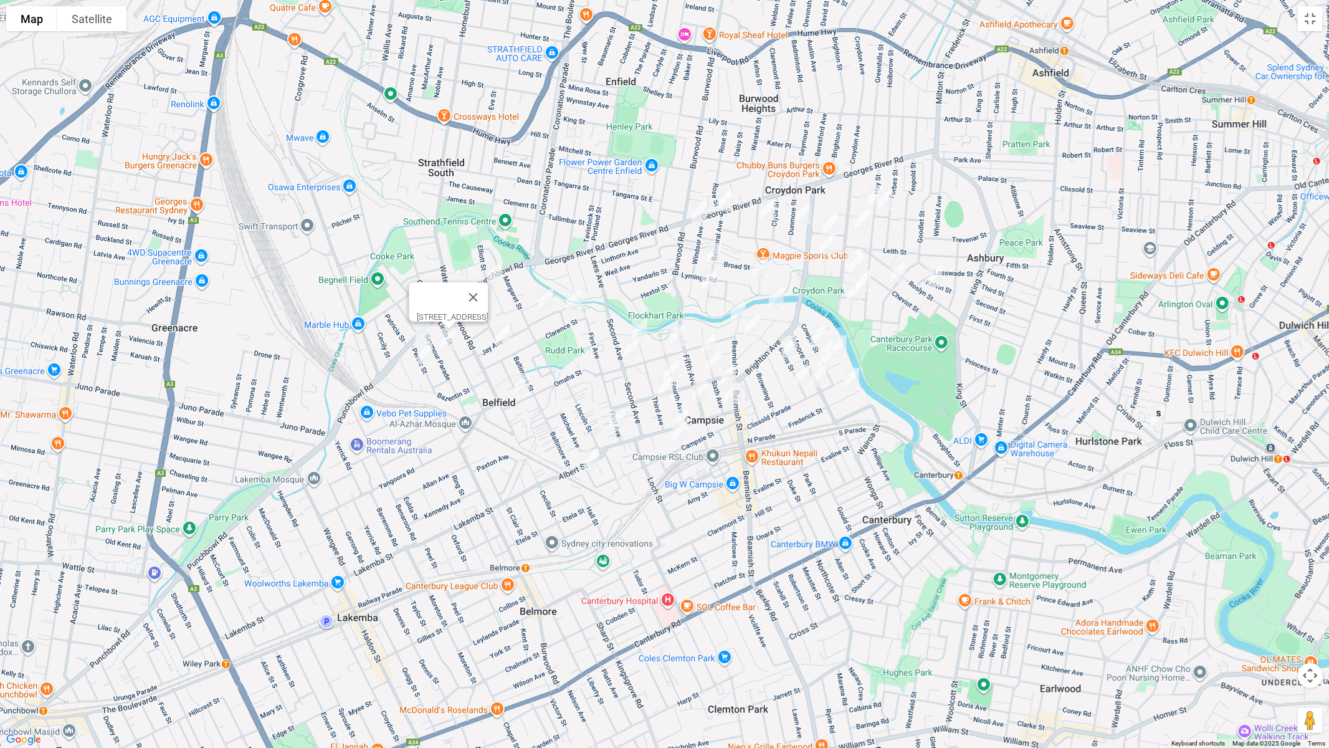
click at [505, 336] on img "14 Jay Avenue, BELFIELD NSW 2191" at bounding box center [502, 335] width 25 height 31
click at [516, 383] on img "51 Omaha Street, BELFIELD NSW 2191" at bounding box center [522, 383] width 25 height 31
click at [500, 274] on img "1 Saxon Street, BELFIELD NSW 2191" at bounding box center [494, 273] width 25 height 31
click at [545, 302] on img "31 Birdwood Avenue, BELFIELD NSW 2191" at bounding box center [545, 299] width 25 height 31
click at [577, 305] on img "7A Birdwood Avenue, BELFIELD NSW 2191" at bounding box center [573, 299] width 25 height 31
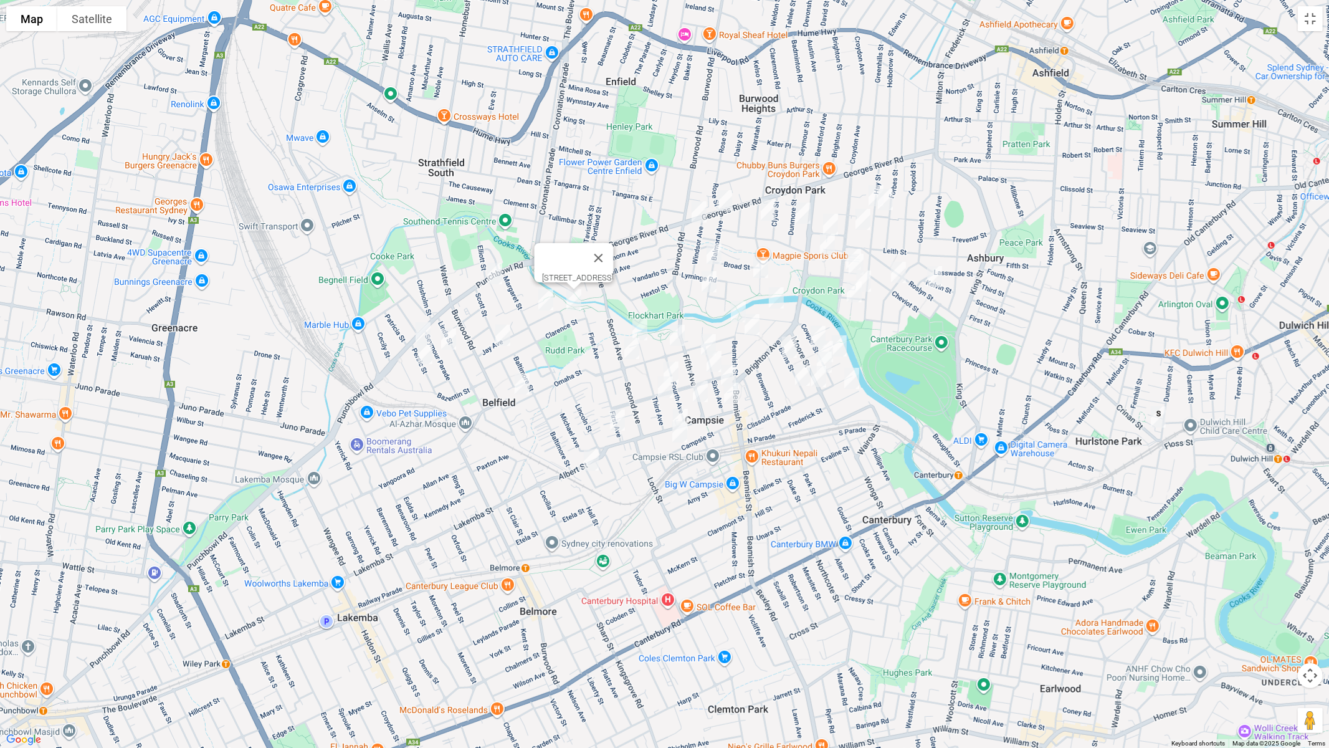
click at [641, 325] on img "50 Third Avenue, CAMPSIE NSW 2194" at bounding box center [639, 329] width 25 height 31
click at [629, 348] on img "89 Seventh Avenue, CAMPSIE NSW 2194" at bounding box center [631, 348] width 25 height 31
drag, startPoint x: 615, startPoint y: 422, endPoint x: 588, endPoint y: 447, distance: 37.0
click at [614, 423] on img "5/2 First Avenue, BELFIELD NSW 2191" at bounding box center [617, 419] width 25 height 31
click at [590, 459] on img "2 Alma Avenue, CAMPSIE NSW 2194" at bounding box center [591, 459] width 25 height 31
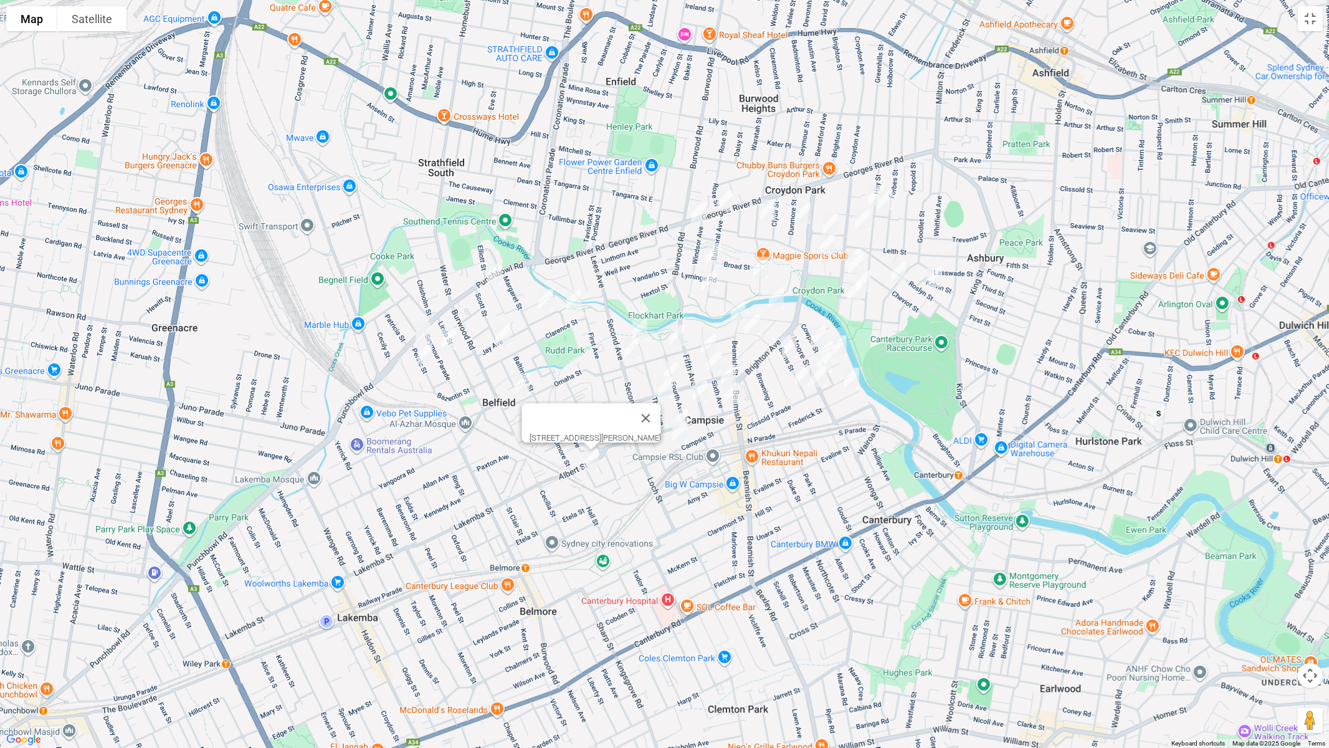
drag, startPoint x: 677, startPoint y: 331, endPoint x: 672, endPoint y: 359, distance: 27.9
click at [675, 333] on img "51 Seventh Avenue, CAMPSIE NSW 2194" at bounding box center [677, 335] width 25 height 31
click at [674, 333] on img "51 Seventh Avenue, CAMPSIE NSW 2194" at bounding box center [676, 335] width 25 height 31
drag, startPoint x: 674, startPoint y: 364, endPoint x: 660, endPoint y: 383, distance: 22.8
click at [672, 364] on img "3/55 Eighth Avenue, CAMPSIE NSW 2194" at bounding box center [670, 372] width 25 height 31
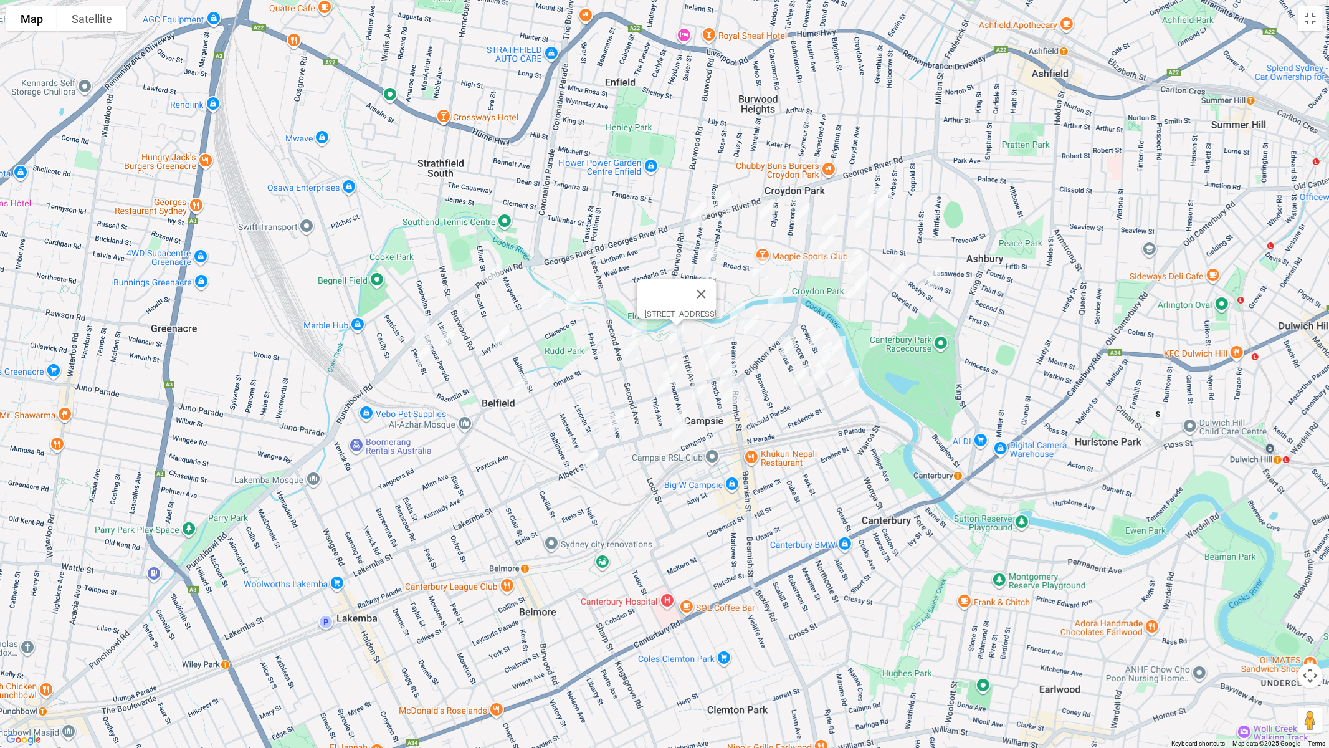
click at [658, 389] on img "13A Third Avenue, CAMPSIE NSW 2194" at bounding box center [664, 387] width 25 height 31
click at [678, 433] on img "75-77 Campsie Street, CAMPSIE NSW 2194" at bounding box center [679, 432] width 25 height 31
click at [671, 358] on img "3/55 Eighth Avenue, CAMPSIE NSW 2194" at bounding box center [670, 372] width 25 height 31
drag, startPoint x: 746, startPoint y: 386, endPoint x: 696, endPoint y: 384, distance: 50.5
click at [718, 386] on button "Close" at bounding box center [703, 391] width 30 height 30
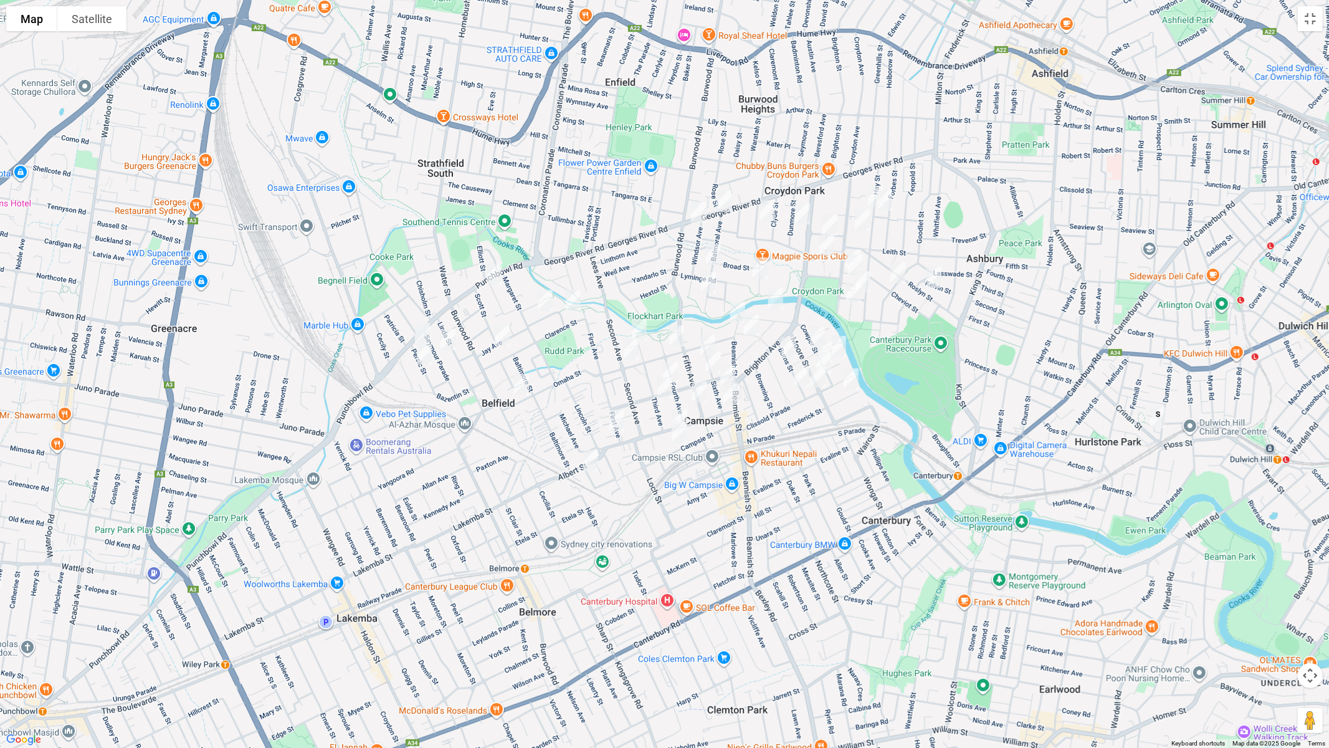
click at [672, 366] on img "3/55 Eighth Avenue, CAMPSIE NSW 2194" at bounding box center [670, 372] width 25 height 31
drag, startPoint x: 747, startPoint y: 322, endPoint x: 728, endPoint y: 347, distance: 31.2
click at [710, 321] on button "Close" at bounding box center [695, 331] width 30 height 30
click at [705, 335] on img "38-40 Sixth Avenue, CAMPSIE NSW 2194" at bounding box center [707, 345] width 25 height 31
click at [712, 363] on img "21 Eighth Avenue, CAMPSIE NSW 2194" at bounding box center [713, 361] width 25 height 31
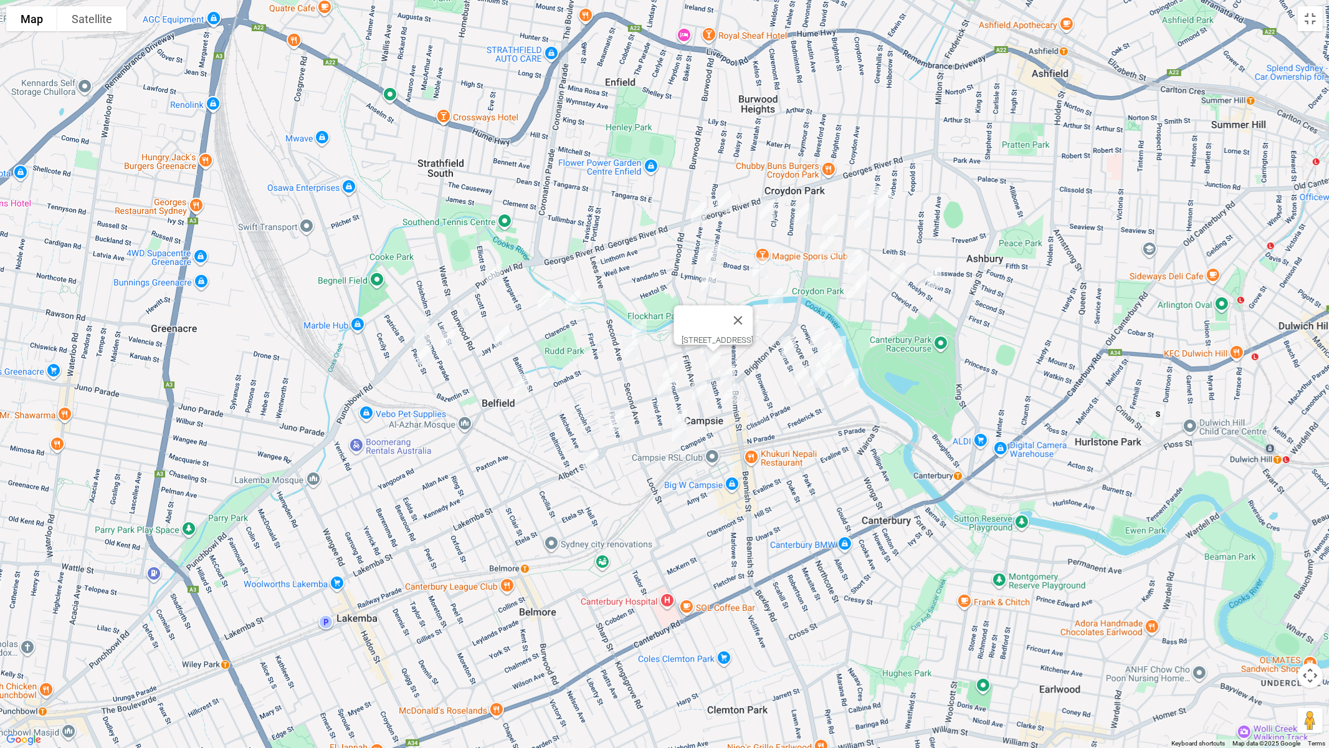
click at [731, 372] on img "17 Sixth Avenue, CAMPSIE NSW 2194" at bounding box center [727, 375] width 25 height 31
click at [767, 324] on button "Close" at bounding box center [752, 334] width 30 height 30
click at [728, 199] on img "1 Balmoral Avenue, CROYDON PARK NSW 2133" at bounding box center [724, 201] width 25 height 31
click at [714, 257] on img "53 Balmoral Avenue, CROYDON PARK NSW 2133" at bounding box center [713, 254] width 25 height 31
click at [710, 282] on img "83 Balmoral Avenue, CROYDON PARK NSW 2133" at bounding box center [708, 282] width 25 height 31
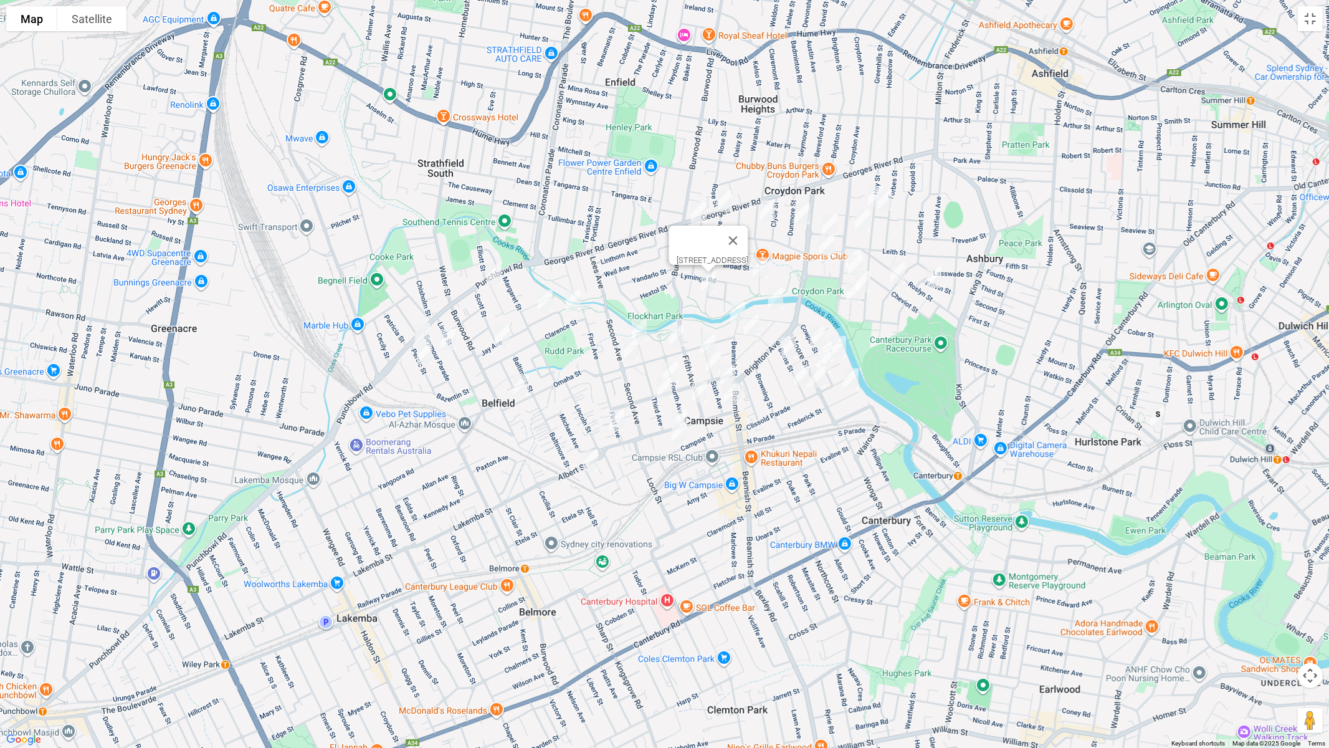
click at [761, 274] on img "59A Hampton Street, CROYDON PARK NSW 2133" at bounding box center [760, 267] width 25 height 31
click at [777, 300] on img "4/17-19 Byron Street, CAMPSIE NSW 2194" at bounding box center [775, 298] width 25 height 31
click at [738, 308] on img "10-12 Beamish Street, CAMPSIE NSW 2194" at bounding box center [737, 312] width 25 height 31
click at [750, 322] on img "10 Tennyson Street, CAMPSIE NSW 2194" at bounding box center [751, 325] width 25 height 31
drag, startPoint x: 810, startPoint y: 329, endPoint x: 839, endPoint y: 335, distance: 29.2
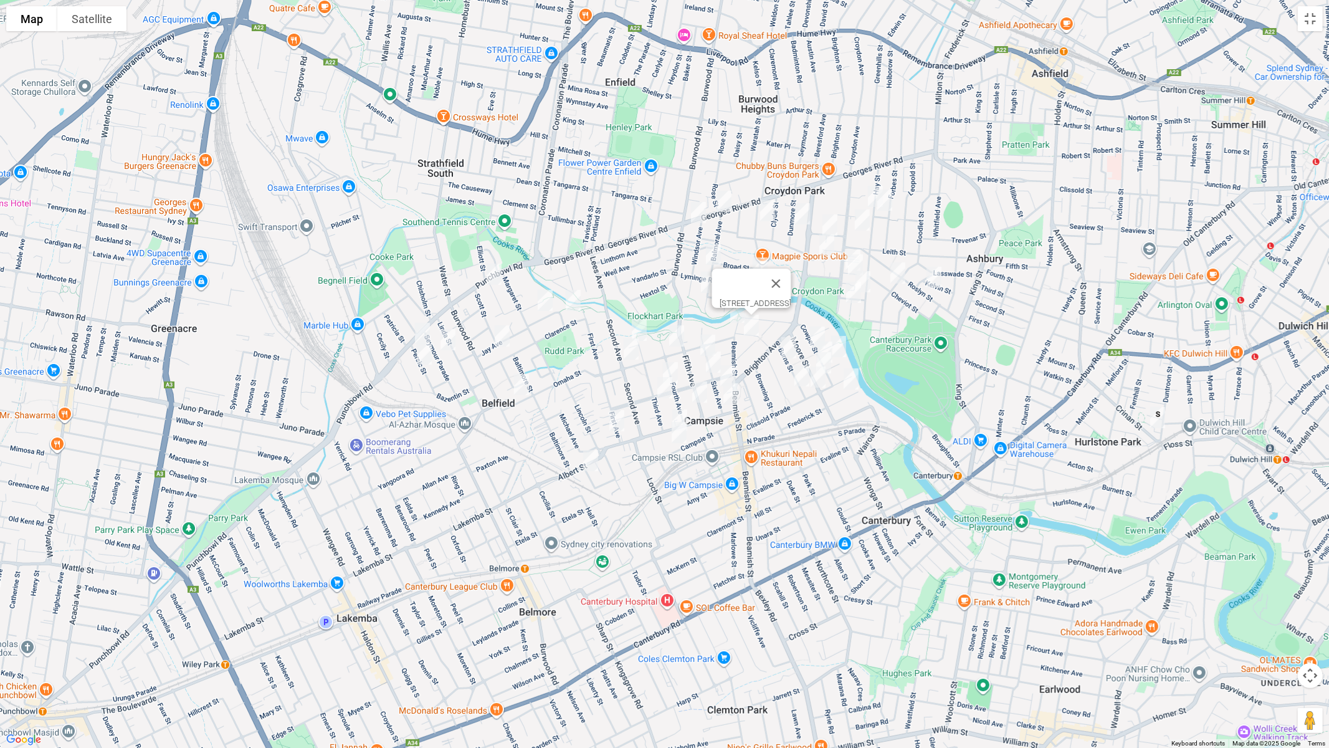
click at [811, 329] on img "37 Cowper Street, CAMPSIE NSW 2194" at bounding box center [817, 336] width 25 height 31
click at [844, 340] on img "10 Gordon Street, CAMPSIE NSW 2194" at bounding box center [838, 346] width 25 height 31
click at [793, 343] on img "11 Burns Street, CAMPSIE NSW 2194" at bounding box center [788, 347] width 25 height 31
click at [826, 341] on img "61 Cowper Street, CAMPSIE NSW 2194" at bounding box center [824, 351] width 25 height 31
click at [824, 374] on div at bounding box center [1329, 374] width 1329 height 0
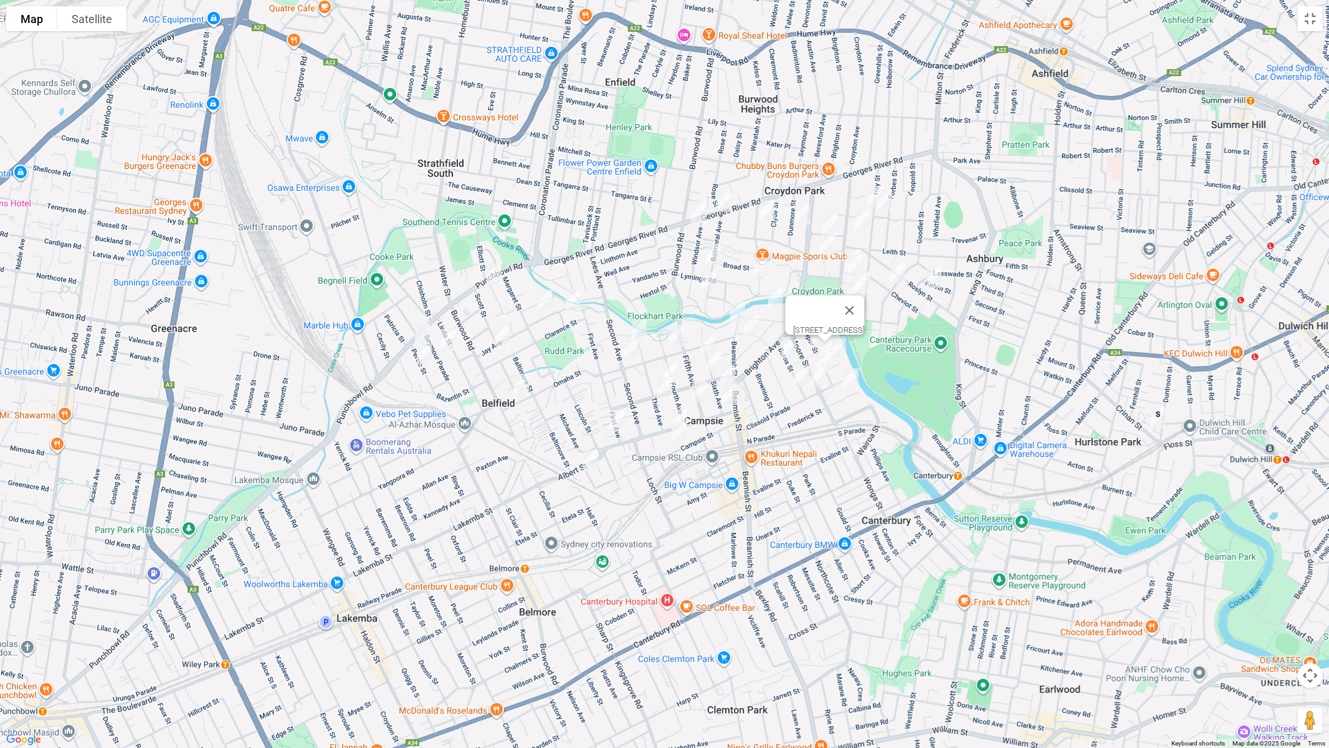
click at [793, 374] on img "43 Burns Street, CAMPSIE NSW 2194" at bounding box center [801, 375] width 25 height 31
click at [812, 377] on img "49 Clissold Parade, CAMPSIE NSW 2194" at bounding box center [818, 376] width 25 height 31
click at [855, 383] on img "17 Frederick Street, CAMPSIE NSW 2194" at bounding box center [851, 378] width 25 height 31
drag, startPoint x: 890, startPoint y: 330, endPoint x: 853, endPoint y: 355, distance: 44.8
click at [857, 330] on button "Close" at bounding box center [842, 335] width 30 height 30
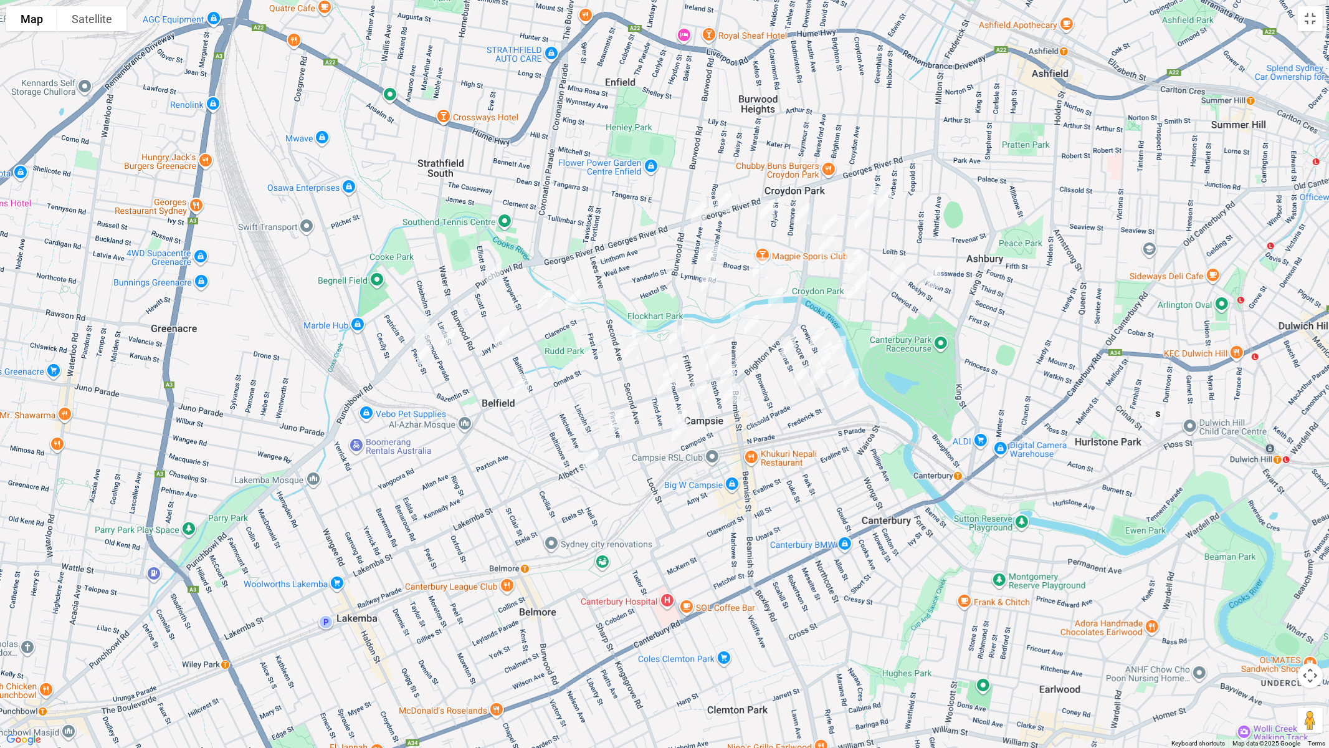
drag, startPoint x: 826, startPoint y: 352, endPoint x: 832, endPoint y: 358, distance: 8.8
click at [826, 352] on img "62 Moore Street, CAMPSIE NSW 2194" at bounding box center [823, 362] width 25 height 31
click at [851, 379] on img "17 Frederick Street, CAMPSIE NSW 2194" at bounding box center [851, 378] width 25 height 31
click at [805, 211] on img "30 Dunmore Street, CROYDON PARK NSW 2133" at bounding box center [802, 213] width 25 height 31
click at [768, 212] on img "18 Hampton Street, CROYDON PARK NSW 2133" at bounding box center [767, 210] width 25 height 31
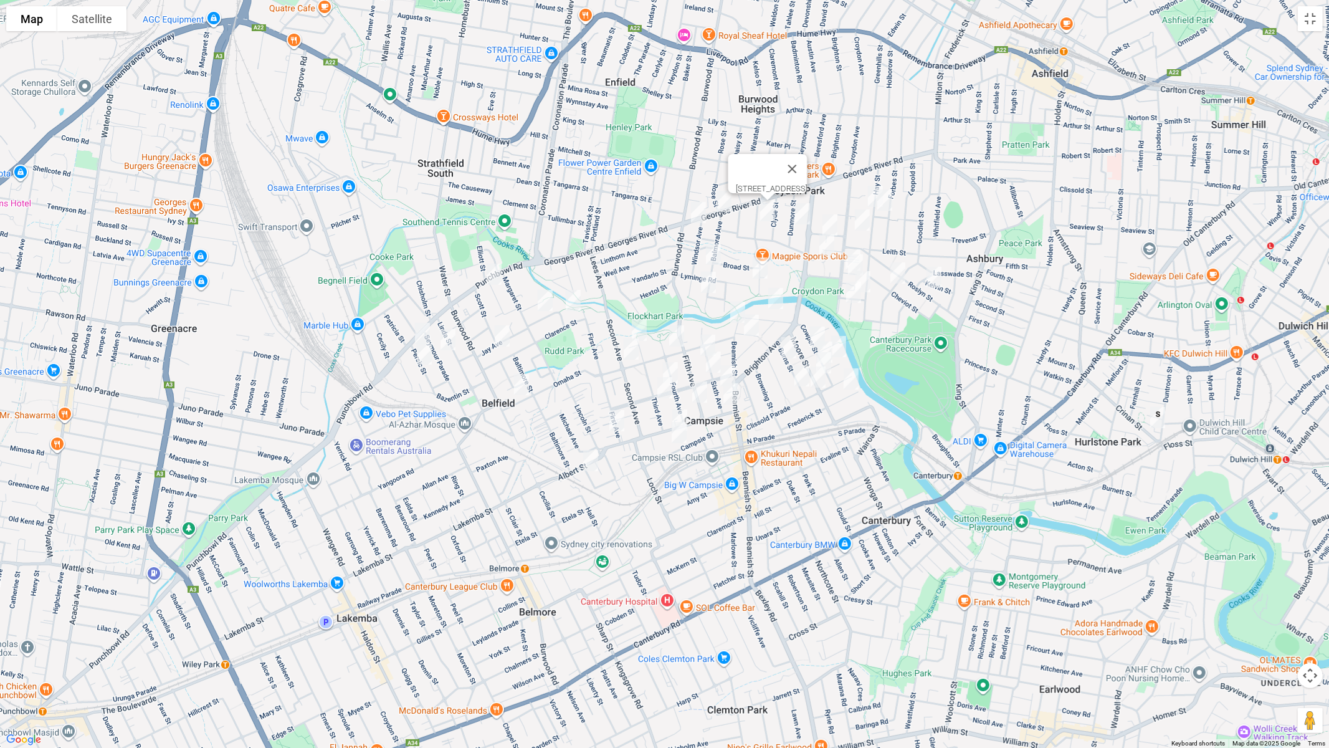
click at [872, 185] on img "36 Hay Street, CROYDON PARK NSW 2133" at bounding box center [884, 199] width 25 height 31
click at [864, 194] on img "35 Hay Street, CROYDON PARK NSW 2133" at bounding box center [875, 196] width 25 height 31
drag, startPoint x: 865, startPoint y: 219, endPoint x: 858, endPoint y: 231, distance: 13.5
click at [865, 219] on img "164 Croydon Avenue, CROYDON PARK NSW 2133" at bounding box center [862, 219] width 25 height 31
click at [823, 244] on img "28 Morris Avenue, CROYDON PARK NSW 2133" at bounding box center [826, 244] width 25 height 31
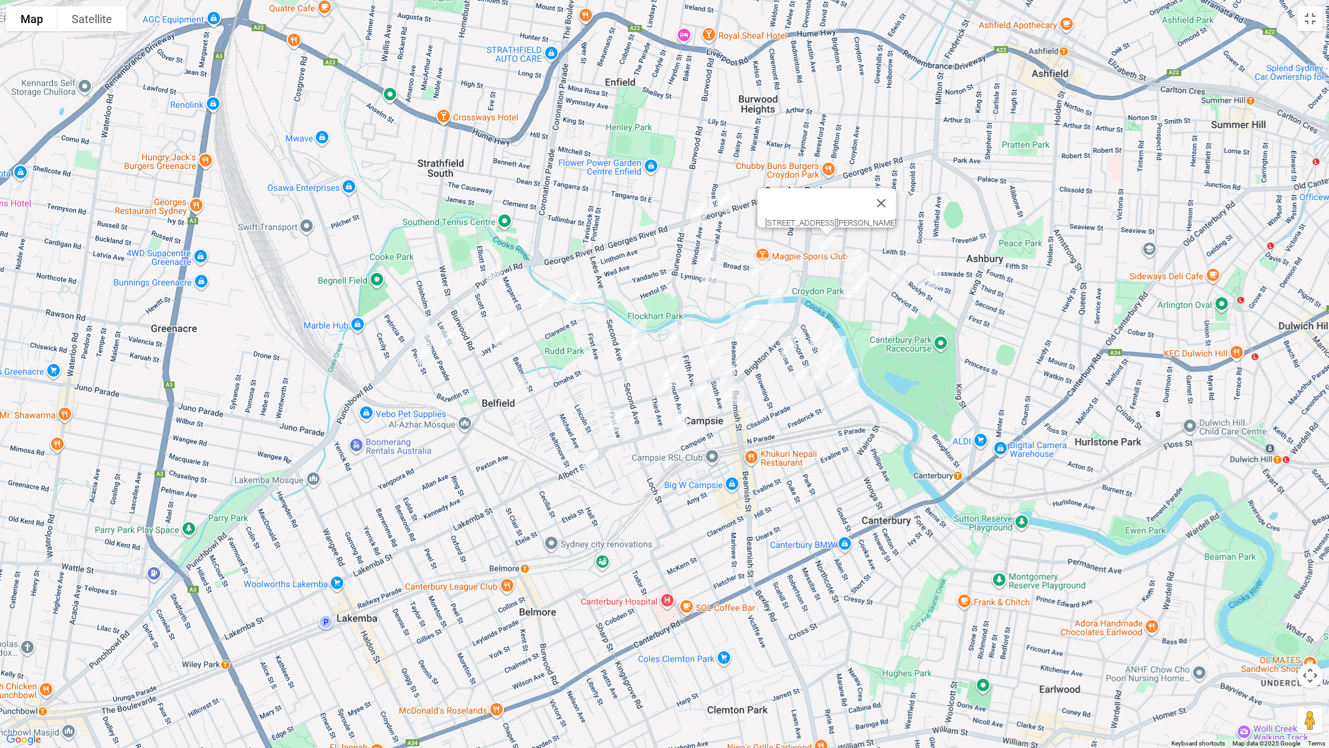
click at [849, 244] on img "1/198 Croydon Avenue, CROYDON PARK NSW 2133" at bounding box center [852, 259] width 25 height 31
click at [859, 264] on img "1/202 Croydon Avenue, CROYDON PARK NSW 2133" at bounding box center [855, 264] width 25 height 31
click at [898, 270] on img "39 Cheviot Street, ASHBURY NSW 2193" at bounding box center [897, 272] width 25 height 31
click at [867, 279] on img "2 Dunstan Street, CROYDON PARK NSW 2133" at bounding box center [862, 281] width 25 height 31
click at [853, 292] on img "12 Coorilla Avenue, CROYDON PARK NSW 2133" at bounding box center [853, 292] width 25 height 31
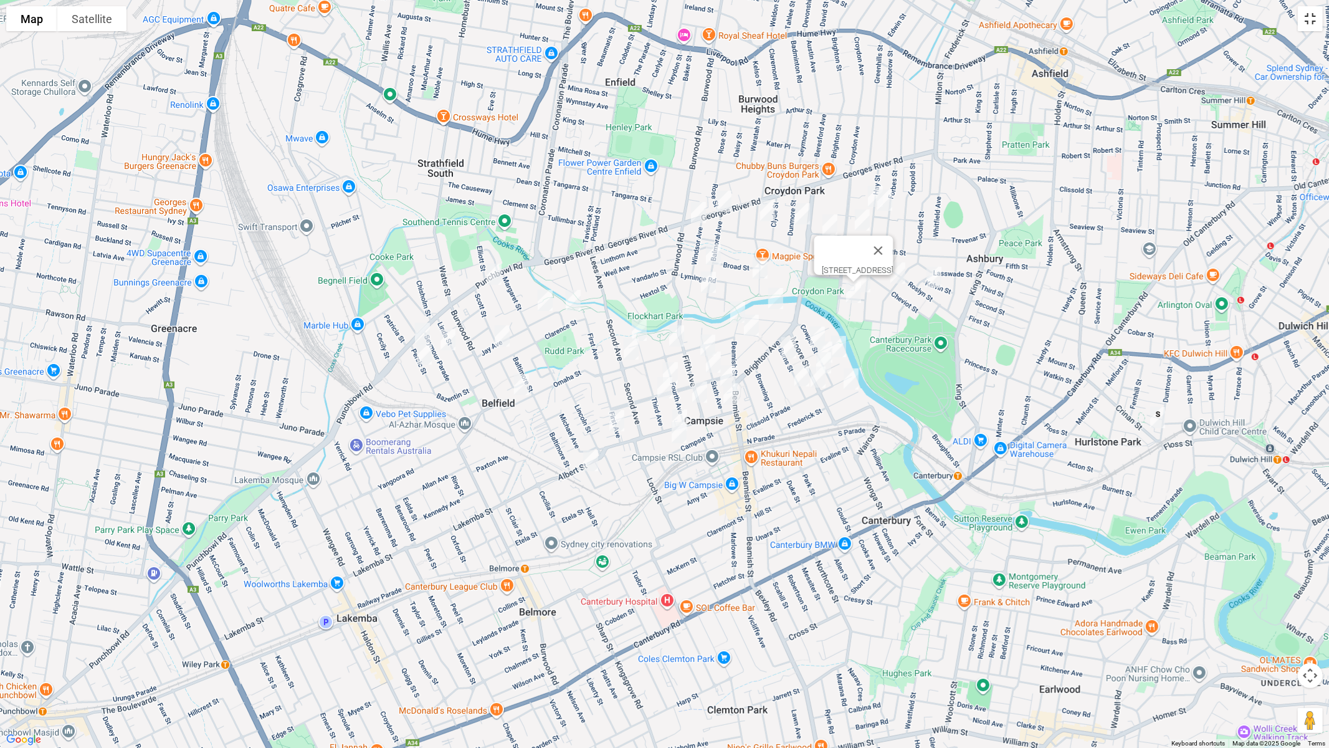
click at [1316, 20] on button "Toggle fullscreen view" at bounding box center [1310, 18] width 25 height 25
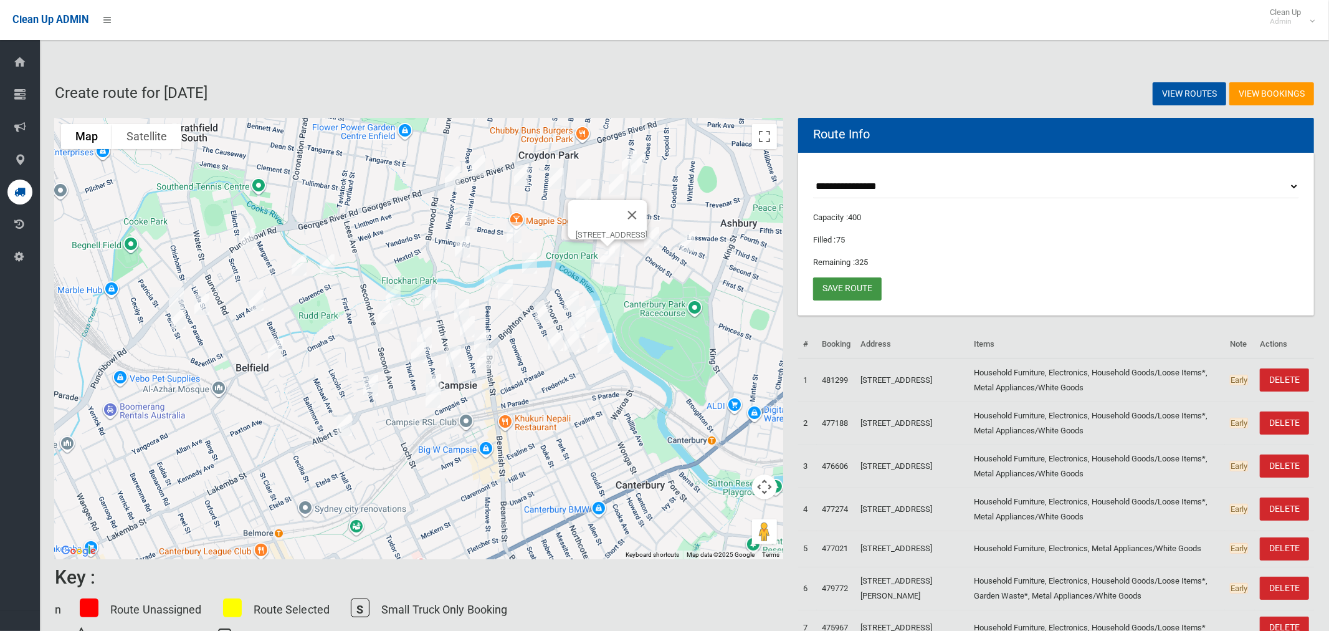
click at [855, 289] on link "Save route" at bounding box center [847, 288] width 69 height 23
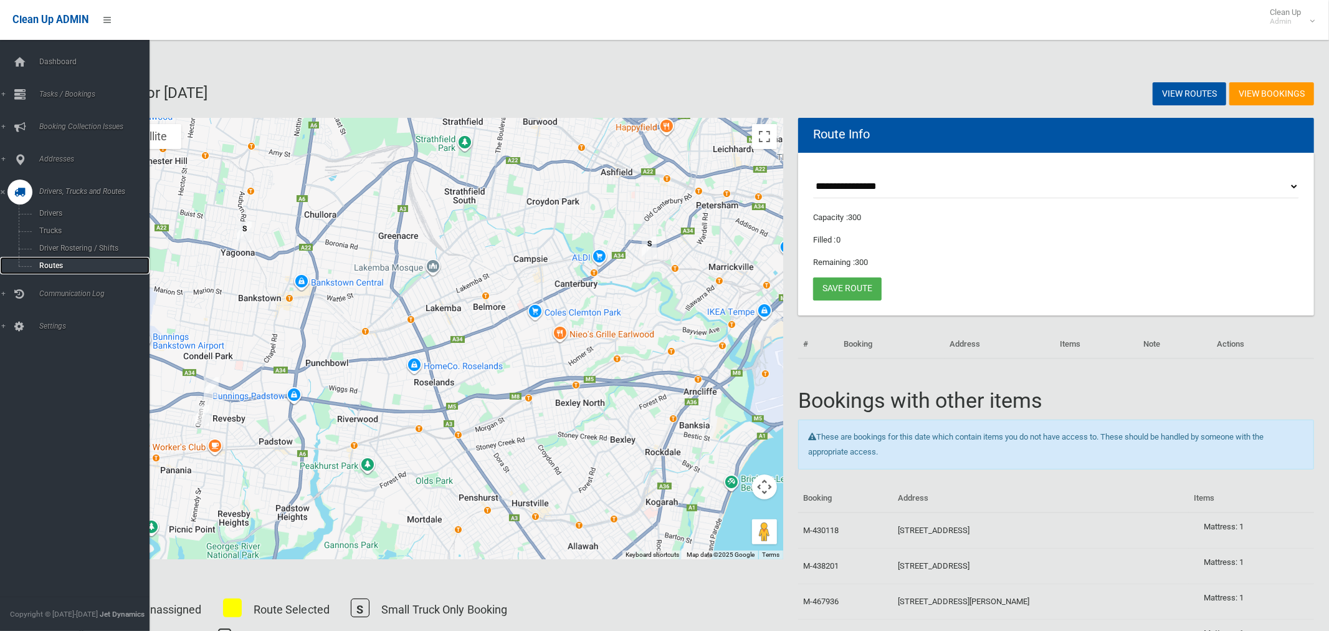
click at [48, 265] on span "Routes" at bounding box center [87, 265] width 103 height 9
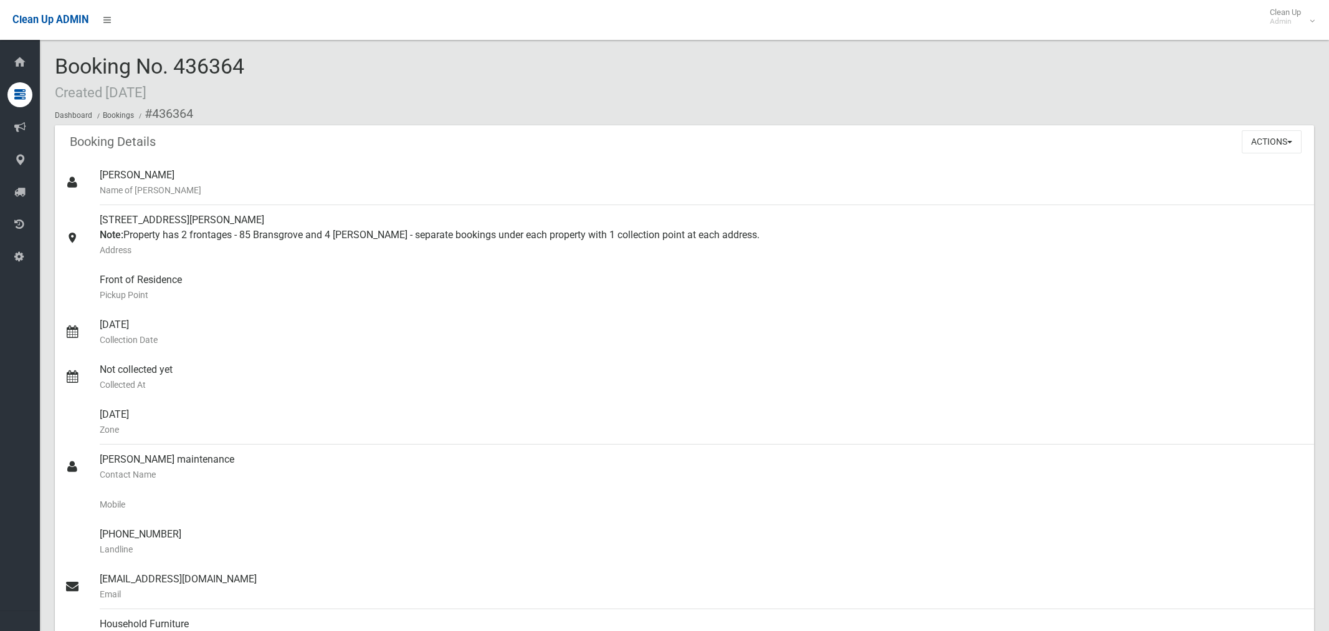
scroll to position [1305, 0]
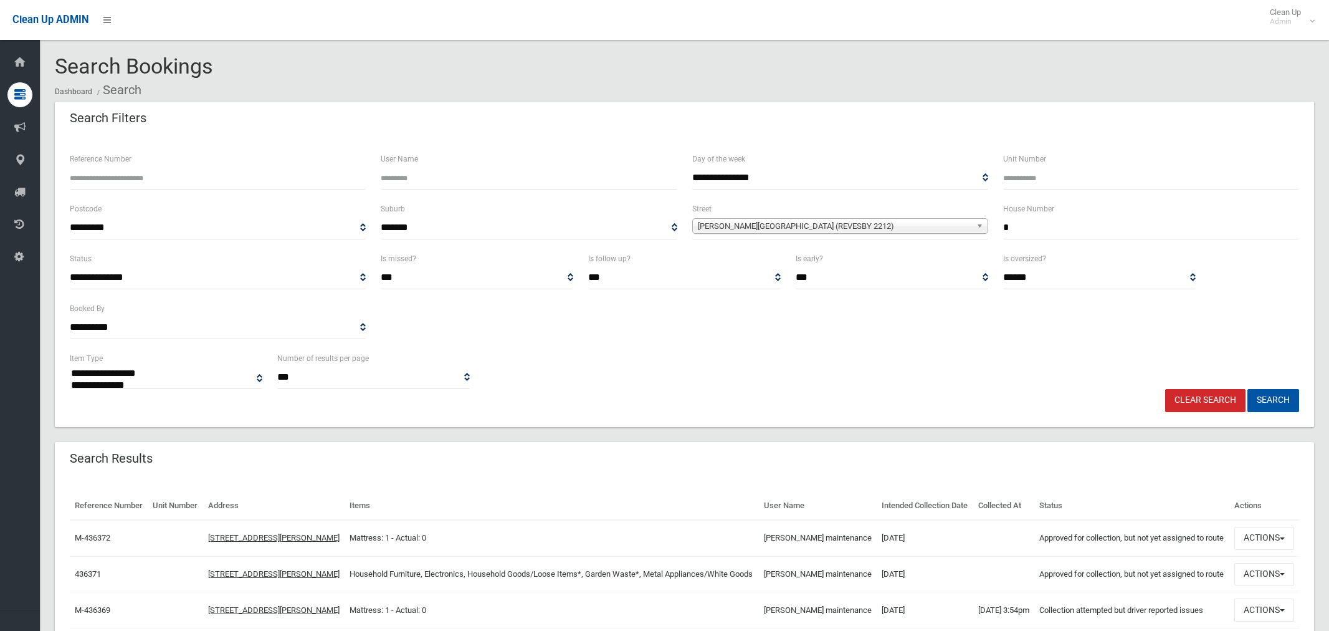
select select
drag, startPoint x: 1014, startPoint y: 224, endPoint x: 925, endPoint y: 184, distance: 97.9
click at [991, 225] on div "**********" at bounding box center [684, 226] width 1244 height 50
type input "***"
click at [801, 226] on span "[PERSON_NAME][GEOGRAPHIC_DATA] (REVESBY 2212)" at bounding box center [835, 226] width 274 height 15
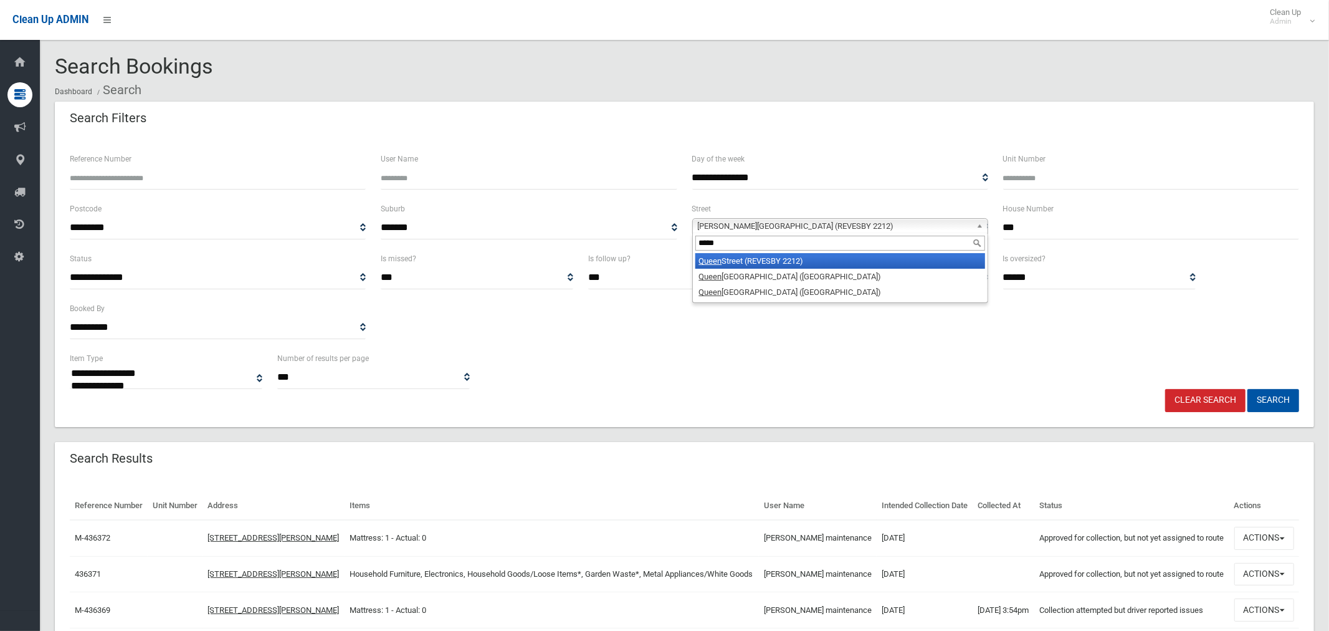
type input "*****"
click at [811, 260] on li "Queen Street (REVESBY 2212)" at bounding box center [840, 261] width 290 height 16
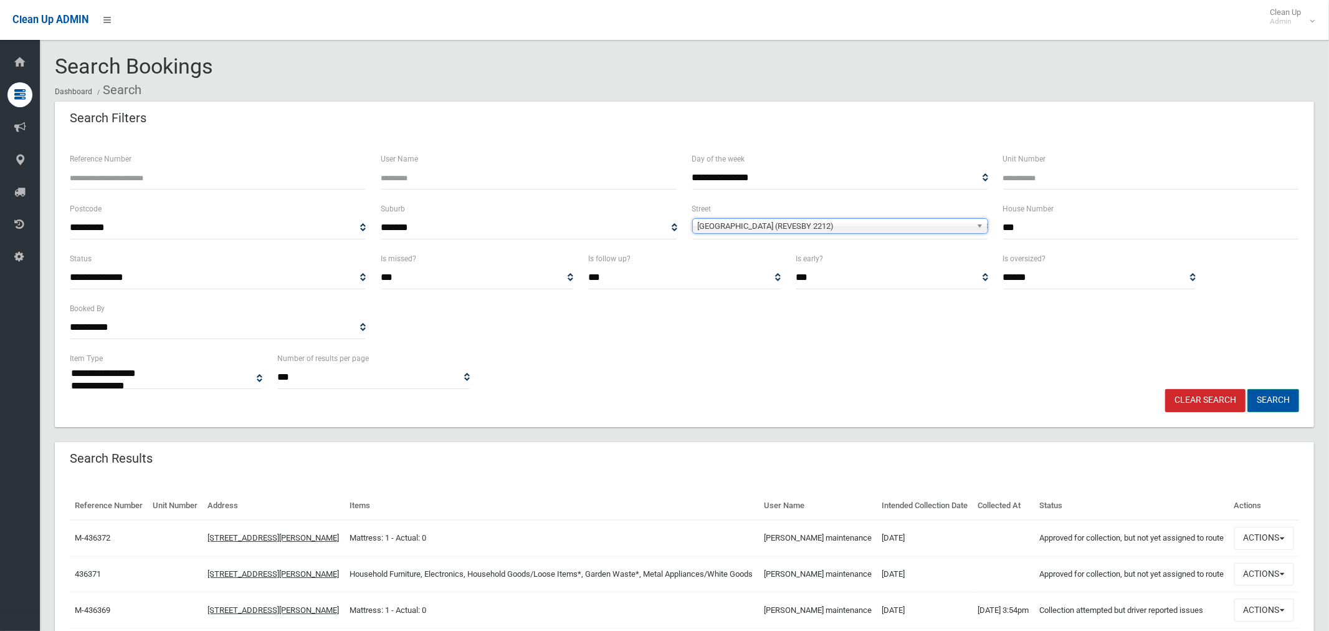
click at [1267, 397] on button "Search" at bounding box center [1273, 400] width 52 height 23
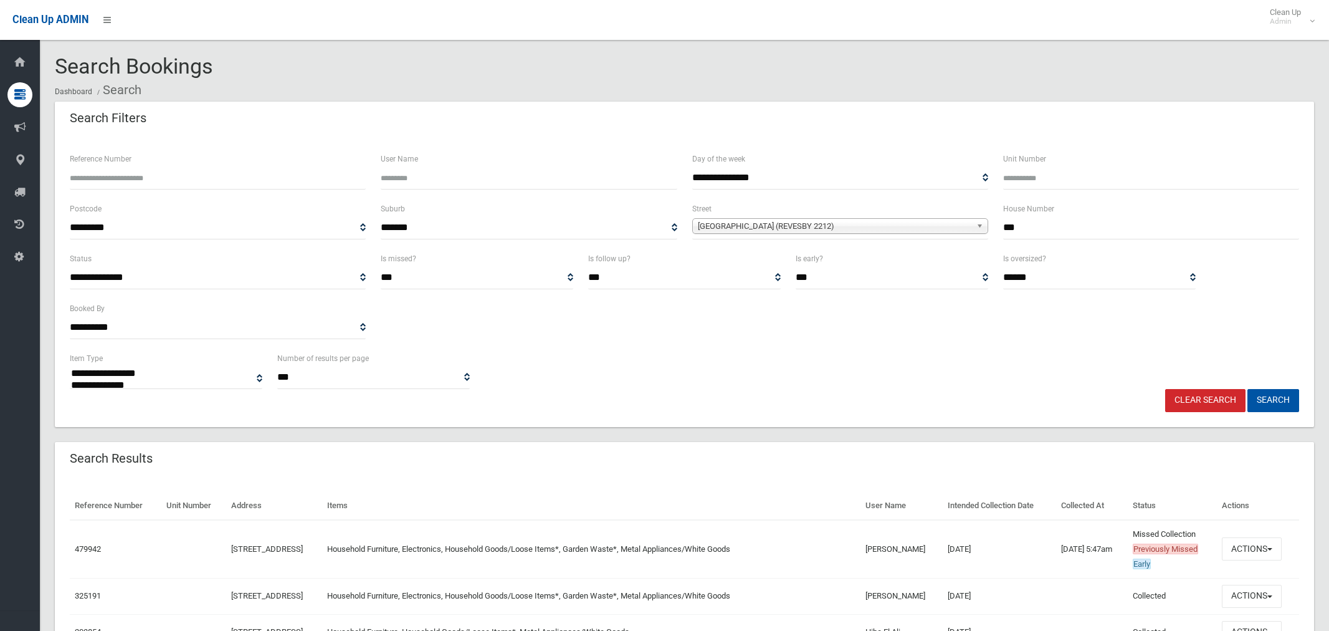
select select
click at [1248, 538] on button "Actions" at bounding box center [1252, 548] width 60 height 23
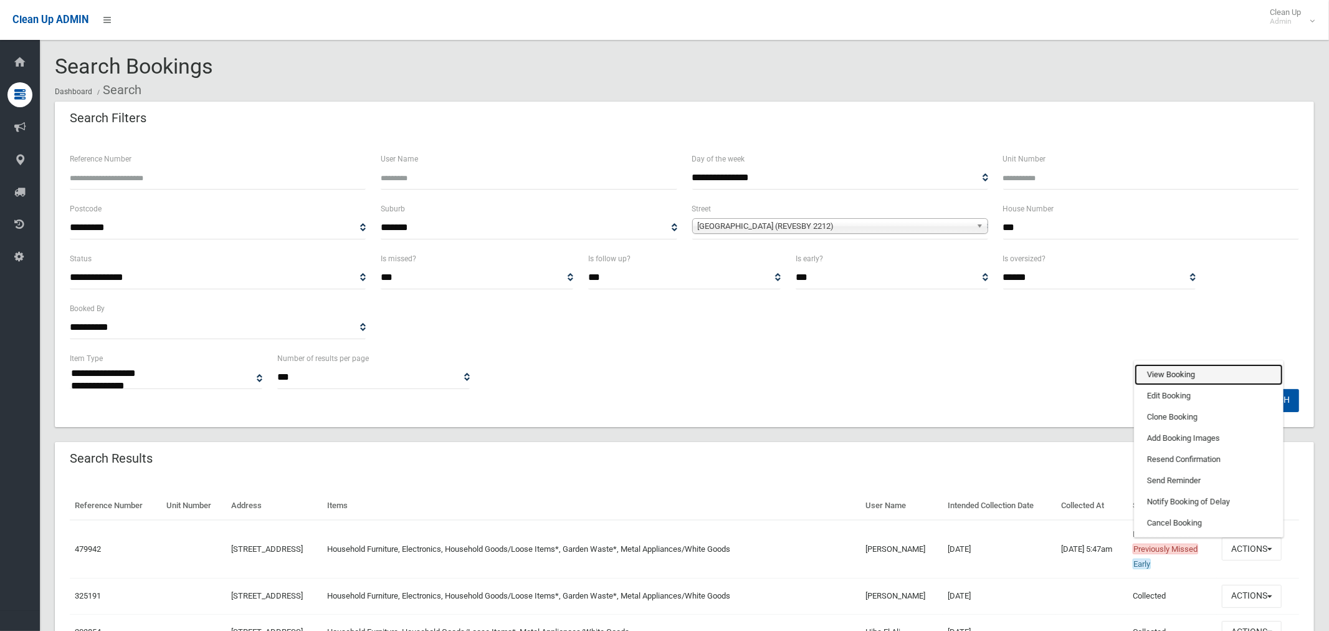
click at [1189, 369] on link "View Booking" at bounding box center [1209, 374] width 148 height 21
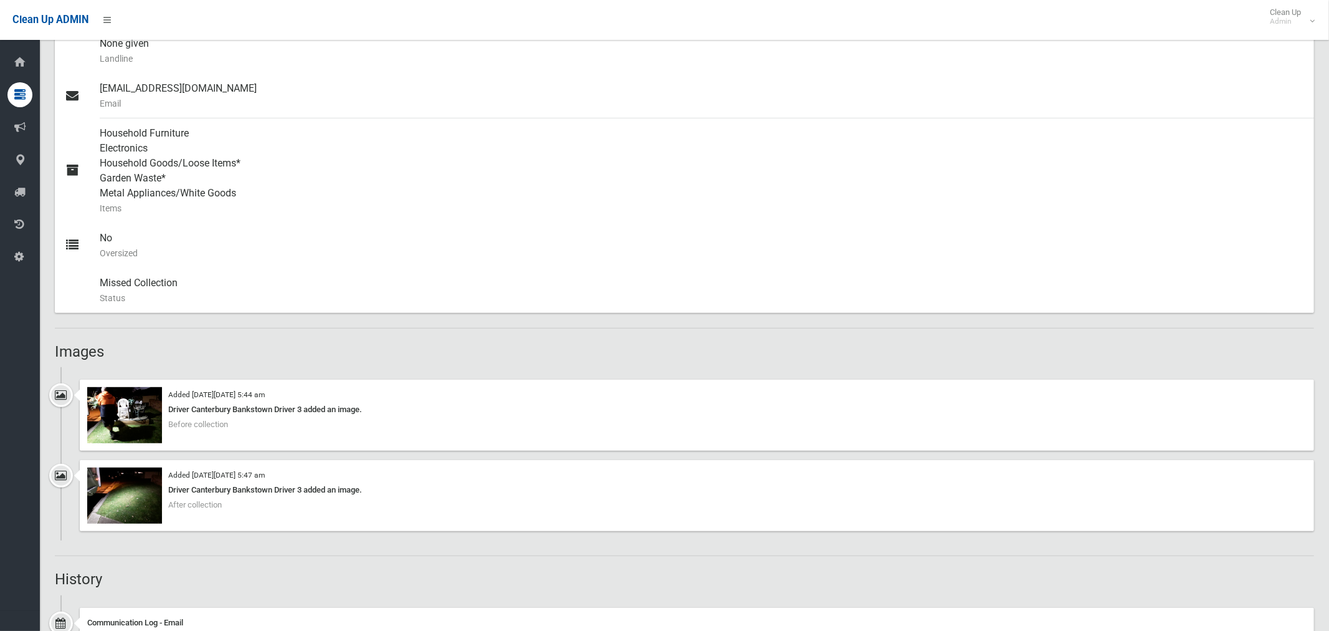
scroll to position [491, 0]
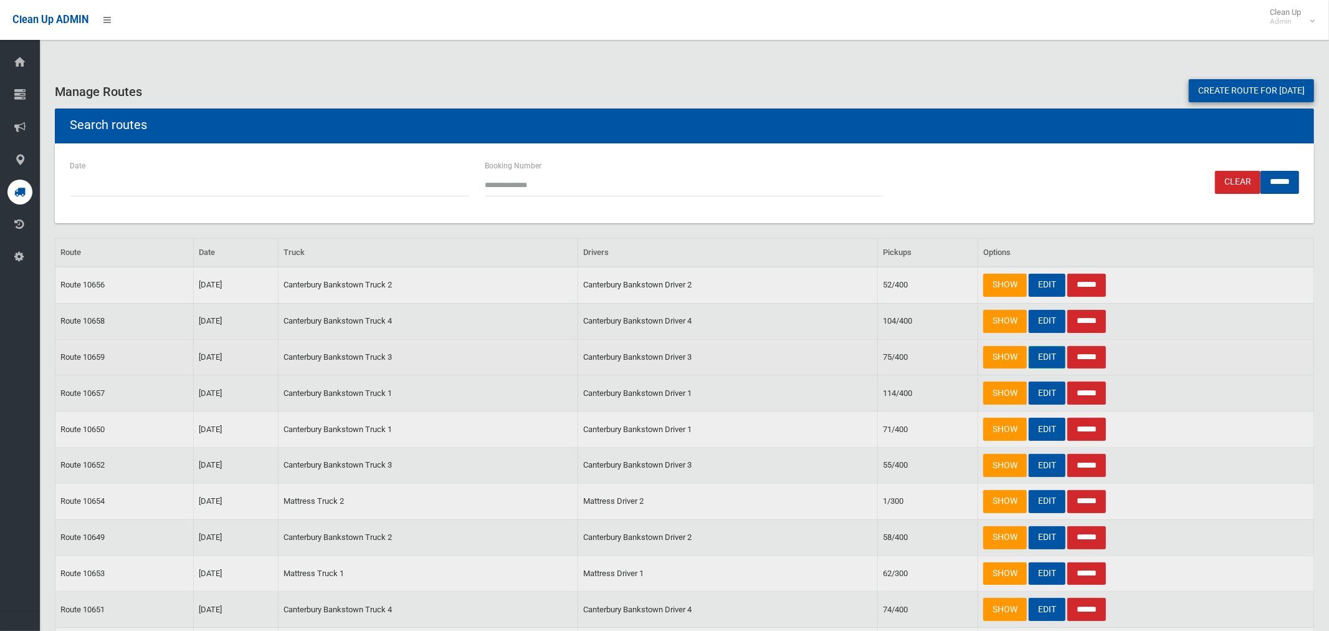
click at [1053, 360] on link "EDIT" at bounding box center [1047, 357] width 37 height 23
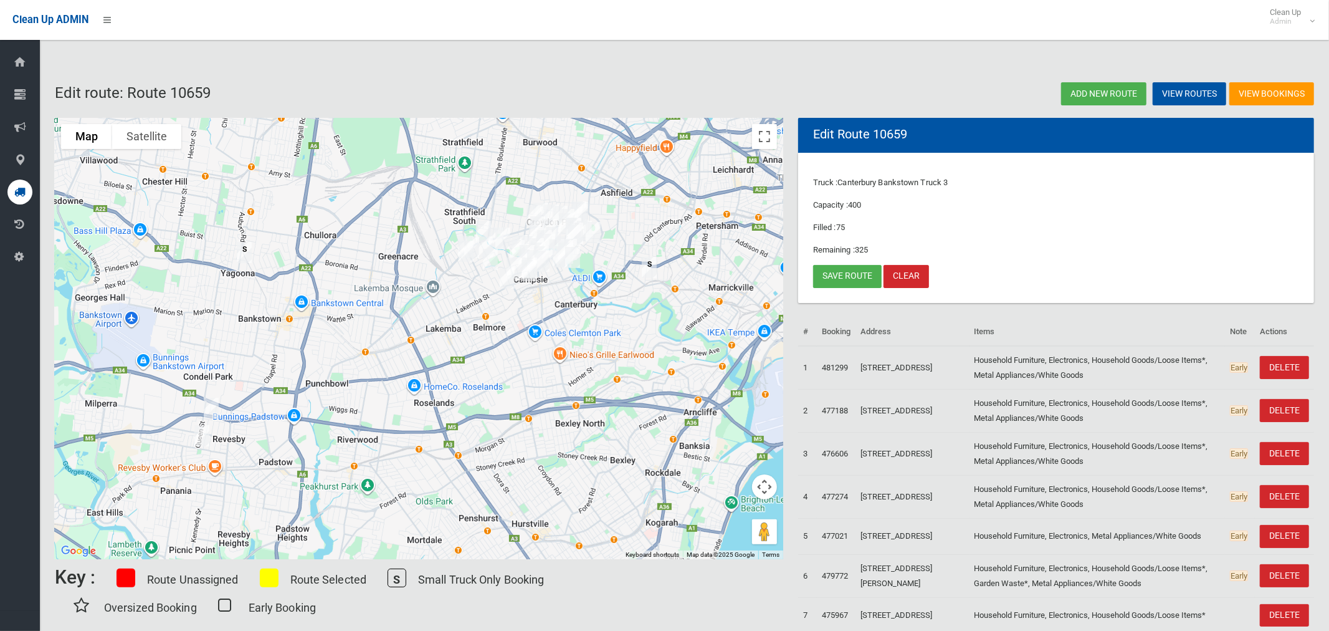
click at [215, 404] on img "55A Queen Street, REVESBY NSW 2212" at bounding box center [211, 408] width 25 height 31
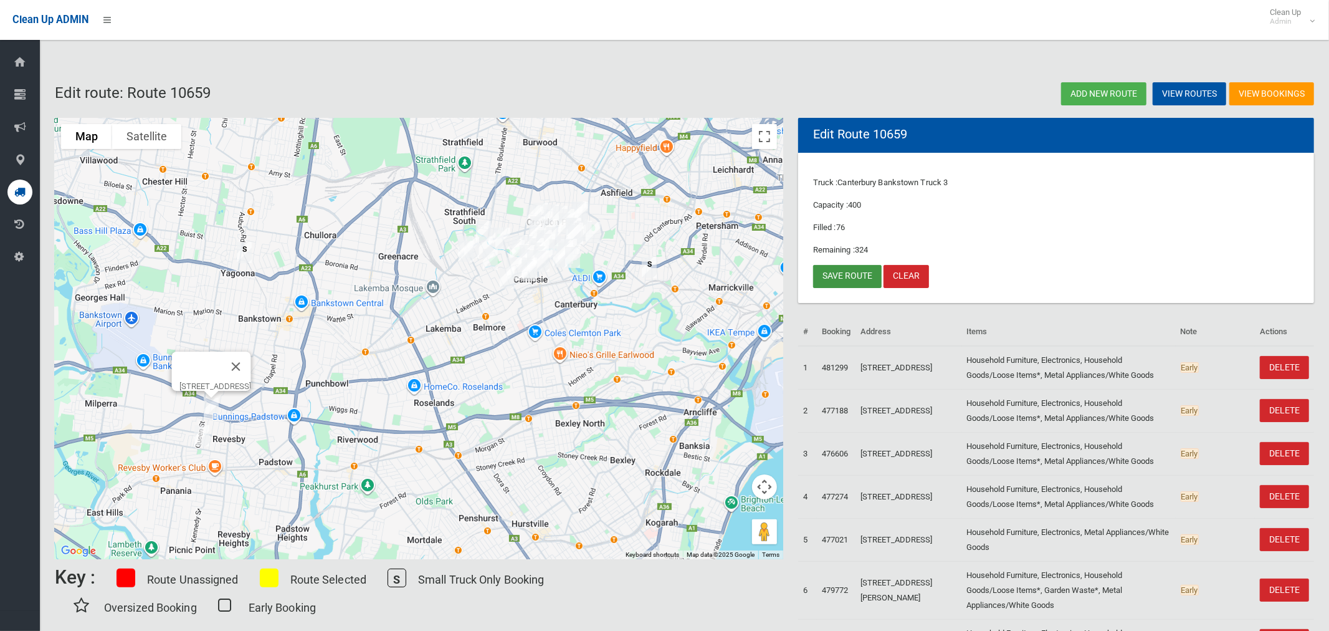
click at [845, 278] on link "Save route" at bounding box center [847, 276] width 69 height 23
